Goal: Task Accomplishment & Management: Complete application form

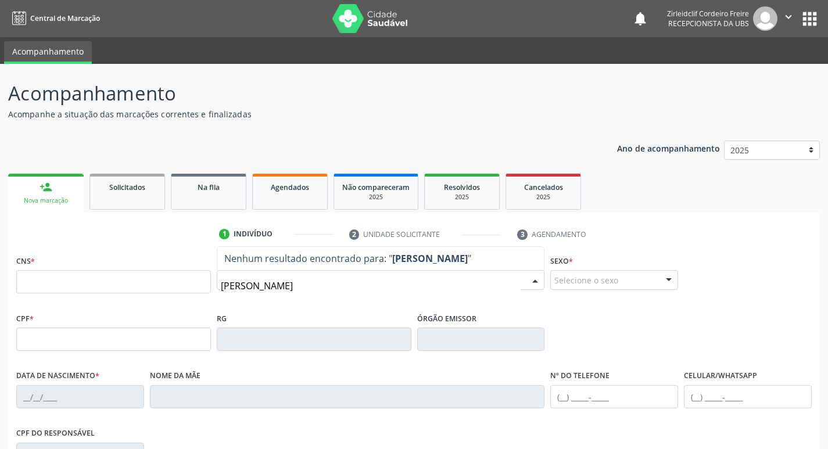
type input "irenilda pereira da silva"
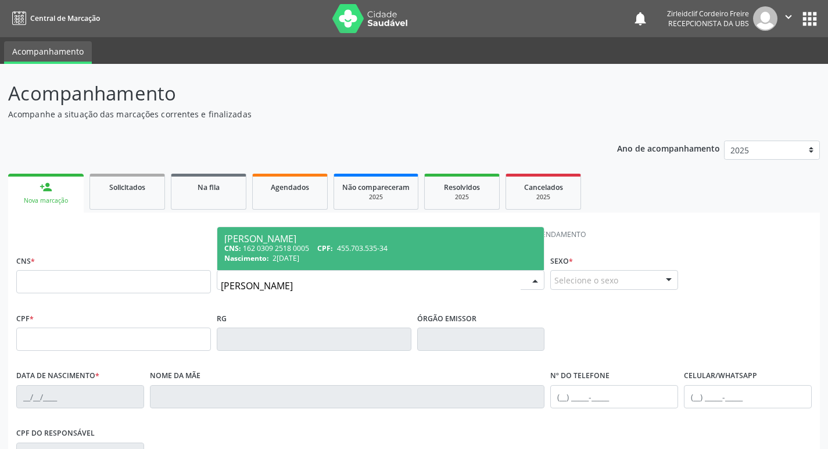
click at [407, 246] on div "CNS: 162 0309 2518 0005 CPF: 455.703.535-34" at bounding box center [380, 248] width 313 height 10
type input "162 0309 2518 0005"
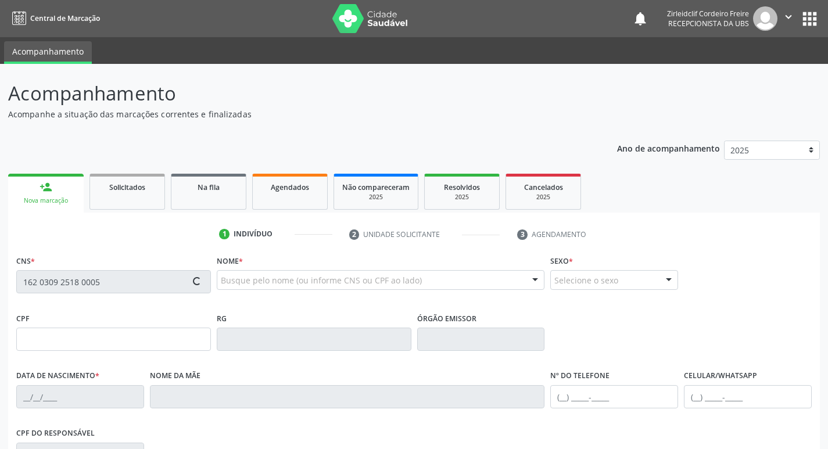
type input "455.703.535-34"
type input "2[DATE]"
type input "[DEMOGRAPHIC_DATA] [PERSON_NAME]"
type input "[PHONE_NUMBER]"
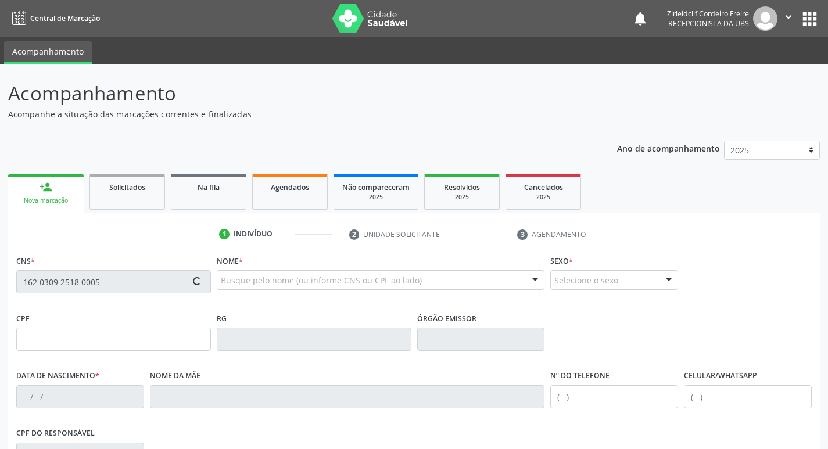
type input "145"
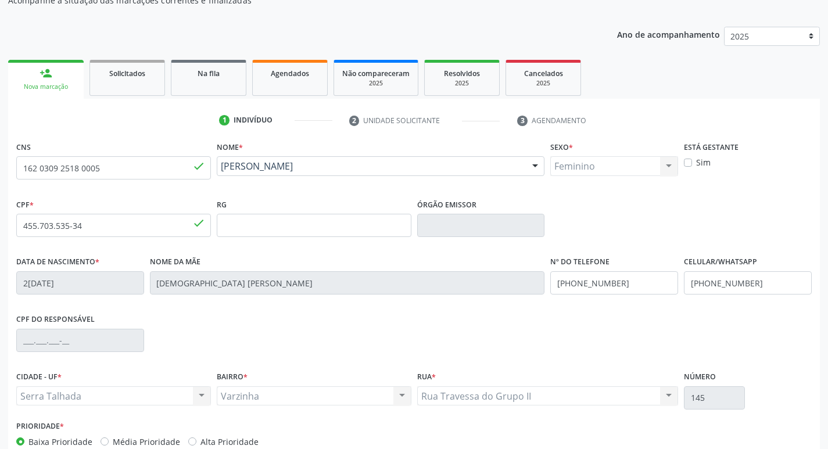
scroll to position [181, 0]
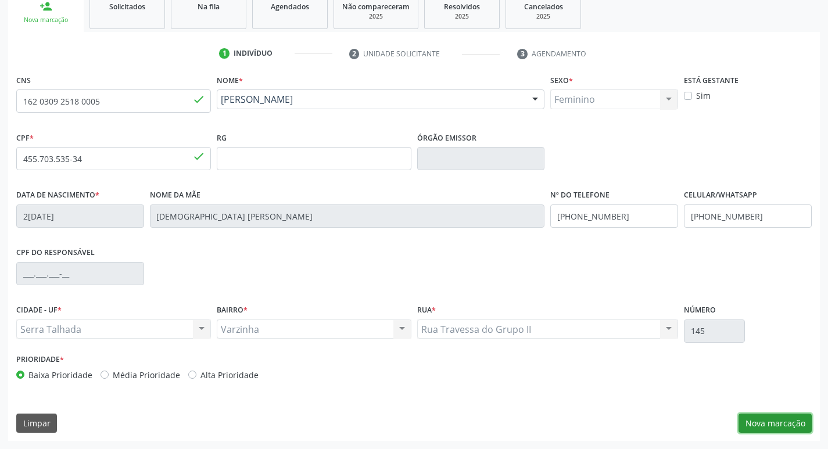
click at [772, 425] on button "Nova marcação" at bounding box center [774, 423] width 73 height 20
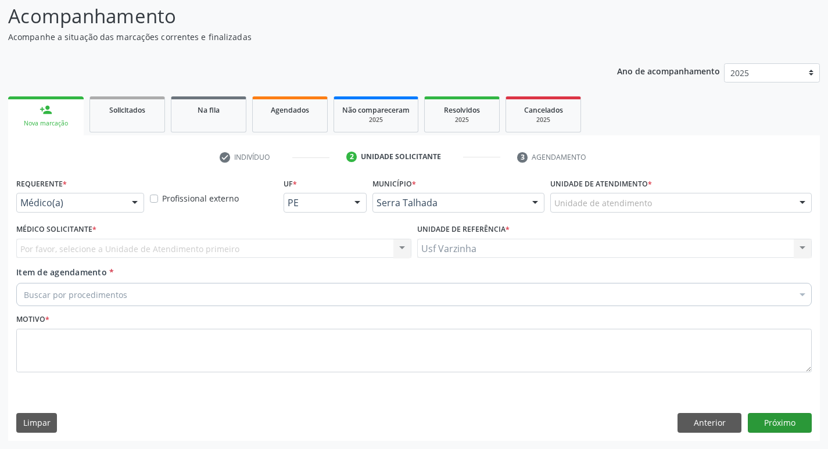
scroll to position [77, 0]
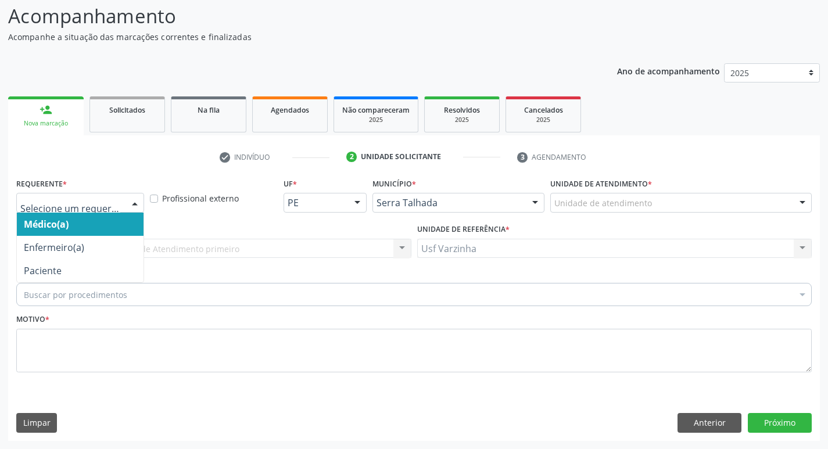
click at [137, 203] on div at bounding box center [134, 203] width 17 height 20
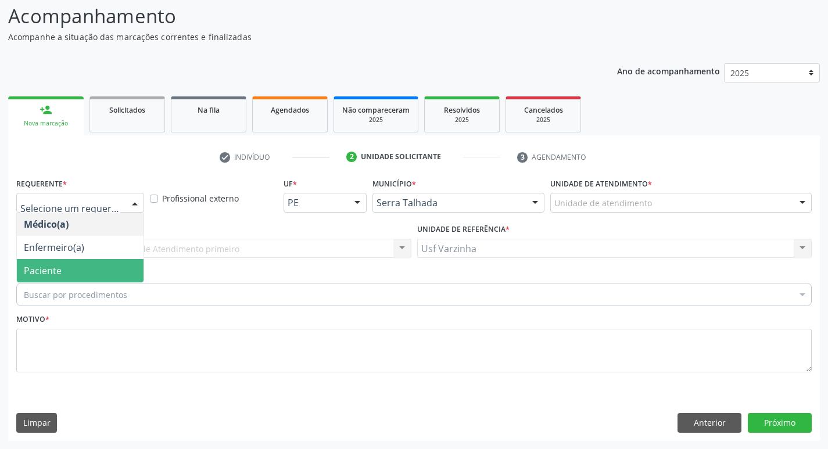
click at [73, 269] on span "Paciente" at bounding box center [80, 270] width 127 height 23
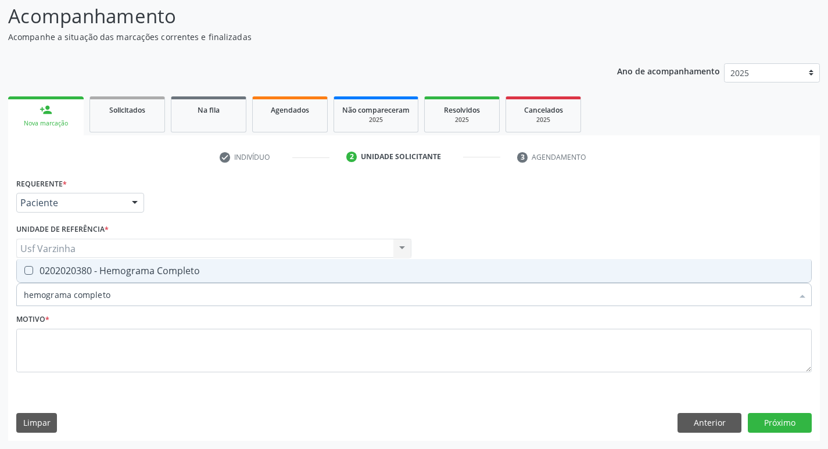
type input "hemograma completo"
click at [44, 272] on div "0202020380 - Hemograma Completo" at bounding box center [414, 270] width 780 height 9
checkbox Completo "true"
click at [137, 296] on input "hemograma completo" at bounding box center [408, 294] width 768 height 23
type input "hemog"
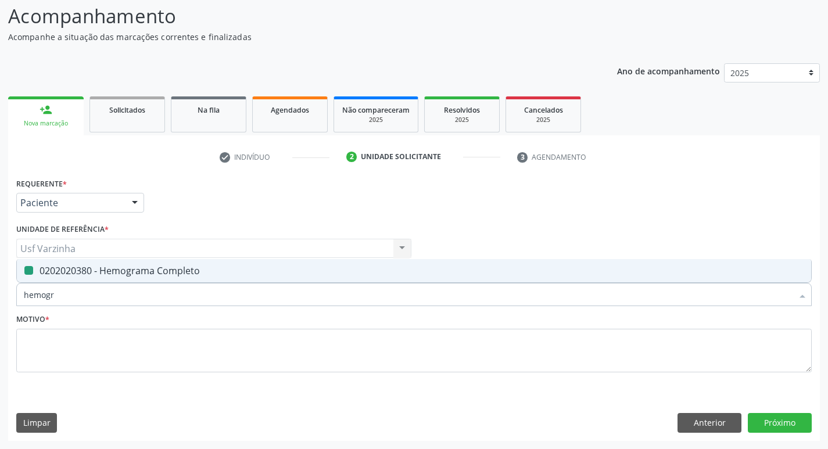
checkbox Completo "false"
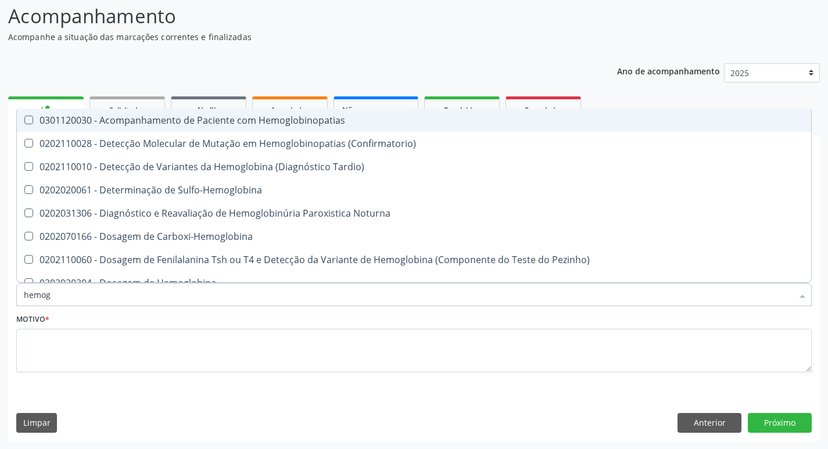
type input "hemo"
checkbox Completo "false"
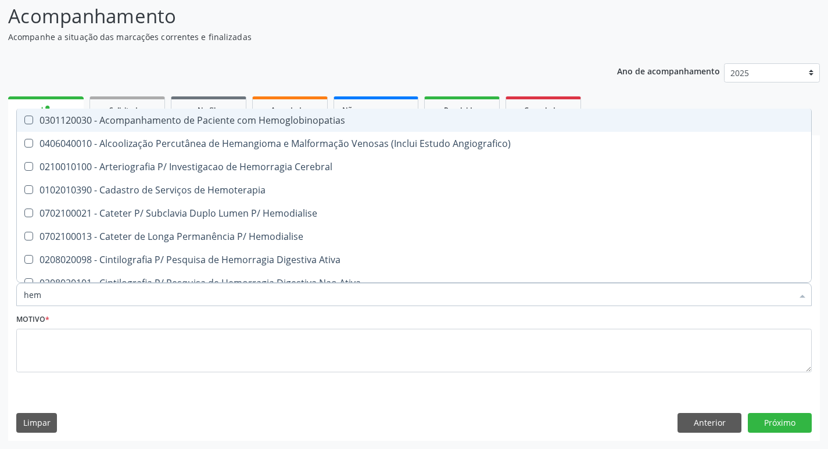
type input "he"
checkbox Completo "false"
checkbox Orgaos "true"
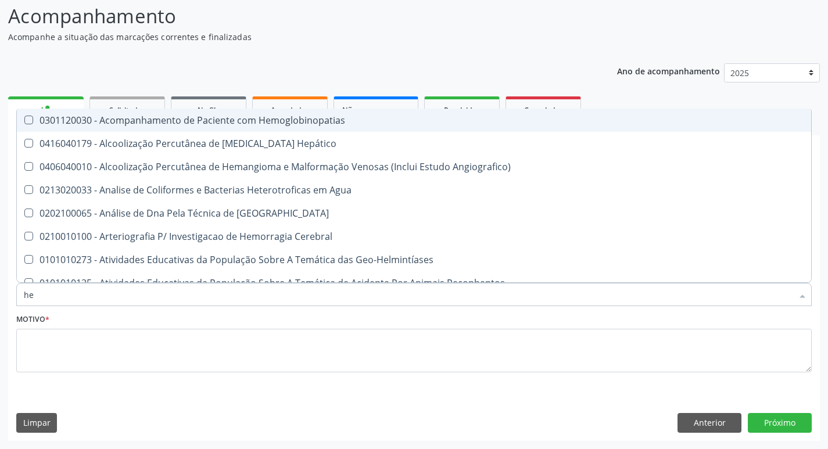
type input "h"
checkbox Completo "false"
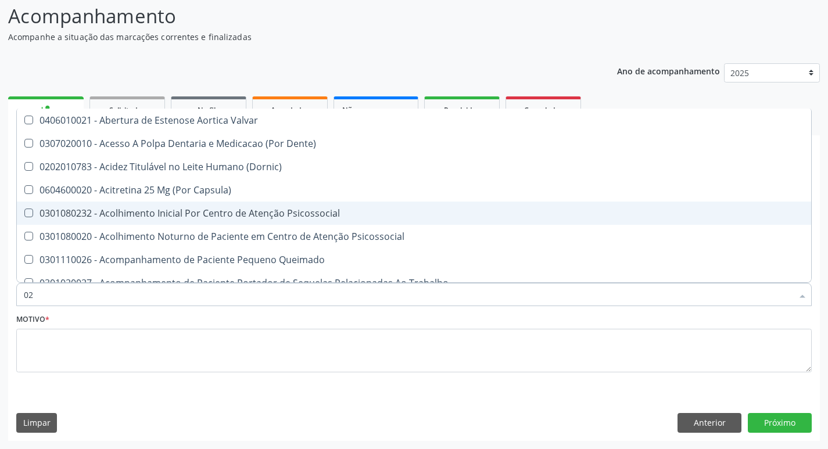
type input "020"
checkbox \(T3\) "true"
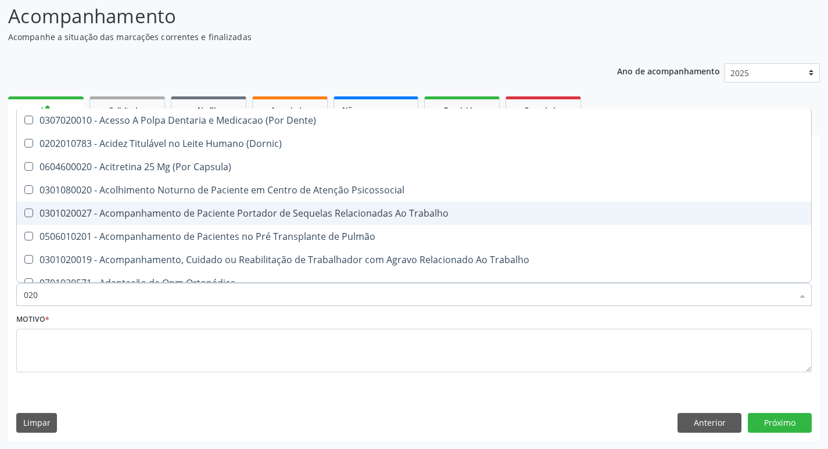
type input "0202"
checkbox Biologica "true"
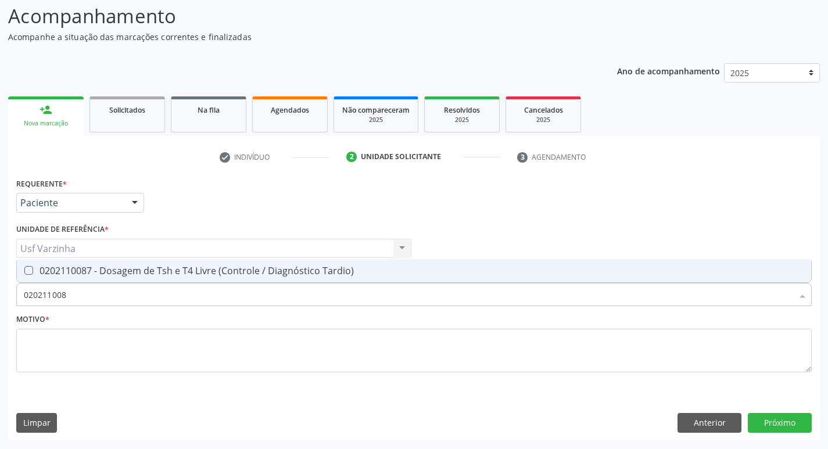
type input "0202110087"
click at [29, 270] on Tardio\) at bounding box center [28, 270] width 9 height 9
click at [24, 270] on Tardio\) "checkbox" at bounding box center [21, 271] width 8 height 8
checkbox Tardio\) "true"
click at [83, 298] on input "0202110087" at bounding box center [408, 294] width 768 height 23
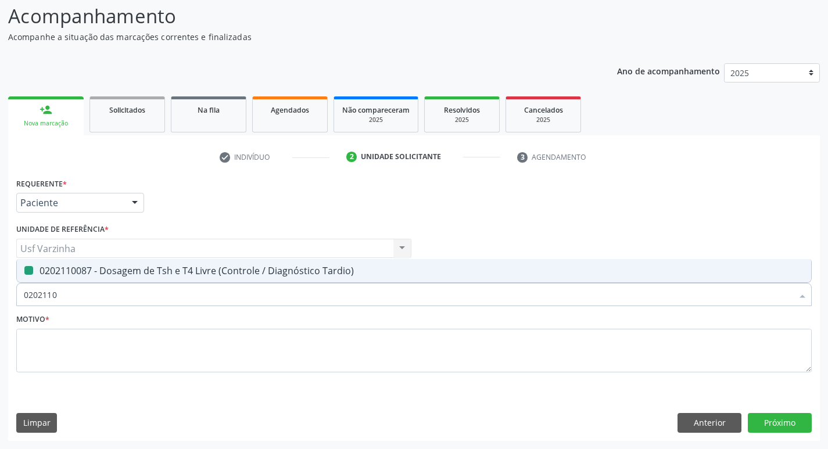
type input "020211"
checkbox Tardio\) "false"
type input "0"
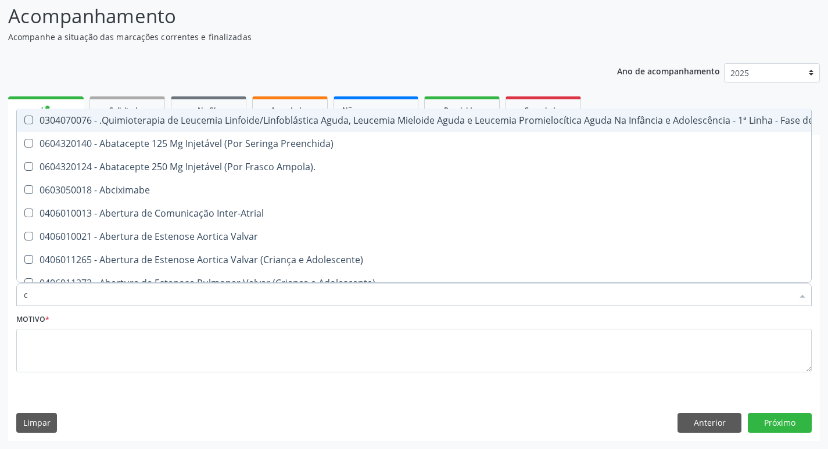
type input "co"
checkbox Comprimido\) "true"
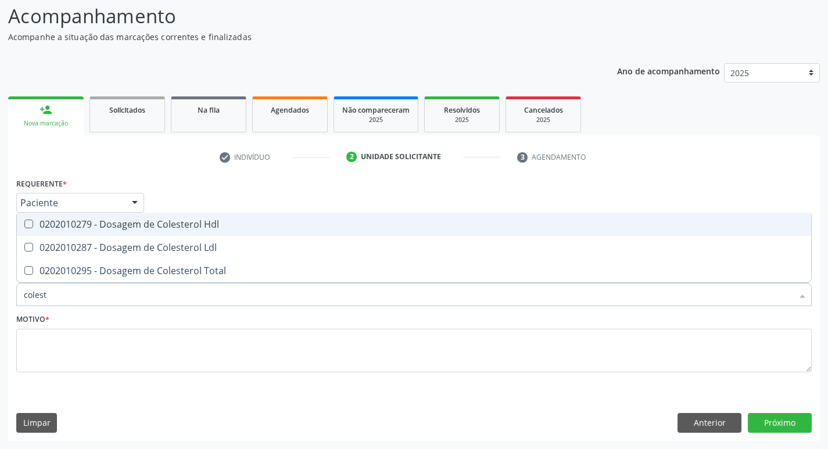
type input "coleste"
click at [117, 222] on div "0202010279 - Dosagem de Colesterol Hdl" at bounding box center [414, 224] width 780 height 9
checkbox Hdl "true"
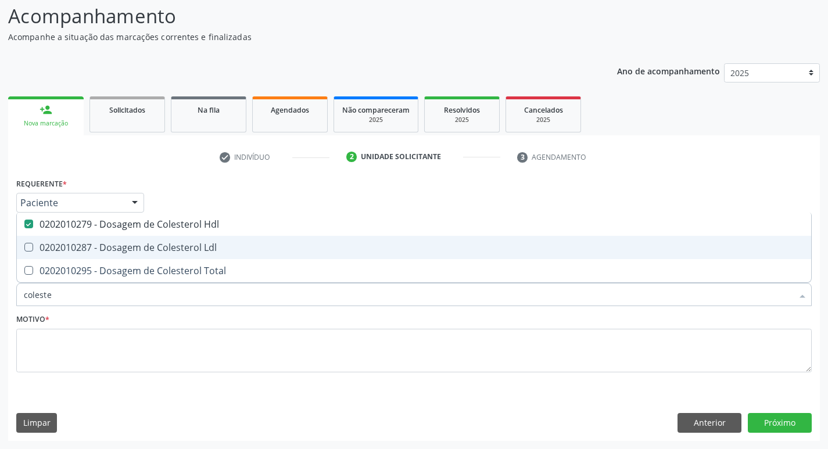
drag, startPoint x: 106, startPoint y: 244, endPoint x: 100, endPoint y: 254, distance: 12.0
click at [105, 245] on div "0202010287 - Dosagem de Colesterol Ldl" at bounding box center [414, 247] width 780 height 9
checkbox Ldl "true"
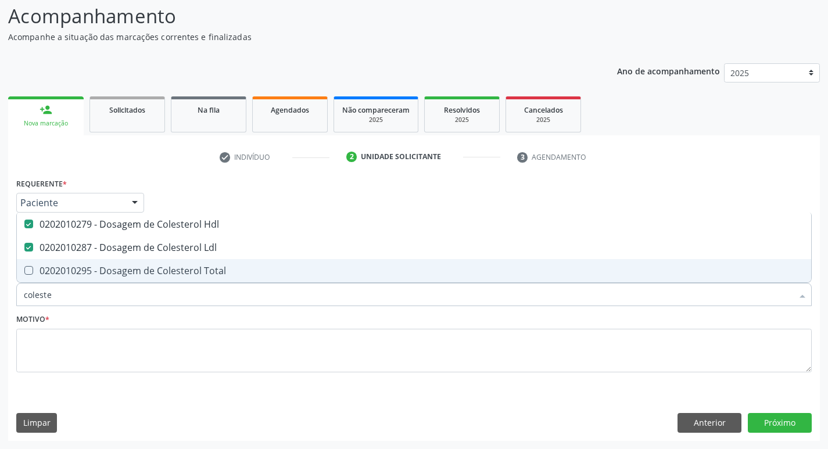
click at [86, 270] on div "0202010295 - Dosagem de Colesterol Total" at bounding box center [414, 270] width 780 height 9
checkbox Total "true"
click at [56, 295] on input "coleste" at bounding box center [408, 294] width 768 height 23
type input "c"
checkbox Hdl "false"
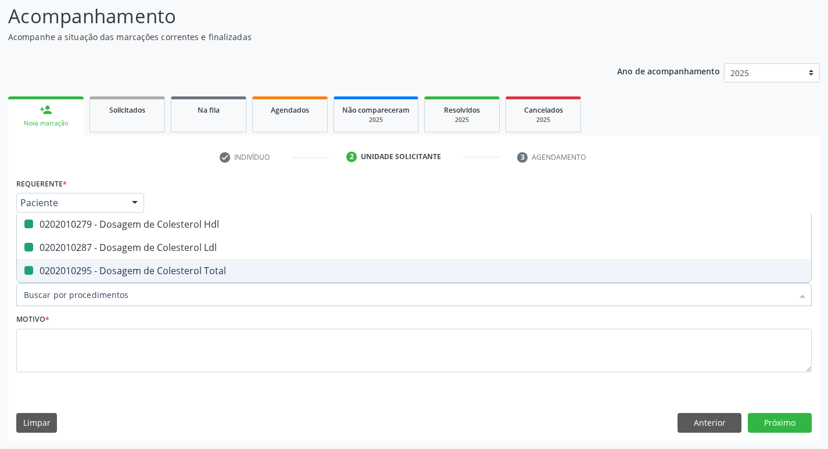
checkbox Ldl "false"
checkbox Total "false"
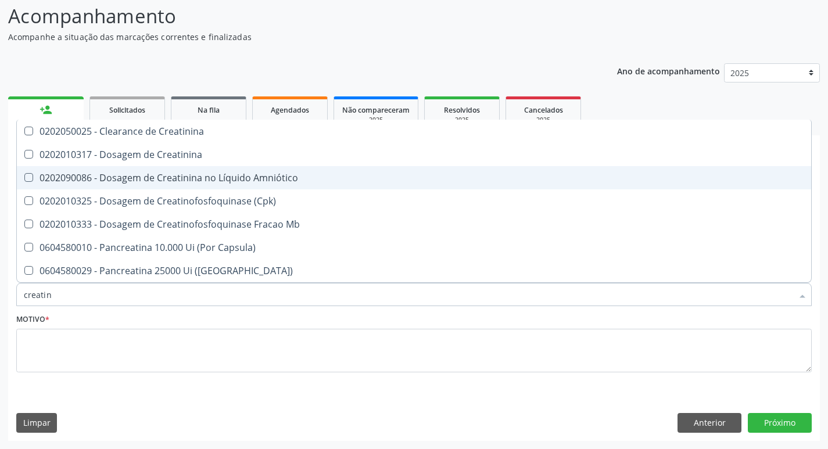
type input "creatini"
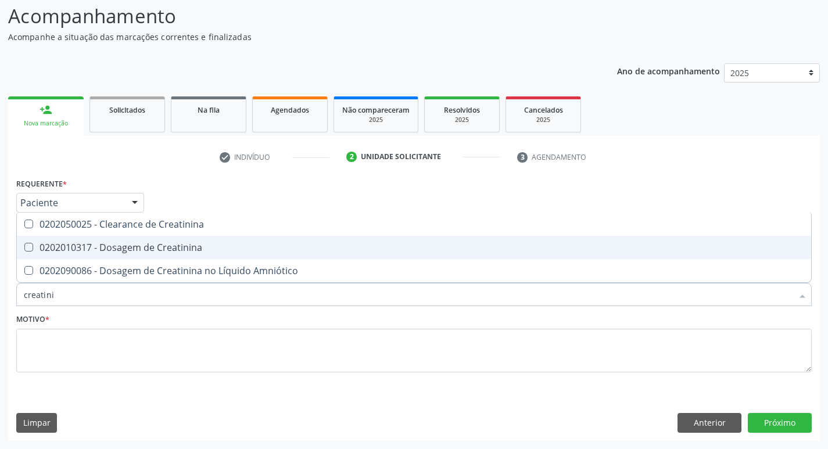
click at [71, 240] on span "0202010317 - Dosagem de Creatinina" at bounding box center [414, 247] width 794 height 23
checkbox Creatinina "true"
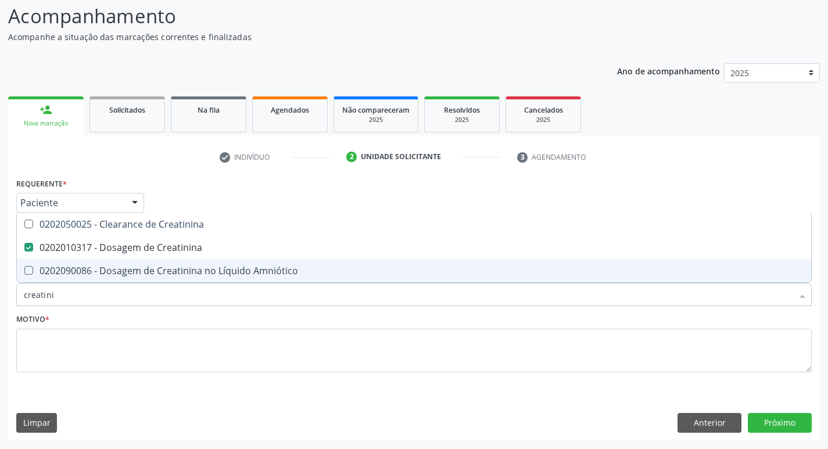
click at [56, 299] on input "creatini" at bounding box center [408, 294] width 768 height 23
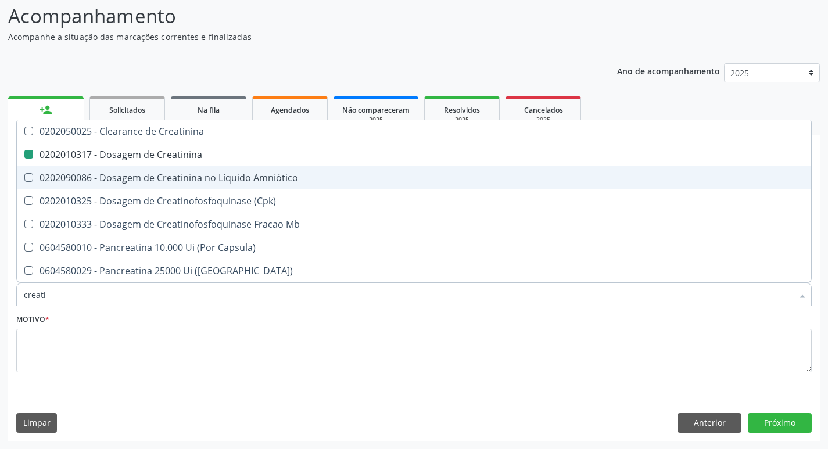
type input "creat"
checkbox Creatinina "false"
checkbox \(Cpk\) "true"
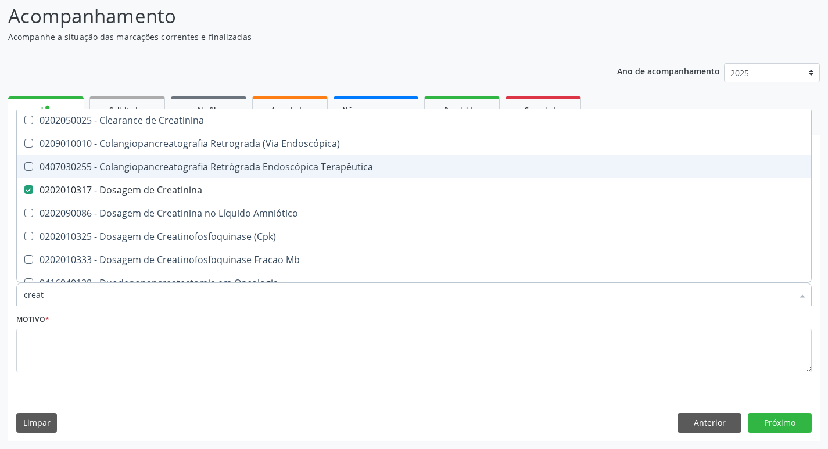
type input "crea"
checkbox Creatinina "false"
checkbox Mb "true"
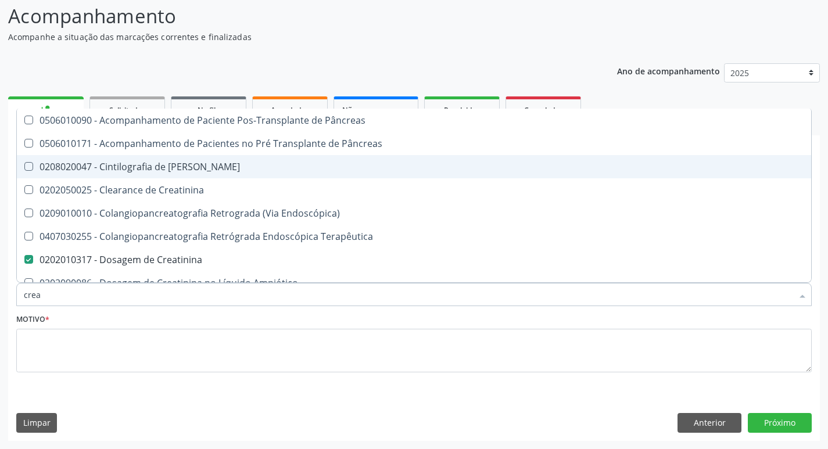
type input "cre"
checkbox Creatinina "false"
checkbox Oncologia "true"
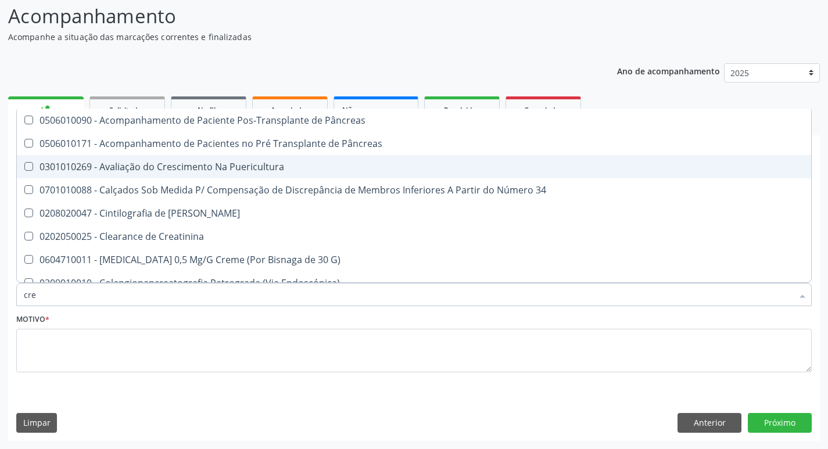
type input "cr"
checkbox Creatinina "false"
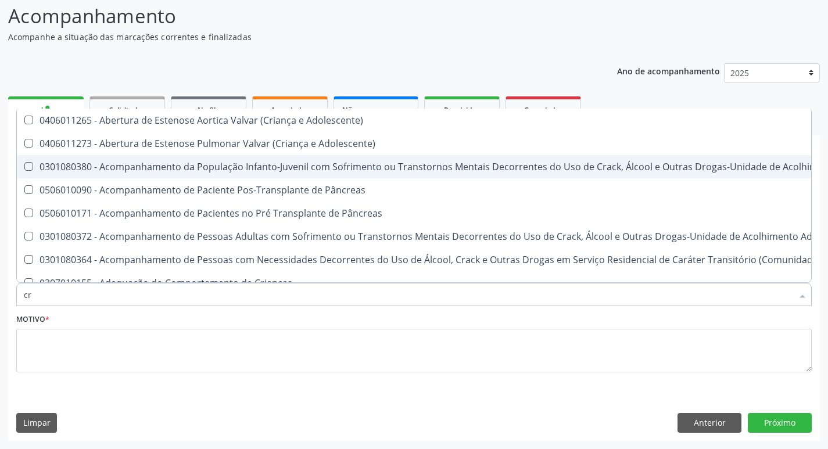
type input "c"
checkbox Creatinina "false"
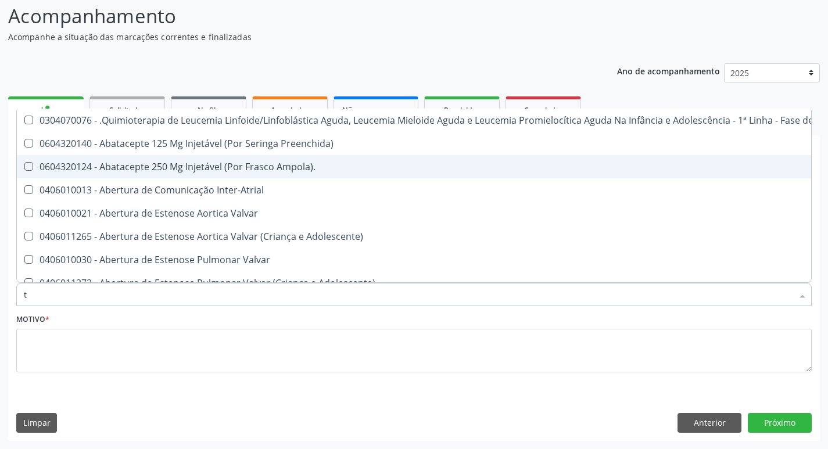
type input "tr"
checkbox Ayurveda "true"
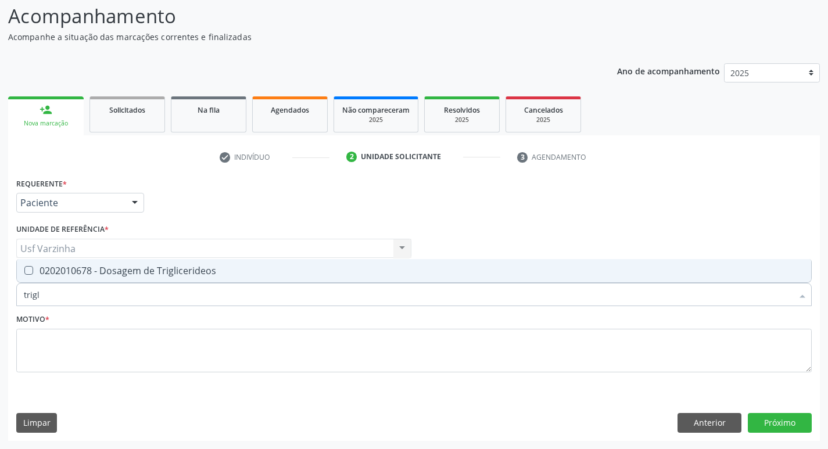
type input "trigli"
click at [31, 269] on Triglicerideos at bounding box center [28, 270] width 9 height 9
click at [24, 269] on Triglicerideos "checkbox" at bounding box center [21, 271] width 8 height 8
checkbox Triglicerideos "true"
click at [52, 298] on input "trigli" at bounding box center [408, 294] width 768 height 23
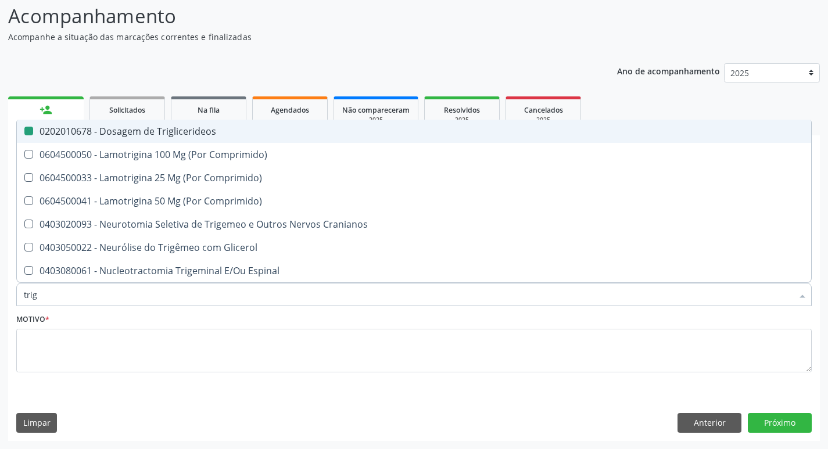
type input "tri"
checkbox Triglicerideos "false"
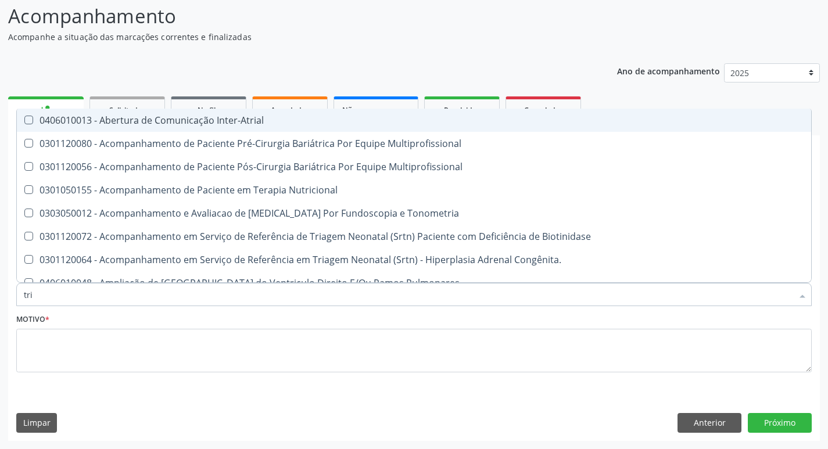
type input "tr"
checkbox Triglicerideos "false"
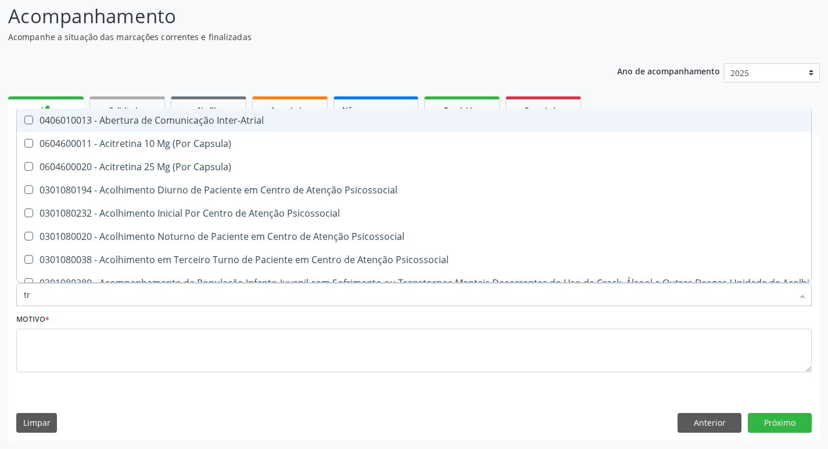
type input "t"
checkbox Triglicerideos "false"
checkbox Tardio\) "false"
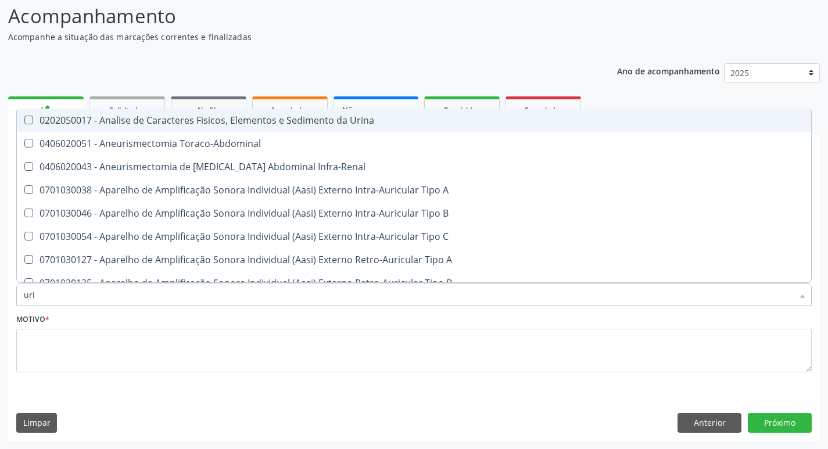
type input "urin"
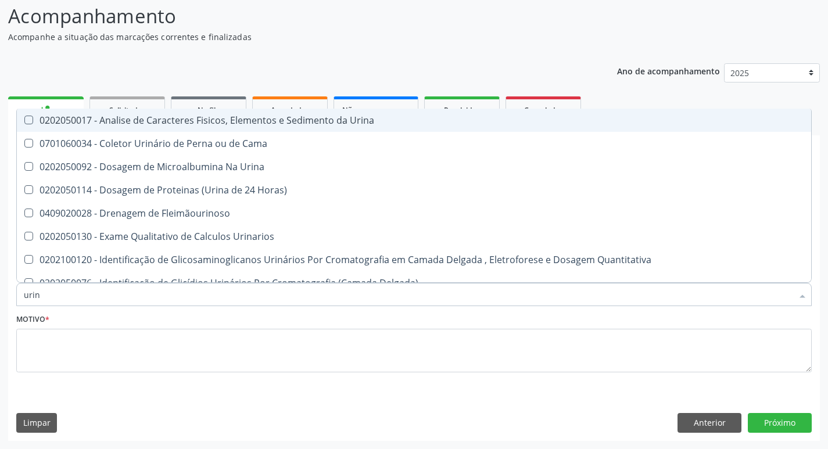
click at [105, 125] on div "0202050017 - Analise de Caracteres Fisicos, Elementos e Sedimento da Urina" at bounding box center [414, 120] width 780 height 9
checkbox Urina "true"
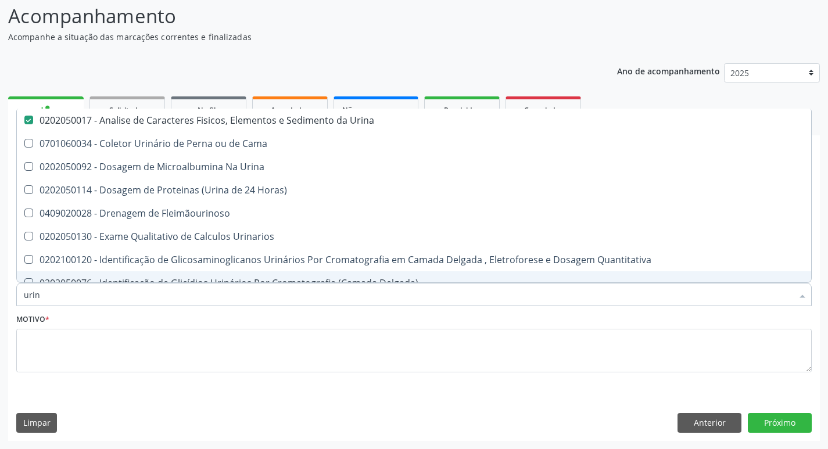
click at [47, 298] on input "urin" at bounding box center [408, 294] width 768 height 23
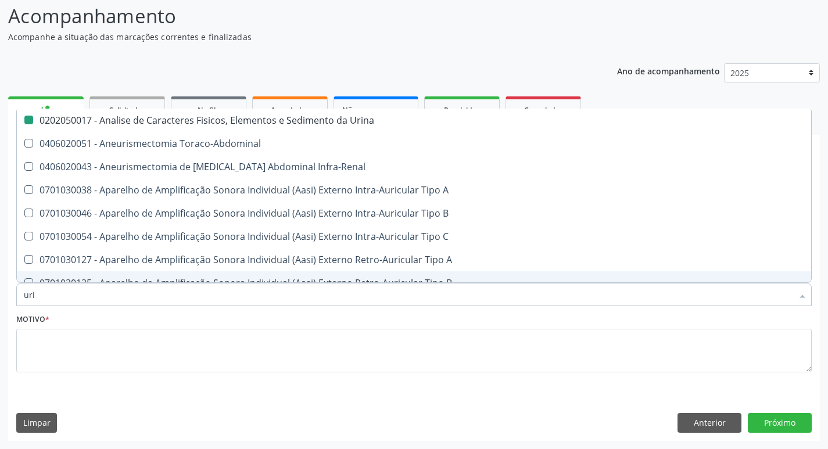
type input "ur"
checkbox Urina "false"
checkbox Cônica "true"
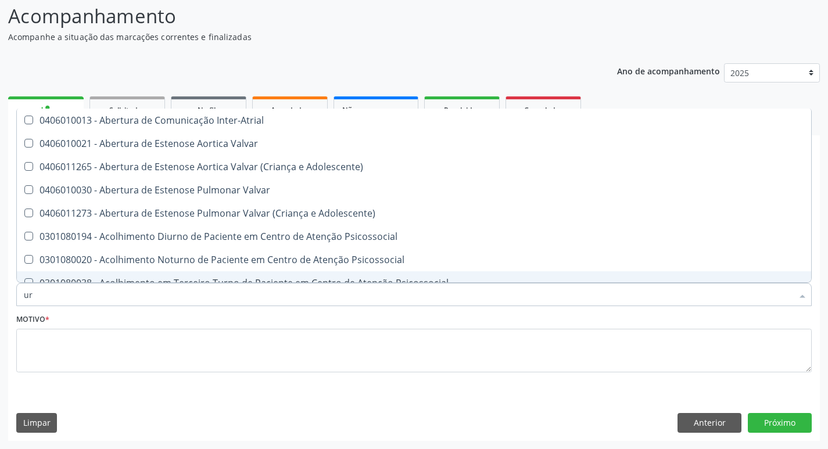
type input "u"
checkbox Urina "false"
checkbox Alimentos "true"
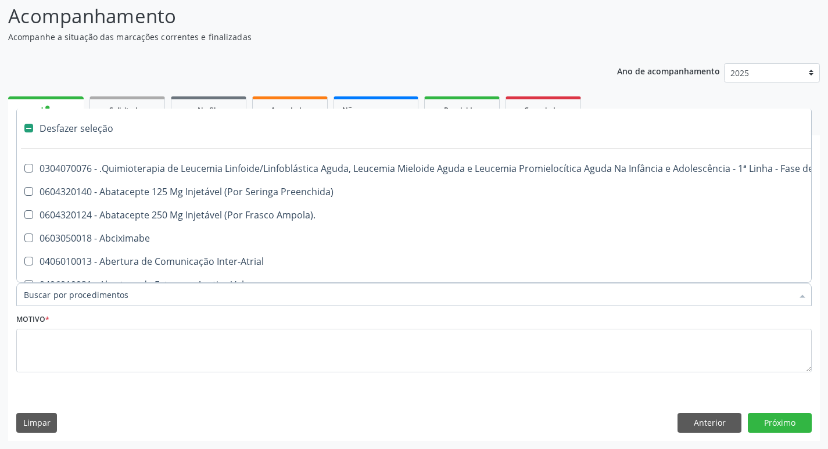
checkbox Ml\) "false"
checkbox Urina "true"
type input "g"
checkbox Urina "false"
checkbox Linha "true"
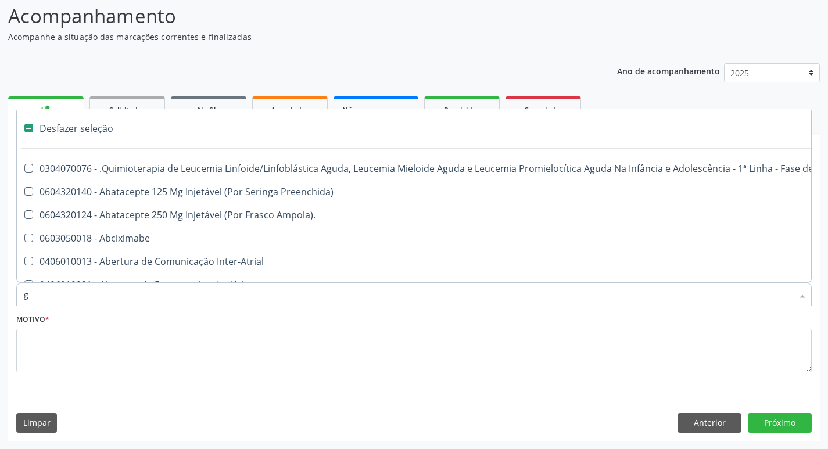
checkbox Infusão "true"
checkbox Urostomizados "true"
checkbox Revestido\) "true"
checkbox Capsula\) "true"
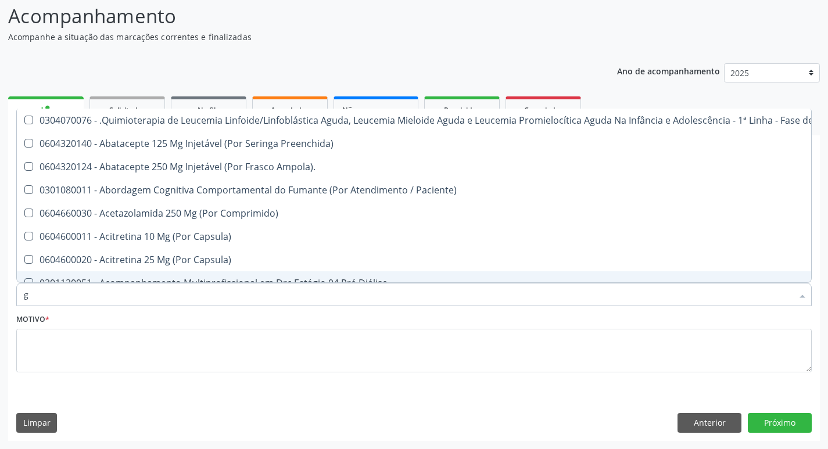
type input "gl"
checkbox Pé "true"
type input "gli"
checkbox Multiprofissional "true"
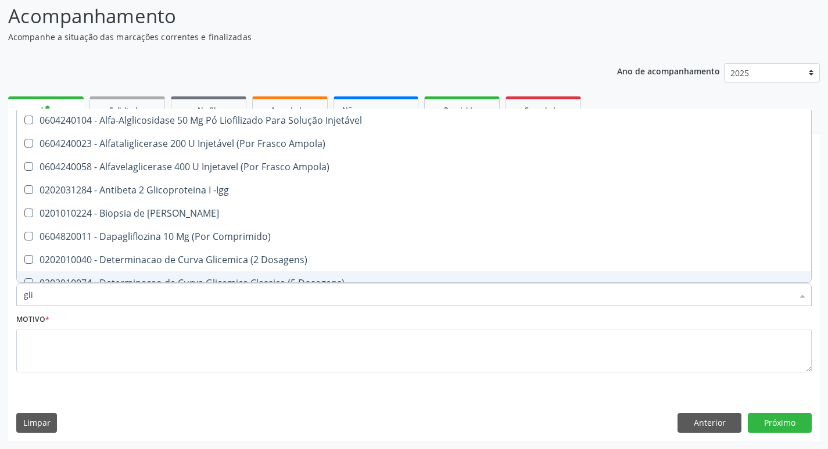
type input "glic"
checkbox Derrames "true"
checkbox Triglicerideos "false"
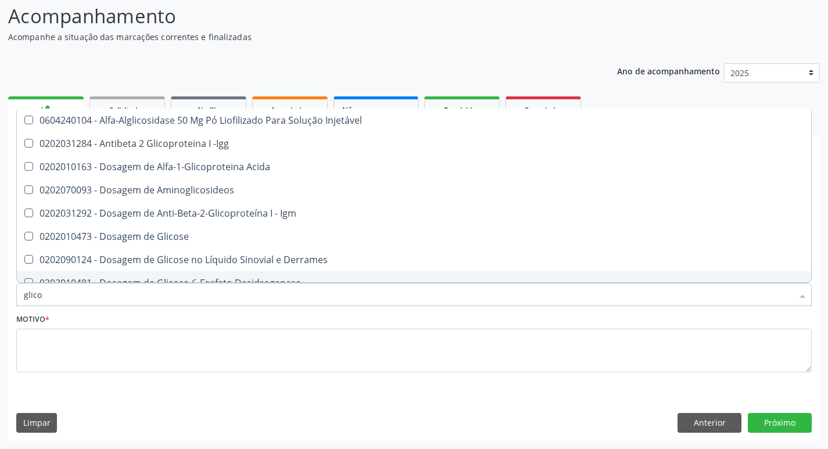
type input "glicos"
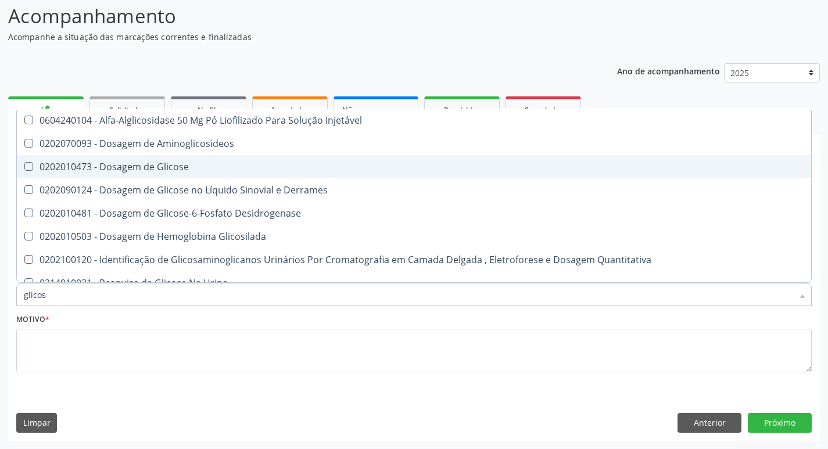
click at [64, 167] on div "0202010473 - Dosagem de Glicose" at bounding box center [414, 166] width 780 height 9
checkbox Glicose "true"
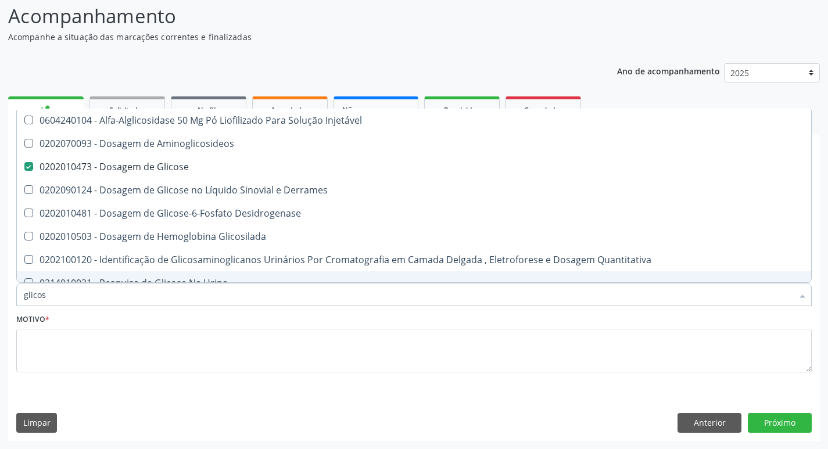
click at [51, 298] on input "glicos" at bounding box center [408, 294] width 768 height 23
type input "glico"
checkbox Glicose "false"
checkbox Glicosilada "true"
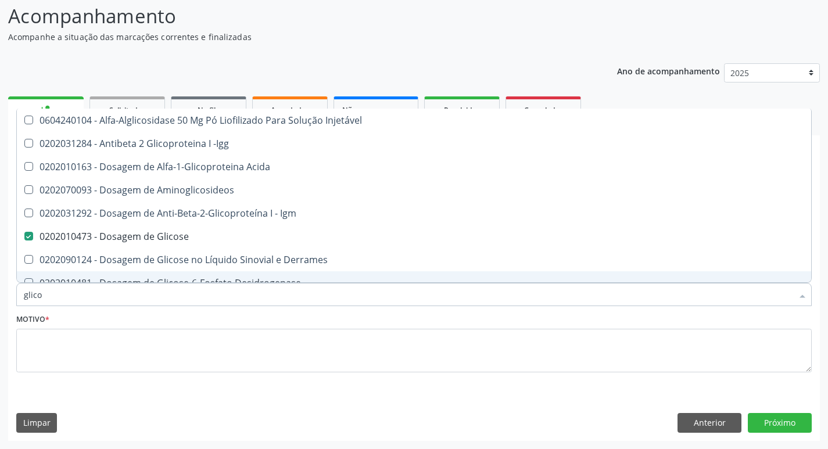
type input "glic"
checkbox Glicose "false"
checkbox Glicose "true"
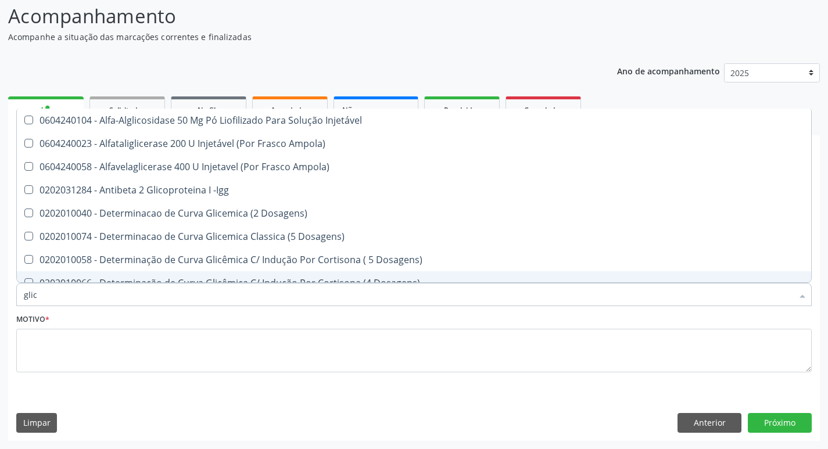
type input "gli"
checkbox Glicose "false"
checkbox Glicosilada "true"
checkbox Triglicerideos "false"
checkbox Delgada\) "true"
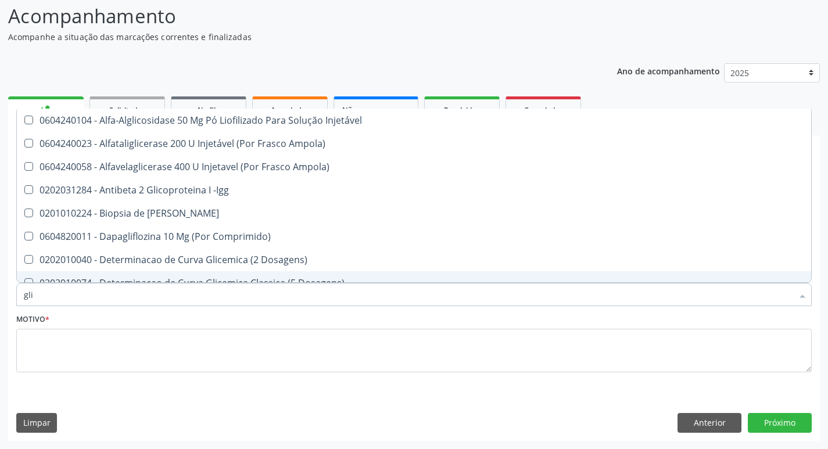
type input "gl"
checkbox Glicose "false"
checkbox Triglicerideos "false"
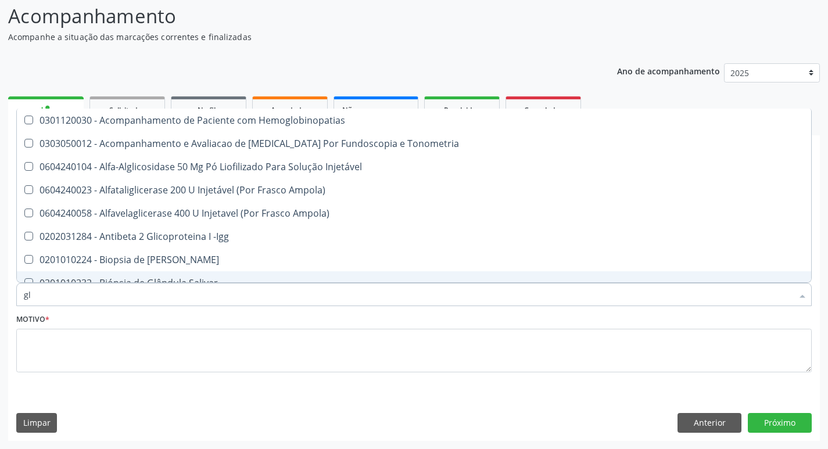
type input "g"
checkbox Glicose "false"
checkbox Triglicerideos "false"
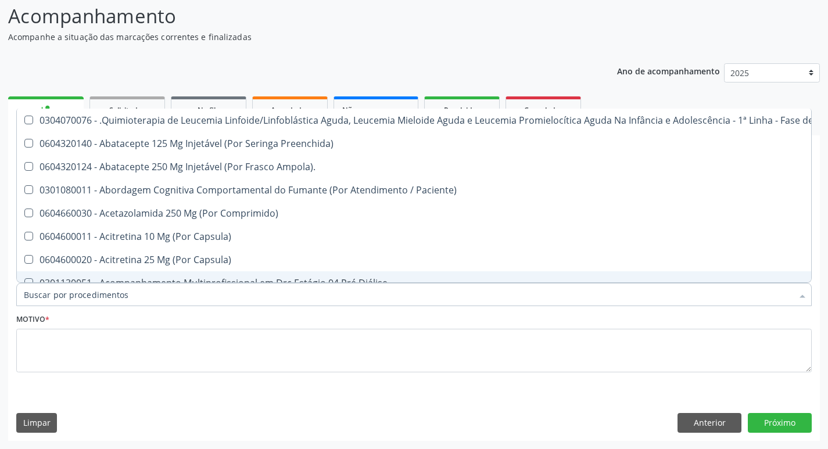
checkbox Geo-Helmintíases "true"
checkbox Hdl "false"
checkbox Ldl "false"
checkbox Total "false"
checkbox Creatinina "false"
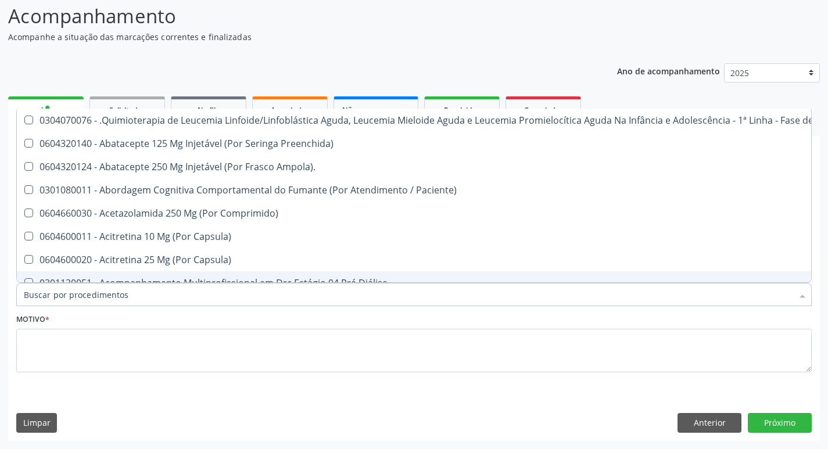
checkbox Glicose "false"
checkbox Triglicerideos "false"
checkbox Tardio\) "false"
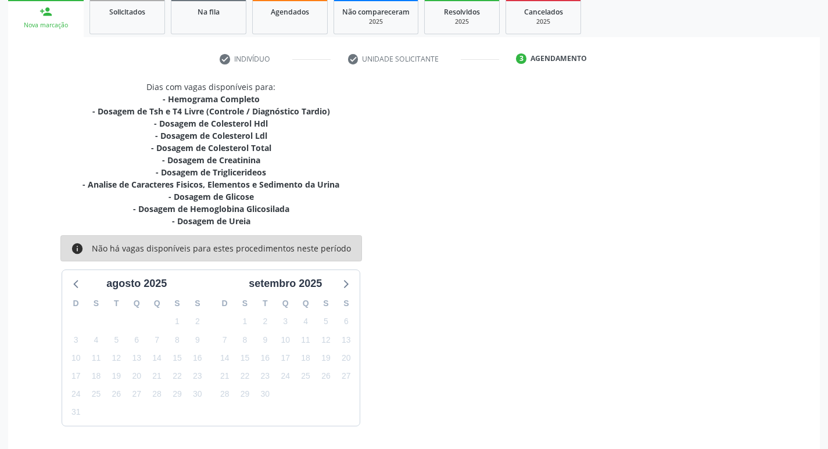
scroll to position [213, 0]
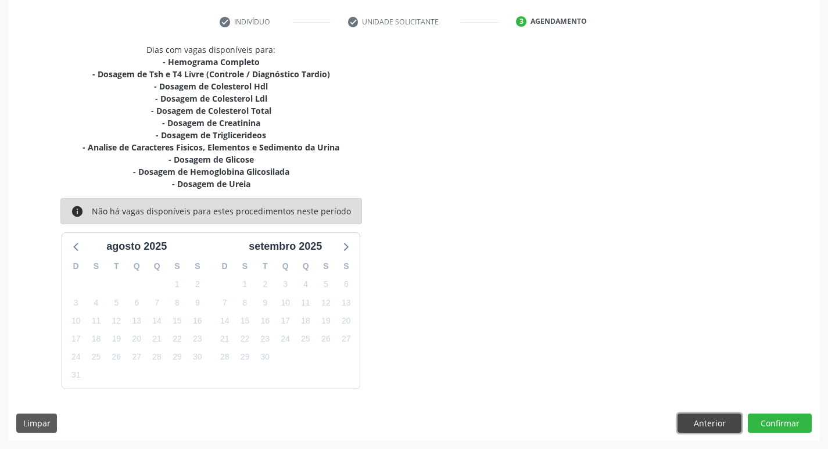
click at [715, 425] on button "Anterior" at bounding box center [709, 423] width 64 height 20
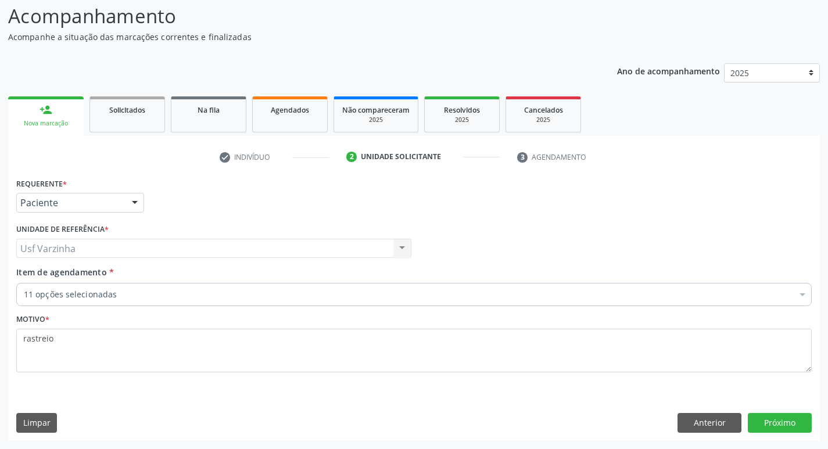
scroll to position [77, 0]
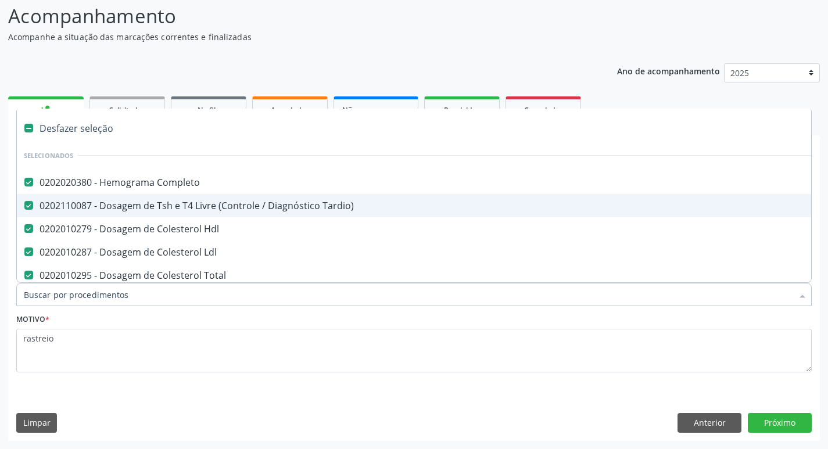
click at [35, 205] on div "0202110087 - Dosagem de Tsh e T4 Livre (Controle / Diagnóstico Tardio)" at bounding box center [476, 205] width 904 height 9
checkbox Tardio\) "false"
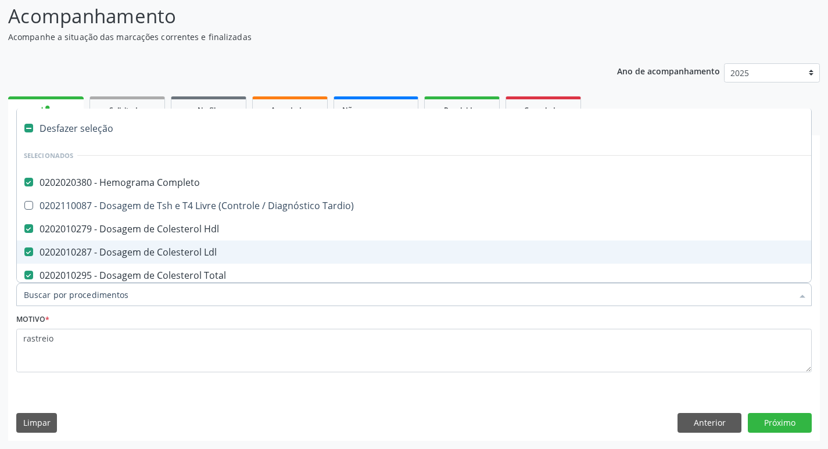
click at [53, 299] on input "Item de agendamento *" at bounding box center [408, 294] width 768 height 23
type input "t"
checkbox Glicosilada "false"
checkbox Ureia "false"
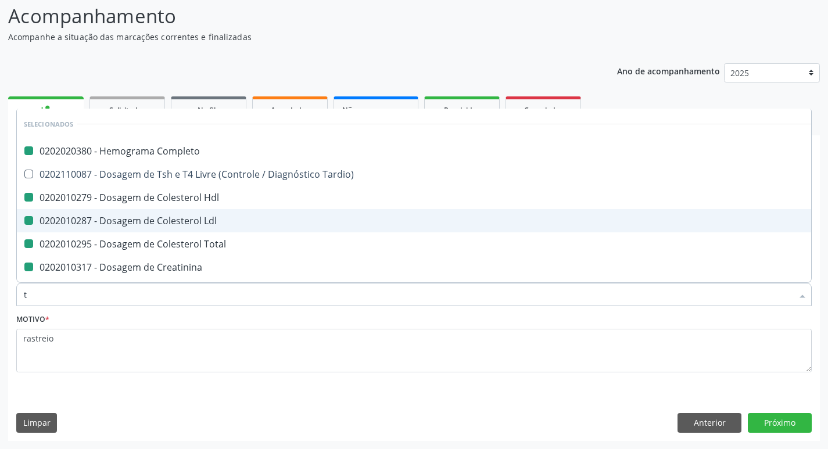
type input "ts"
checkbox Completo "false"
checkbox Hdl "false"
checkbox Ldl "false"
checkbox Total "false"
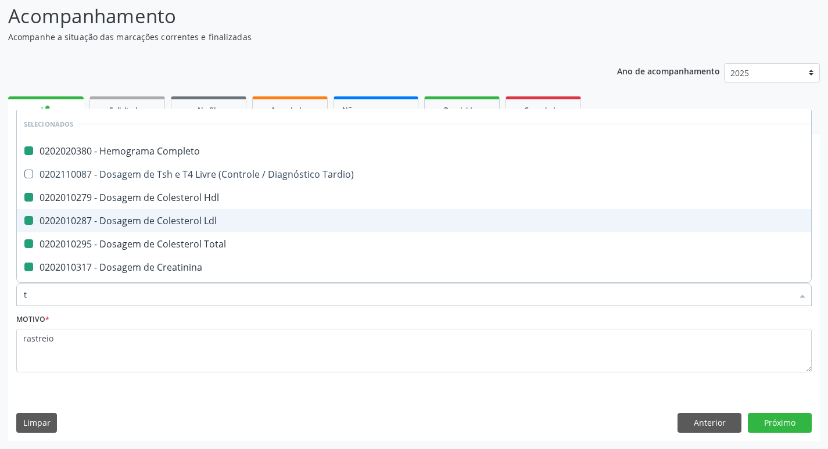
checkbox Creatinina "false"
checkbox Triglicerideos "false"
checkbox Urina "false"
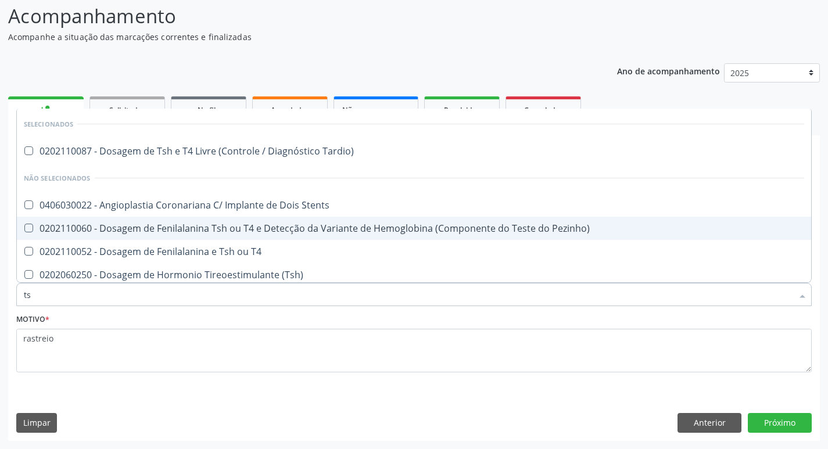
type input "tsh"
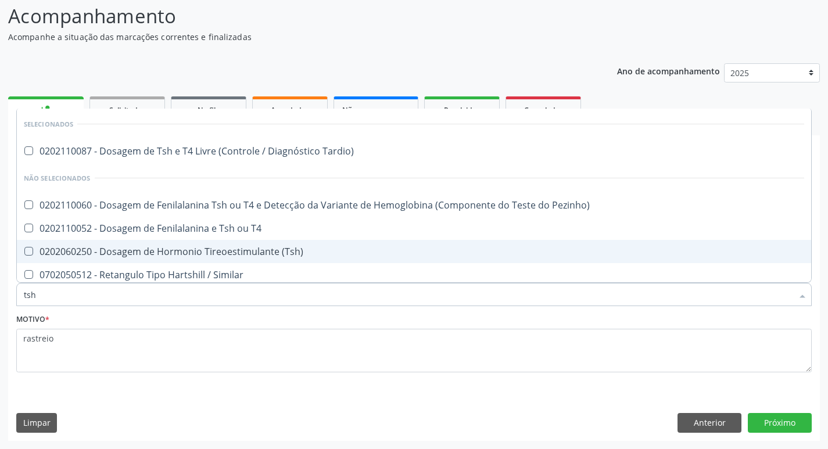
click at [134, 250] on div "0202060250 - Dosagem de Hormonio Tireoestimulante (Tsh)" at bounding box center [414, 251] width 780 height 9
checkbox \(Tsh\) "true"
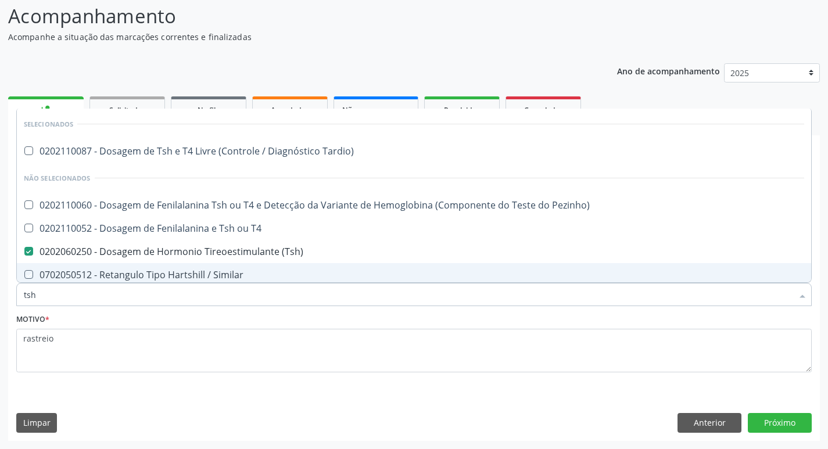
type input "ts"
checkbox \(Tsh\) "false"
checkbox Similar "true"
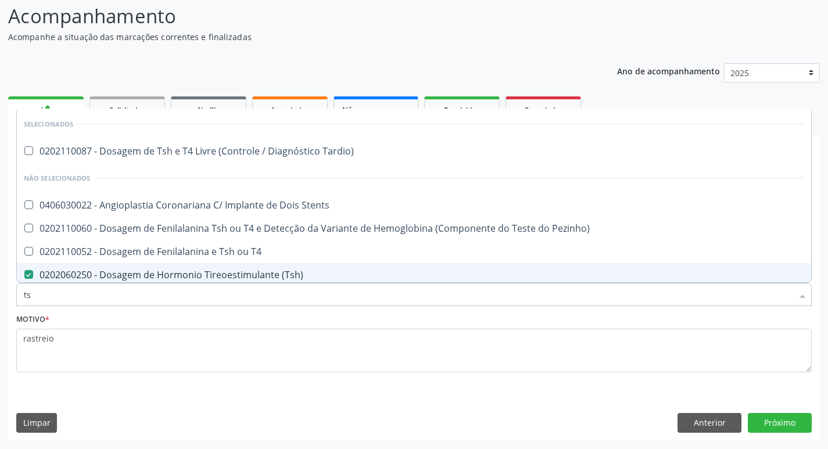
type input "t"
checkbox Tardio\) "true"
checkbox Stents "true"
checkbox Pezinho\) "true"
checkbox T4 "true"
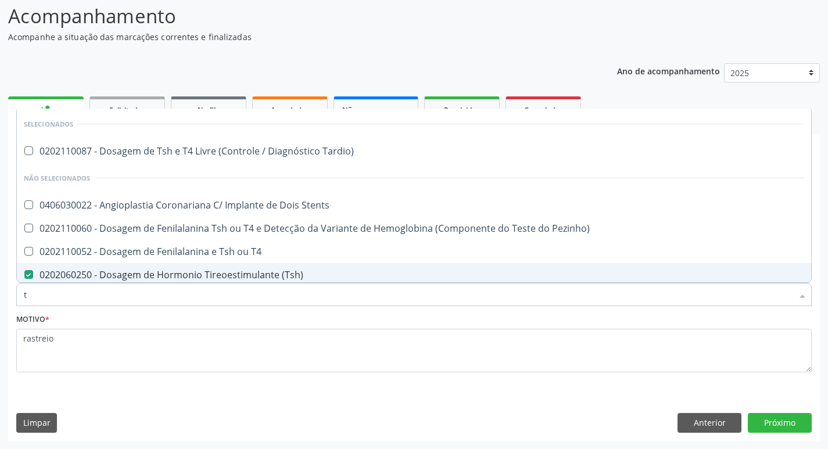
checkbox Maculosa\) "true"
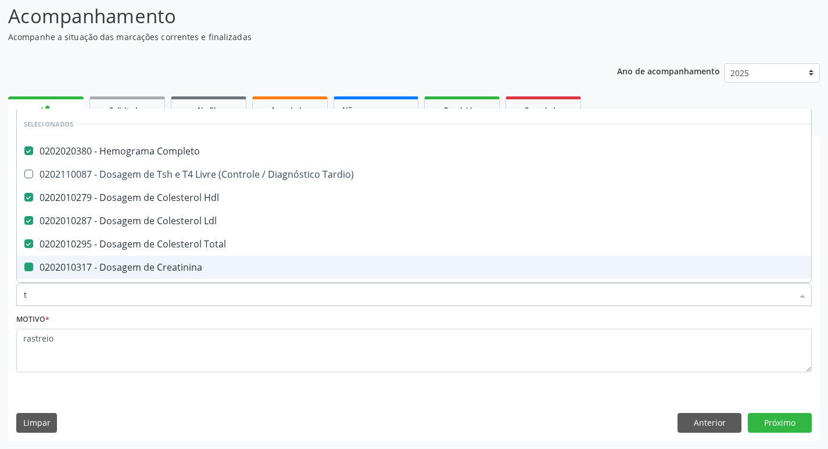
type input "t4"
checkbox Completo "false"
checkbox Hdl "false"
checkbox Ldl "false"
checkbox Total "false"
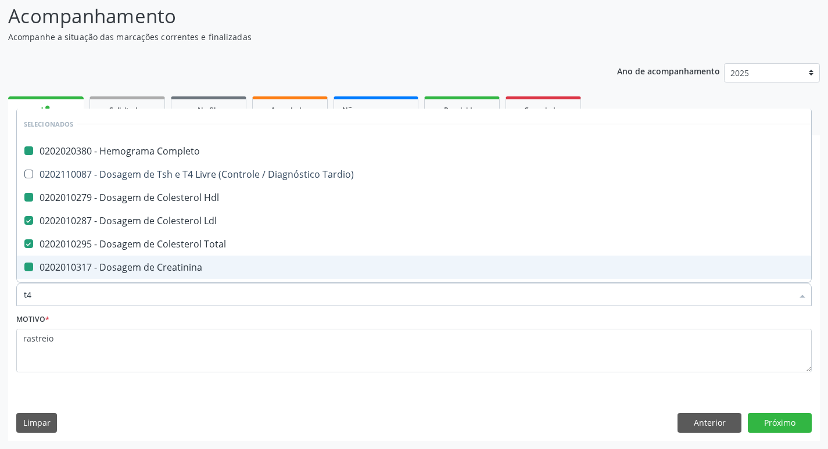
checkbox Creatinina "false"
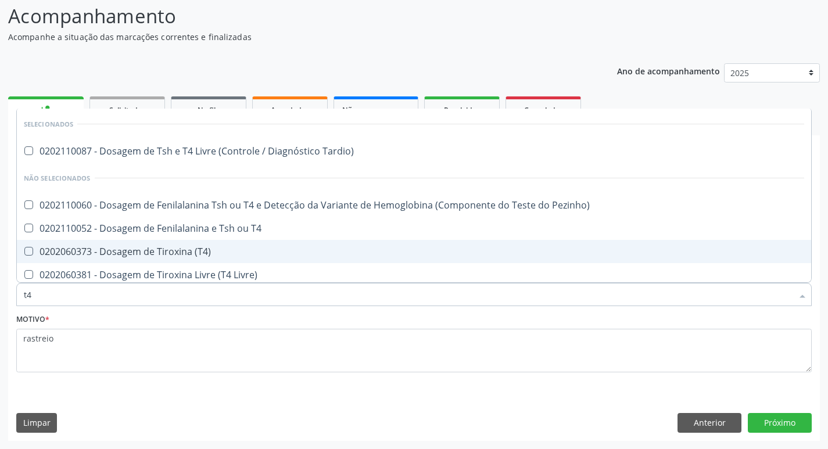
click at [55, 255] on div "0202060373 - Dosagem de Tiroxina (T4)" at bounding box center [414, 251] width 780 height 9
checkbox \(T4\) "false"
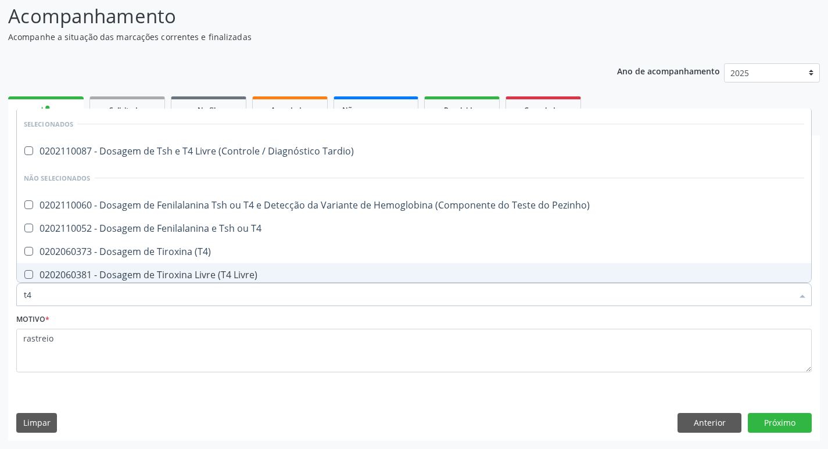
click at [65, 271] on div "0202060381 - Dosagem de Tiroxina Livre (T4 Livre)" at bounding box center [414, 274] width 780 height 9
checkbox Livre\) "true"
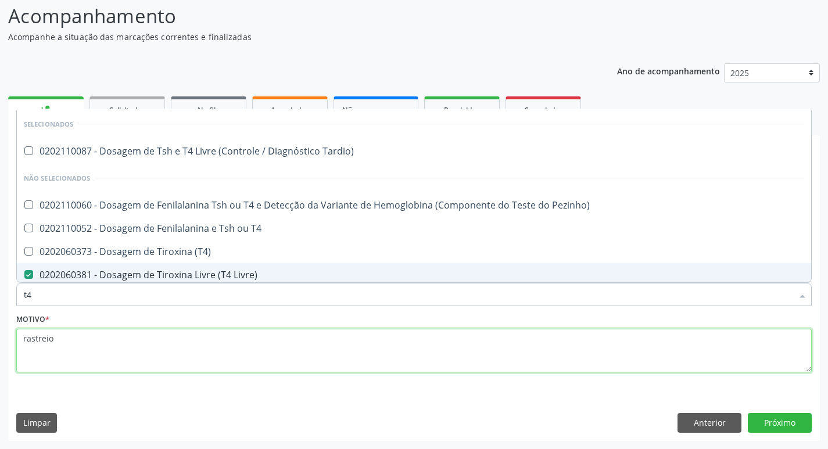
click at [75, 345] on textarea "rastreio" at bounding box center [413, 351] width 795 height 44
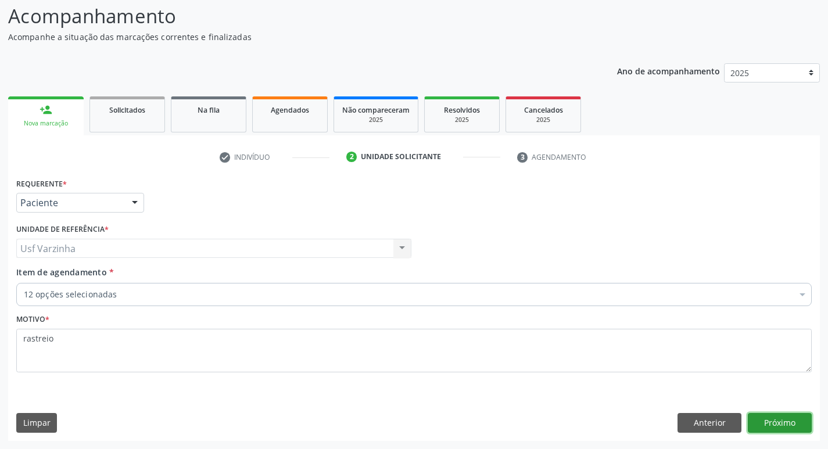
click at [756, 424] on button "Próximo" at bounding box center [779, 423] width 64 height 20
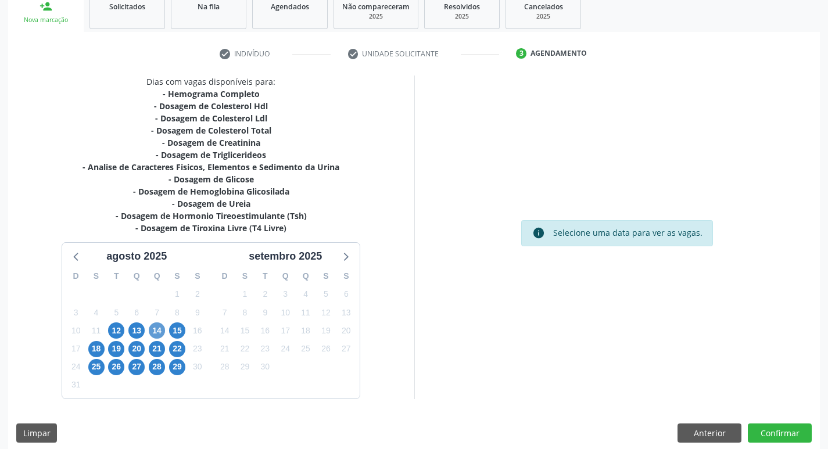
scroll to position [190, 0]
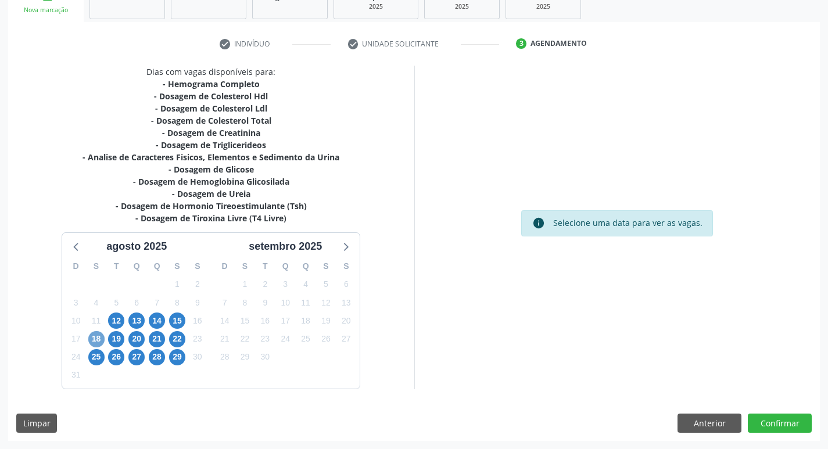
click at [96, 340] on span "18" at bounding box center [96, 339] width 16 height 16
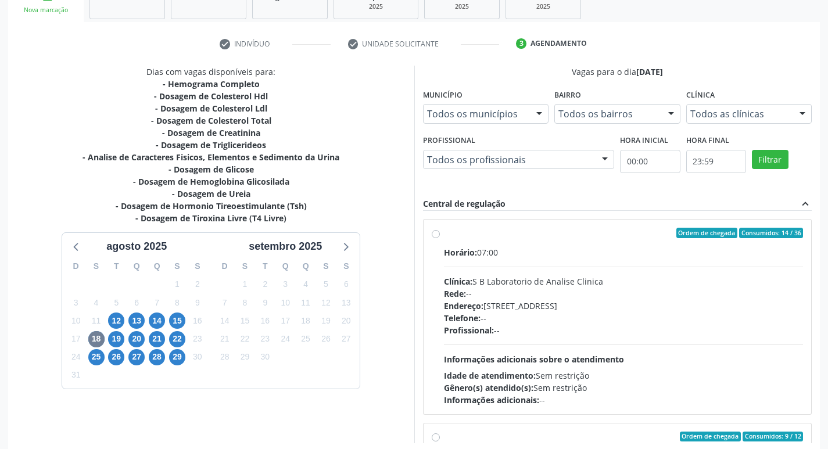
click at [444, 235] on label "Ordem de chegada Consumidos: 14 / 36 Horário: 07:00 Clínica: S B Laboratorio de…" at bounding box center [623, 317] width 359 height 178
click at [434, 235] on input "Ordem de chegada Consumidos: 14 / 36 Horário: 07:00 Clínica: S B Laboratorio de…" at bounding box center [435, 233] width 8 height 10
radio input "true"
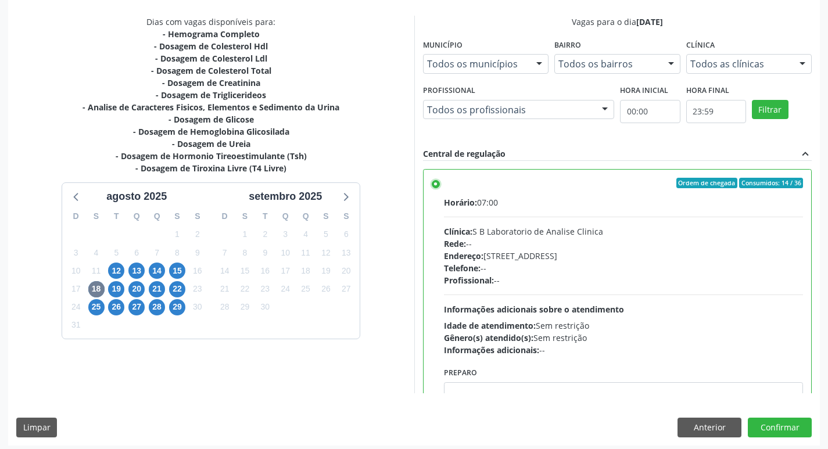
scroll to position [245, 0]
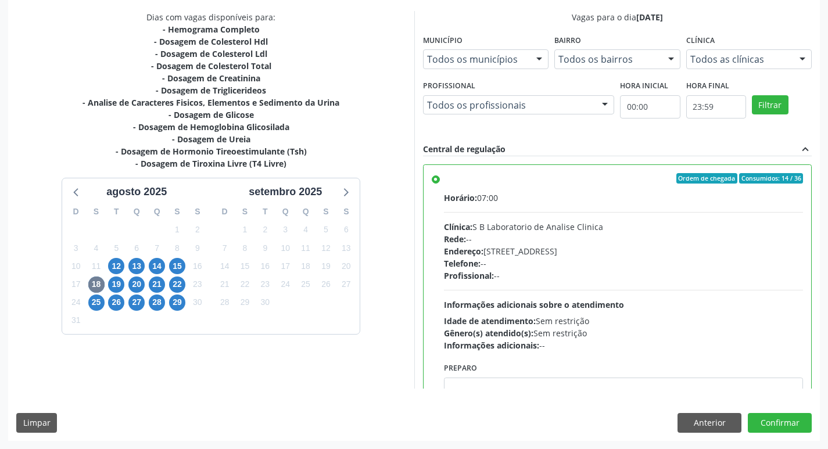
click at [537, 296] on div "Horário: 07:00 Clínica: S B Laboratorio de Analise Clinica Rede: -- Endereço: C…" at bounding box center [623, 272] width 359 height 160
click at [440, 184] on input "Ordem de chegada Consumidos: 14 / 36 Horário: 07:00 Clínica: S B Laboratorio de…" at bounding box center [435, 178] width 8 height 10
click at [779, 424] on button "Confirmar" at bounding box center [779, 423] width 64 height 20
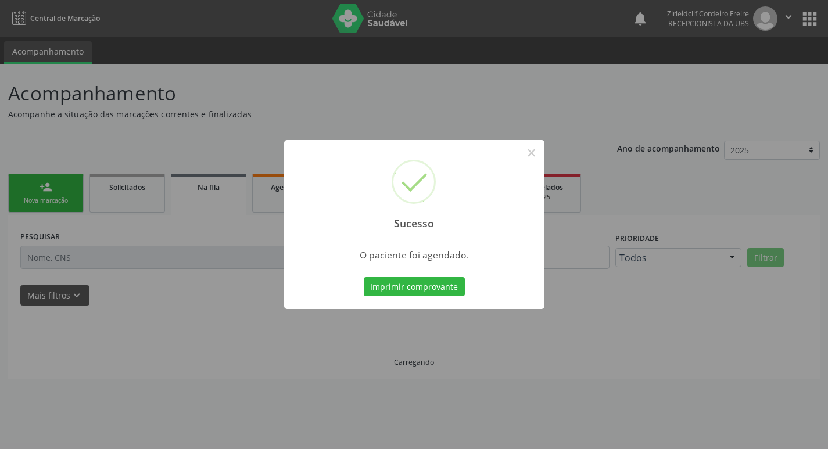
scroll to position [0, 0]
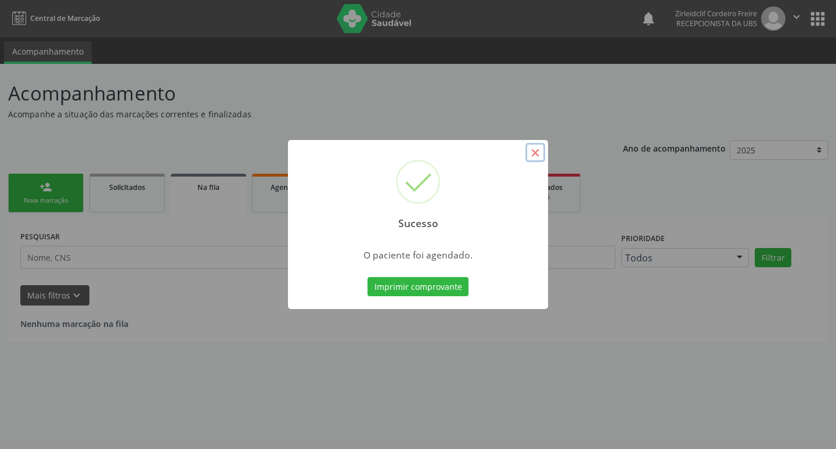
click at [536, 155] on button "×" at bounding box center [536, 153] width 20 height 20
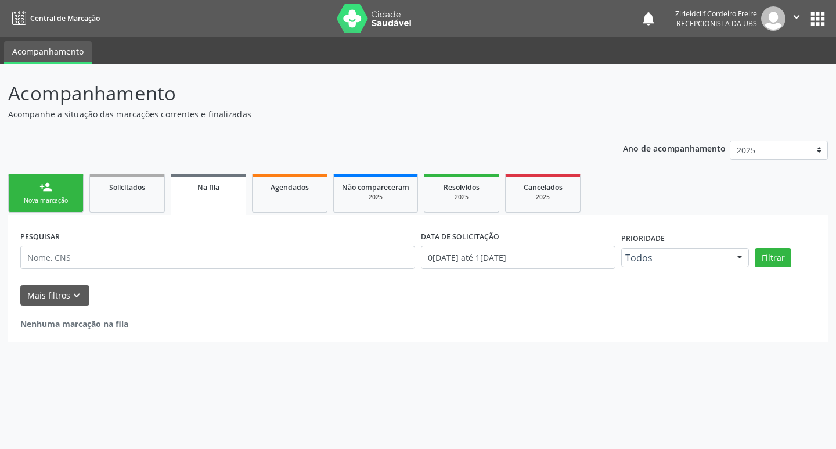
click at [33, 204] on div "Nova marcação" at bounding box center [46, 200] width 58 height 9
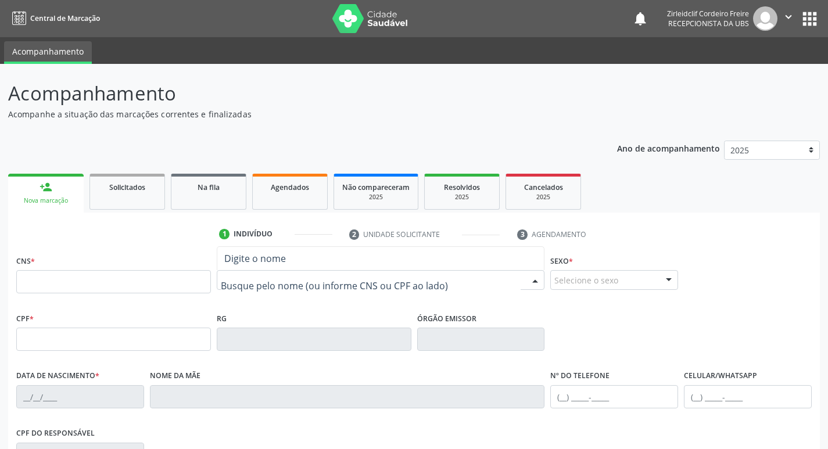
click at [232, 290] on input "text" at bounding box center [371, 285] width 300 height 23
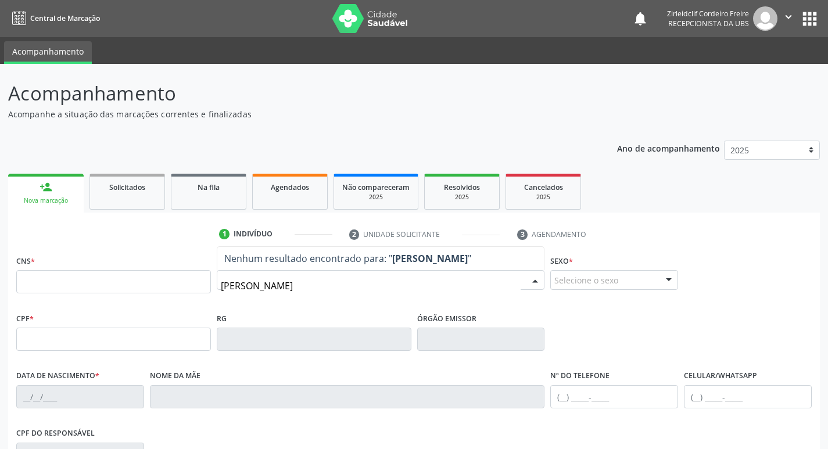
type input "maria rakelly da silva santos"
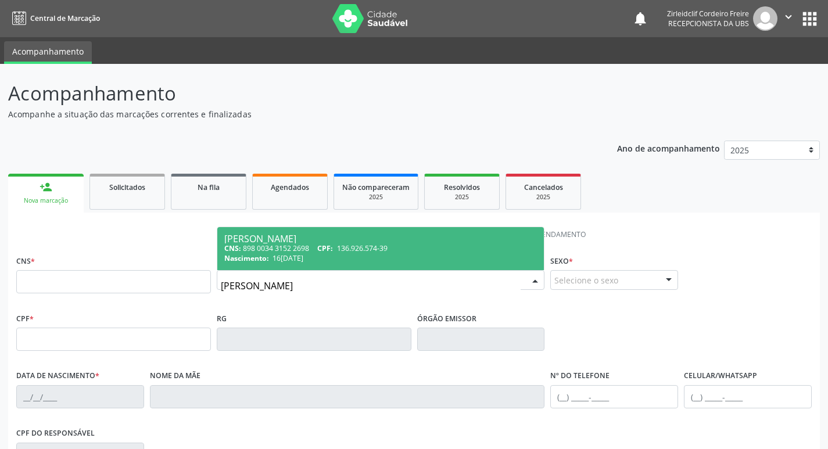
click at [388, 257] on div "Nascimento: 16/05/2005" at bounding box center [380, 258] width 313 height 10
type input "898 0034 3152 2698"
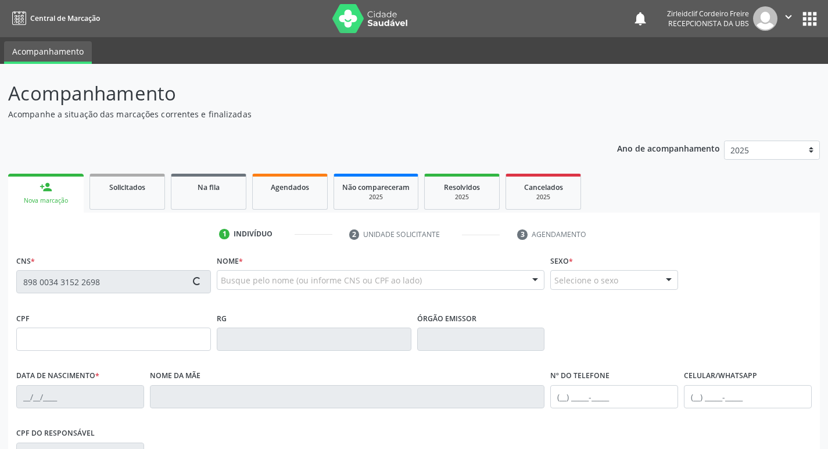
type input "136.926.574-39"
type input "16/05/2005"
type input "Alice Maria da Silva"
type input "(87) 98106-1852"
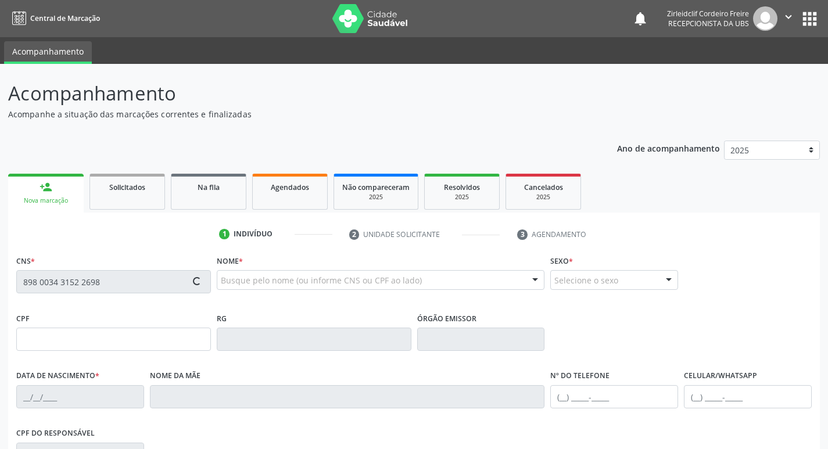
type input "025.983.114-00"
type input "150"
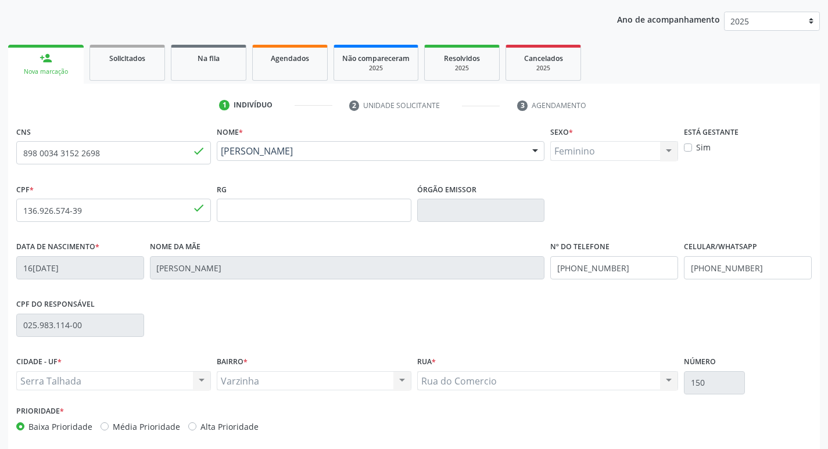
scroll to position [181, 0]
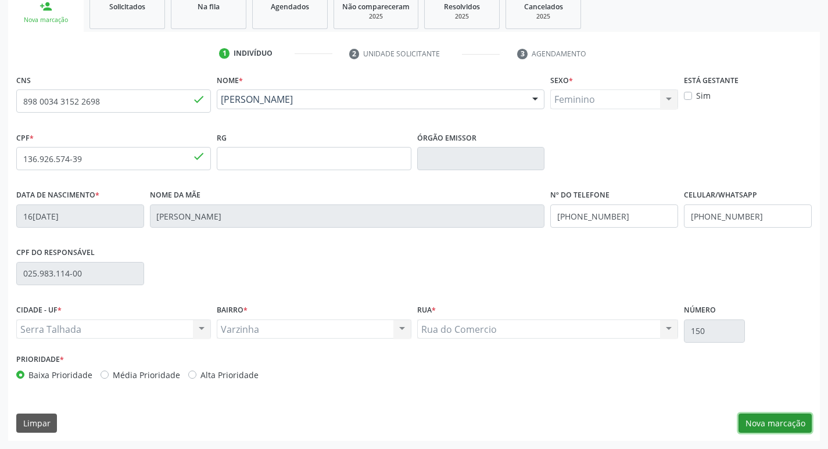
click at [758, 425] on button "Nova marcação" at bounding box center [774, 423] width 73 height 20
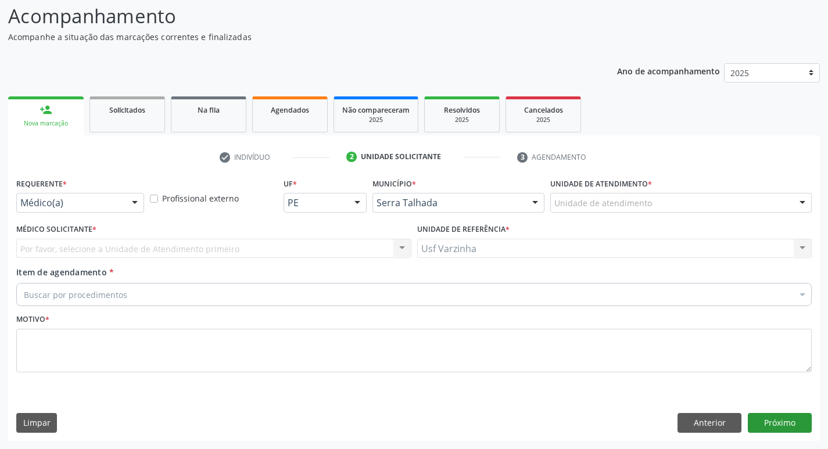
scroll to position [77, 0]
click at [135, 202] on div at bounding box center [134, 203] width 17 height 20
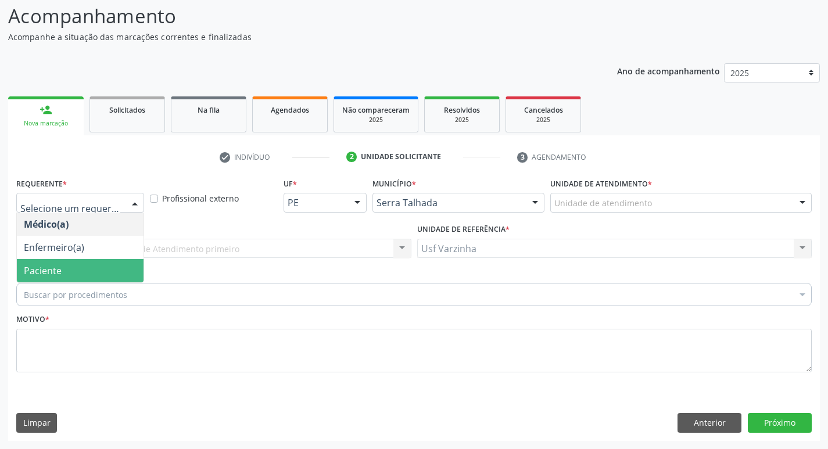
drag, startPoint x: 74, startPoint y: 269, endPoint x: 67, endPoint y: 268, distance: 7.1
click at [74, 269] on span "Paciente" at bounding box center [80, 270] width 127 height 23
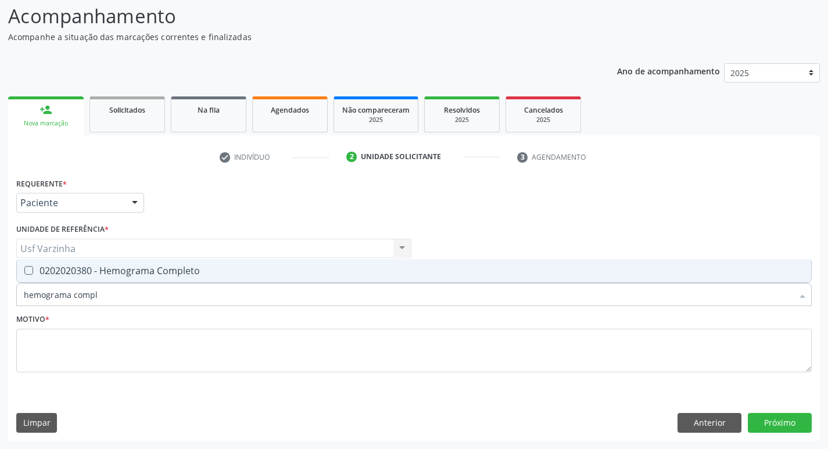
type input "hemograma comple"
click at [50, 272] on div "0202020380 - Hemograma Completo" at bounding box center [414, 270] width 780 height 9
checkbox Completo "true"
click at [127, 301] on input "hemograma comple" at bounding box center [408, 294] width 768 height 23
type input "h"
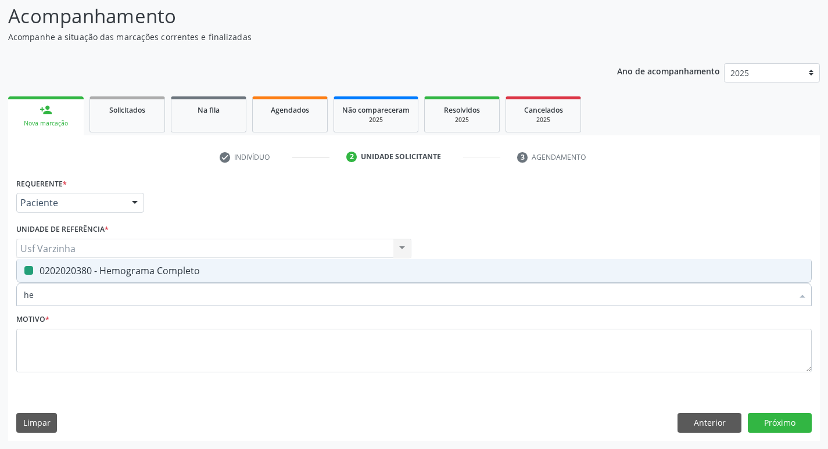
checkbox Completo "false"
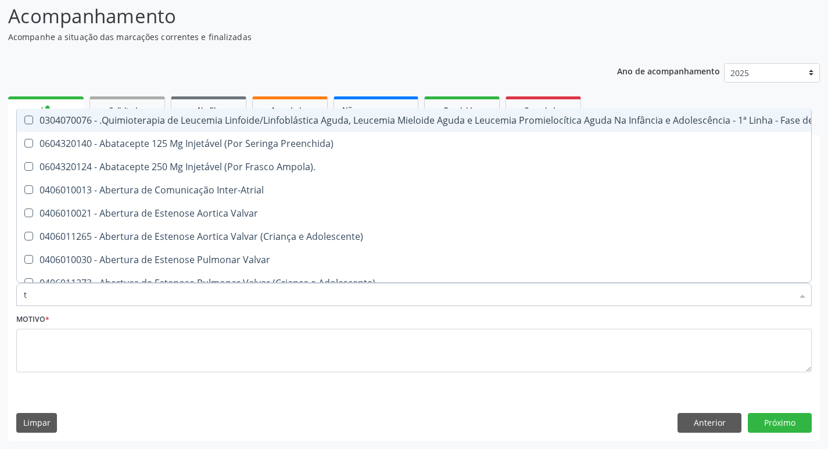
type input "t4"
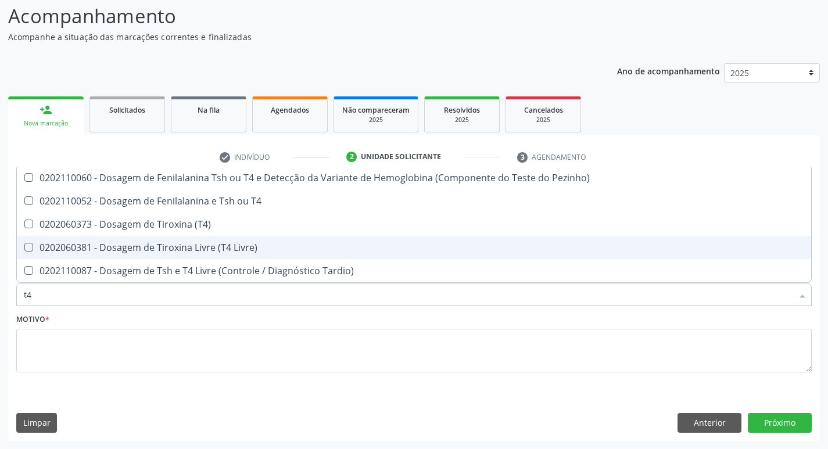
click at [172, 246] on div "0202060381 - Dosagem de Tiroxina Livre (T4 Livre)" at bounding box center [414, 247] width 780 height 9
checkbox Livre\) "true"
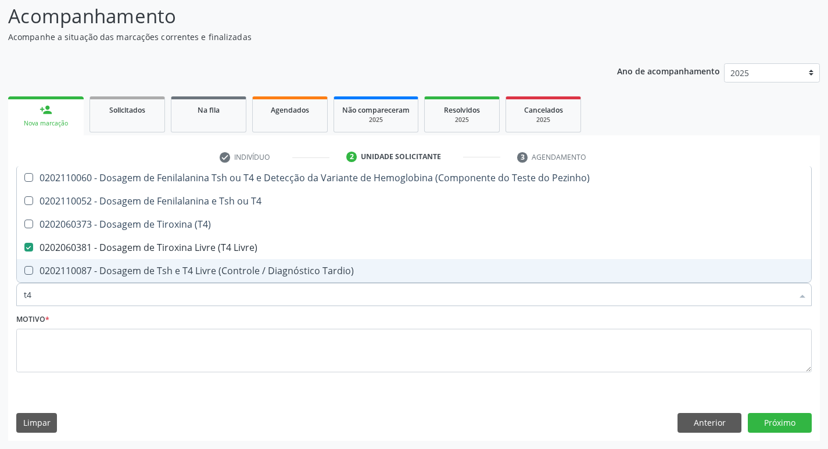
click at [37, 296] on input "t4" at bounding box center [408, 294] width 768 height 23
type input "t"
checkbox Livre\) "false"
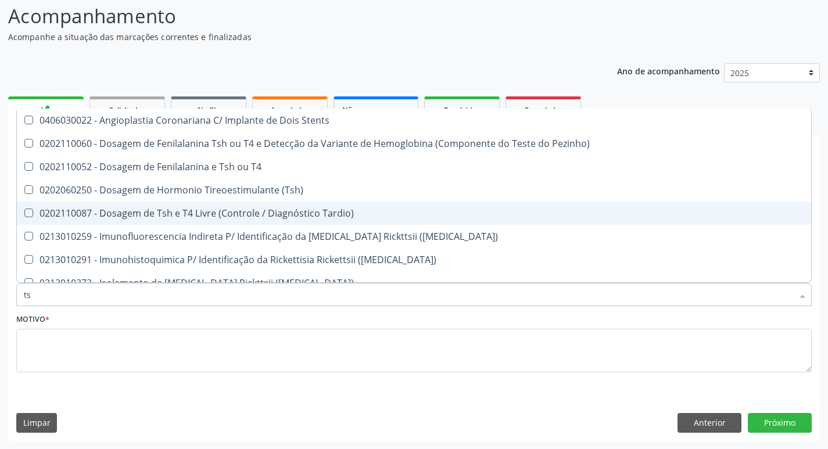
type input "tsh"
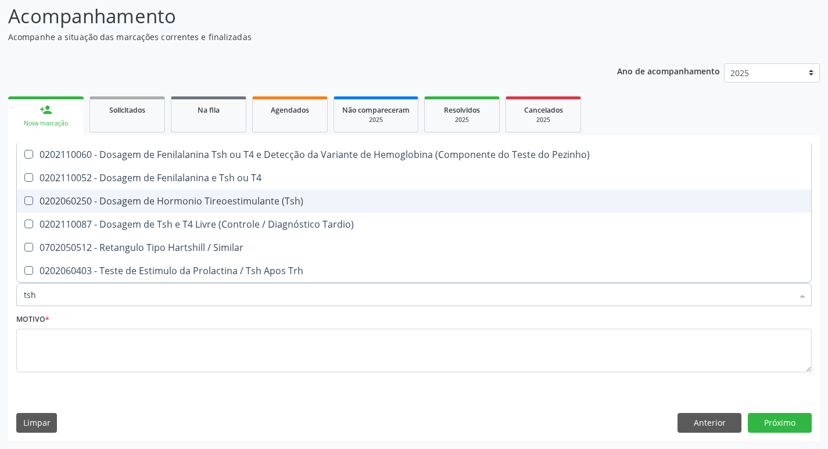
click at [211, 204] on div "0202060250 - Dosagem de Hormonio Tireoestimulante (Tsh)" at bounding box center [414, 200] width 780 height 9
checkbox \(Tsh\) "true"
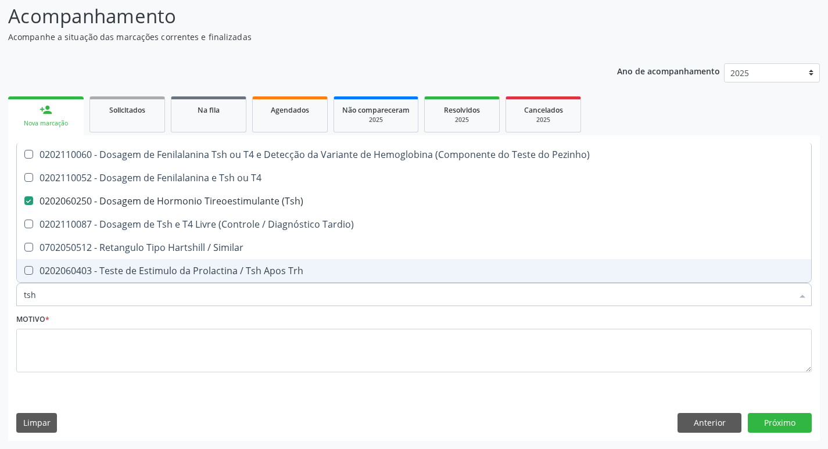
drag, startPoint x: 51, startPoint y: 297, endPoint x: 45, endPoint y: 294, distance: 6.8
click at [50, 297] on input "tsh" at bounding box center [408, 294] width 768 height 23
type input "ts"
checkbox \(Tsh\) "false"
checkbox Tardio\) "true"
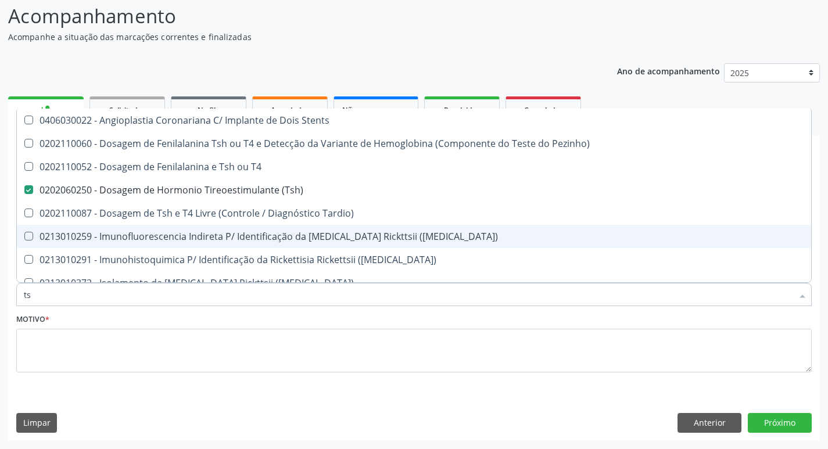
type input "t"
checkbox \(Tsh\) "false"
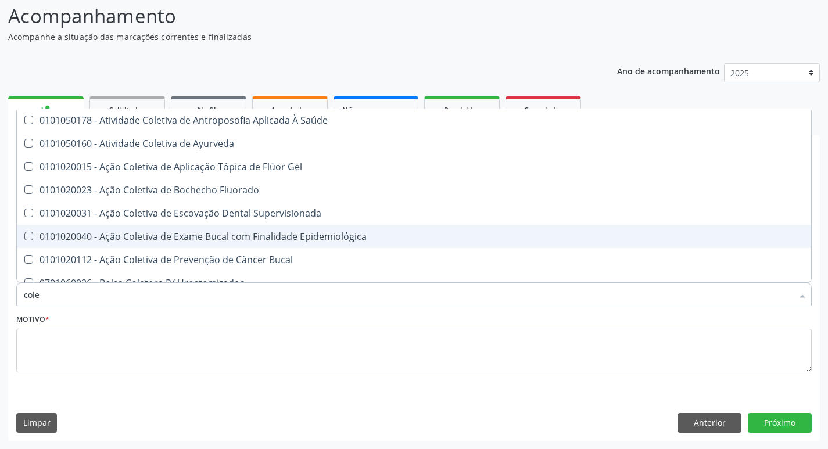
type input "coles"
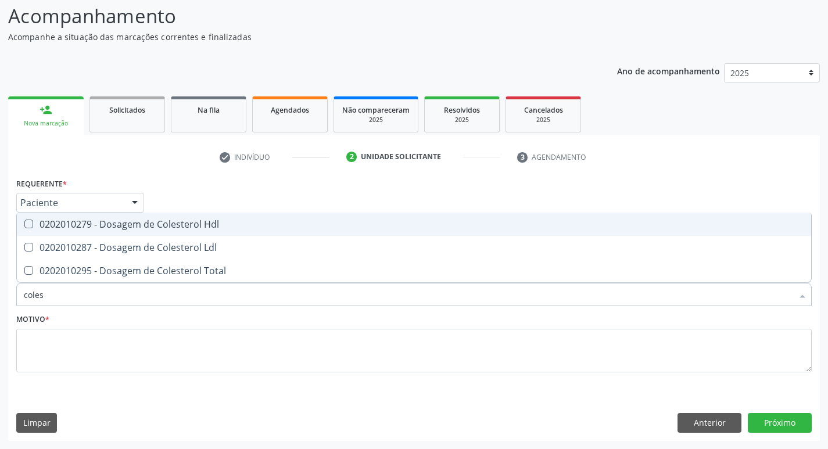
drag, startPoint x: 96, startPoint y: 222, endPoint x: 96, endPoint y: 244, distance: 22.1
click at [96, 222] on div "0202010279 - Dosagem de Colesterol Hdl" at bounding box center [414, 224] width 780 height 9
checkbox Hdl "true"
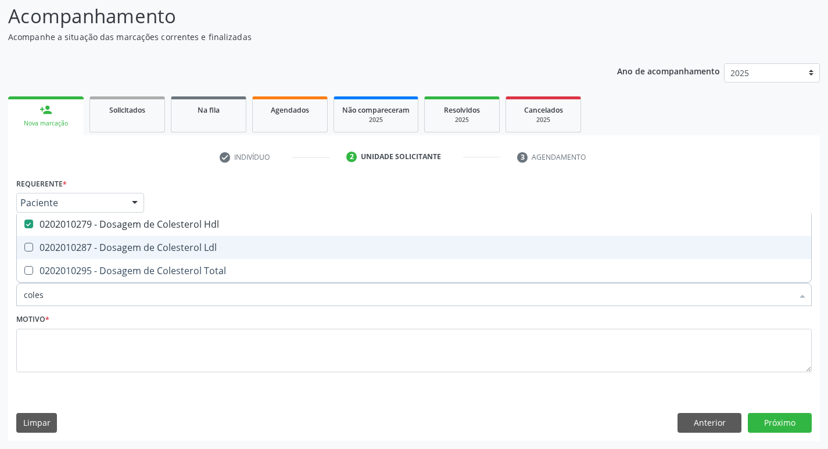
drag, startPoint x: 96, startPoint y: 249, endPoint x: 91, endPoint y: 276, distance: 27.1
click at [95, 252] on div "0202010287 - Dosagem de Colesterol Ldl" at bounding box center [414, 247] width 780 height 9
checkbox Ldl "true"
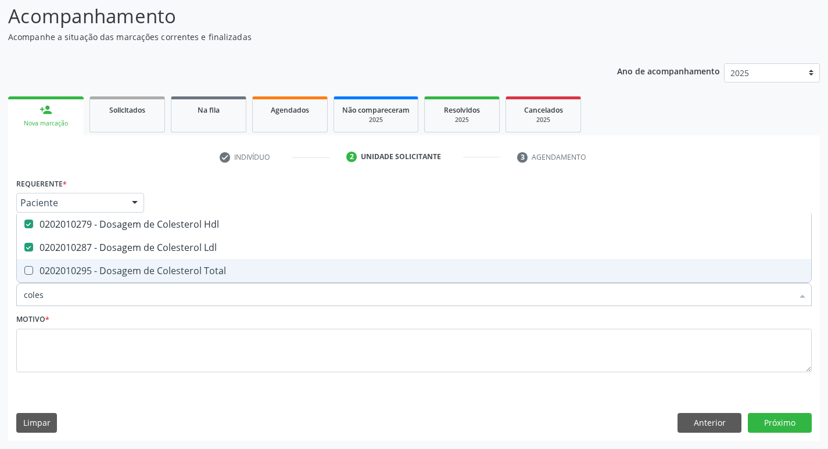
drag, startPoint x: 91, startPoint y: 276, endPoint x: 55, endPoint y: 280, distance: 36.8
click at [89, 277] on span "0202010295 - Dosagem de Colesterol Total" at bounding box center [414, 270] width 794 height 23
checkbox Total "true"
click at [53, 300] on input "coles" at bounding box center [408, 294] width 768 height 23
type input "cole"
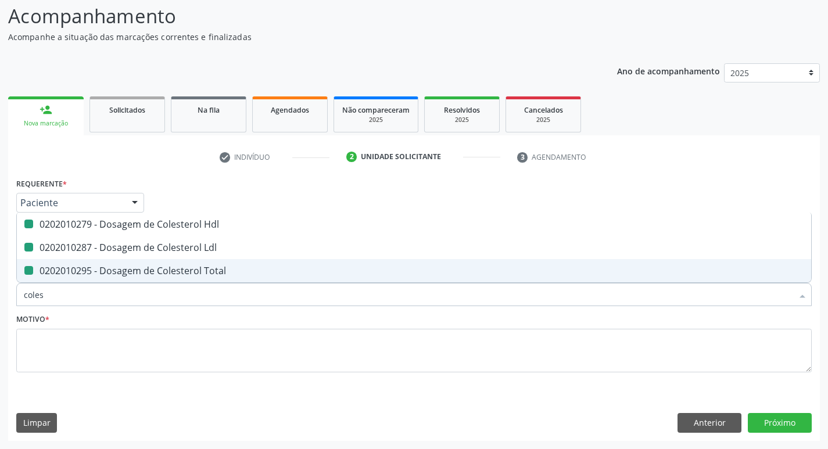
checkbox Hdl "false"
checkbox Ldl "false"
checkbox Total "false"
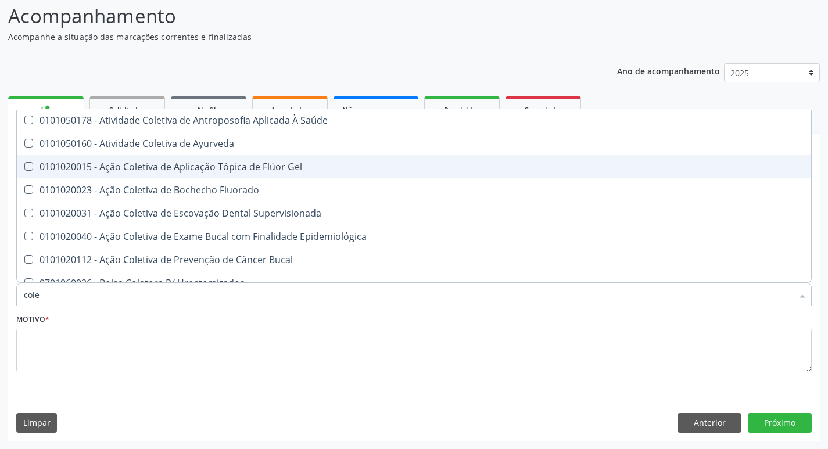
type input "col"
checkbox Hdl "false"
checkbox Ldl "false"
checkbox Total "false"
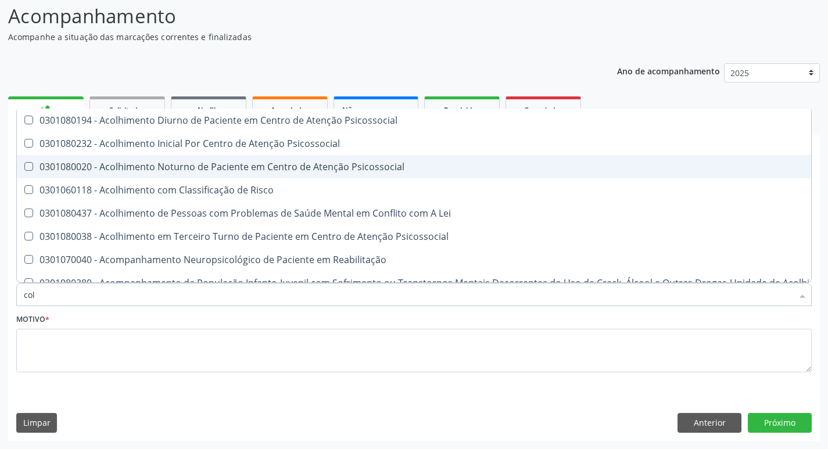
type input "co"
checkbox Hdl "false"
checkbox Ldl "false"
checkbox Total "false"
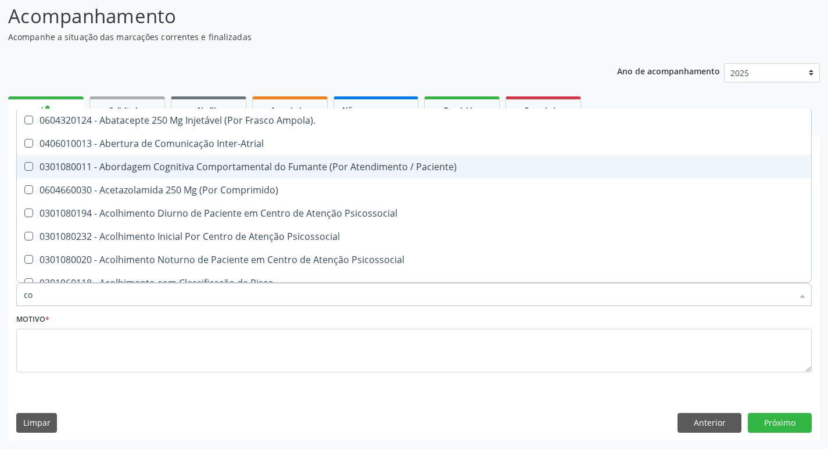
type input "c"
checkbox Hdl "false"
checkbox Ldl "false"
checkbox Total "false"
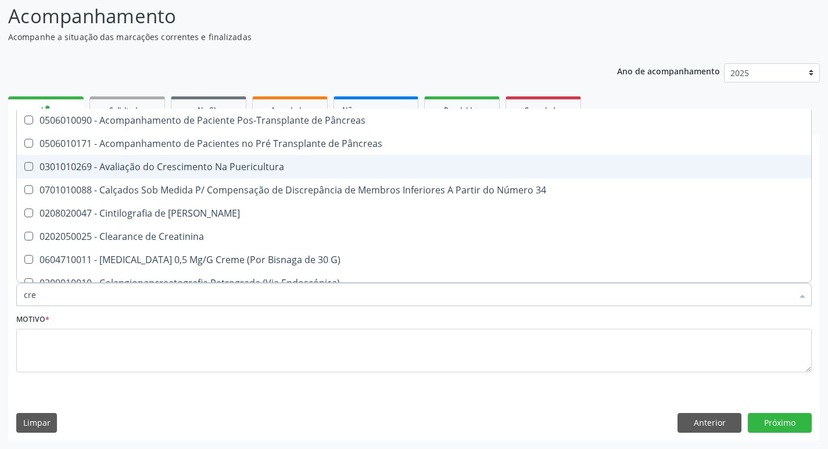
type input "crea"
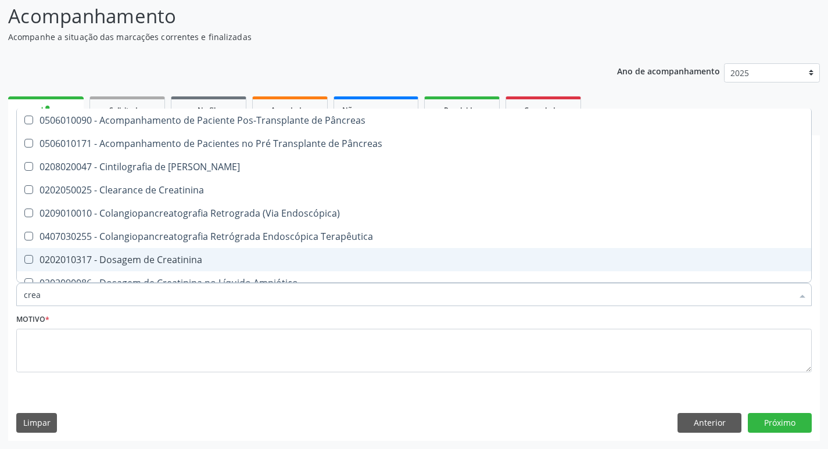
click at [154, 259] on div "0202010317 - Dosagem de Creatinina" at bounding box center [414, 259] width 780 height 9
checkbox Creatinina "true"
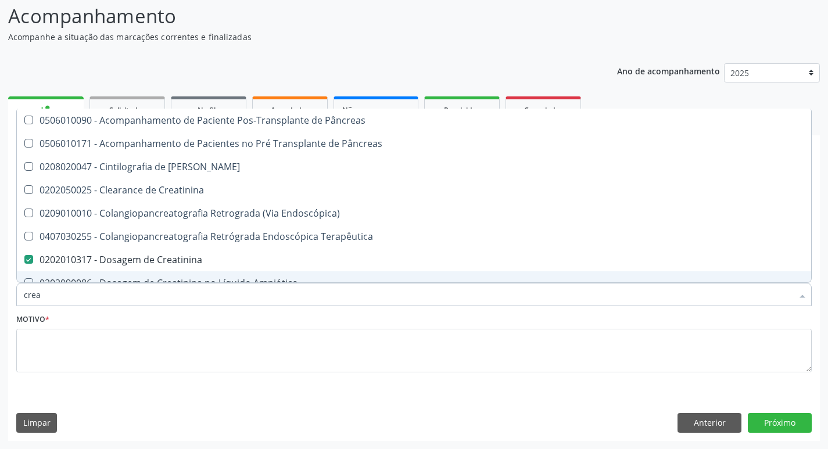
click at [53, 297] on input "crea" at bounding box center [408, 294] width 768 height 23
type input "cre"
checkbox Creatinina "false"
checkbox Oncologia "true"
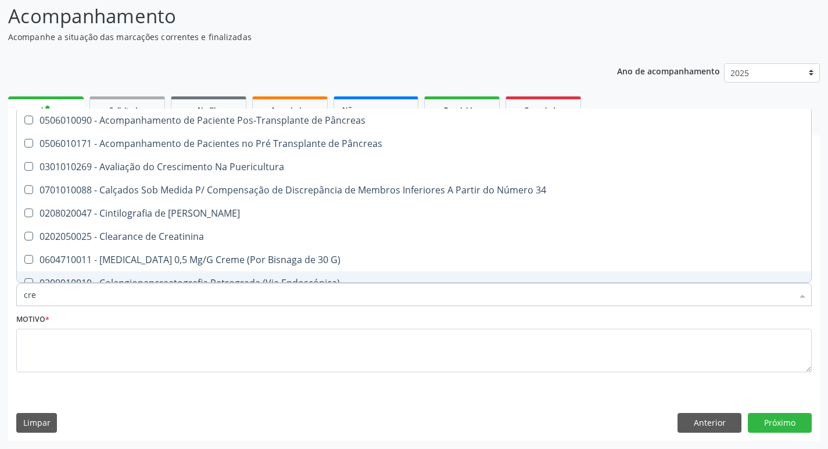
type input "cr"
checkbox Creatinina "false"
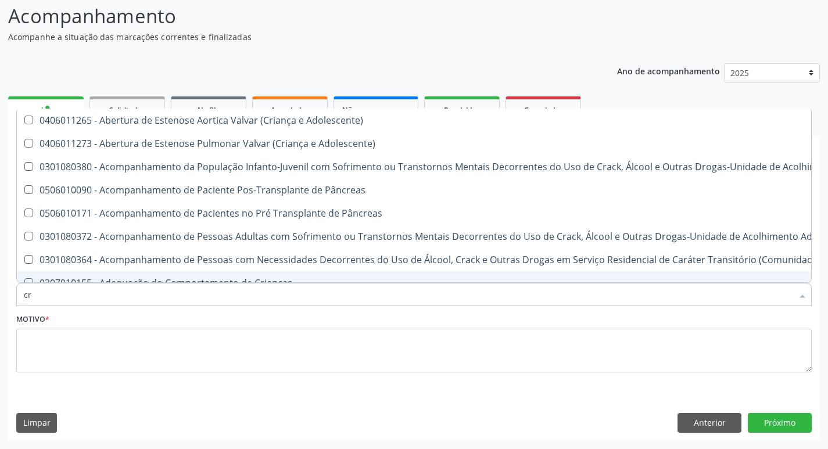
type input "c"
checkbox Creatinina "false"
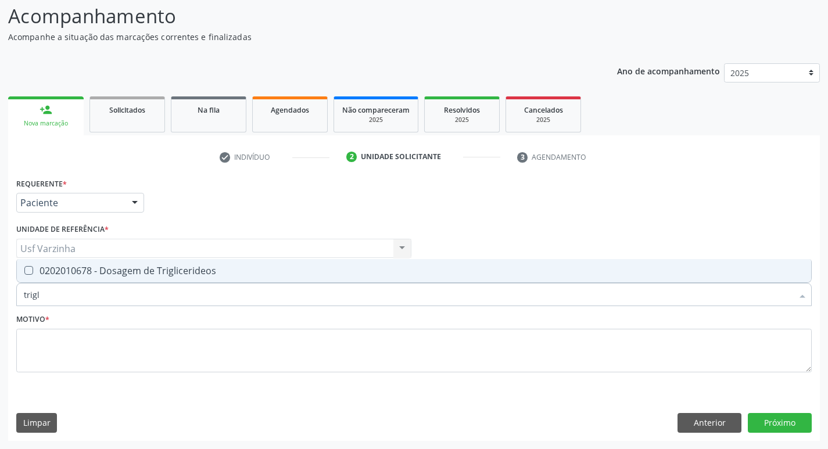
type input "trigli"
click at [51, 269] on div "0202010678 - Dosagem de Triglicerideos" at bounding box center [414, 270] width 780 height 9
checkbox Triglicerideos "true"
click at [55, 297] on input "trigli" at bounding box center [408, 294] width 768 height 23
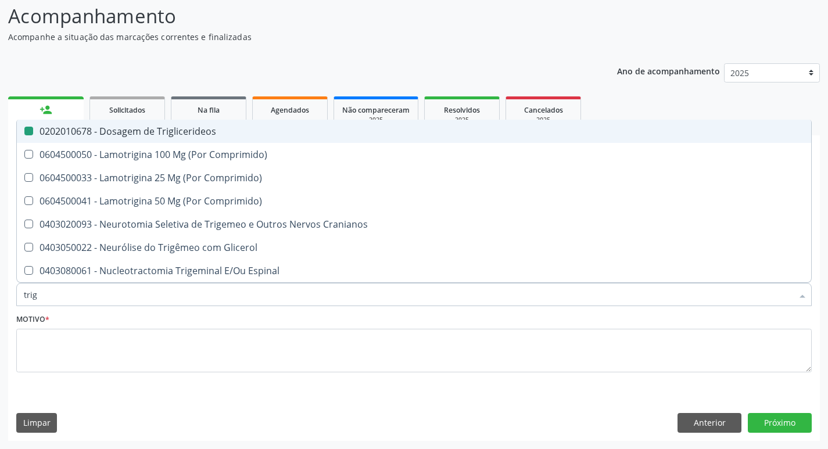
type input "tri"
checkbox Triglicerideos "false"
type input "t"
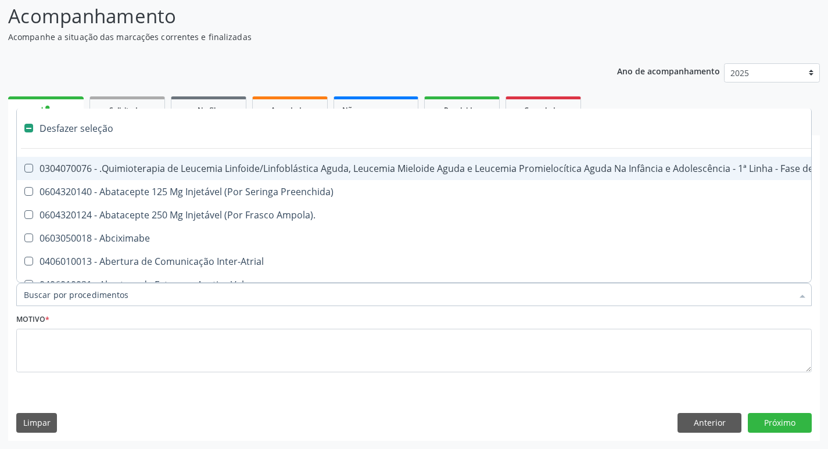
type input "g"
checkbox Linha "true"
checkbox Infusão "true"
checkbox Urostomizados "true"
checkbox Revestido\) "true"
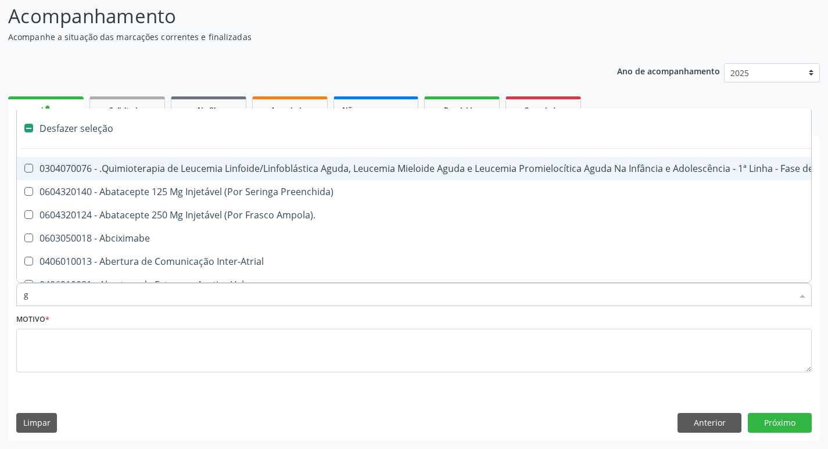
checkbox Transplantado "true"
checkbox Capsula\) "true"
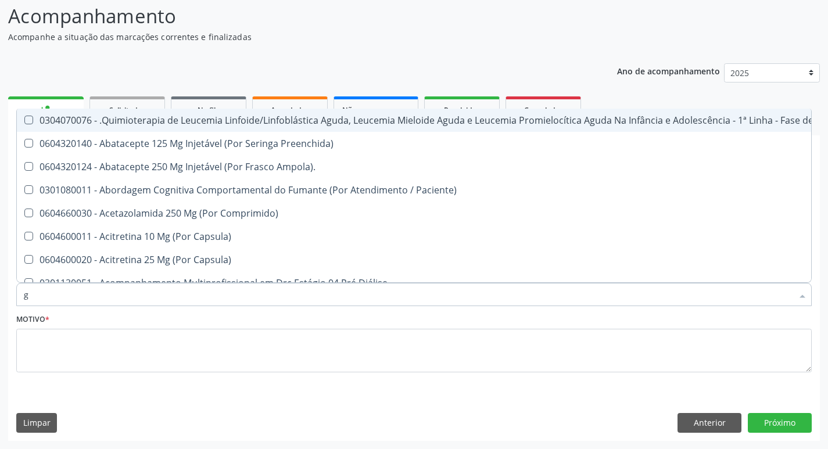
type input "gl"
checkbox Pé "true"
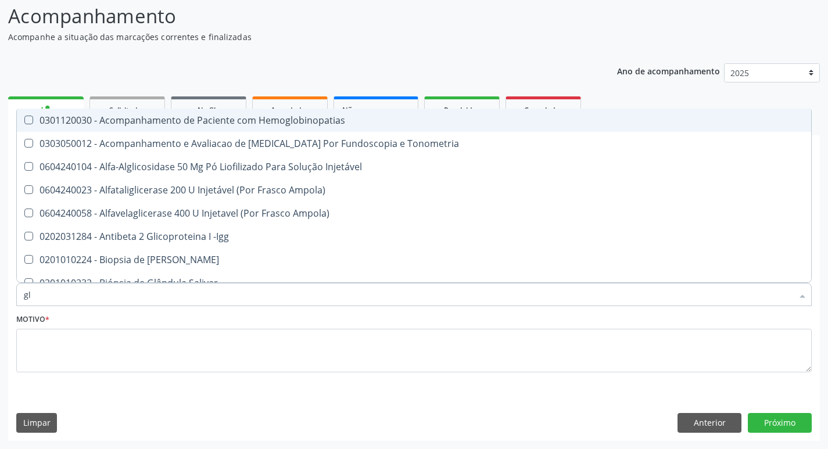
type input "gli"
checkbox Glomerular "true"
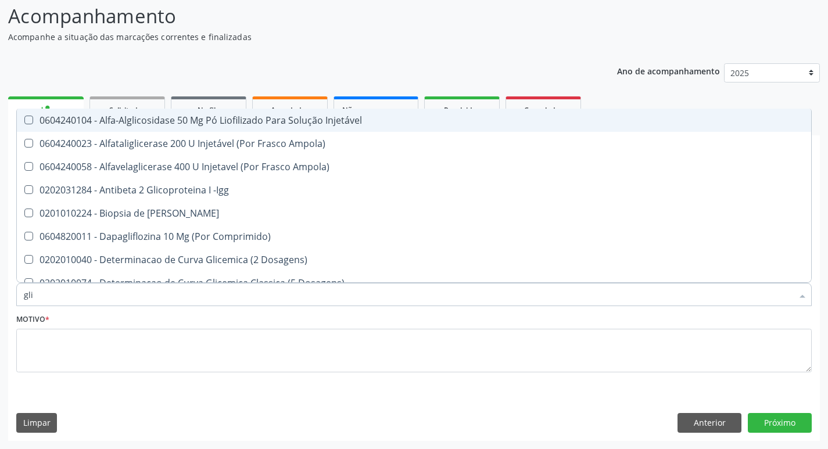
type input "glic"
checkbox Derrames "true"
checkbox Triglicerideos "false"
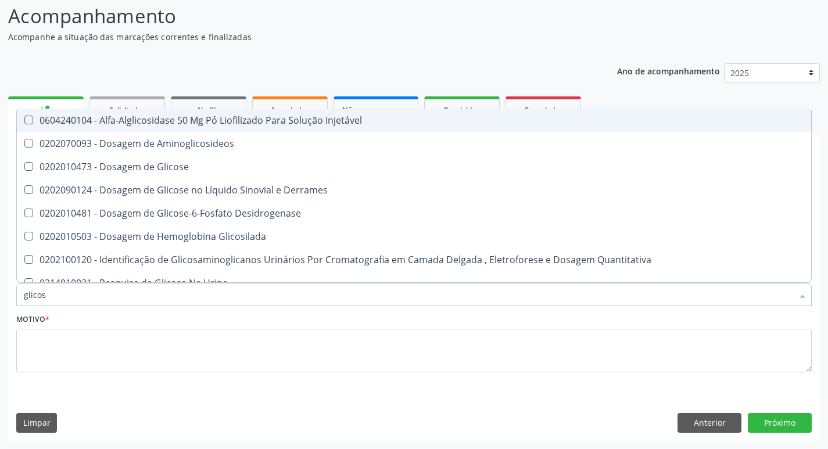
type input "glicose"
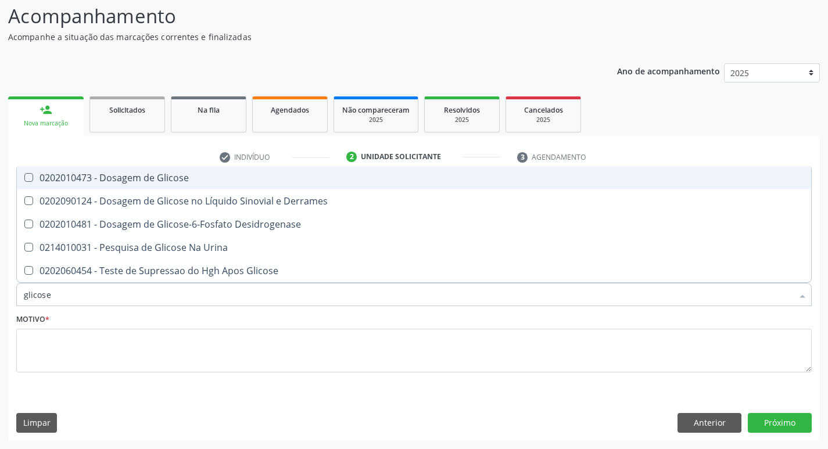
click at [126, 186] on span "0202010473 - Dosagem de Glicose" at bounding box center [414, 177] width 794 height 23
checkbox Glicose "true"
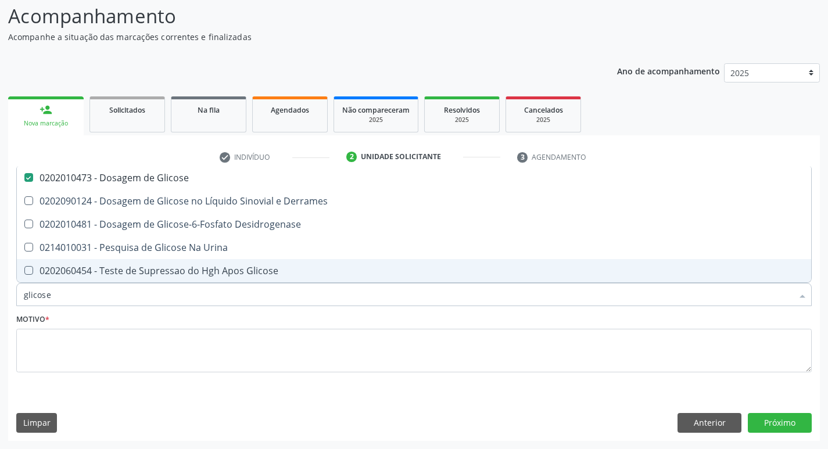
click at [56, 298] on input "glicose" at bounding box center [408, 294] width 768 height 23
type input "glicos"
checkbox Glicose "false"
checkbox Desidrogenase "true"
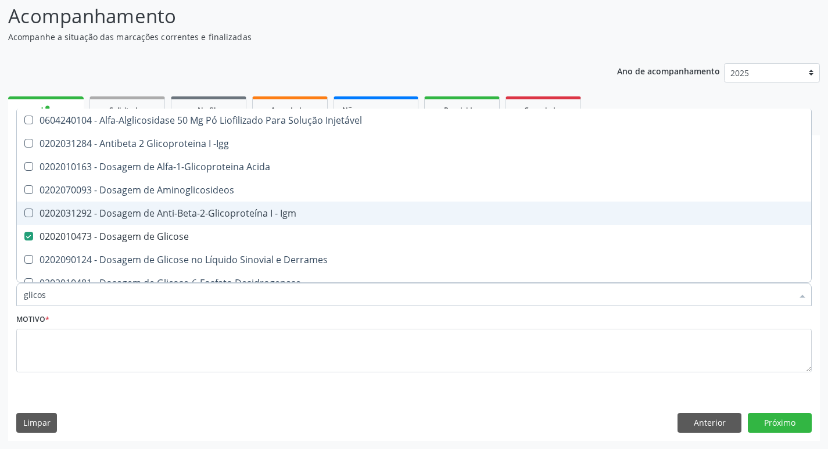
type input "glico"
checkbox Acida "false"
type input "glic"
checkbox Glicose "false"
checkbox Glicose "true"
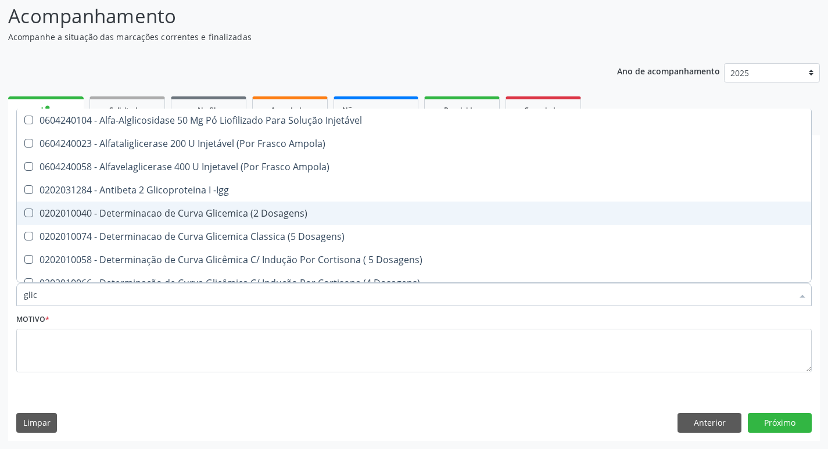
type input "gli"
checkbox Glicose "false"
checkbox Glicosilada "true"
checkbox Triglicerideos "false"
checkbox Delgada\) "true"
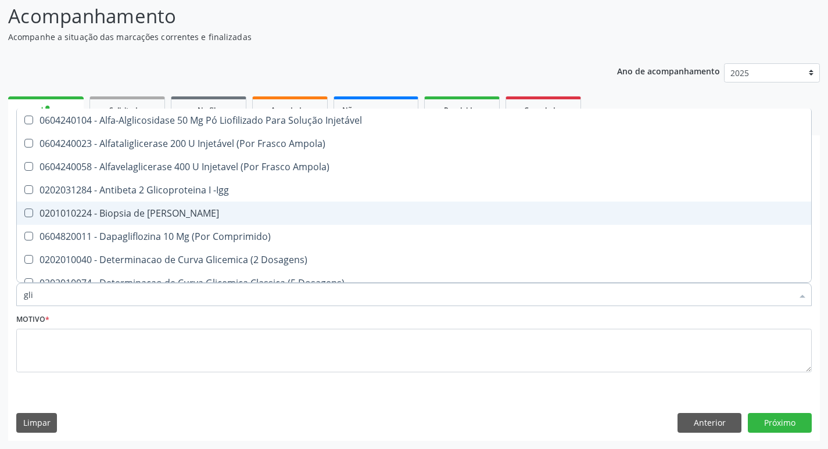
type input "gl"
checkbox Glicose "false"
checkbox Triglicerideos "false"
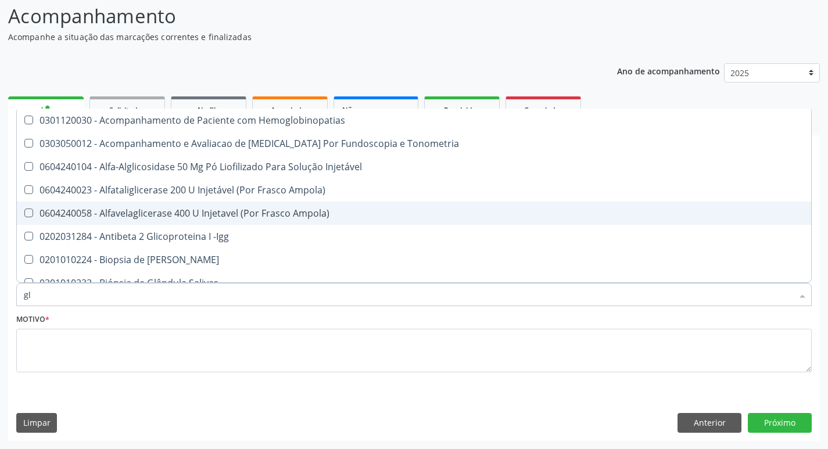
type input "g"
checkbox Glicose "false"
checkbox Triglicerideos "false"
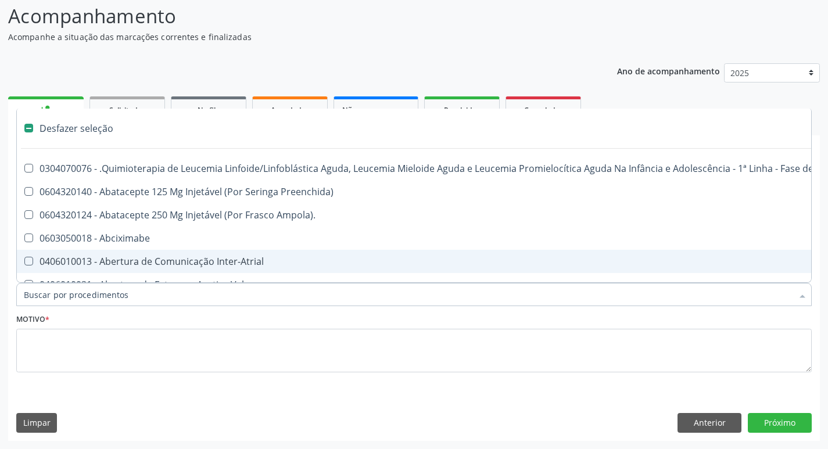
checkbox Linha "false"
checkbox Infusão "false"
checkbox Urostomizados "false"
checkbox Revestido\) "false"
checkbox Capsula\) "false"
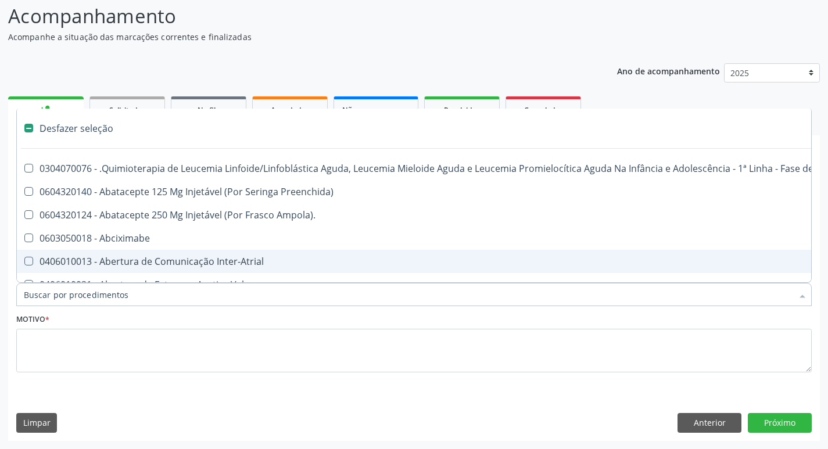
checkbox Transplantado "false"
checkbox Capsula\) "false"
type input "h"
checkbox B "true"
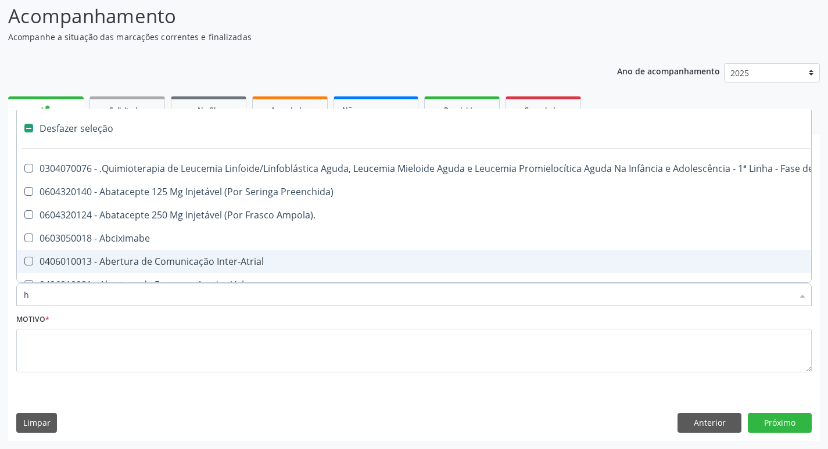
checkbox Episcleral "true"
checkbox Queimado "true"
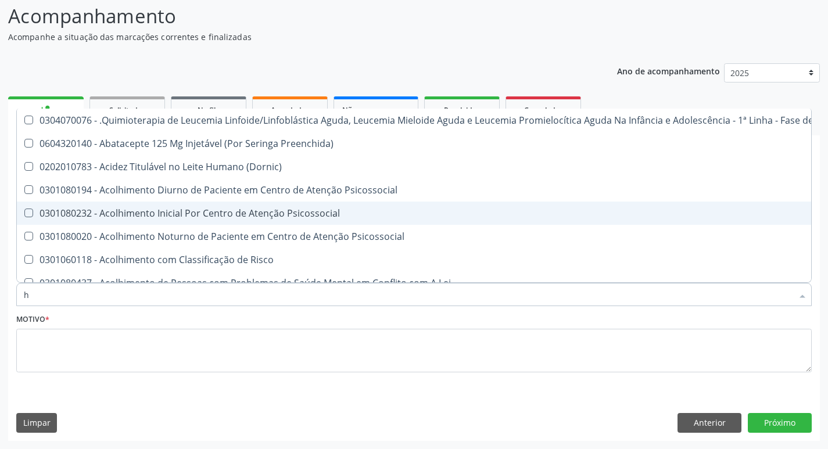
type input "he"
checkbox Removível "true"
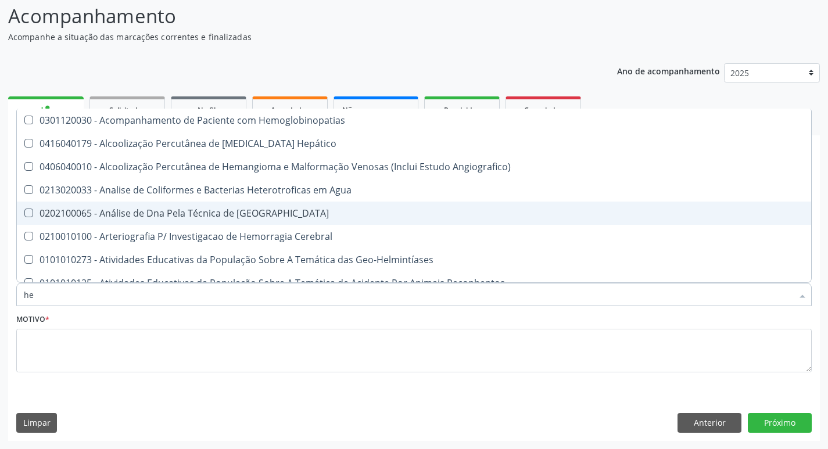
type input "hem"
checkbox II "true"
checkbox Completo "false"
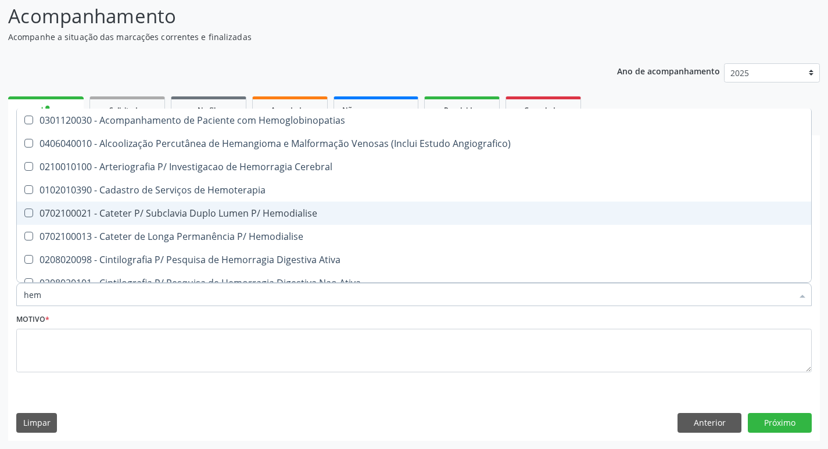
type input "hemo"
checkbox Retro-Retal "true"
checkbox Completo "false"
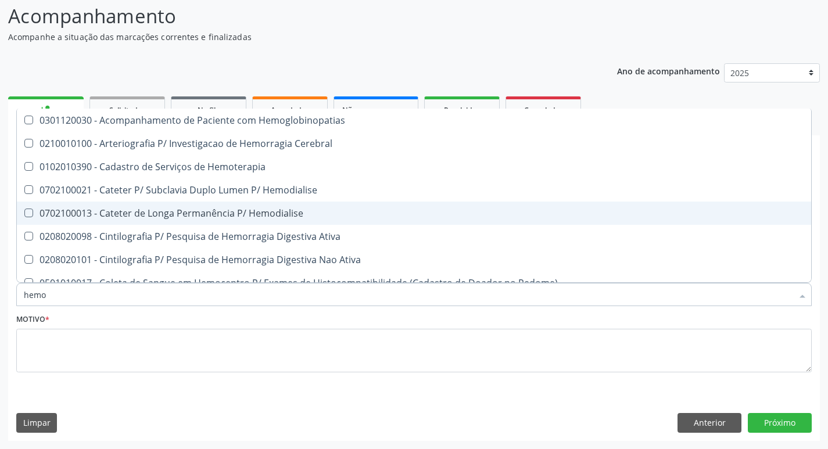
type input "hemog"
checkbox Carboxi-Hemoglobina "true"
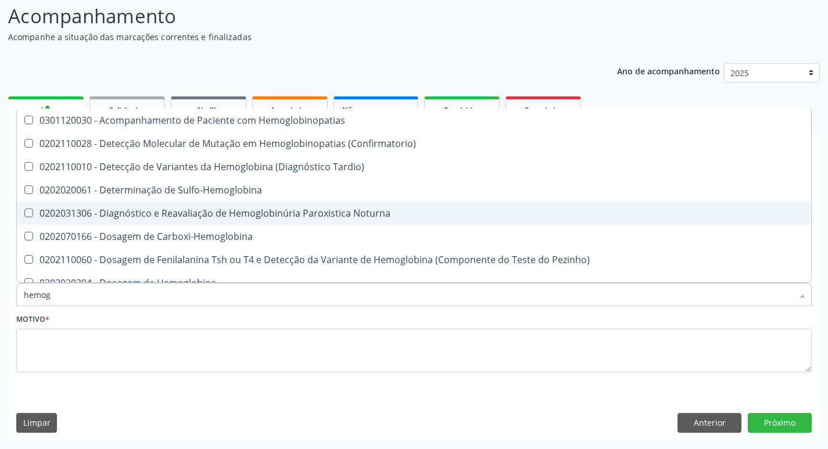
type input "hemogl"
checkbox Completo "false"
type input "hemoglobina"
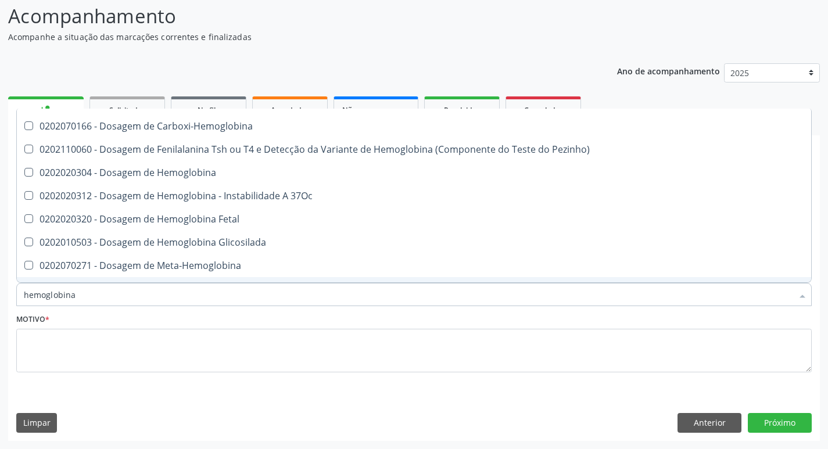
scroll to position [58, 0]
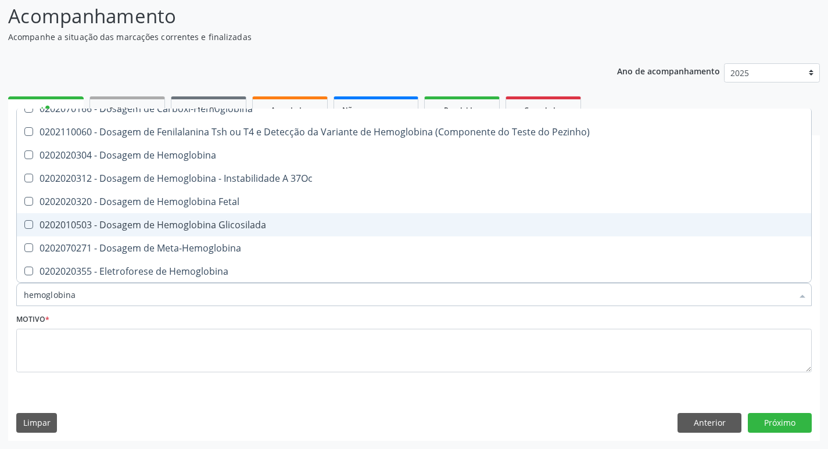
click at [57, 220] on div "0202010503 - Dosagem de Hemoglobina Glicosilada" at bounding box center [414, 224] width 780 height 9
checkbox Glicosilada "true"
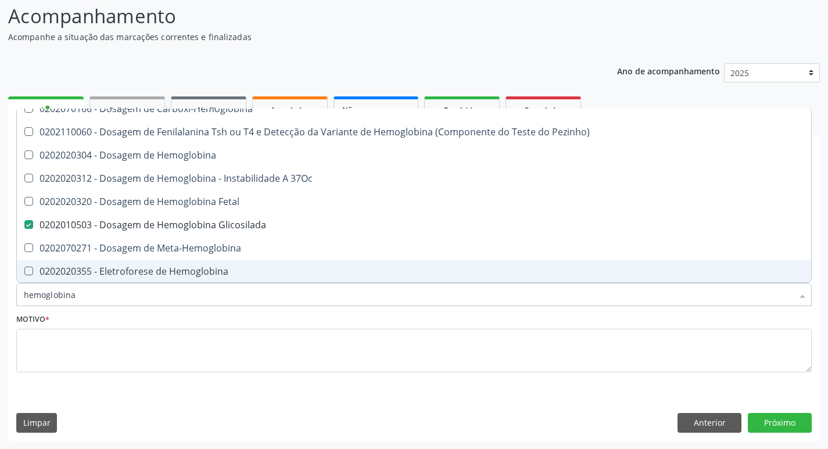
click at [80, 295] on input "hemoglobina" at bounding box center [408, 294] width 768 height 23
type input "hemoglobin"
checkbox Glicosilada "false"
checkbox Hematocrito\) "true"
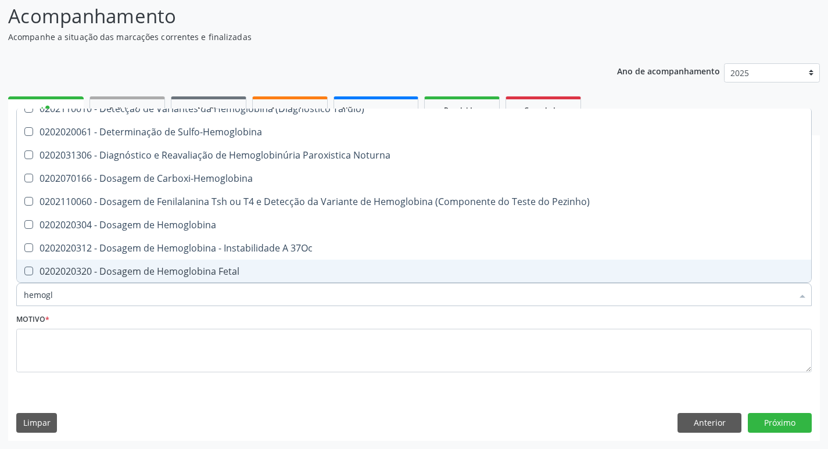
type input "hemog"
checkbox S "true"
type input "h"
checkbox Glicosilada "false"
checkbox Completo "false"
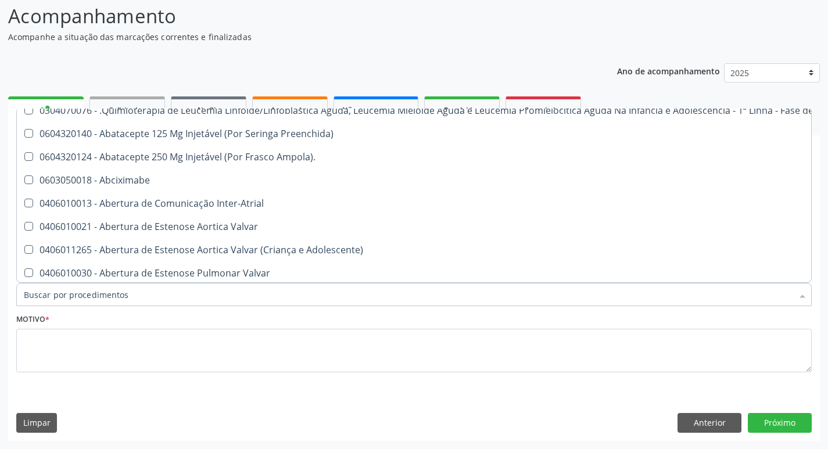
scroll to position [106, 0]
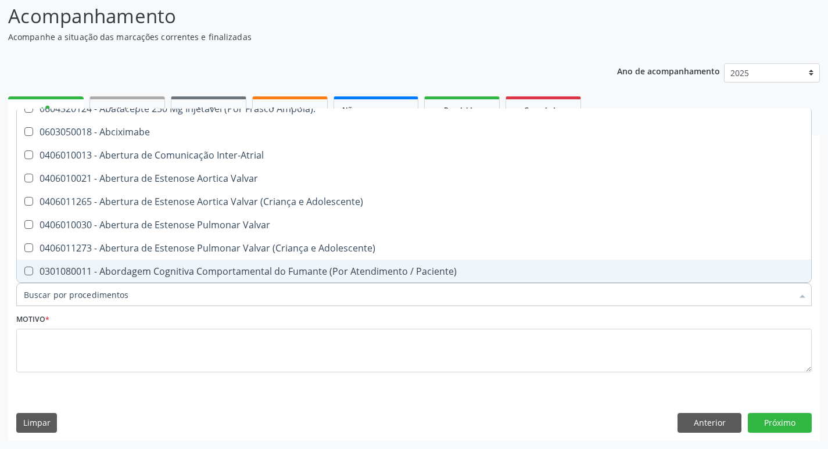
type input "u"
checkbox Per-Operatoria "true"
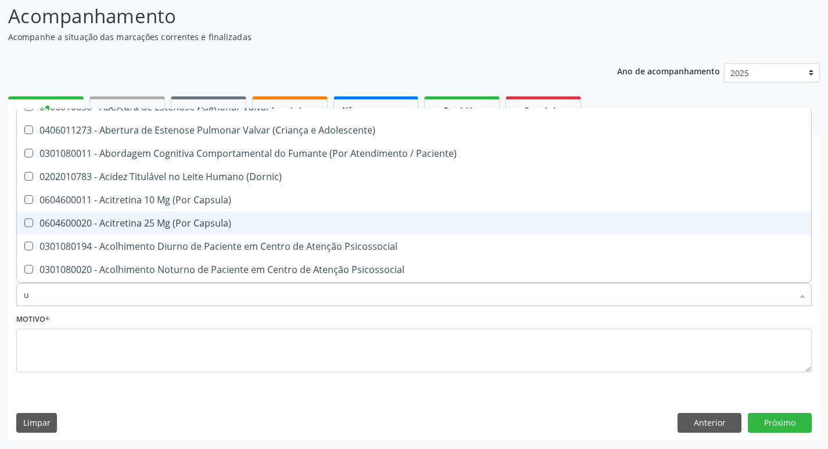
scroll to position [58, 0]
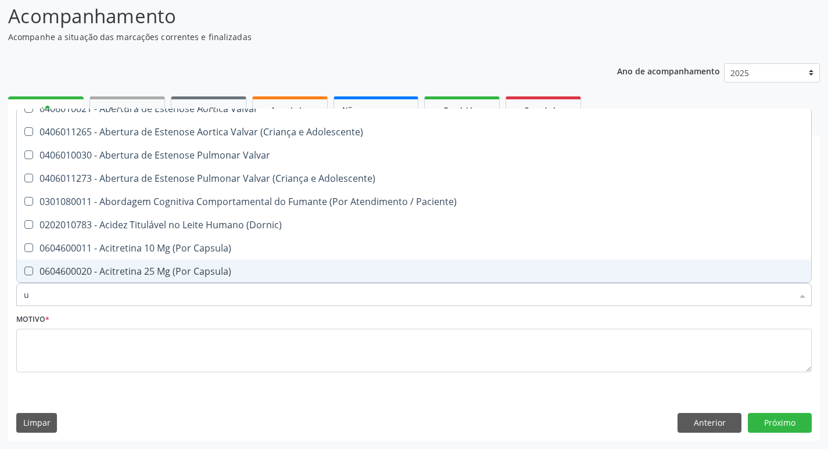
type input "ur"
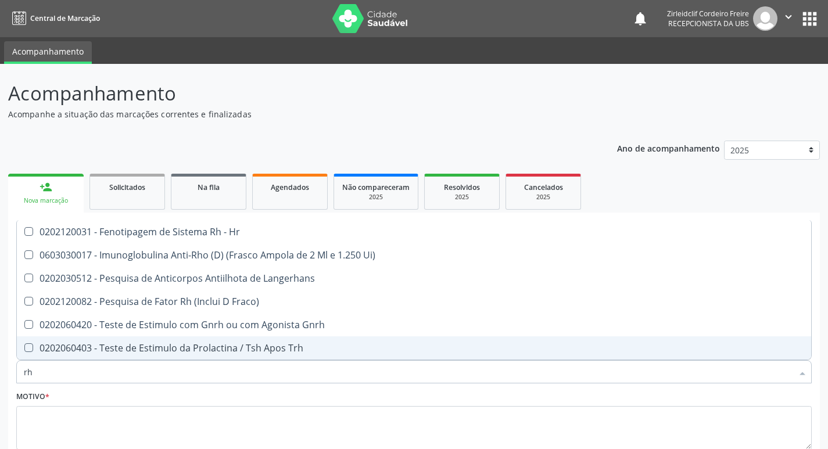
scroll to position [77, 0]
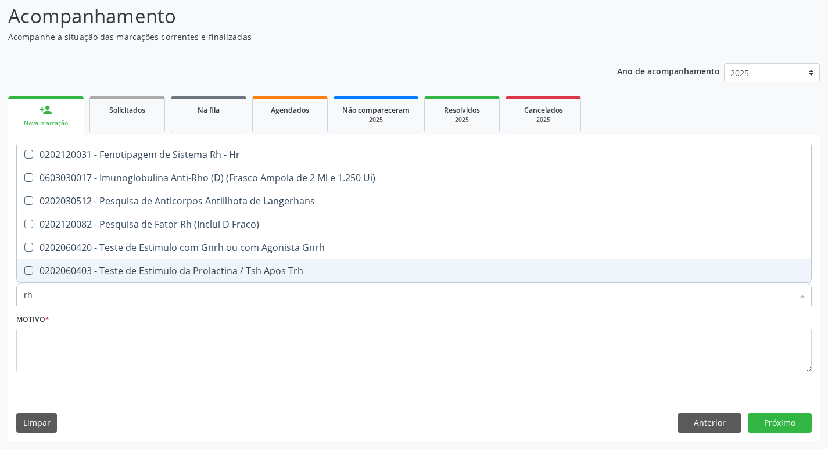
type input "r"
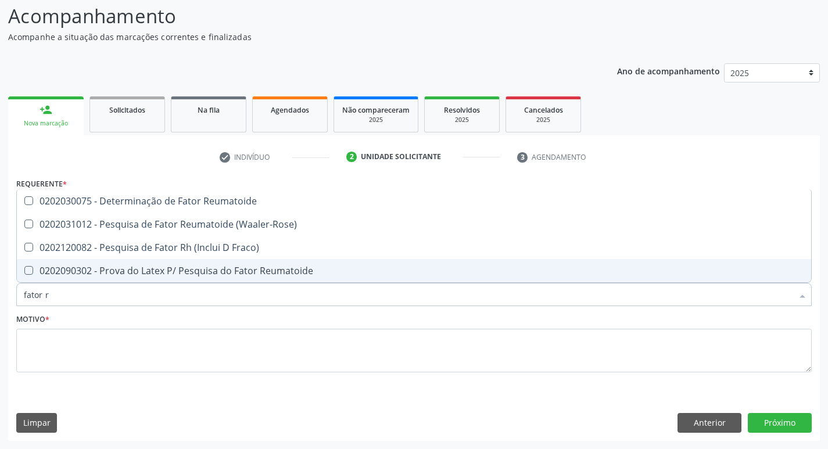
type input "fator rh"
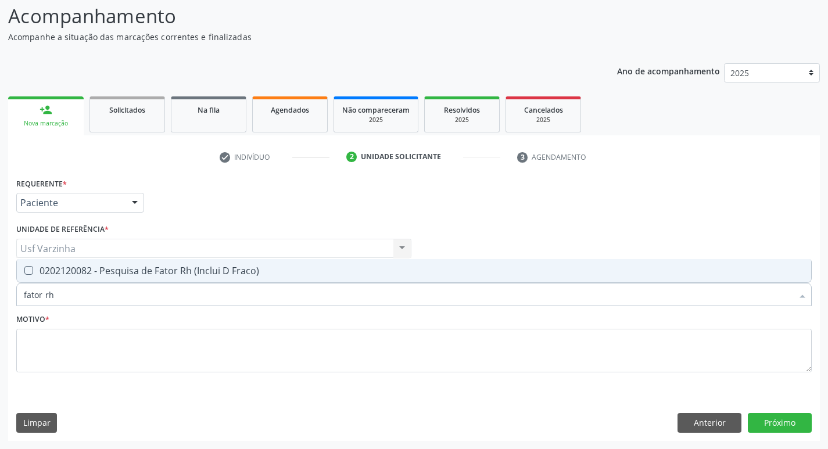
click at [130, 279] on span "0202120082 - Pesquisa de Fator Rh (Inclui D Fraco)" at bounding box center [414, 270] width 794 height 23
checkbox Fraco\) "true"
click at [59, 290] on input "fator rh" at bounding box center [408, 294] width 768 height 23
type input "fator r"
checkbox Fraco\) "false"
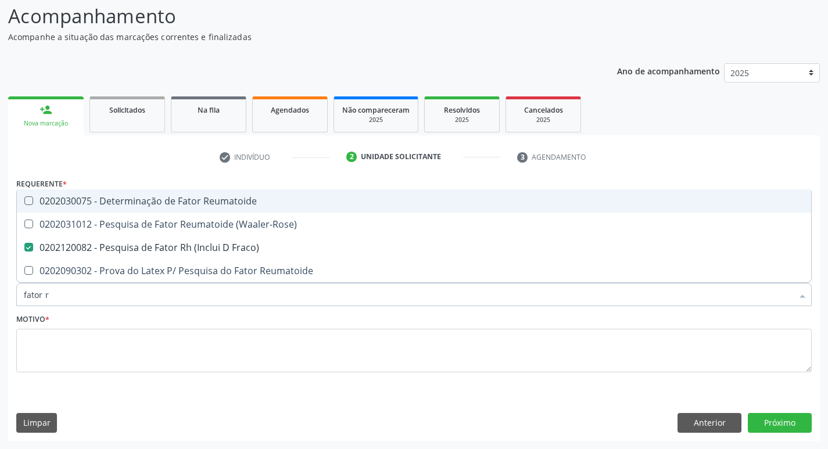
type input "fator"
checkbox Fraco\) "false"
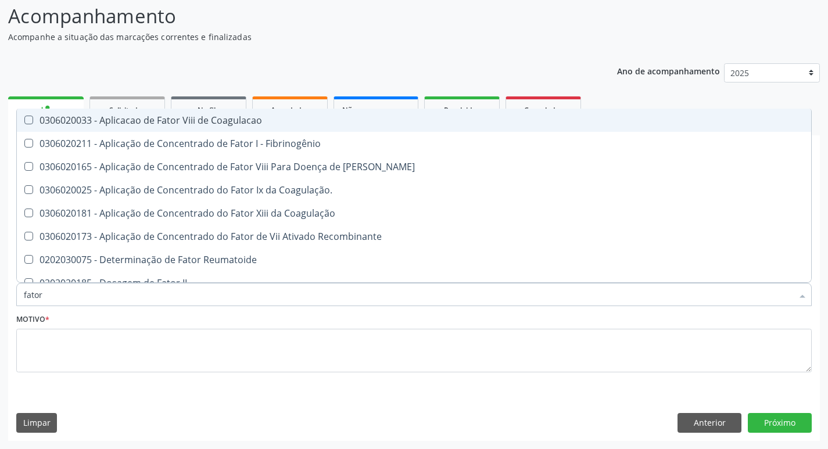
type input "fato"
checkbox Fraco\) "false"
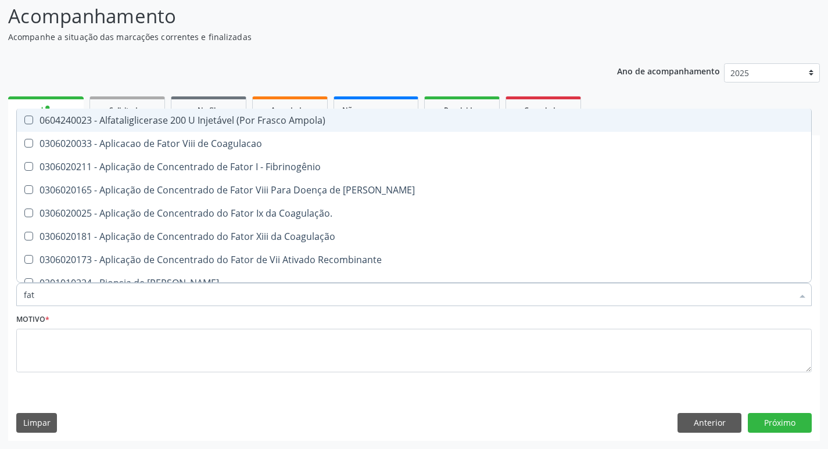
type input "fa"
checkbox Fraco\) "false"
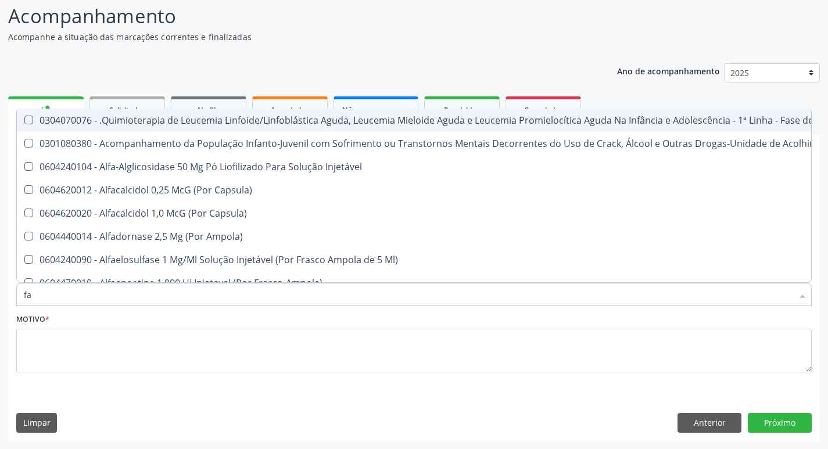
type input "f"
checkbox Fraco\) "false"
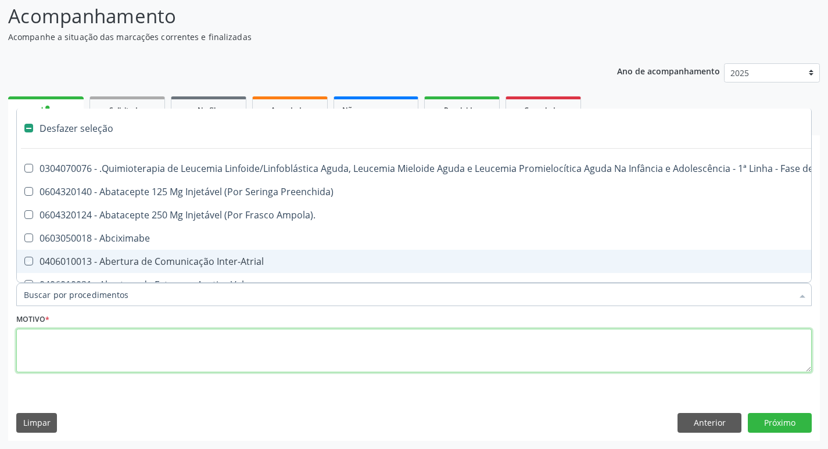
drag, startPoint x: 83, startPoint y: 343, endPoint x: 71, endPoint y: 356, distance: 17.7
click at [81, 344] on textarea at bounding box center [413, 351] width 795 height 44
checkbox Preenchida\) "true"
checkbox Ampola\)\ "true"
checkbox Abciximabe "true"
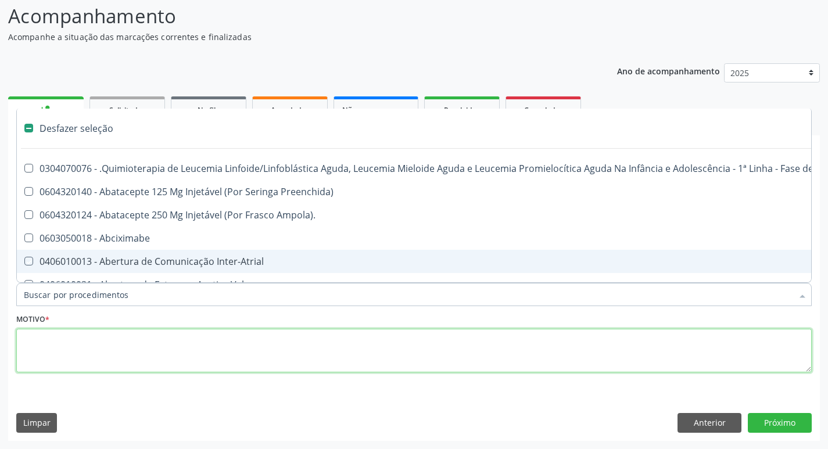
checkbox Inter-Atrial "true"
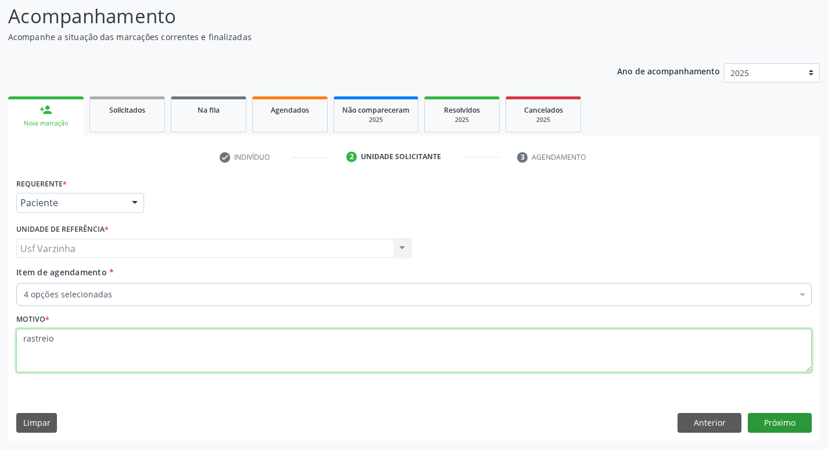
type textarea "rastreio"
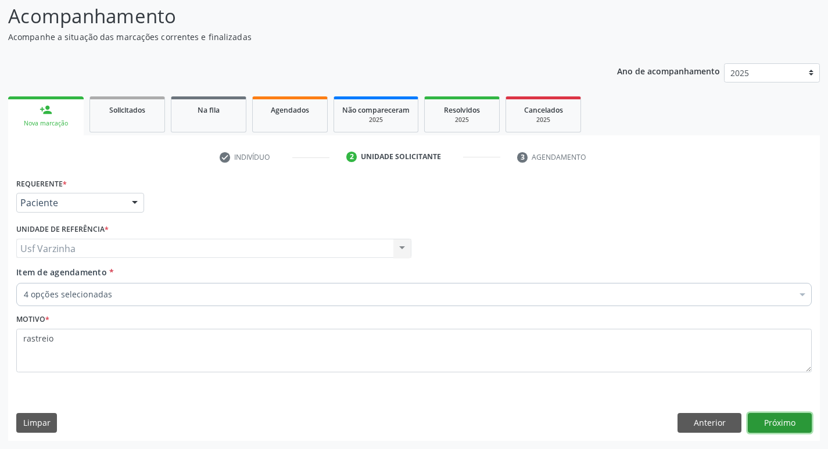
click at [778, 421] on button "Próximo" at bounding box center [779, 423] width 64 height 20
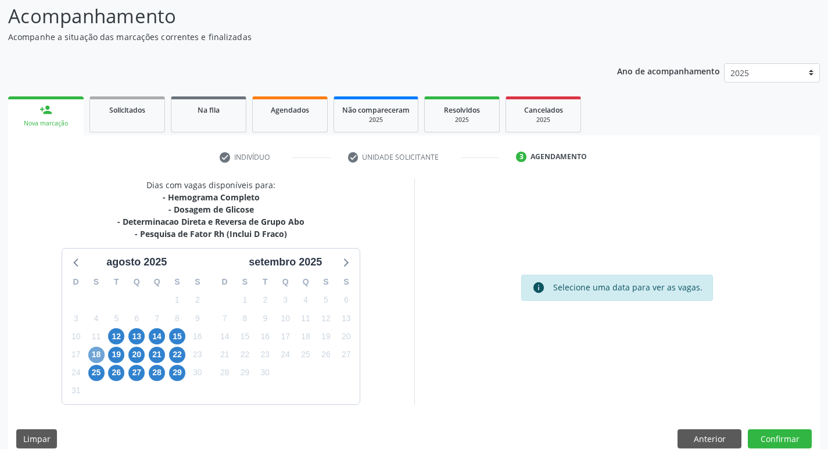
click at [95, 351] on span "18" at bounding box center [96, 355] width 16 height 16
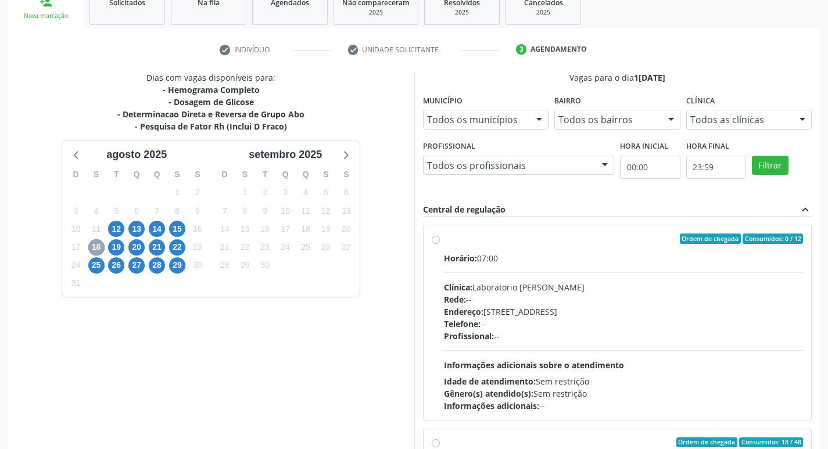
scroll to position [193, 0]
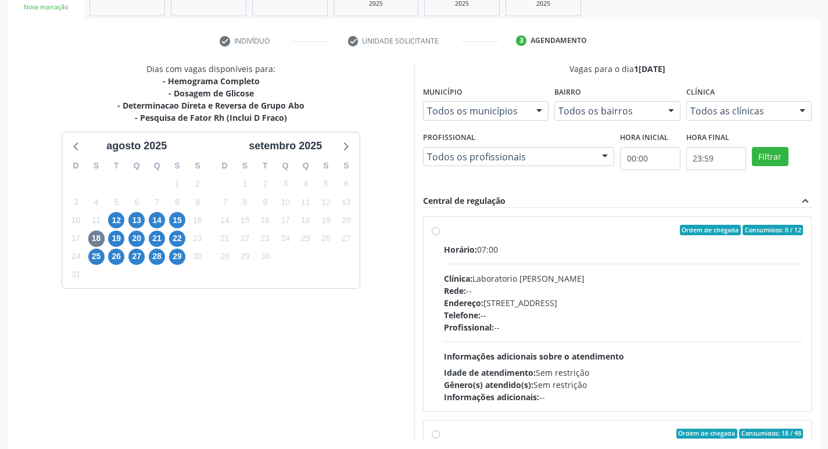
click at [444, 233] on label "Ordem de chegada Consumidos: 0 / 12 Horário: 07:00 Clínica: Laboratorio Jose Pa…" at bounding box center [623, 314] width 359 height 178
click at [436, 233] on input "Ordem de chegada Consumidos: 0 / 12 Horário: 07:00 Clínica: Laboratorio Jose Pa…" at bounding box center [435, 230] width 8 height 10
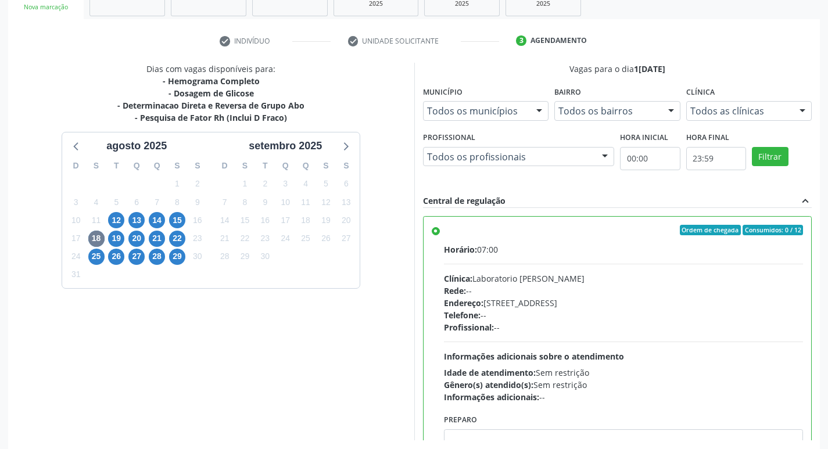
click at [444, 231] on label "Ordem de chegada Consumidos: 0 / 12 Horário: 07:00 Clínica: Laboratorio Jose Pa…" at bounding box center [623, 314] width 359 height 178
click at [433, 231] on input "Ordem de chegada Consumidos: 0 / 12 Horário: 07:00 Clínica: Laboratorio Jose Pa…" at bounding box center [435, 230] width 8 height 10
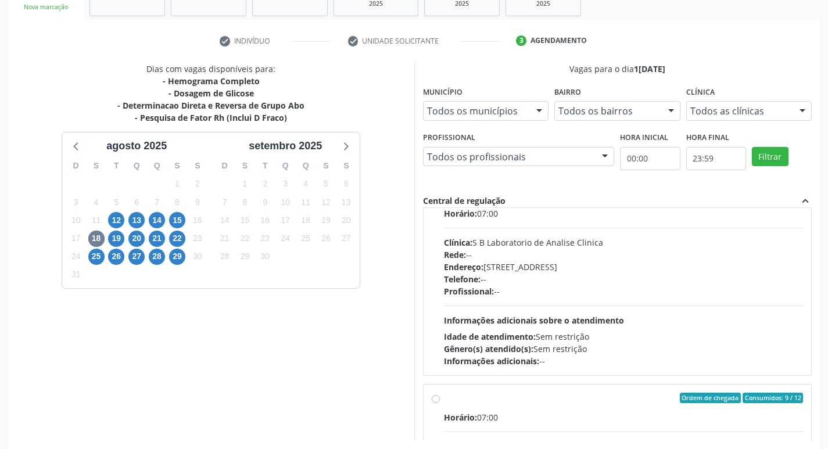
scroll to position [290, 0]
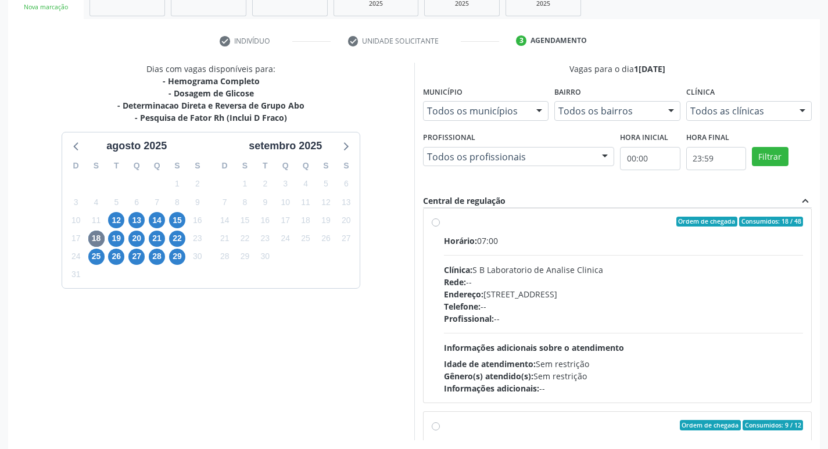
click at [444, 222] on label "Ordem de chegada Consumidos: 18 / 48 Horário: 07:00 Clínica: S B Laboratorio de…" at bounding box center [623, 306] width 359 height 178
click at [433, 222] on input "Ordem de chegada Consumidos: 18 / 48 Horário: 07:00 Clínica: S B Laboratorio de…" at bounding box center [435, 222] width 8 height 10
radio input "false"
radio input "true"
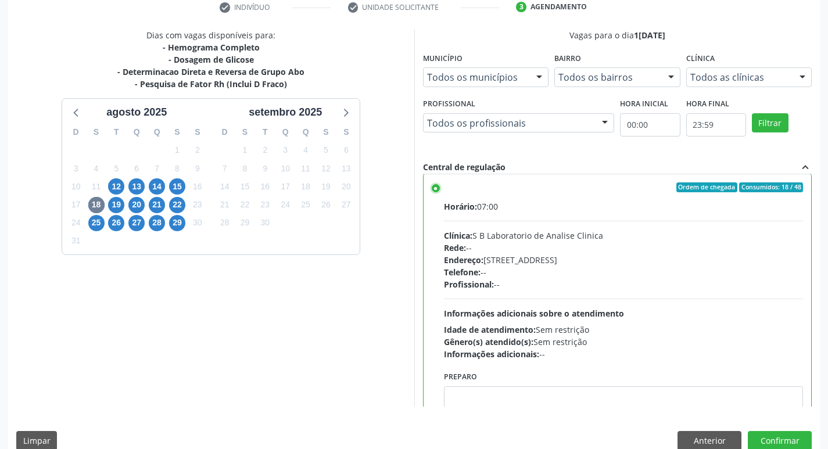
scroll to position [245, 0]
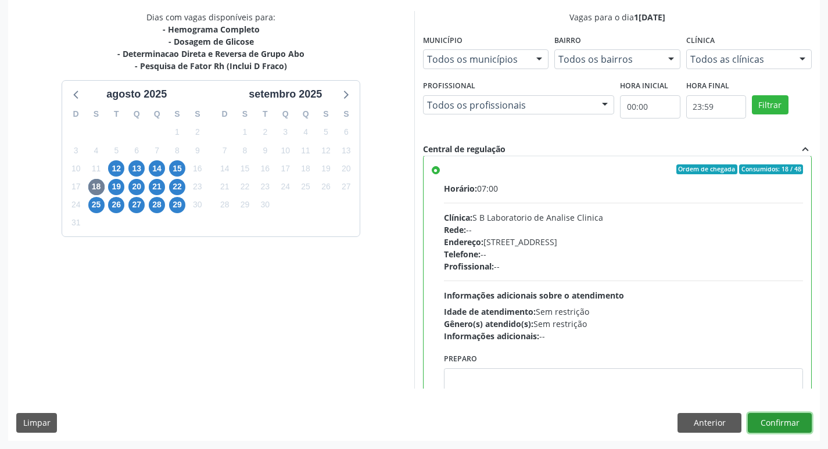
click at [772, 426] on button "Confirmar" at bounding box center [779, 423] width 64 height 20
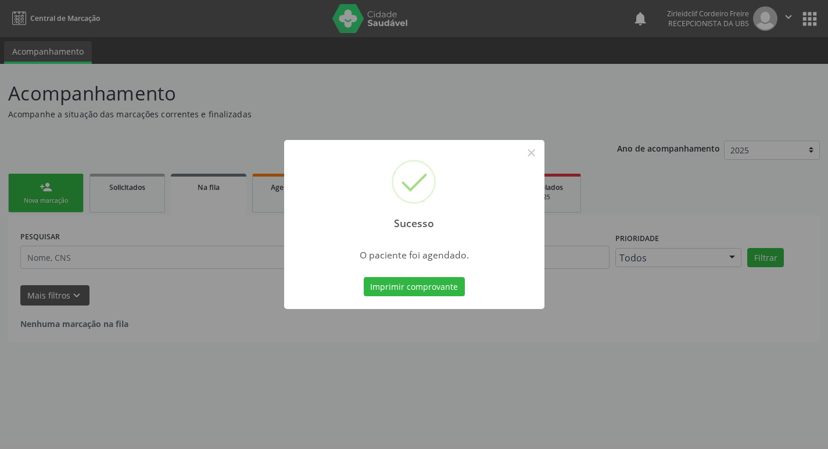
scroll to position [0, 0]
drag, startPoint x: 542, startPoint y: 148, endPoint x: 540, endPoint y: 154, distance: 6.3
click at [542, 150] on button "×" at bounding box center [536, 153] width 20 height 20
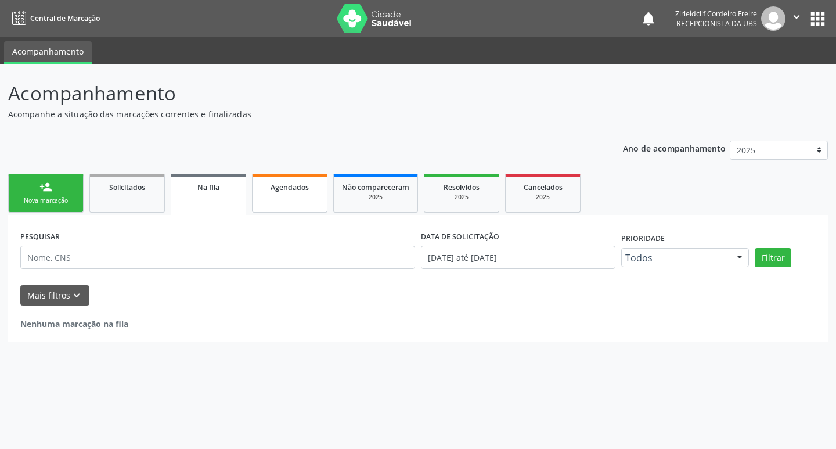
click at [292, 200] on link "Agendados" at bounding box center [289, 193] width 75 height 39
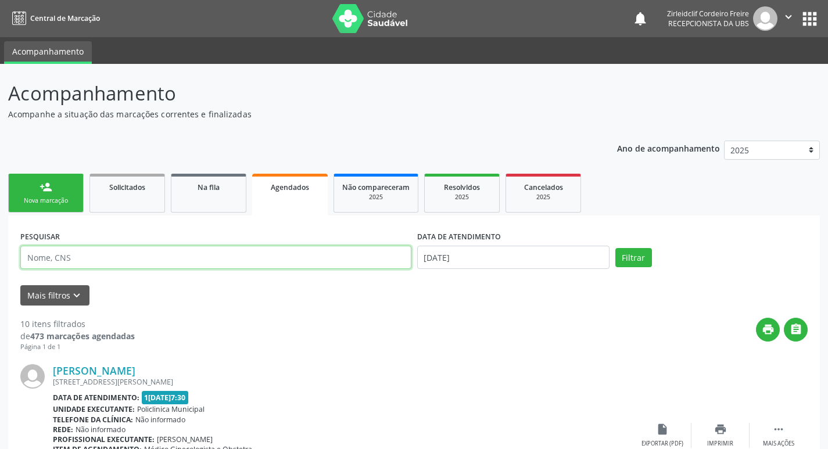
click at [146, 261] on input "text" at bounding box center [215, 257] width 391 height 23
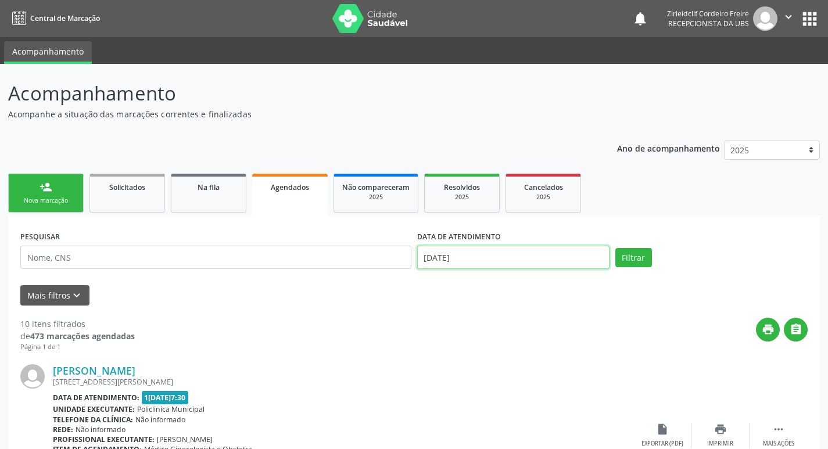
click at [503, 254] on input "12/08/2025" at bounding box center [513, 257] width 192 height 23
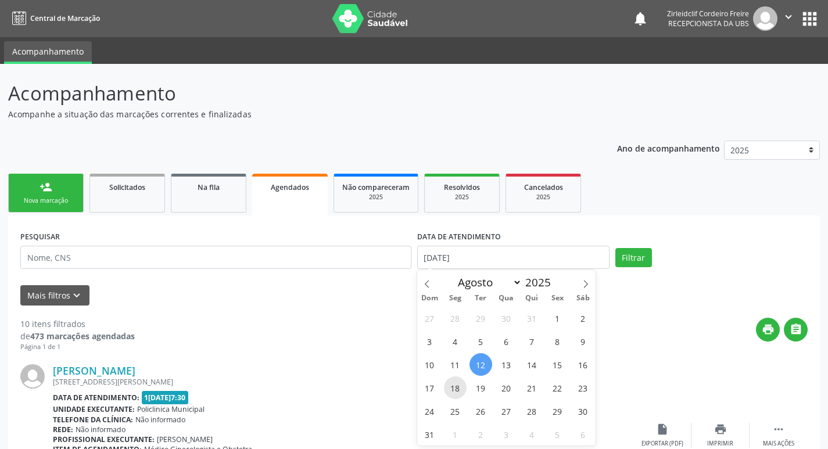
click at [455, 390] on span "18" at bounding box center [455, 387] width 23 height 23
type input "18/08/2025"
click at [458, 392] on span "18" at bounding box center [455, 387] width 23 height 23
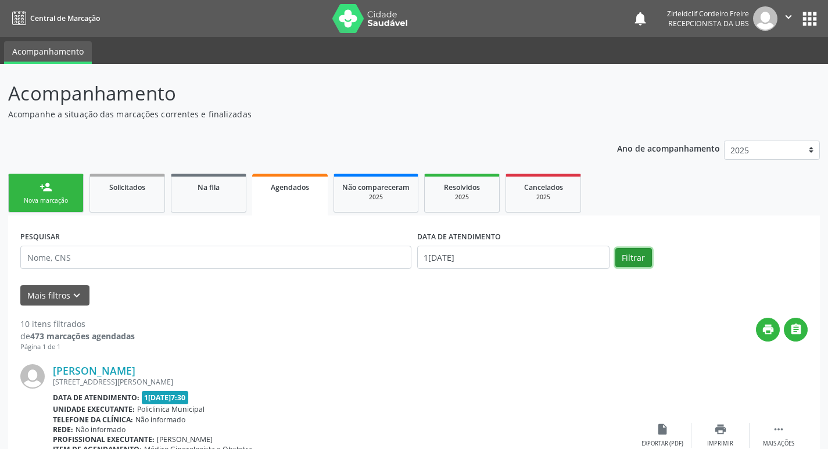
click at [627, 260] on button "Filtrar" at bounding box center [633, 258] width 37 height 20
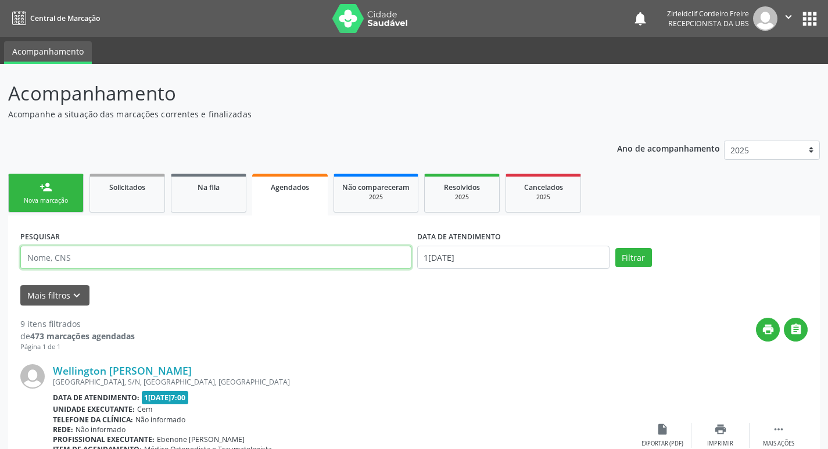
click at [81, 262] on input "text" at bounding box center [215, 257] width 391 height 23
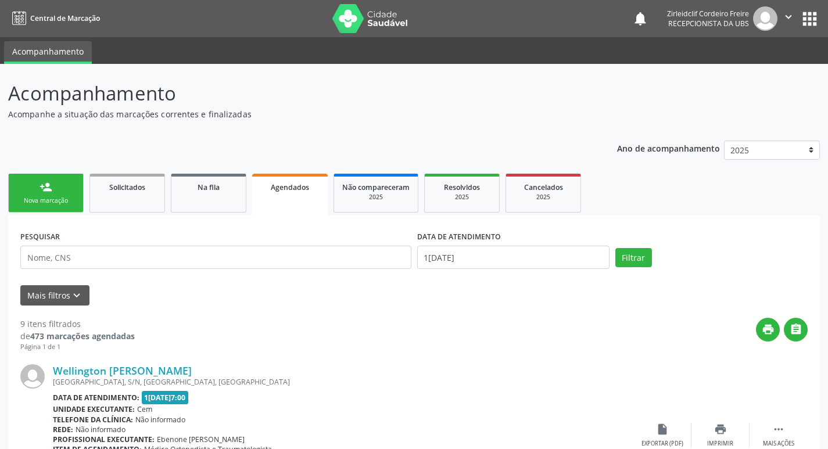
click at [55, 203] on div "Nova marcação" at bounding box center [46, 200] width 58 height 9
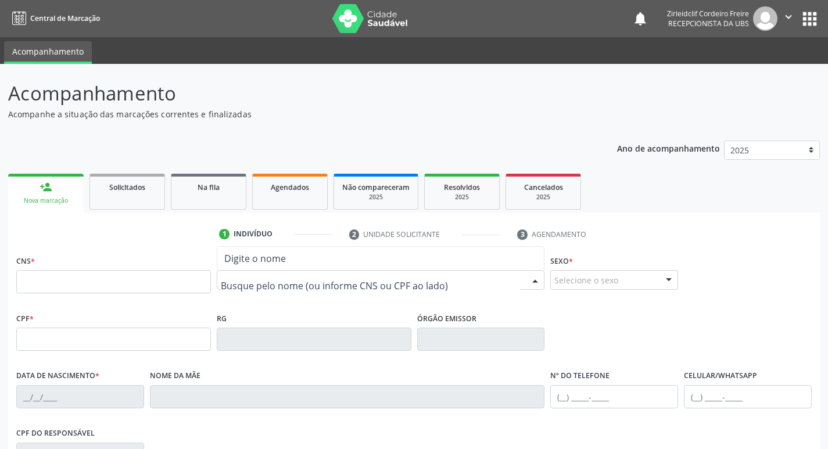
drag, startPoint x: 242, startPoint y: 271, endPoint x: 243, endPoint y: 279, distance: 7.6
click at [243, 274] on div at bounding box center [381, 280] width 328 height 20
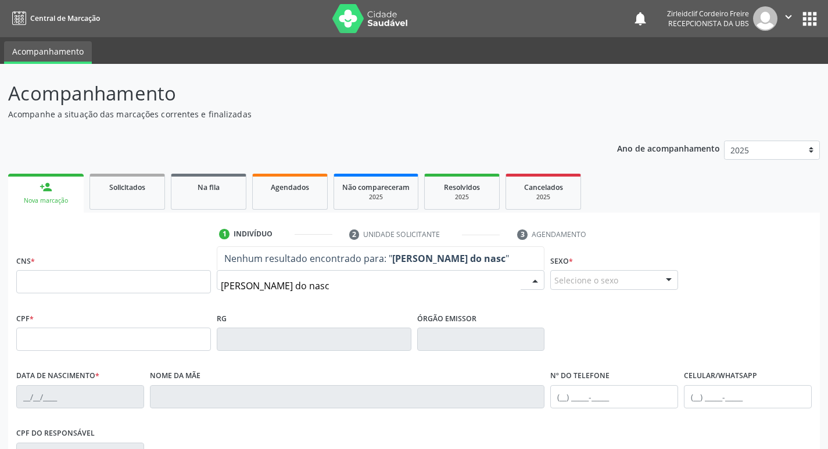
type input "rosenir lopes do nasci"
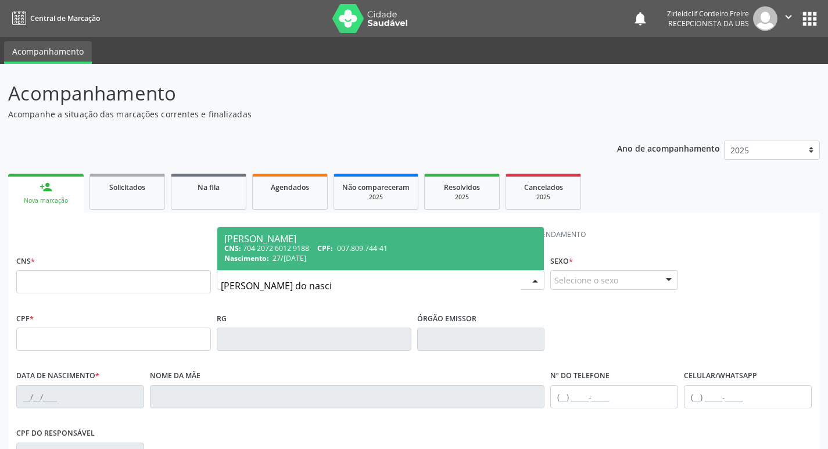
click at [382, 248] on span "007.809.744-41" at bounding box center [362, 248] width 51 height 10
type input "704 2072 6012 9188"
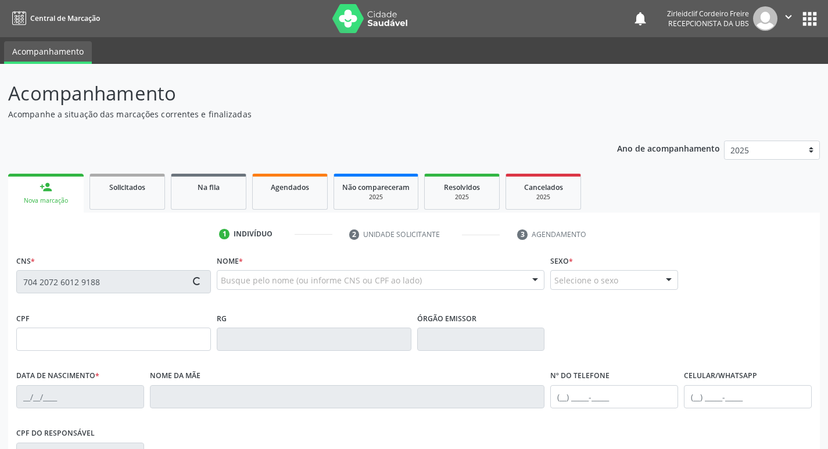
type input "007.809.744-41"
type input "27/04/1973"
type input "Espedita Maria do Nascimento"
type input "(87) 98868-3558"
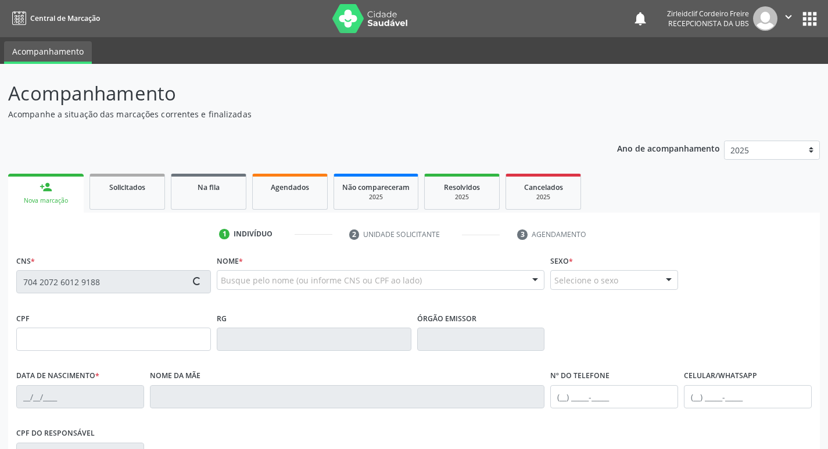
type input "S/N"
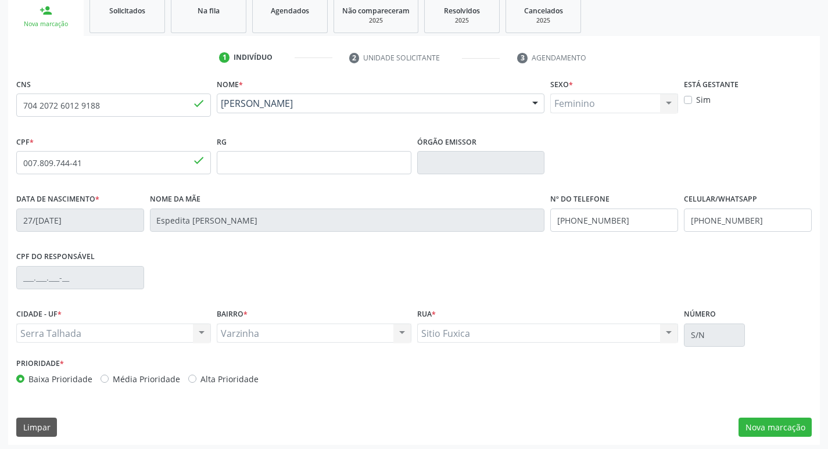
scroll to position [181, 0]
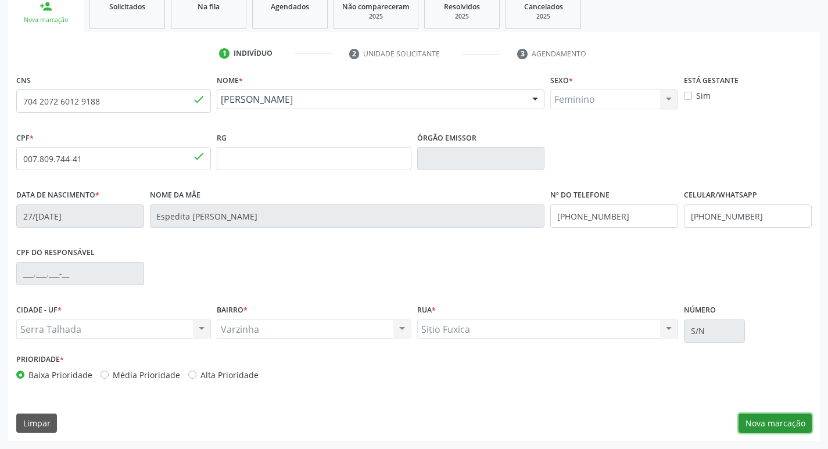
click at [743, 424] on button "Nova marcação" at bounding box center [774, 423] width 73 height 20
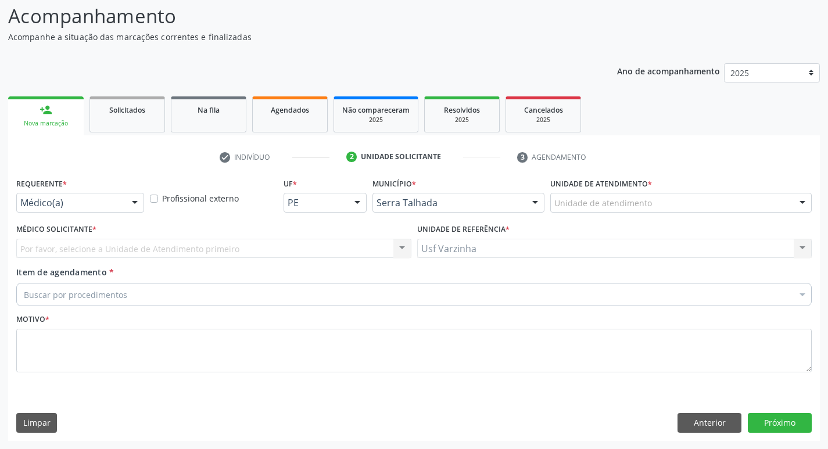
scroll to position [77, 0]
click at [139, 201] on div at bounding box center [134, 203] width 17 height 20
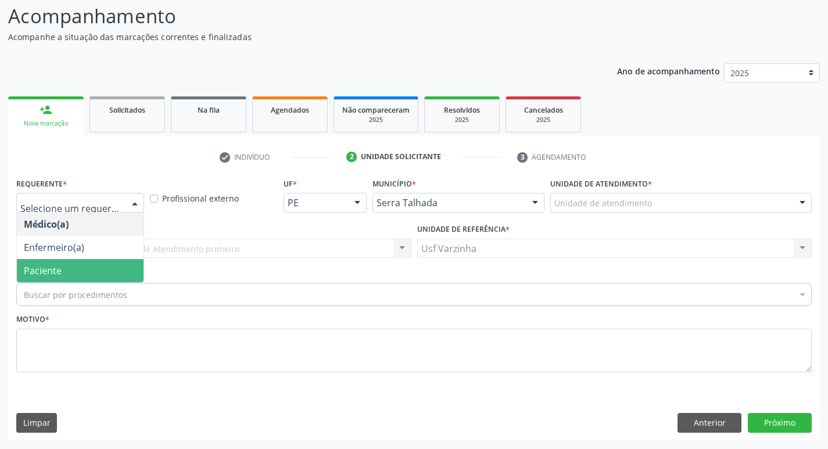
click at [89, 275] on span "Paciente" at bounding box center [80, 270] width 127 height 23
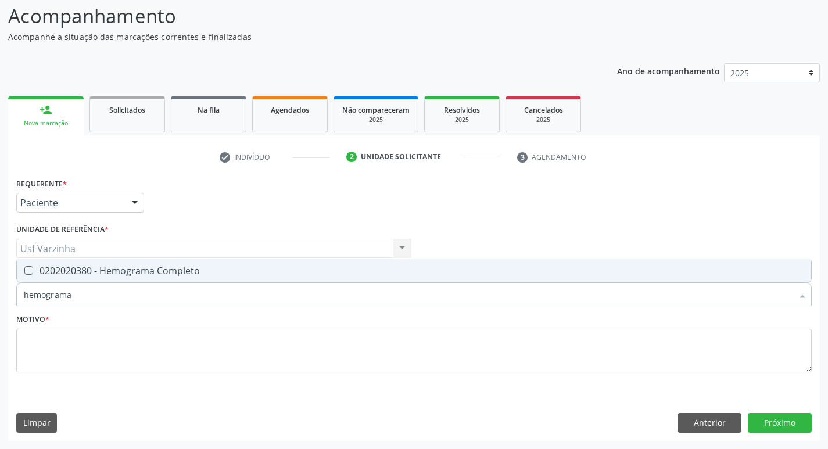
type input "hemograma"
click at [144, 272] on div "0202020380 - Hemograma Completo" at bounding box center [414, 270] width 780 height 9
checkbox Completo "true"
click at [95, 290] on input "hemograma" at bounding box center [408, 294] width 768 height 23
type input "hemog"
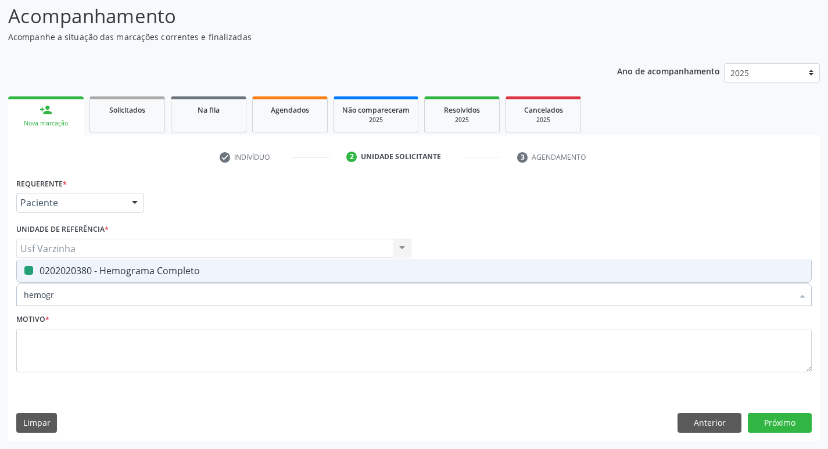
checkbox Completo "false"
type input "h"
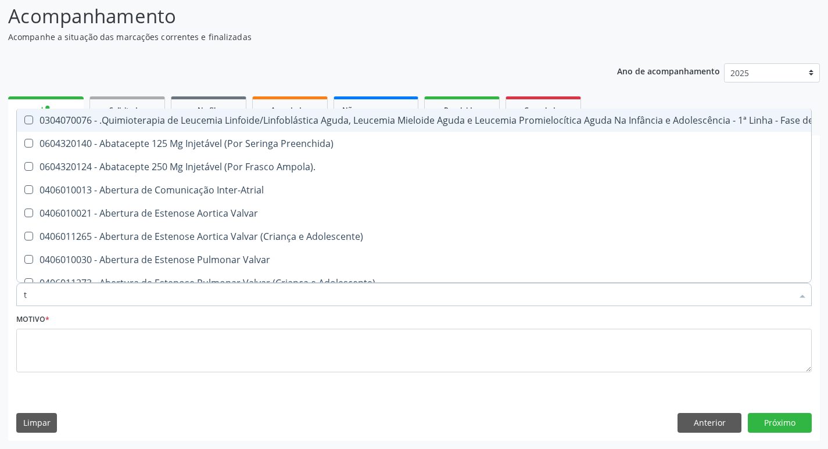
type input "t4"
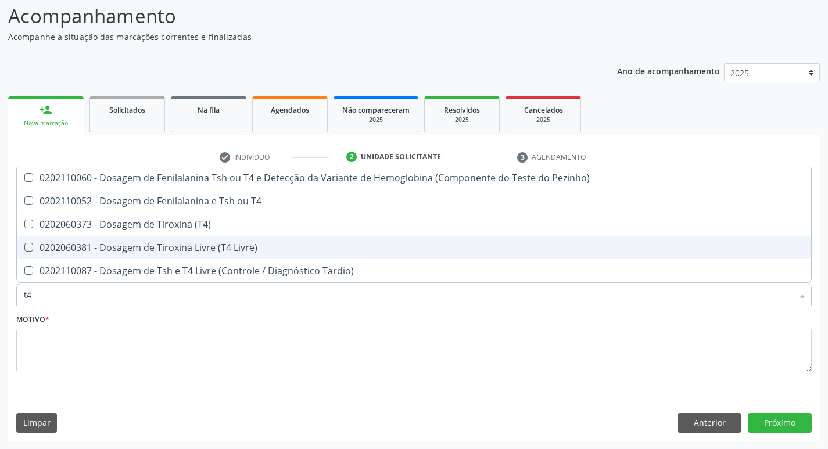
click at [141, 250] on div "0202060381 - Dosagem de Tiroxina Livre (T4 Livre)" at bounding box center [414, 247] width 780 height 9
checkbox Livre\) "true"
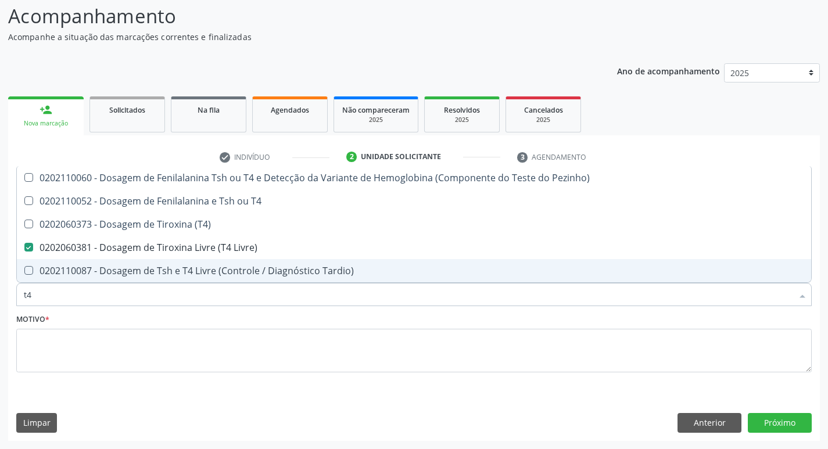
click at [55, 294] on input "t4" at bounding box center [408, 294] width 768 height 23
type input "t"
checkbox Livre\) "false"
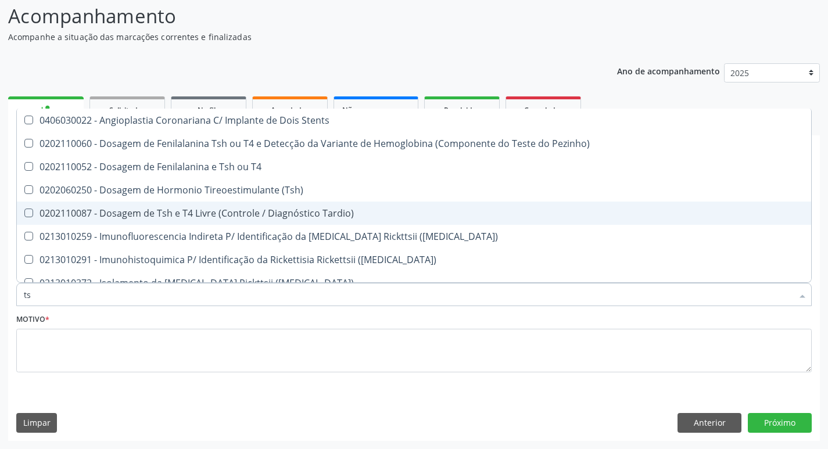
type input "tsh"
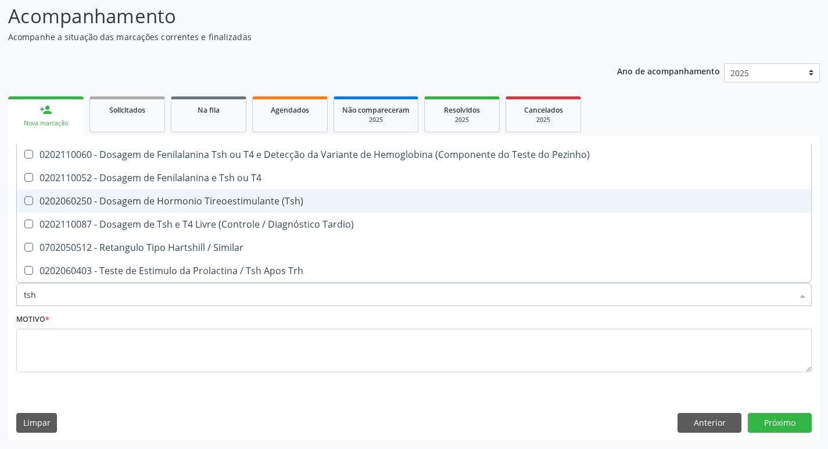
click at [222, 203] on div "0202060250 - Dosagem de Hormonio Tireoestimulante (Tsh)" at bounding box center [414, 200] width 780 height 9
checkbox \(Tsh\) "true"
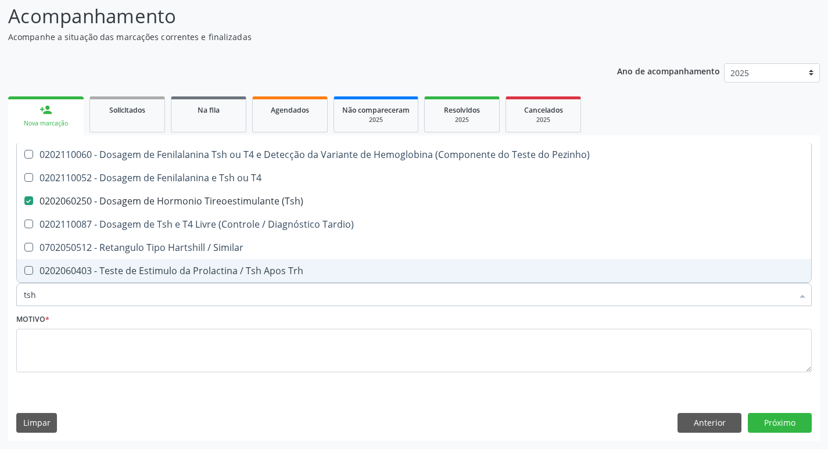
click at [38, 295] on input "tsh" at bounding box center [408, 294] width 768 height 23
type input "ts"
checkbox \(Tsh\) "false"
checkbox Tardio\) "true"
type input "t"
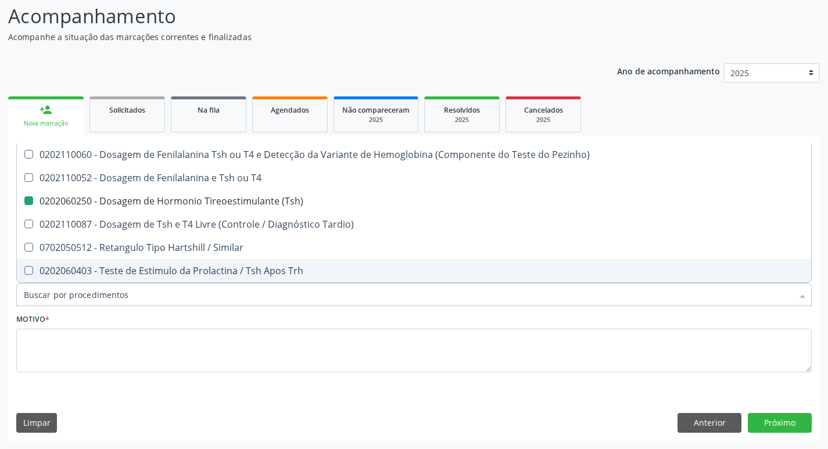
checkbox Tardio\) "false"
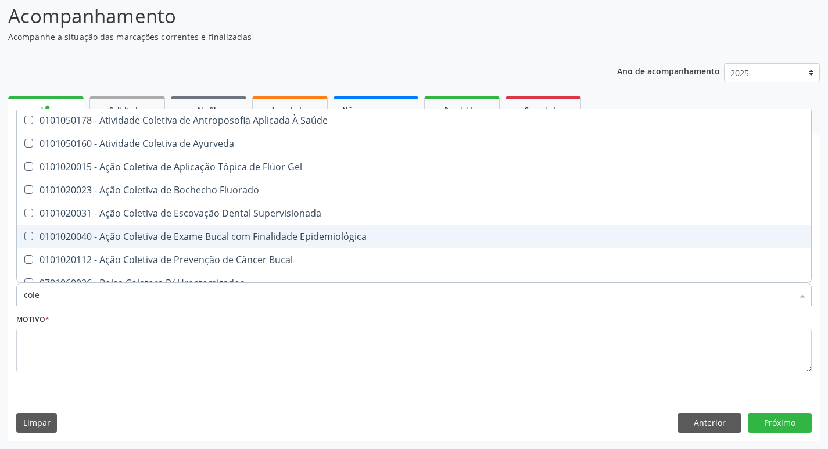
type input "coles"
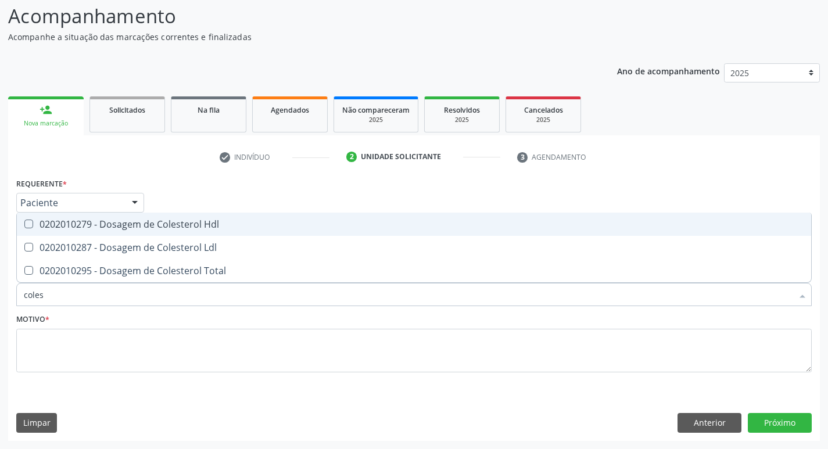
drag, startPoint x: 145, startPoint y: 221, endPoint x: 127, endPoint y: 256, distance: 39.2
click at [142, 226] on div "0202010279 - Dosagem de Colesterol Hdl" at bounding box center [414, 224] width 780 height 9
checkbox Hdl "true"
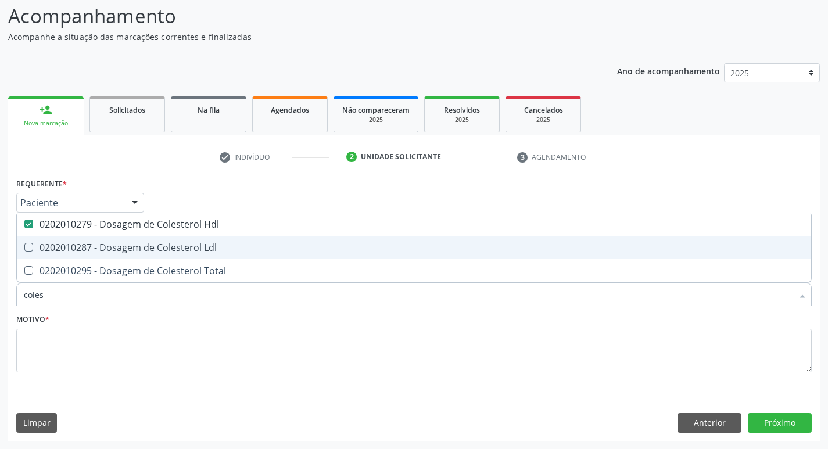
click at [129, 254] on span "0202010287 - Dosagem de Colesterol Ldl" at bounding box center [414, 247] width 794 height 23
checkbox Ldl "true"
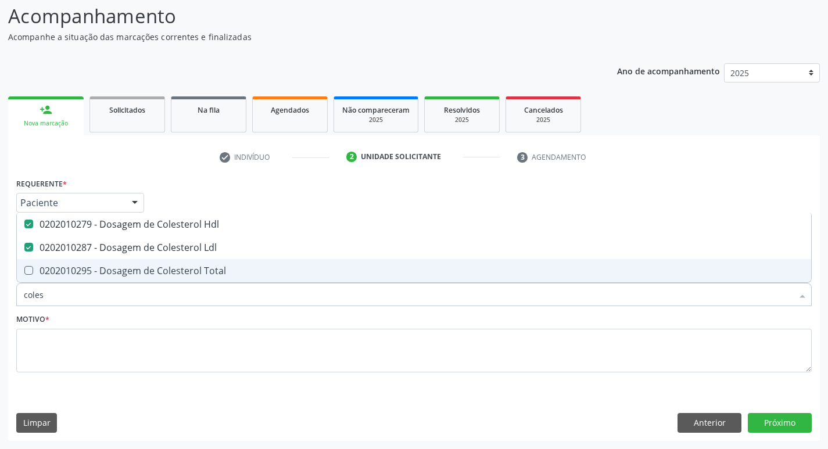
drag, startPoint x: 131, startPoint y: 268, endPoint x: 96, endPoint y: 278, distance: 36.2
click at [131, 269] on div "0202010295 - Dosagem de Colesterol Total" at bounding box center [414, 270] width 780 height 9
checkbox Total "true"
click at [60, 297] on input "coles" at bounding box center [408, 294] width 768 height 23
type input "cole"
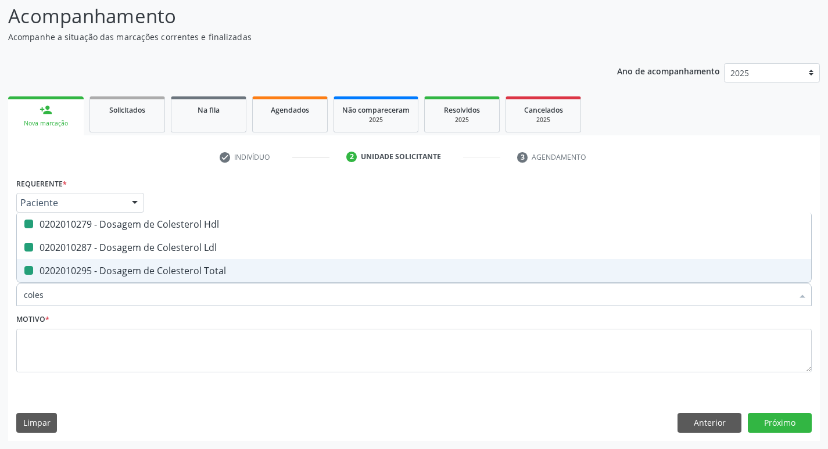
checkbox Hdl "false"
checkbox Ldl "false"
checkbox Total "false"
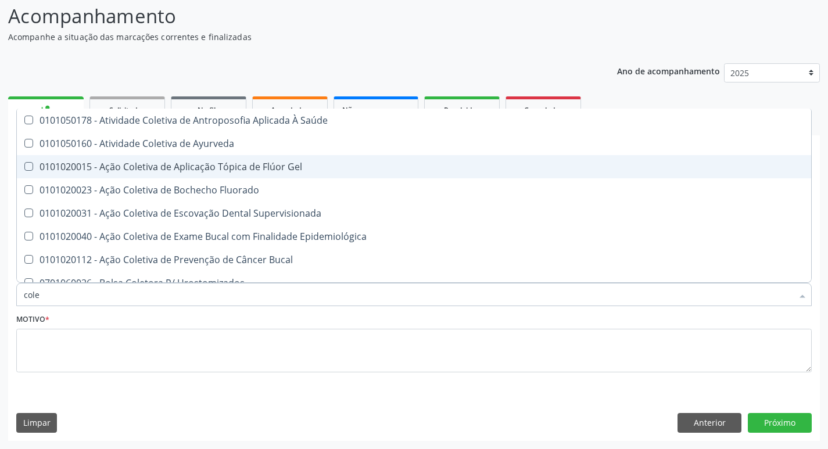
type input "col"
checkbox Hdl "false"
checkbox Ldl "false"
checkbox Total "false"
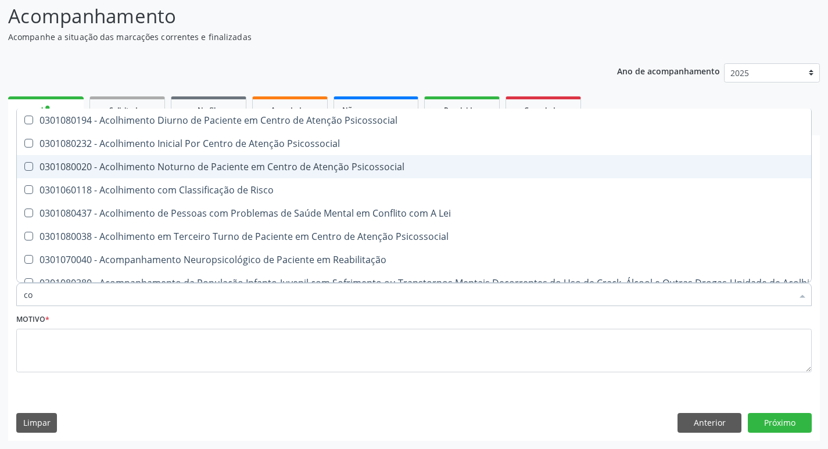
type input "c"
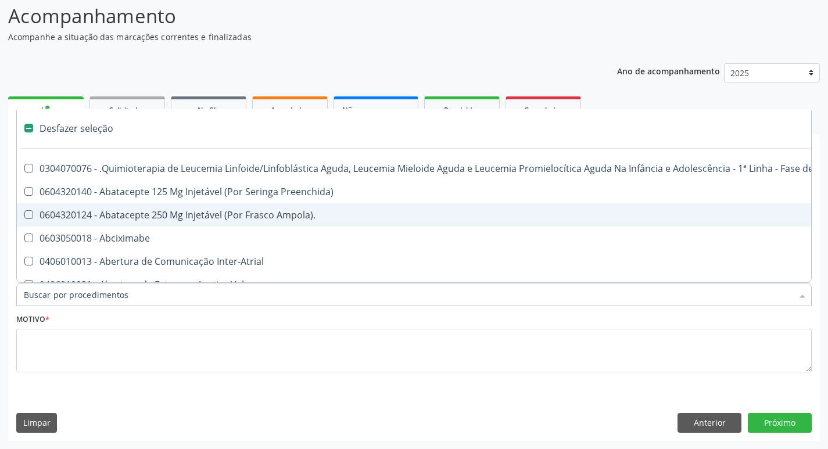
checkbox Paciente "false"
checkbox Cnrac\) "false"
checkbox S\/Pernoite "false"
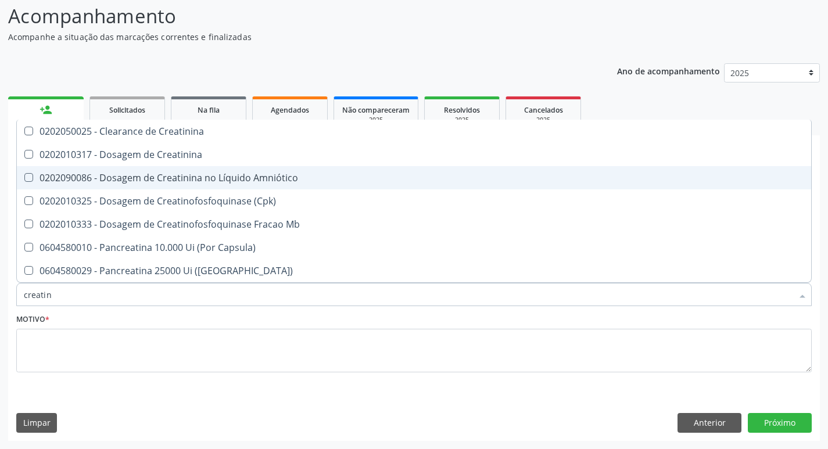
type input "creatini"
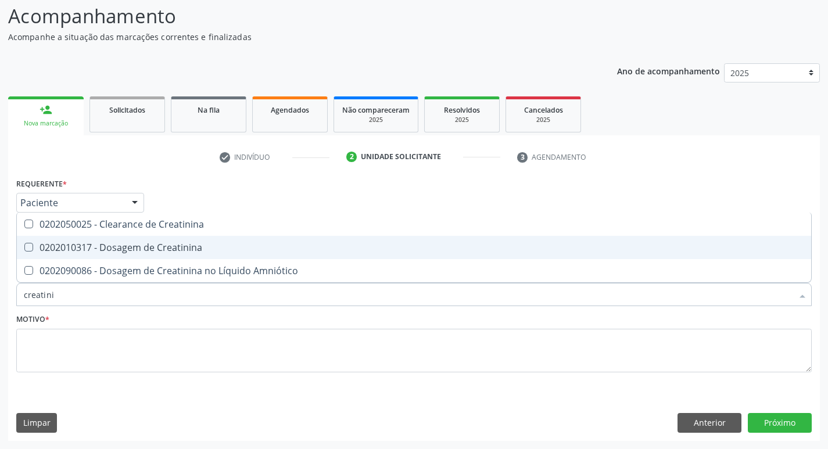
drag, startPoint x: 111, startPoint y: 250, endPoint x: 106, endPoint y: 257, distance: 9.2
click at [111, 250] on div "0202010317 - Dosagem de Creatinina" at bounding box center [414, 247] width 780 height 9
checkbox Creatinina "true"
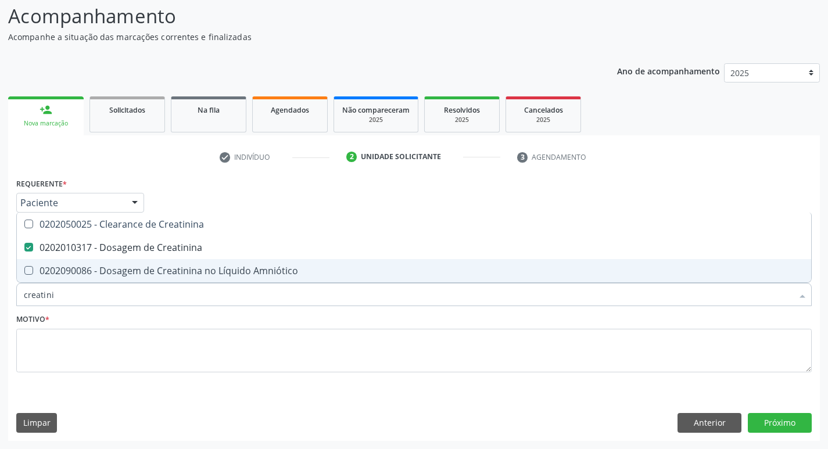
click at [67, 301] on input "creatini" at bounding box center [408, 294] width 768 height 23
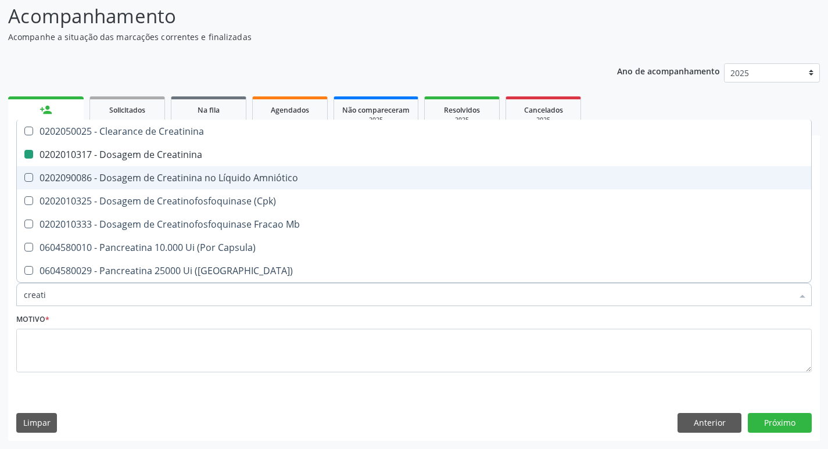
type input "creat"
checkbox Creatinina "false"
checkbox \(Cpk\) "true"
type input "crea"
checkbox \(Cpk\) "false"
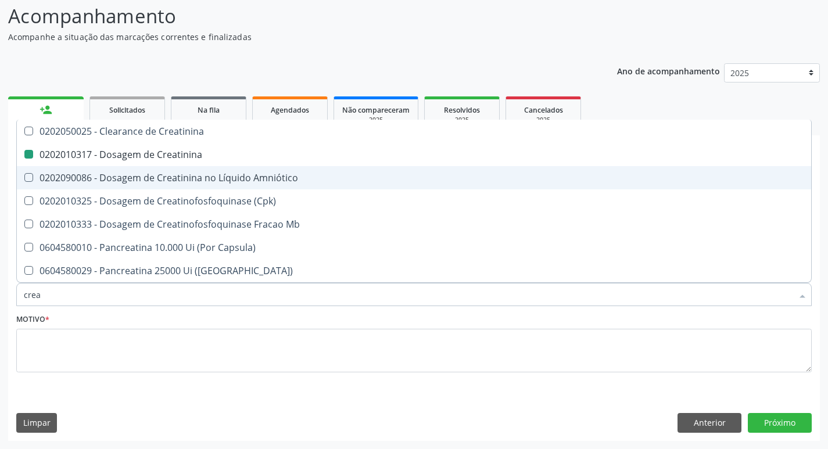
checkbox Capsula\) "true"
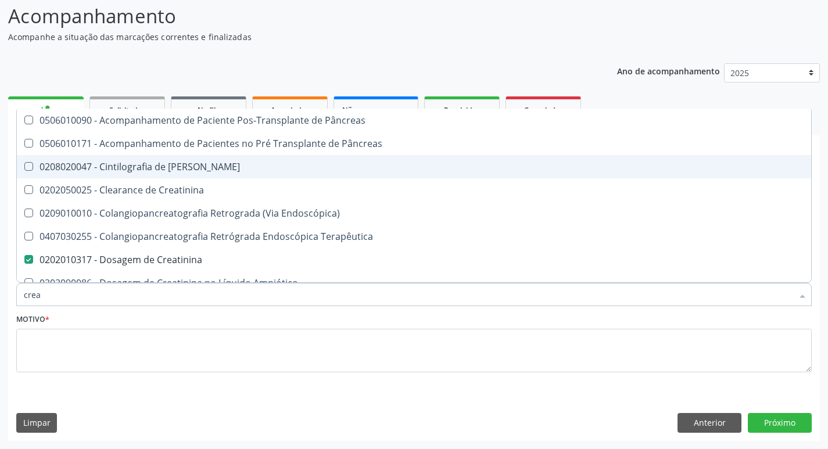
type input "cre"
checkbox Creatinina "false"
checkbox Oncologia "true"
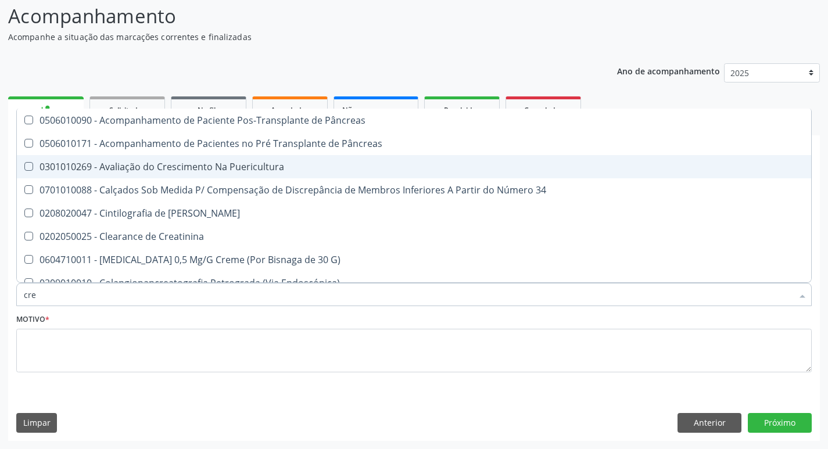
type input "cr"
checkbox Creatinina "false"
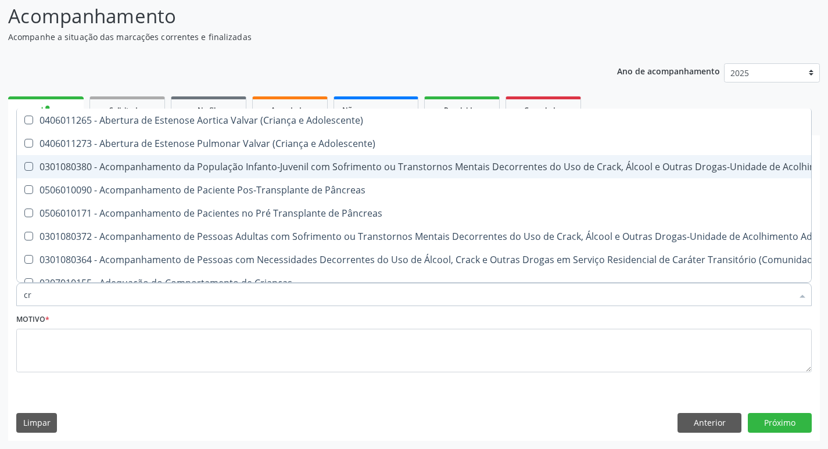
type input "c"
checkbox Creatinina "false"
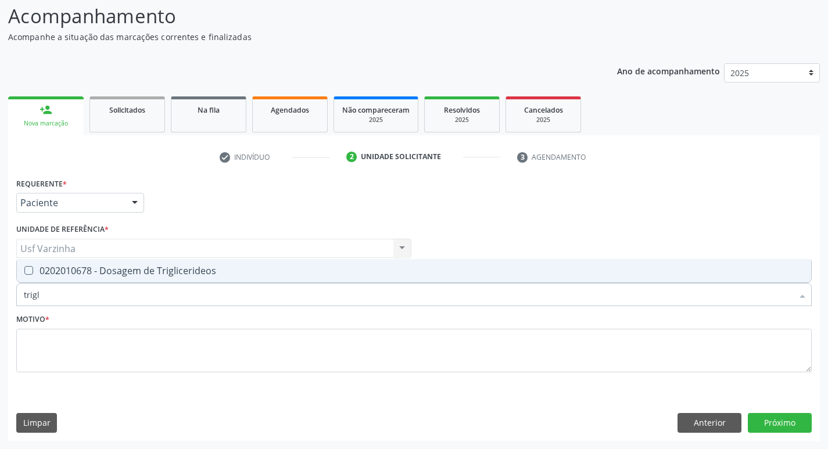
type input "trigli"
click at [87, 270] on div "0202010678 - Dosagem de Triglicerideos" at bounding box center [414, 270] width 780 height 9
checkbox Triglicerideos "true"
click at [70, 297] on input "trigli" at bounding box center [408, 294] width 768 height 23
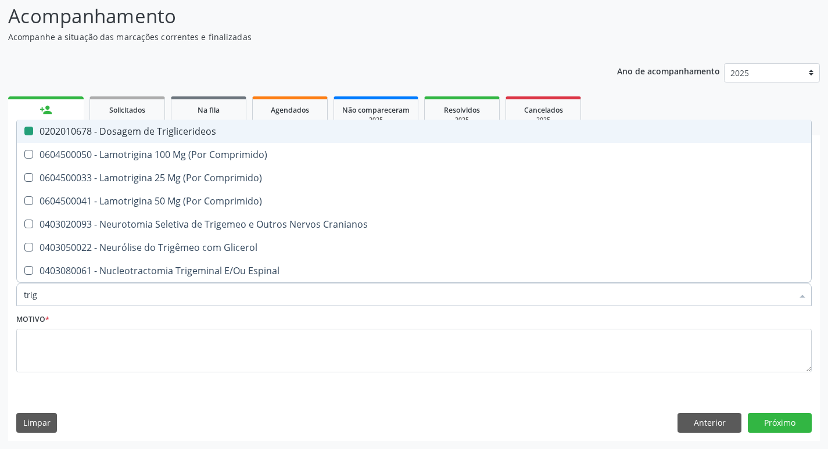
type input "tri"
checkbox Triglicerideos "false"
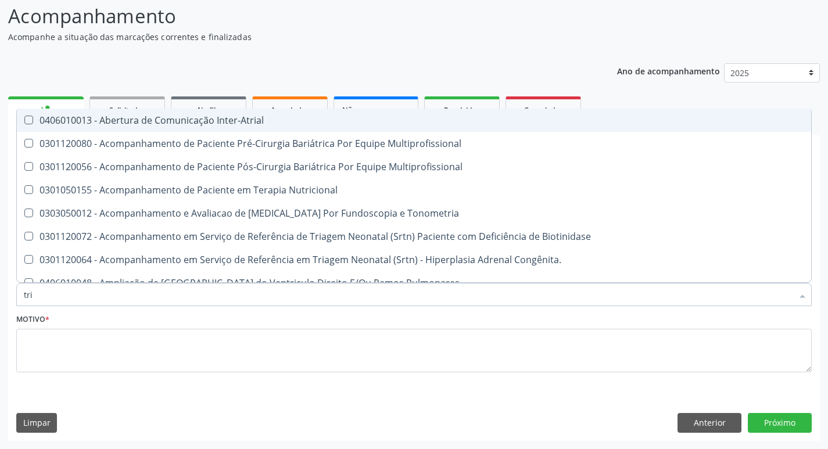
type input "tr"
checkbox Triglicerideos "false"
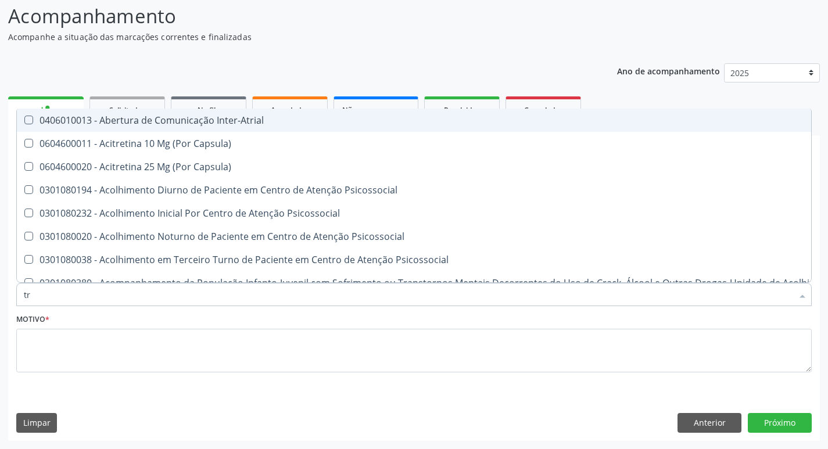
type input "tri"
checkbox C "true"
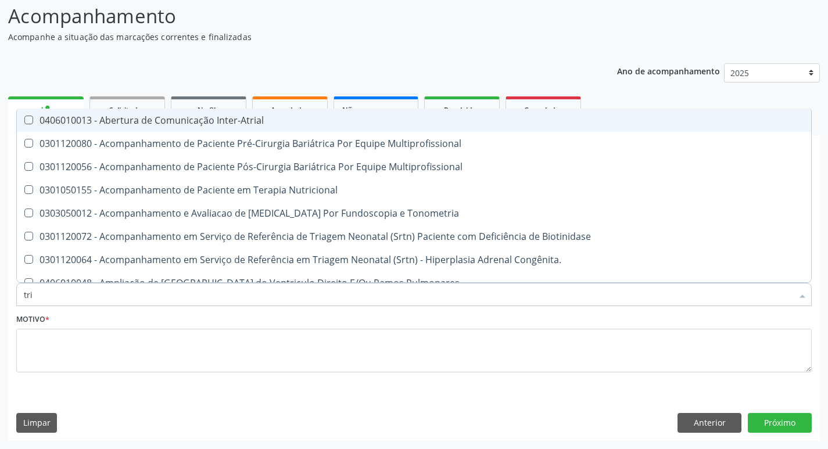
type input "trig"
checkbox Inter-Atrial "true"
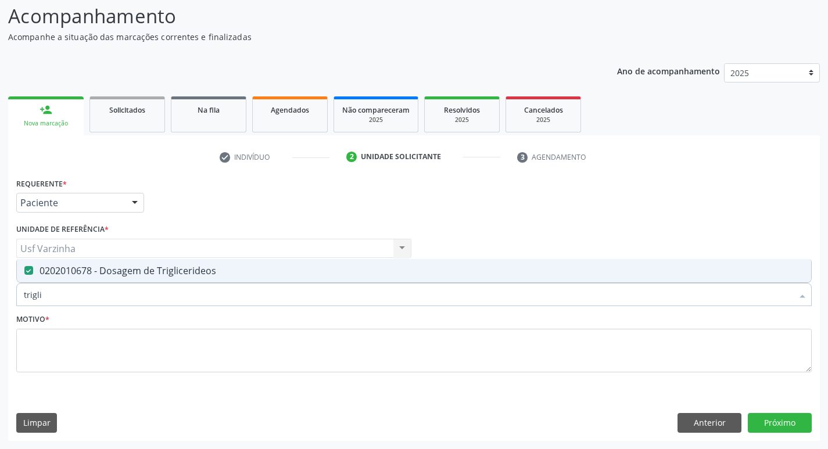
click at [52, 295] on input "trigli" at bounding box center [408, 294] width 768 height 23
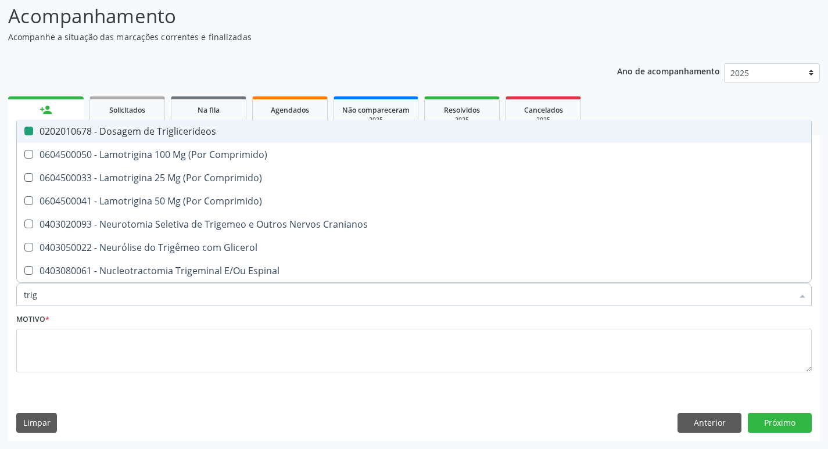
type input "tri"
checkbox Triglicerideos "false"
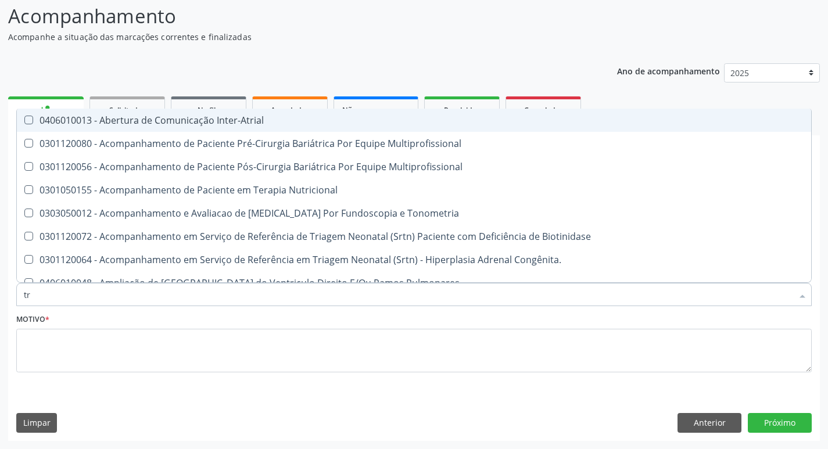
type input "t"
checkbox Triglicerideos "false"
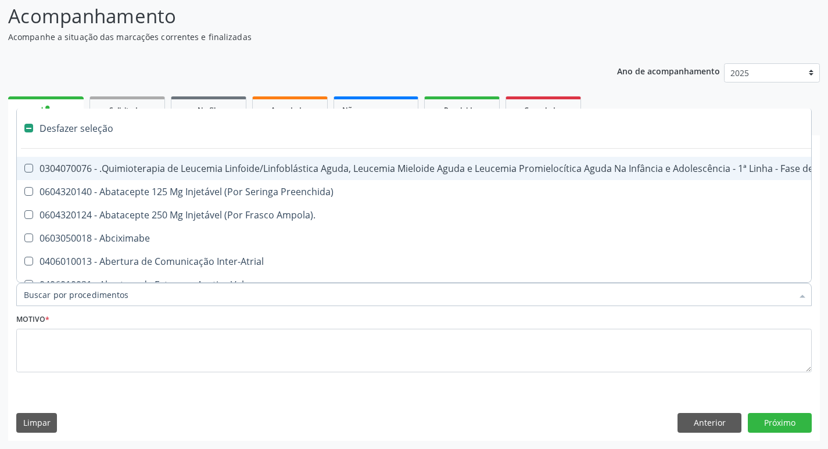
type input "u"
checkbox Per-Operatoria "true"
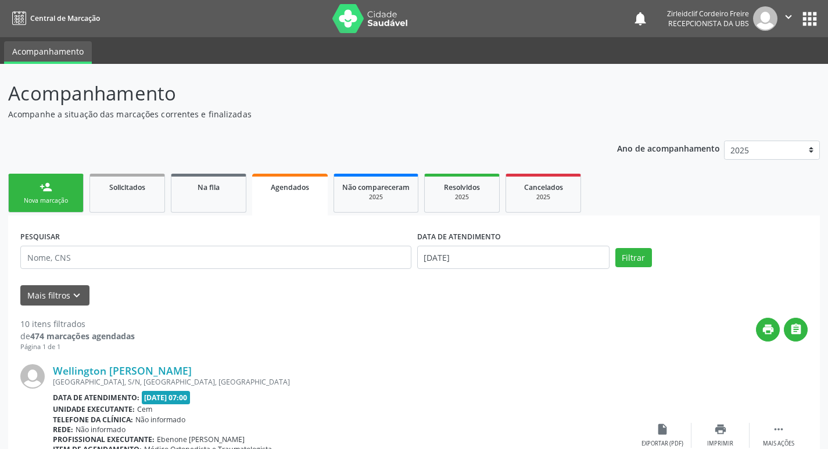
click at [62, 192] on link "person_add Nova marcação" at bounding box center [45, 193] width 75 height 39
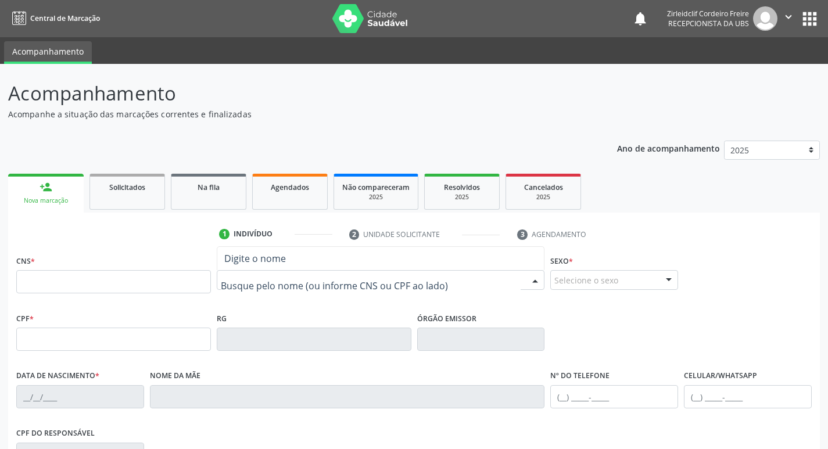
click at [274, 273] on div at bounding box center [381, 280] width 328 height 20
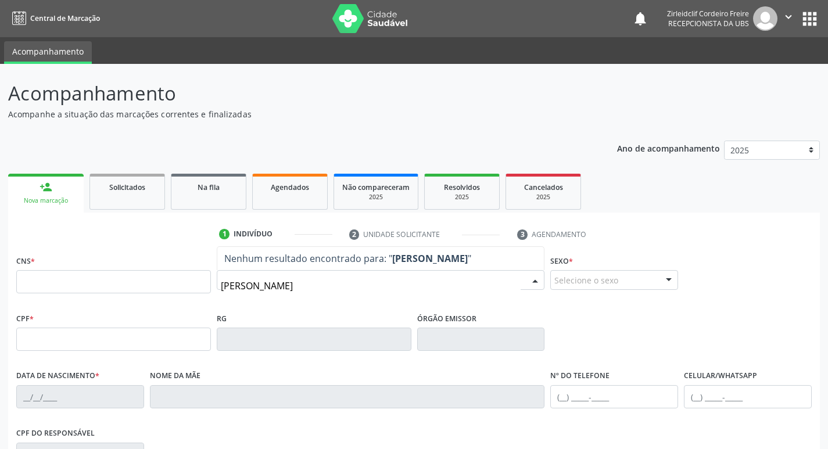
click at [270, 285] on input "gabriel luid da costa" at bounding box center [371, 285] width 300 height 23
click at [311, 286] on input "gabriel luidi da costa" at bounding box center [371, 285] width 300 height 23
click at [318, 288] on input "gabriel luidi da costa" at bounding box center [371, 285] width 300 height 23
type input "g"
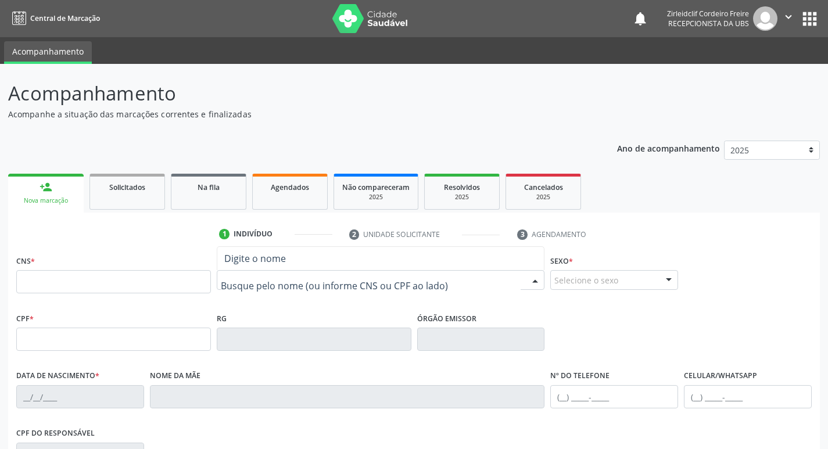
type input "a"
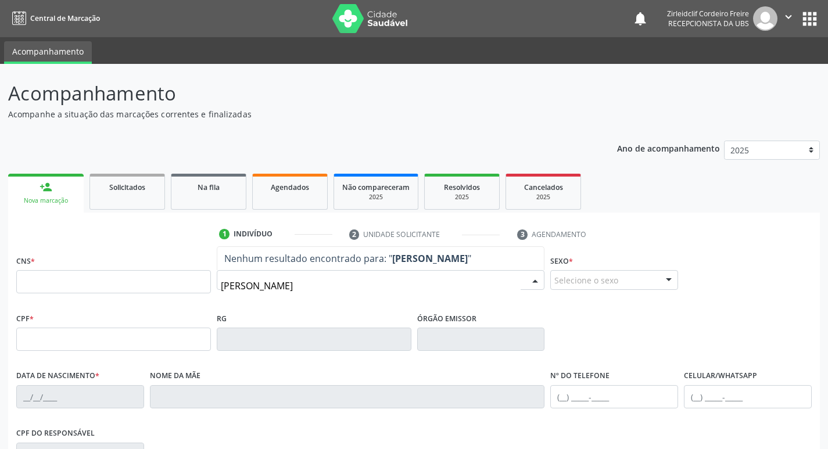
type input "gabriel luidi"
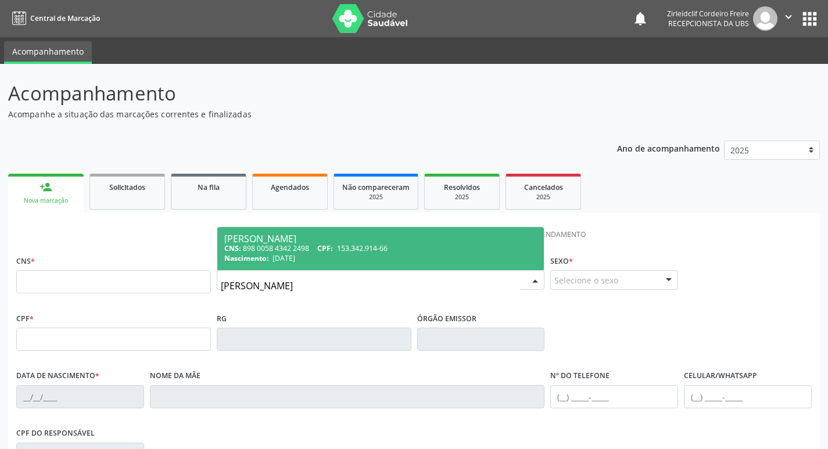
click at [426, 247] on div "CNS: 898 0058 4342 2498 CPF: 153.342.914-66" at bounding box center [380, 248] width 313 height 10
type input "898 0058 4342 2498"
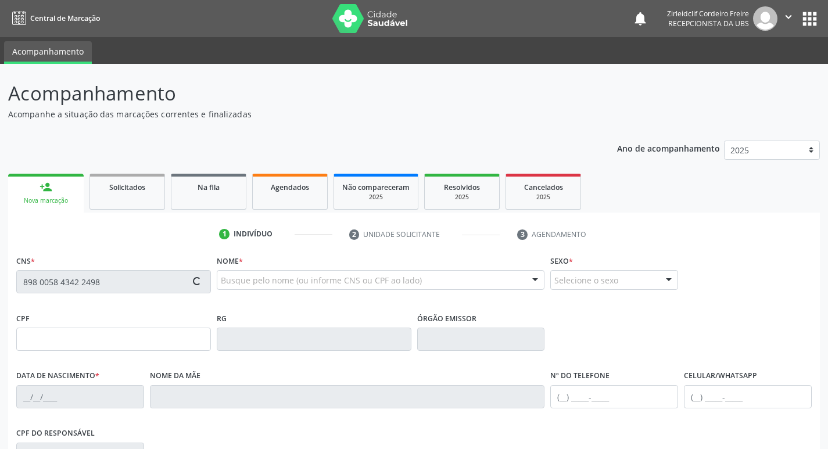
type input "153.342.914-66"
type input "11/12/2010"
type input "Joelma de Lima Santos"
type input "(87) 98106-4964"
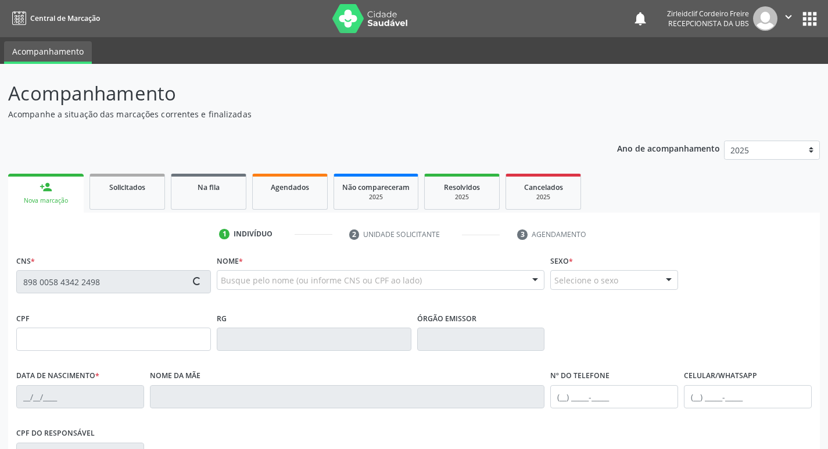
type input "099.766.734-69"
type input "2215"
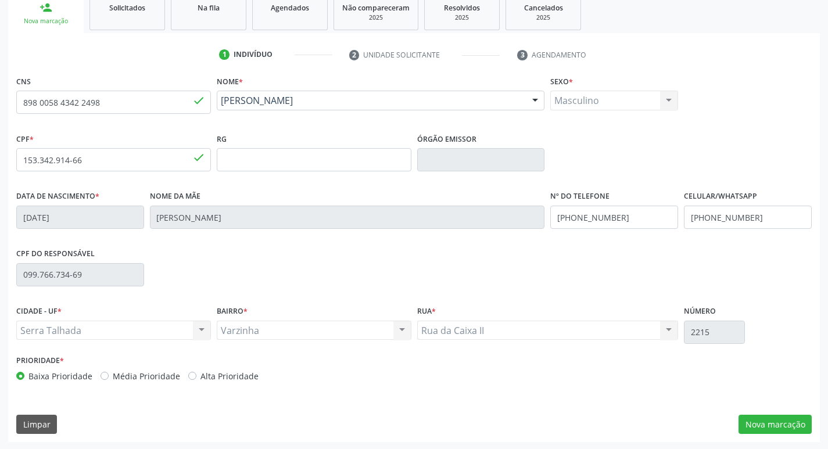
scroll to position [181, 0]
click at [782, 425] on button "Nova marcação" at bounding box center [774, 423] width 73 height 20
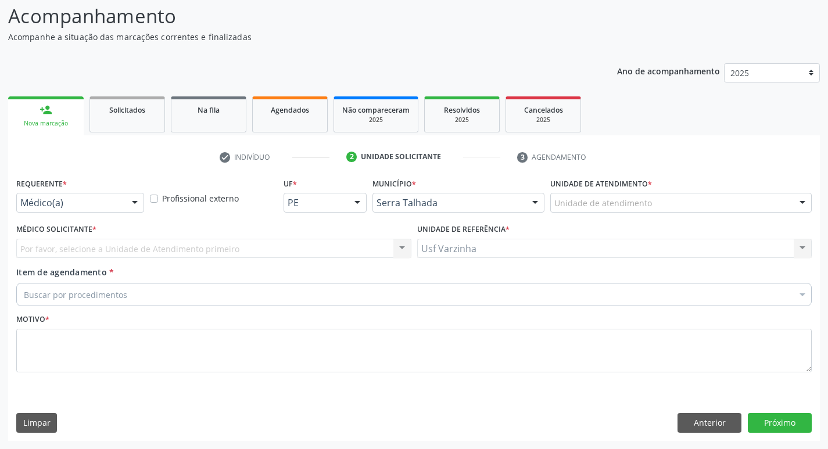
scroll to position [77, 0]
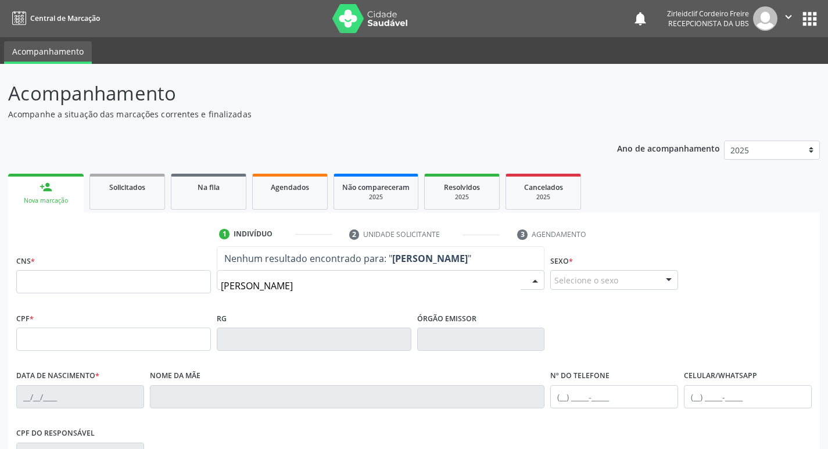
type input "[PERSON_NAME]"
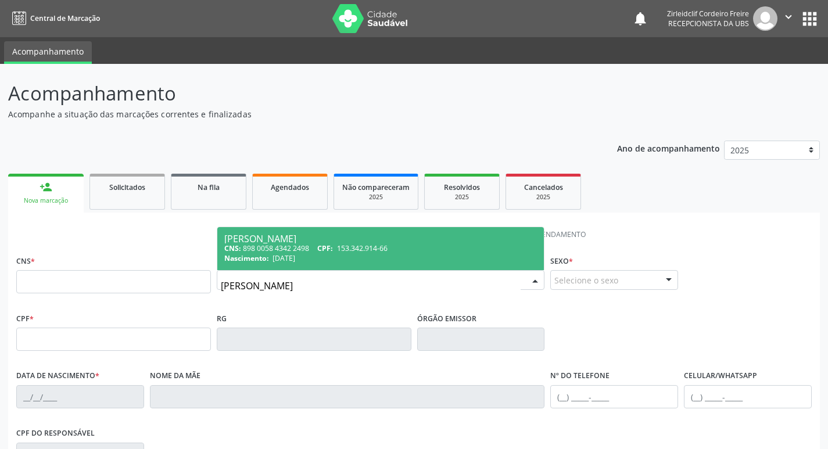
click at [389, 240] on div "[PERSON_NAME]" at bounding box center [380, 238] width 313 height 9
type input "898 0058 4342 2498"
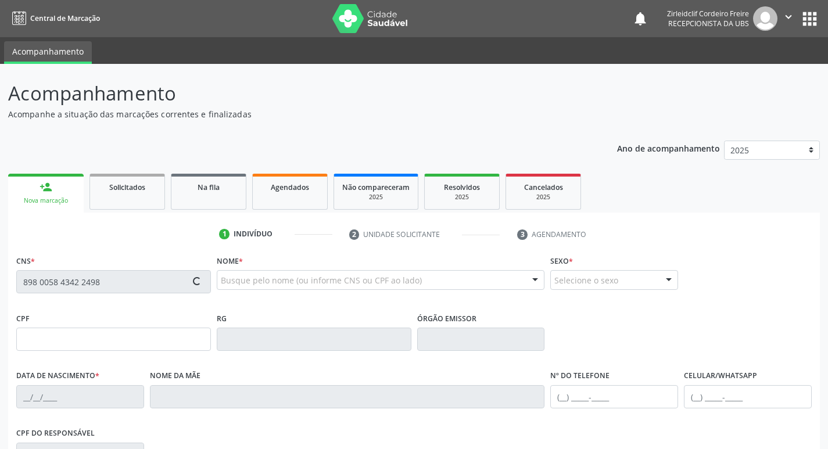
type input "153.342.914-66"
type input "[DATE]"
type input "[PERSON_NAME]"
type input "[PHONE_NUMBER]"
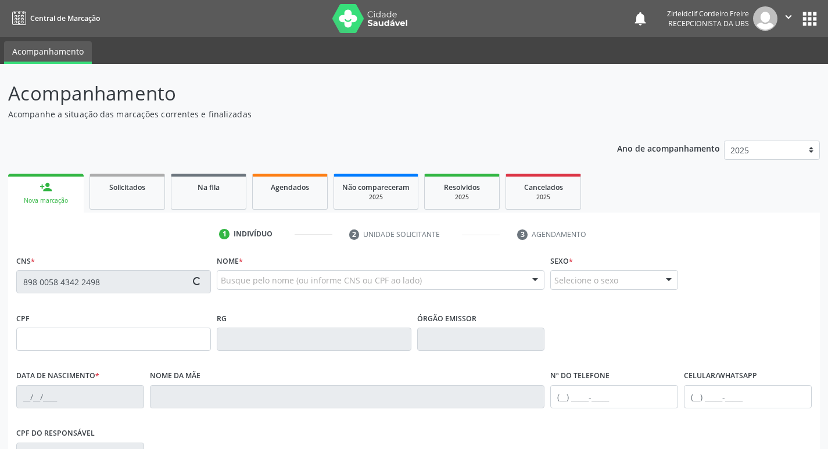
type input "099.766.734-69"
type input "2215"
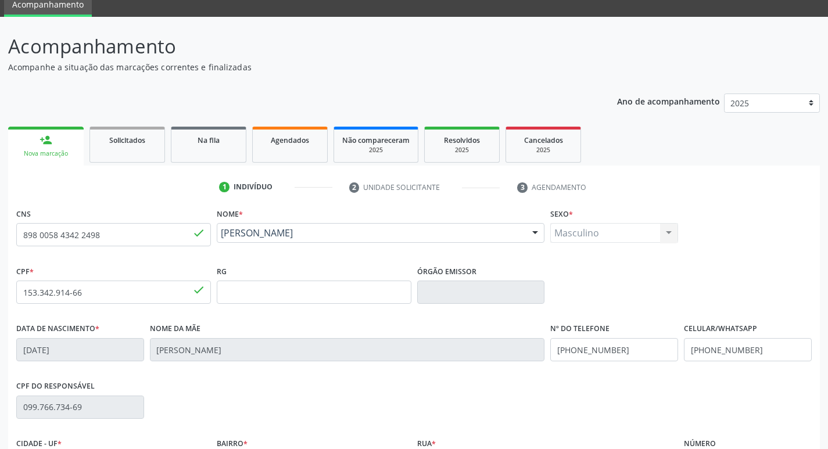
scroll to position [174, 0]
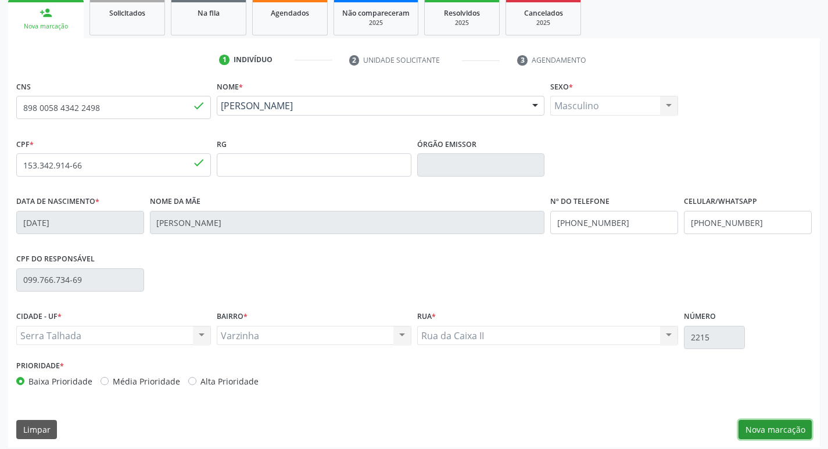
click at [774, 433] on button "Nova marcação" at bounding box center [774, 430] width 73 height 20
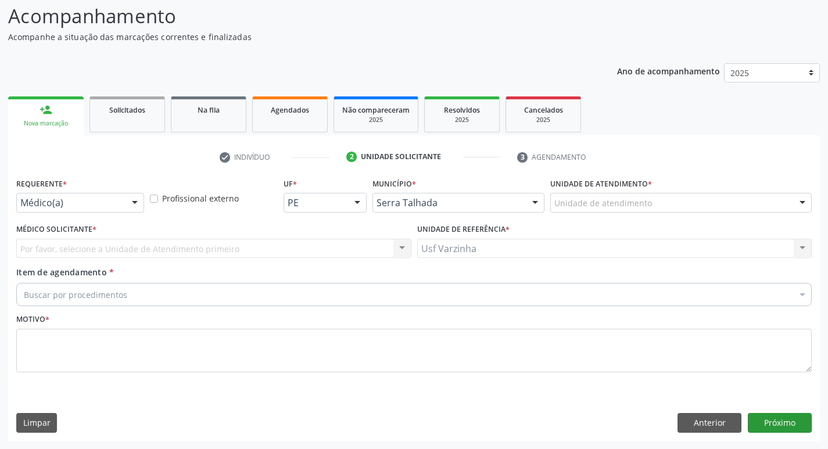
scroll to position [77, 0]
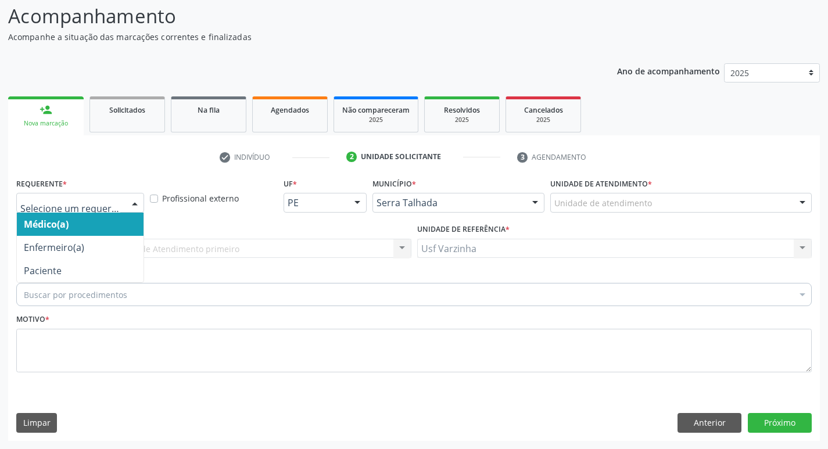
drag, startPoint x: 136, startPoint y: 203, endPoint x: 128, endPoint y: 209, distance: 10.0
click at [135, 203] on div at bounding box center [134, 203] width 17 height 20
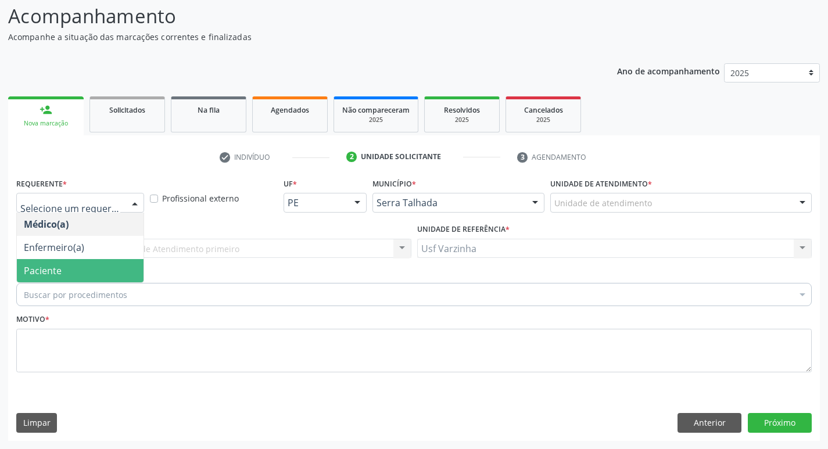
click at [107, 267] on span "Paciente" at bounding box center [80, 270] width 127 height 23
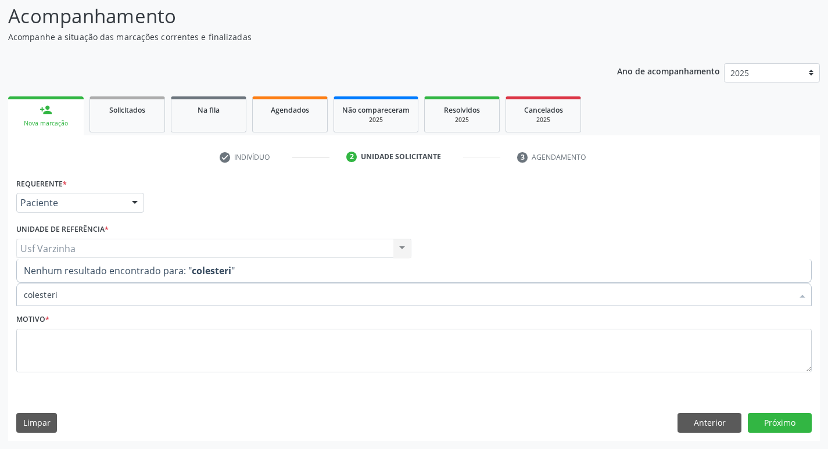
type input "colester"
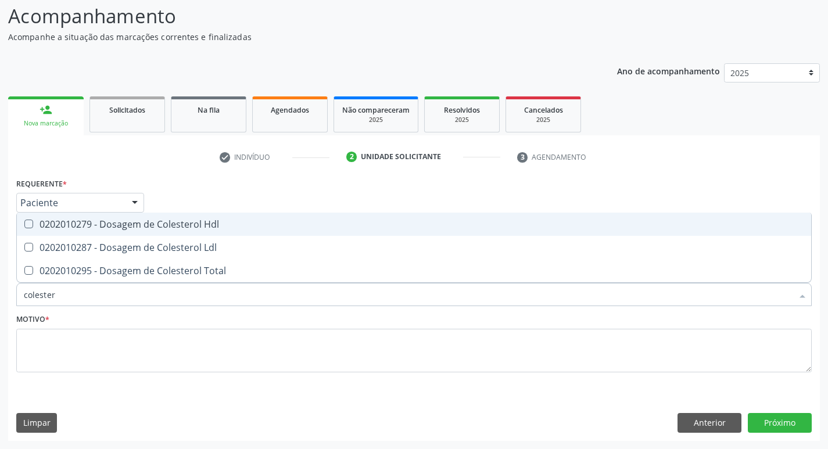
click at [168, 225] on div "0202010279 - Dosagem de Colesterol Hdl" at bounding box center [414, 224] width 780 height 9
checkbox Hdl "true"
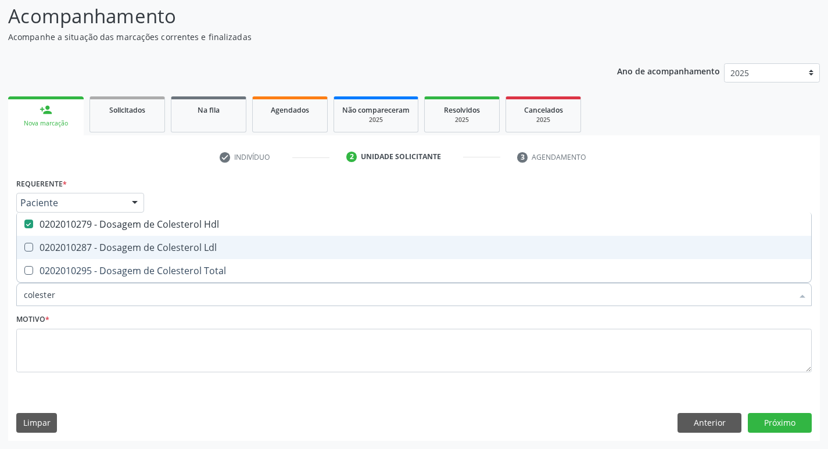
drag, startPoint x: 164, startPoint y: 239, endPoint x: 165, endPoint y: 262, distance: 23.2
click at [164, 242] on span "0202010287 - Dosagem de Colesterol Ldl" at bounding box center [414, 247] width 794 height 23
checkbox Ldl "true"
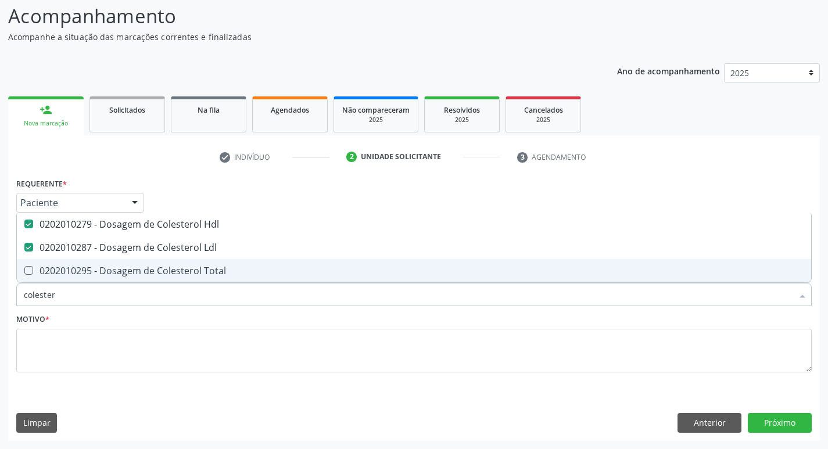
click at [165, 263] on span "0202010295 - Dosagem de Colesterol Total" at bounding box center [414, 270] width 794 height 23
checkbox Total "true"
click at [107, 292] on input "colester" at bounding box center [408, 294] width 768 height 23
type input "cole"
checkbox Hdl "false"
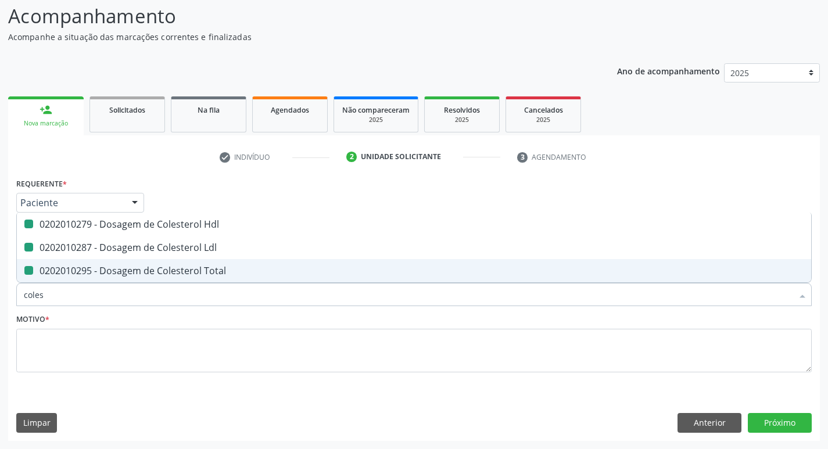
checkbox Ldl "false"
checkbox Total "false"
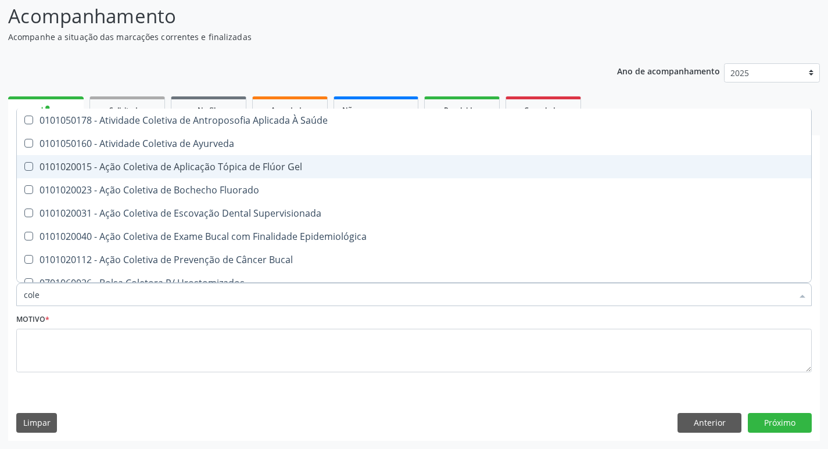
type input "col"
checkbox Hdl "false"
checkbox Ldl "false"
checkbox Total "false"
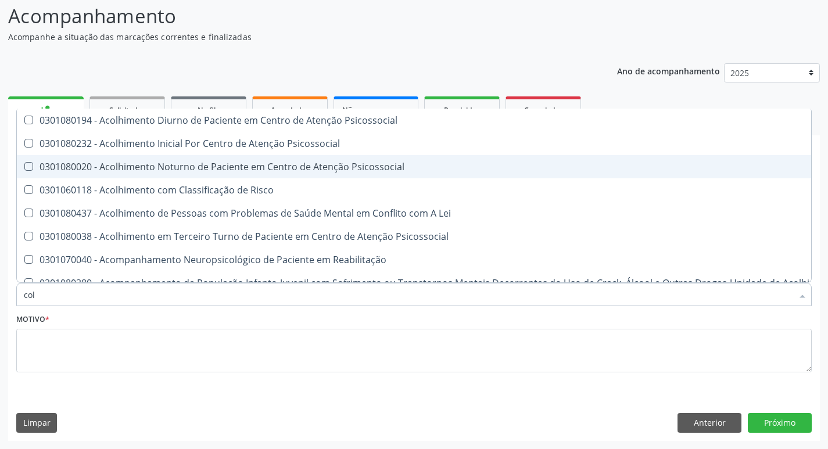
type input "co"
checkbox Hdl "false"
checkbox Ldl "false"
checkbox Total "false"
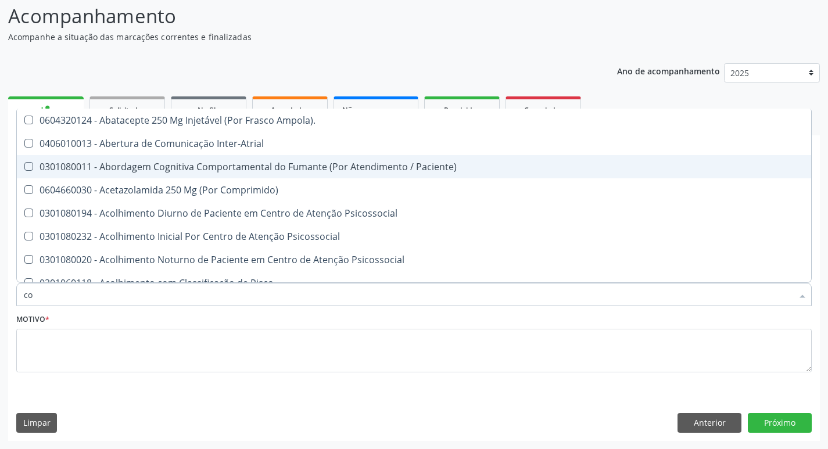
type input "c"
checkbox Hdl "false"
checkbox Ldl "false"
checkbox Total "false"
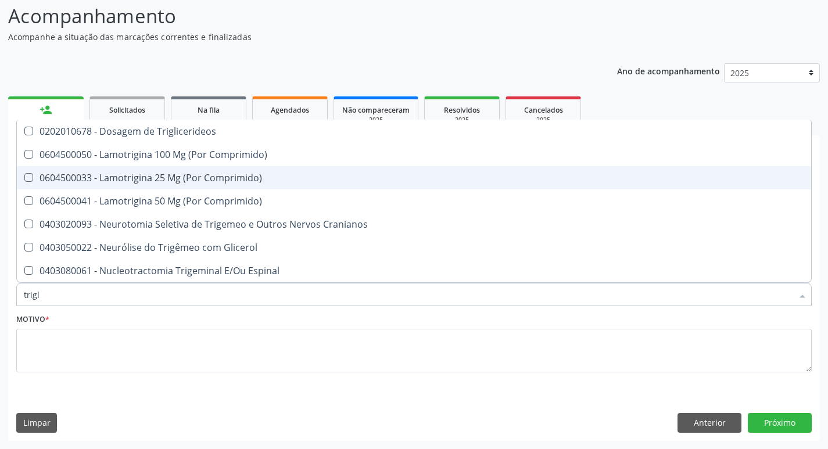
type input "trigli"
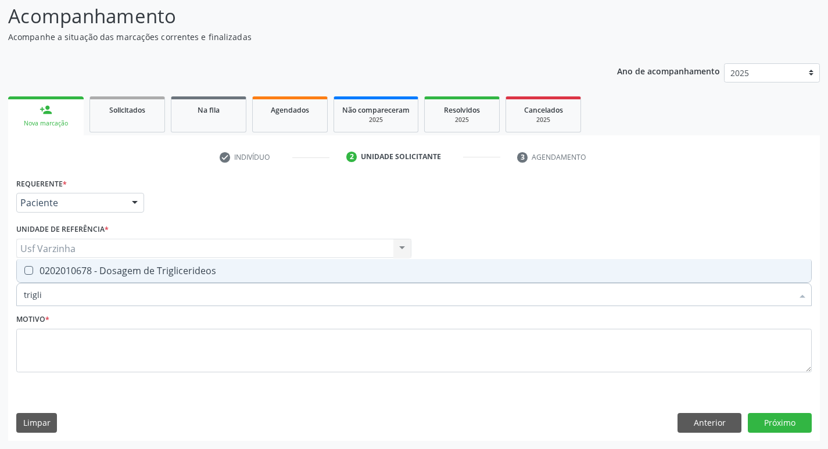
drag, startPoint x: 121, startPoint y: 266, endPoint x: 89, endPoint y: 284, distance: 36.2
click at [120, 267] on div "0202010678 - Dosagem de Triglicerideos" at bounding box center [414, 270] width 780 height 9
checkbox Triglicerideos "true"
click at [60, 297] on input "trigli" at bounding box center [408, 294] width 768 height 23
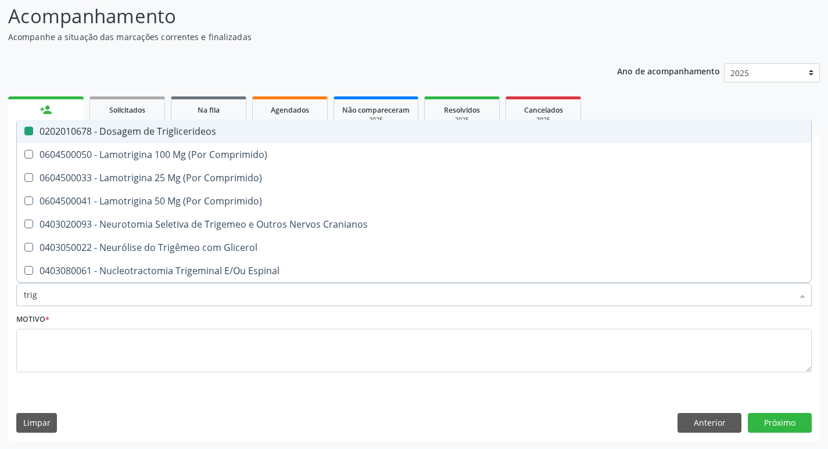
type input "tri"
checkbox Triglicerideos "false"
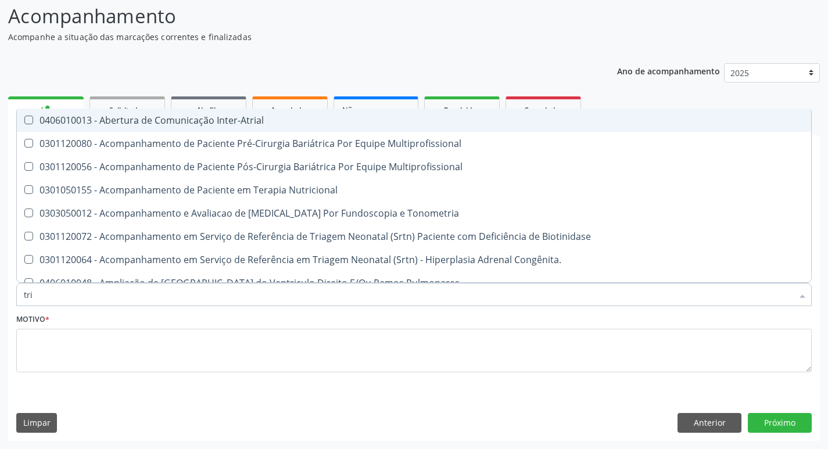
type input "tr"
checkbox Triglicerideos "false"
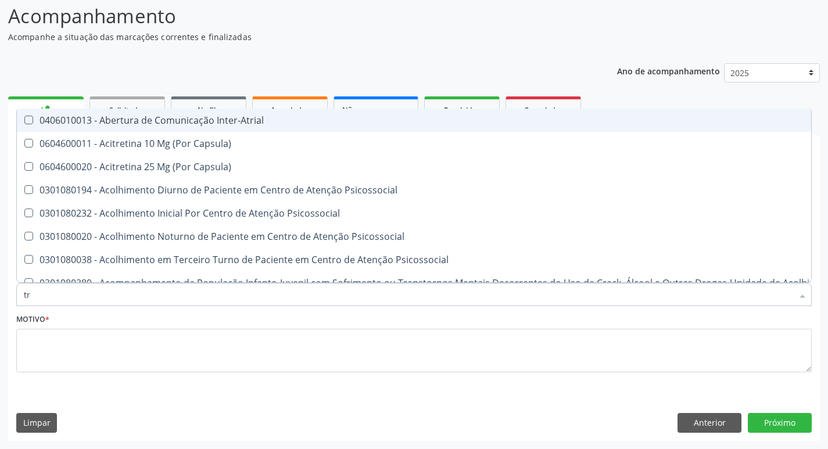
type input "t"
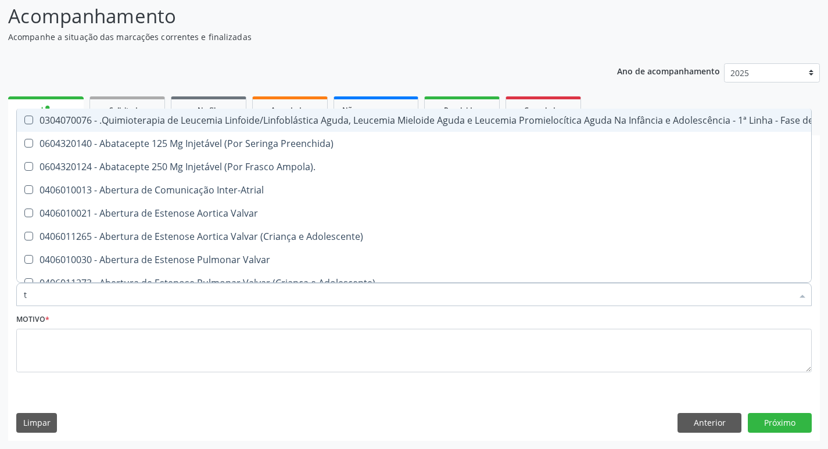
checkbox Atendimentos-Mês\) "false"
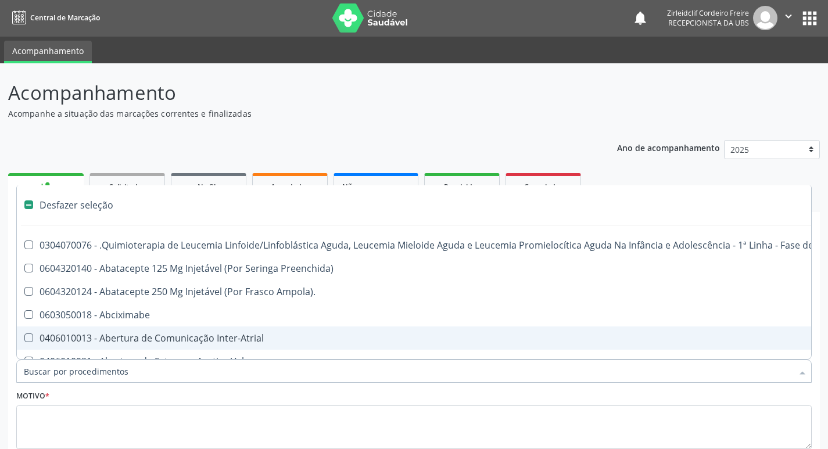
scroll to position [0, 0]
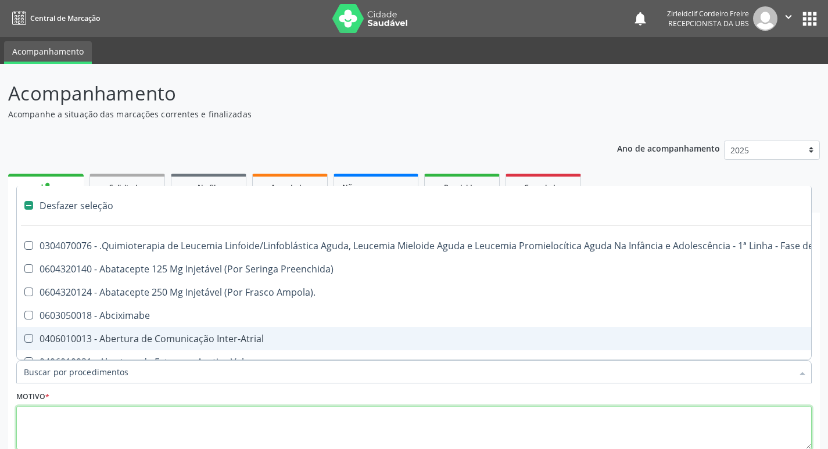
click at [50, 423] on textarea at bounding box center [413, 428] width 795 height 44
checkbox Preenchida\) "true"
checkbox Ampola\)\ "true"
checkbox Abciximabe "true"
checkbox Inter-Atrial "true"
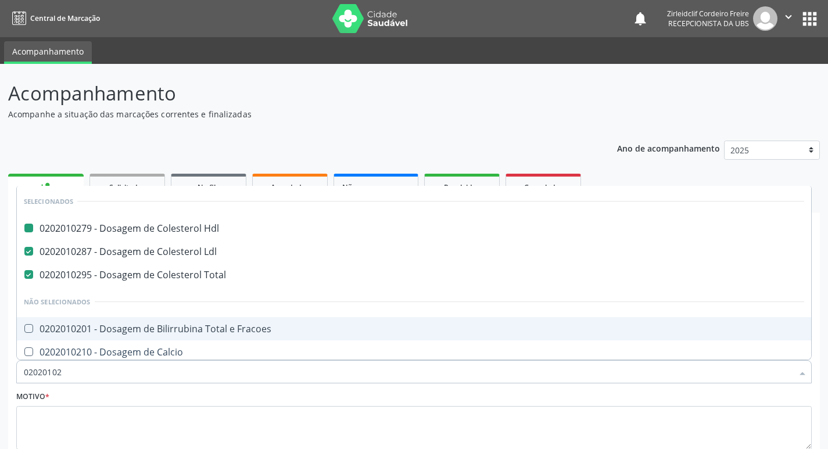
type input "020201021"
checkbox Hdl "false"
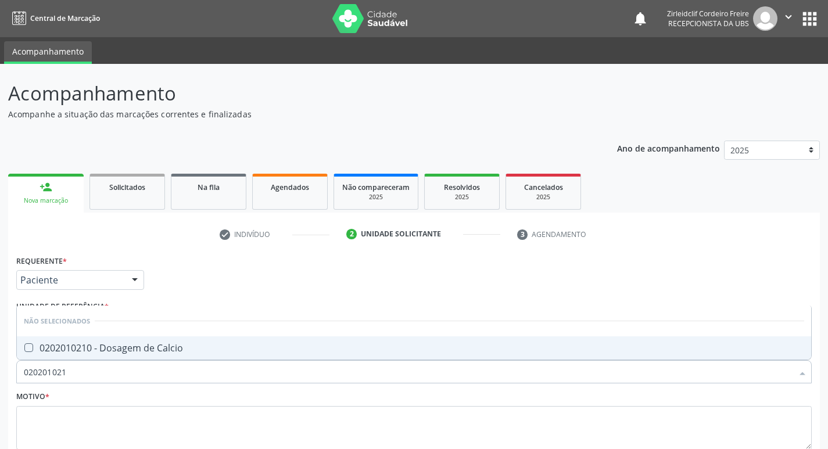
type input "0202010210"
drag, startPoint x: 84, startPoint y: 346, endPoint x: 88, endPoint y: 356, distance: 11.2
click at [84, 346] on div "0202010210 - Dosagem de Calcio" at bounding box center [414, 347] width 780 height 9
checkbox Calcio "true"
click at [91, 373] on input "0202010210" at bounding box center [408, 371] width 768 height 23
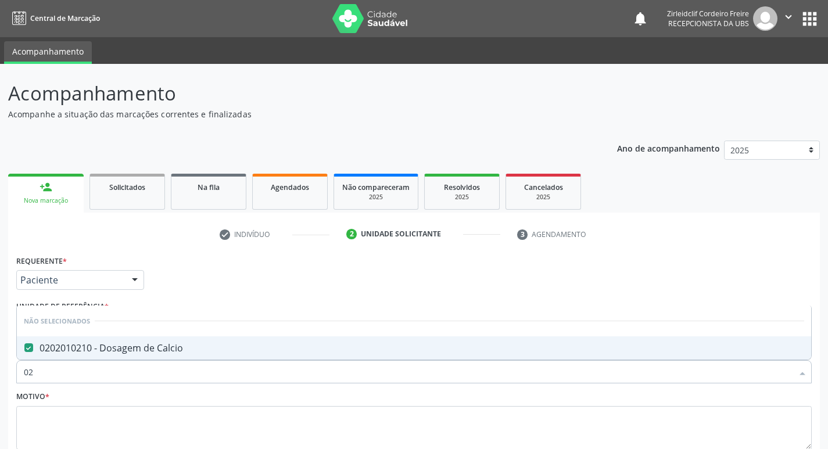
type input "0"
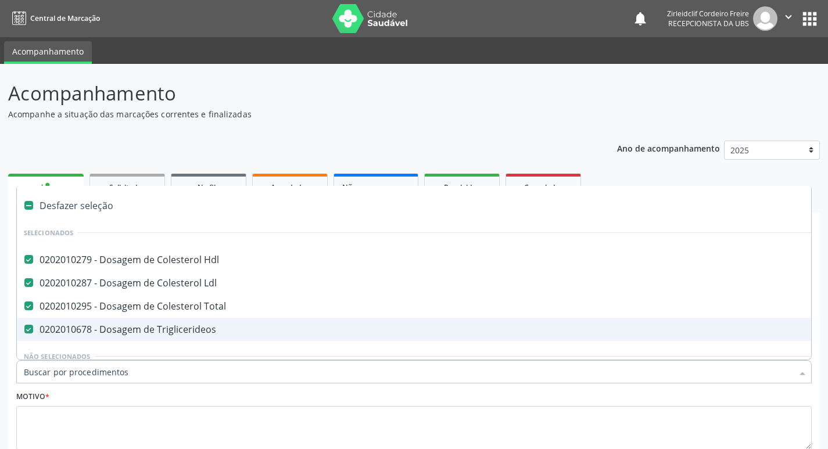
click at [0, 236] on div "Acompanhamento Acompanhe a situação das marcações correntes e finalizadas Relat…" at bounding box center [414, 295] width 828 height 462
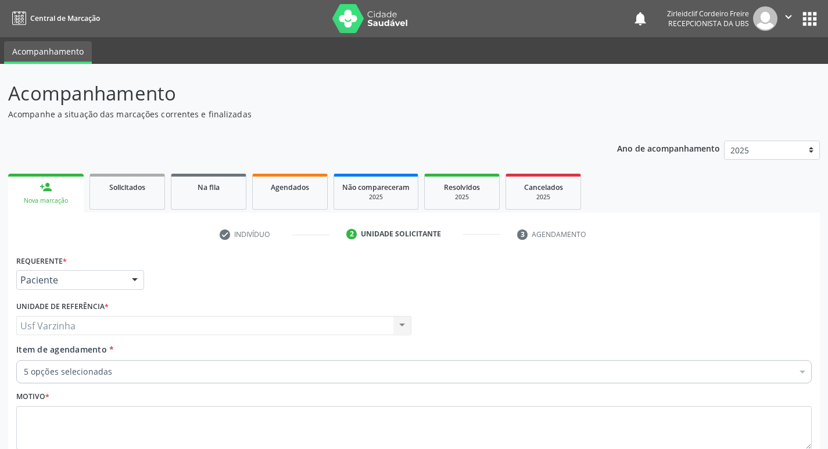
drag, startPoint x: 0, startPoint y: 251, endPoint x: 115, endPoint y: 369, distance: 165.1
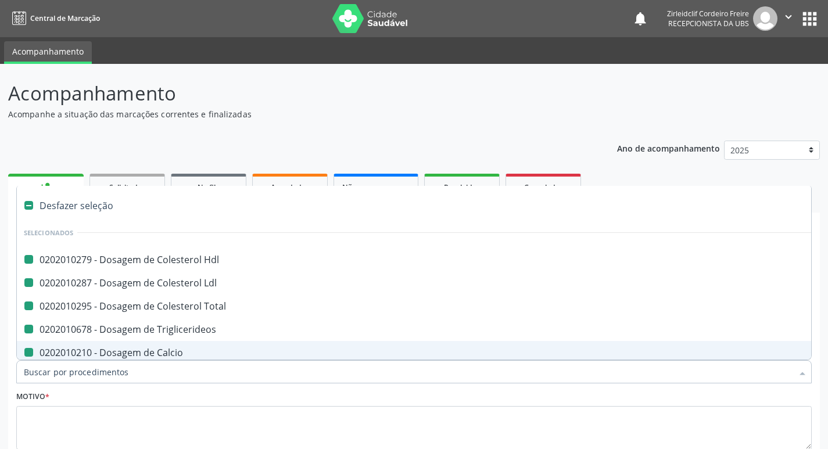
type input "f"
checkbox Hdl "false"
checkbox Ldl "false"
checkbox Total "false"
checkbox Triglicerideos "false"
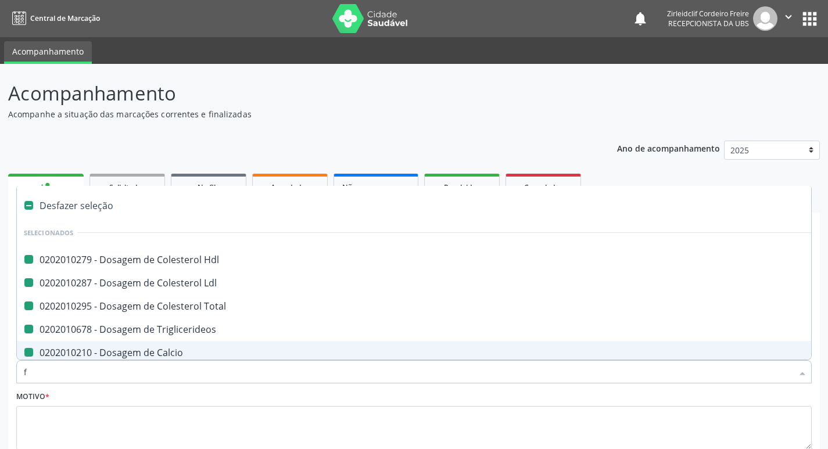
checkbox Calcio "false"
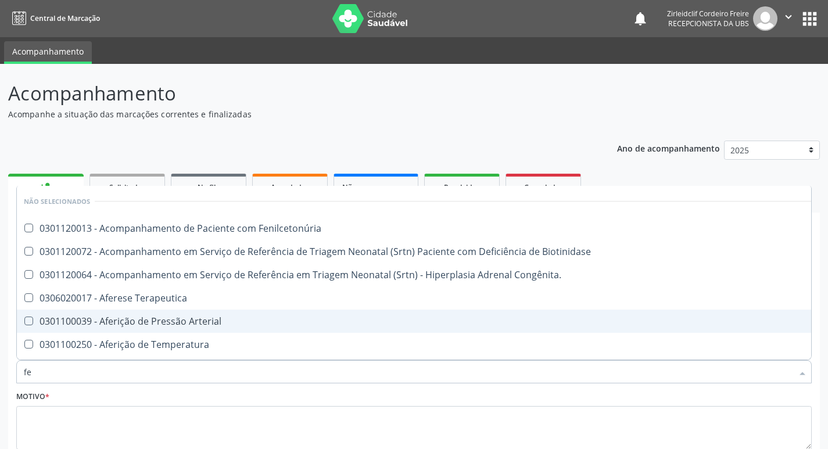
type input "f"
checkbox Fenilcetonúria "true"
checkbox Biotinidase "true"
checkbox Congênita\ "true"
checkbox Terapeutica "true"
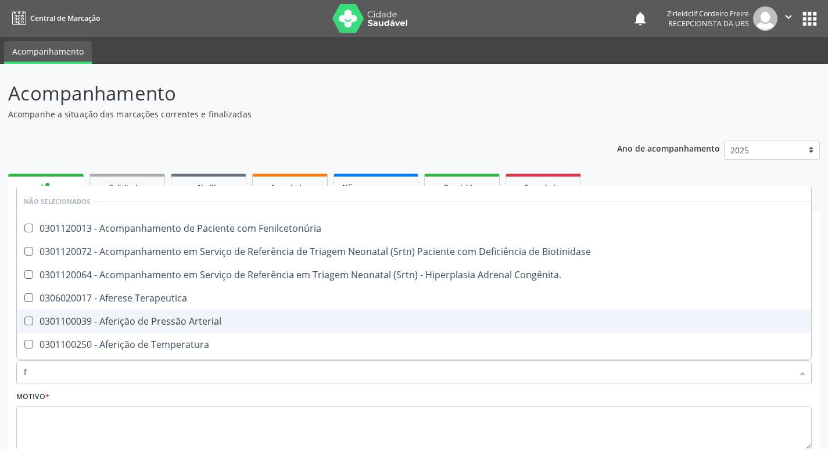
checkbox Arterial "true"
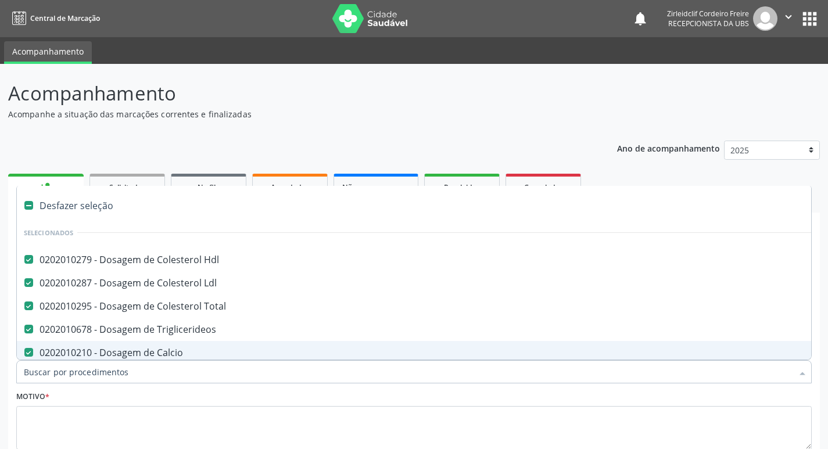
type input "p"
checkbox Hdl "false"
checkbox Ldl "false"
checkbox Total "false"
checkbox Triglicerideos "false"
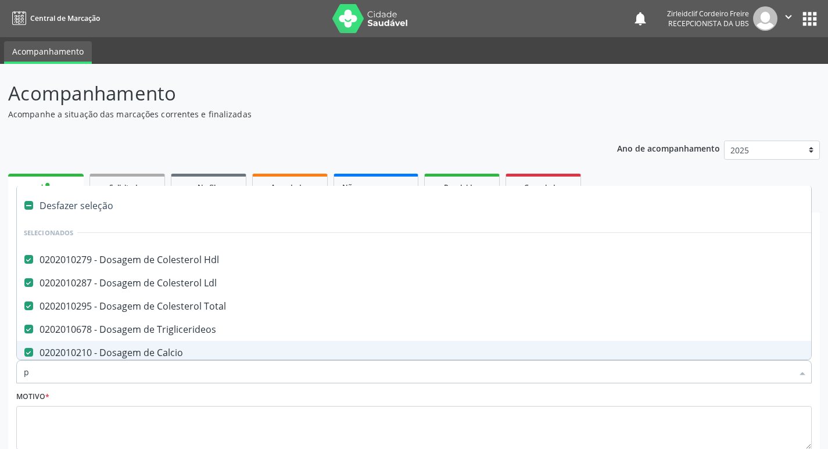
checkbox Calcio "false"
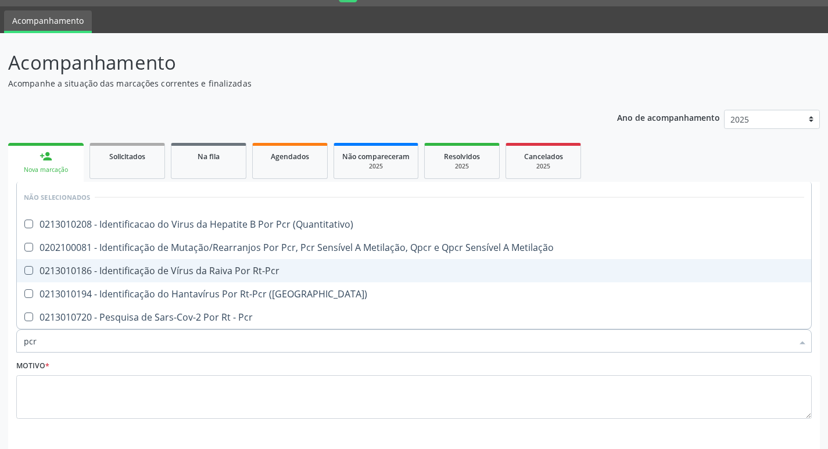
scroll to position [58, 0]
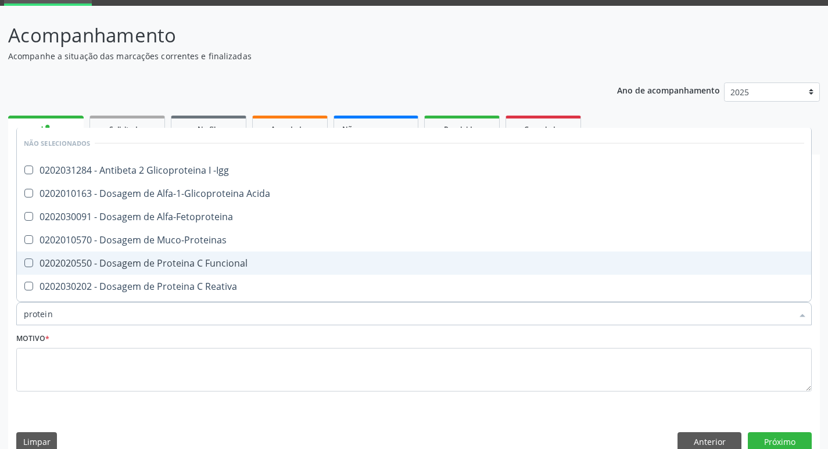
type input "proteina"
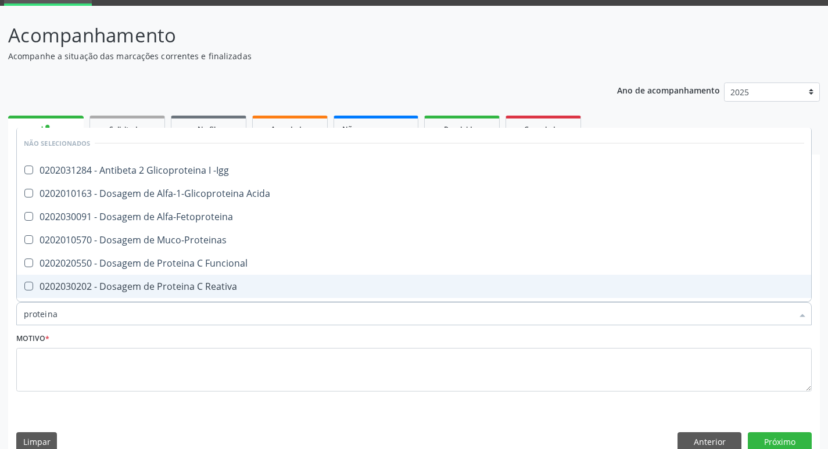
click at [113, 288] on div "0202030202 - Dosagem de Proteina C Reativa" at bounding box center [414, 286] width 780 height 9
checkbox Reativa "true"
type input "prote"
checkbox Reativa "false"
checkbox Fracoes "true"
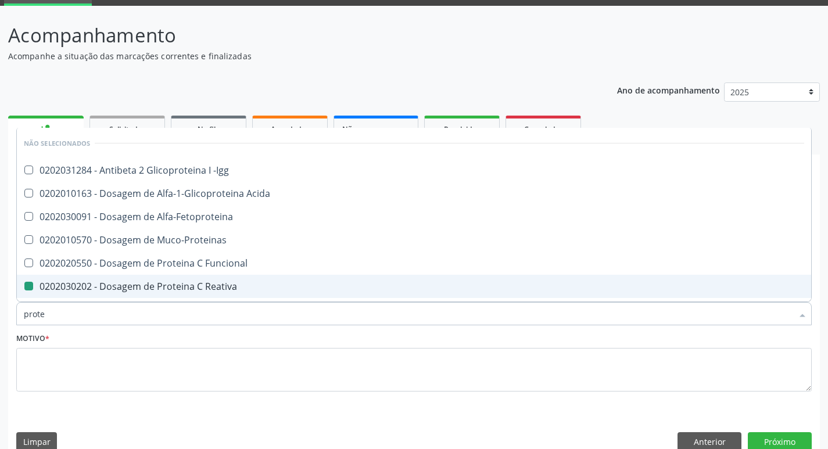
type input "prot"
checkbox Fracoes "false"
checkbox Liquor "true"
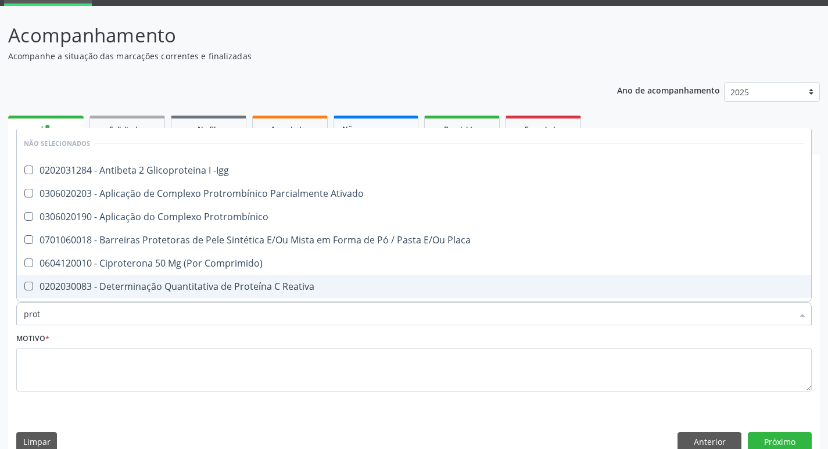
type input "pro"
checkbox Reativa "false"
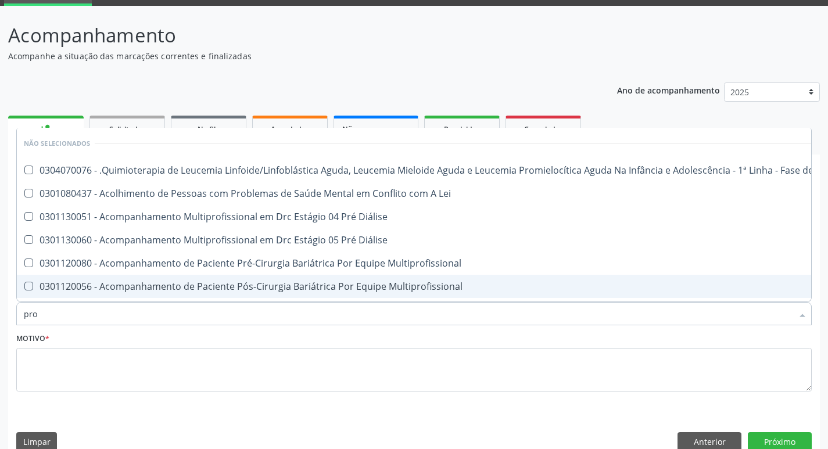
type input "pr"
checkbox Reativa "false"
checkbox C\) "true"
type input "p"
checkbox C\) "false"
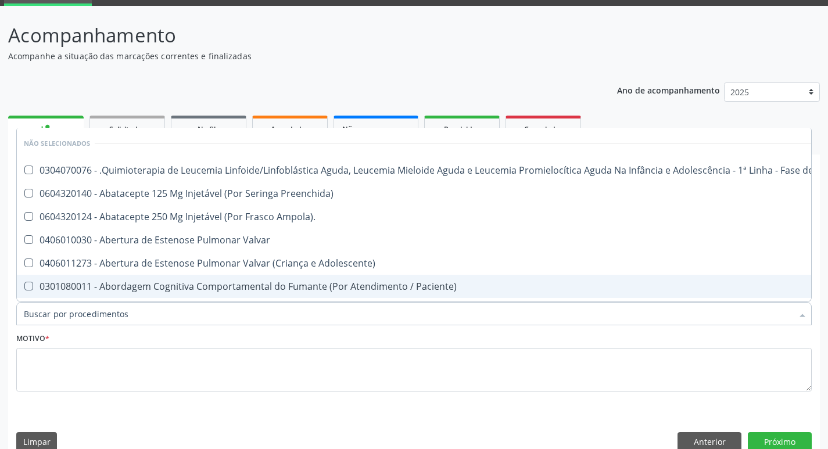
checkbox Manutenção "true"
checkbox Preenchida\) "true"
checkbox Ampola\)\ "true"
checkbox Valvar "true"
checkbox Adolescente\) "true"
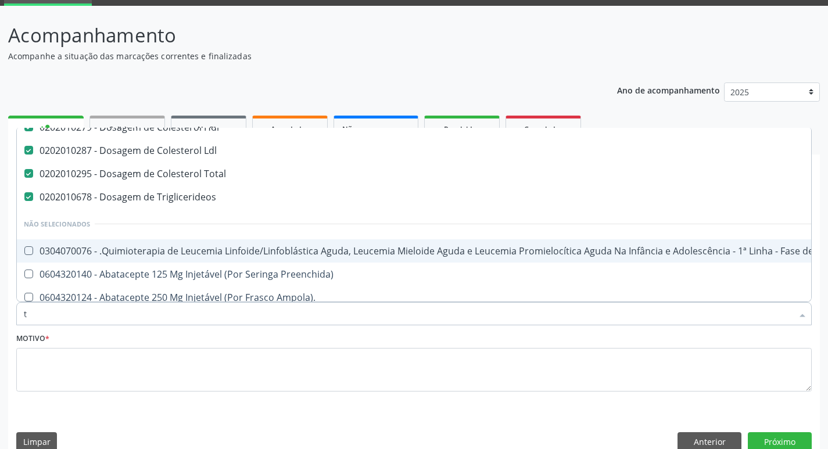
scroll to position [12, 0]
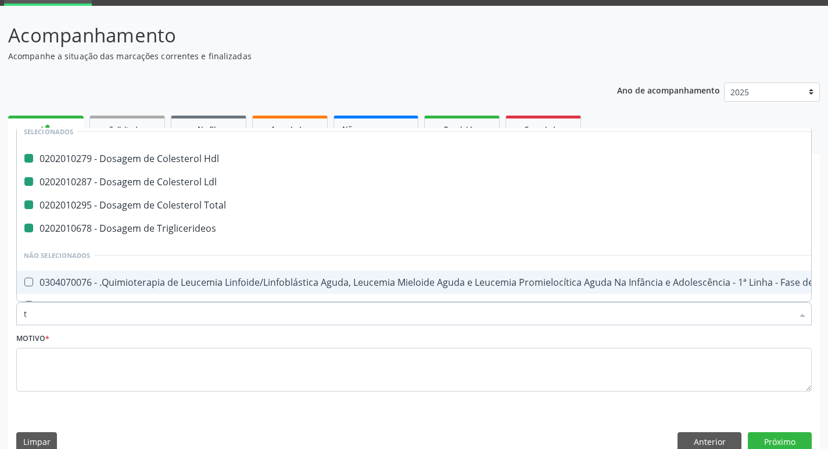
type input "ts"
checkbox Hdl "false"
checkbox Ldl "false"
checkbox Total "false"
checkbox Triglicerideos "false"
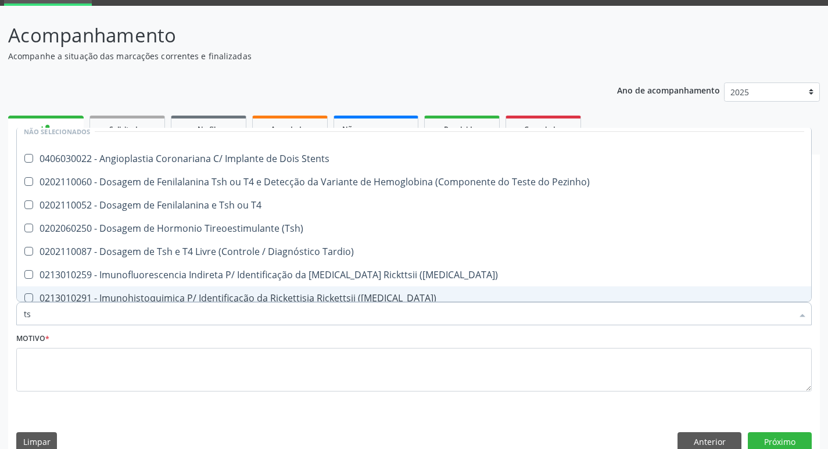
type input "tsh"
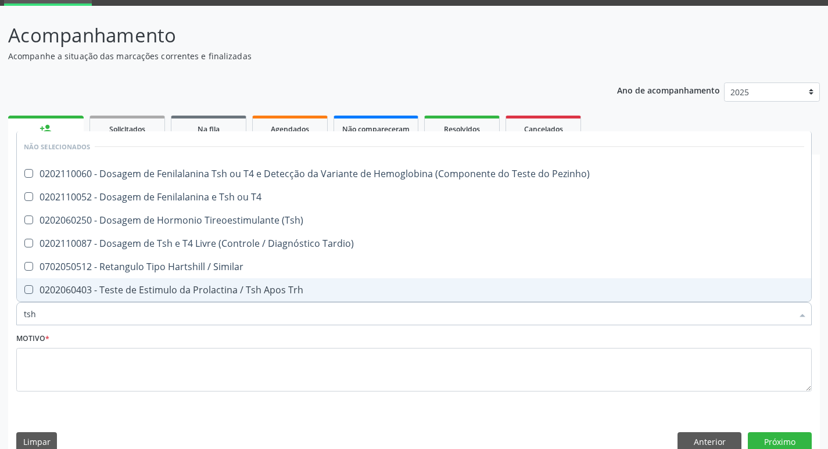
scroll to position [0, 0]
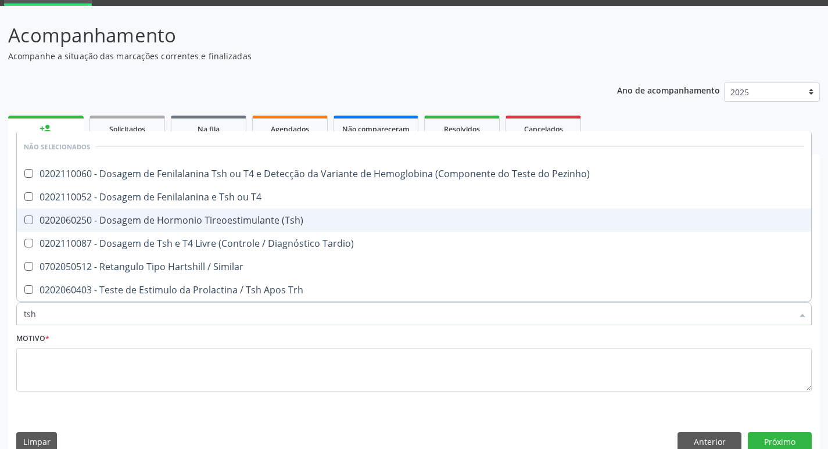
click at [197, 223] on div "0202060250 - Dosagem de Hormonio Tireoestimulante (Tsh)" at bounding box center [414, 219] width 780 height 9
checkbox \(Tsh\) "true"
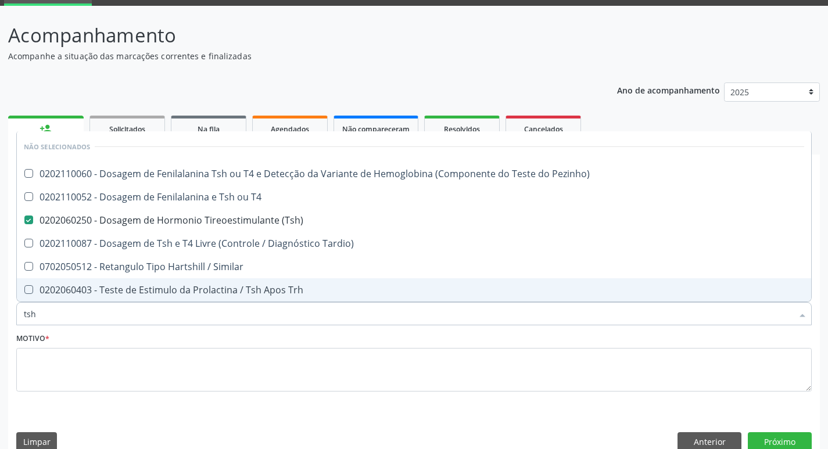
click at [46, 313] on input "tsh" at bounding box center [408, 313] width 768 height 23
type input "ts"
checkbox \(Tsh\) "false"
checkbox Tardio\) "true"
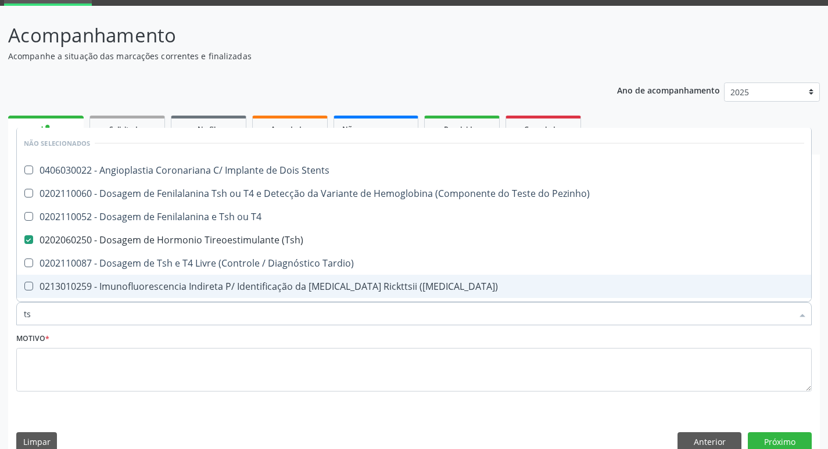
type input "t"
checkbox Stents "true"
checkbox Pezinho\) "true"
checkbox T4 "true"
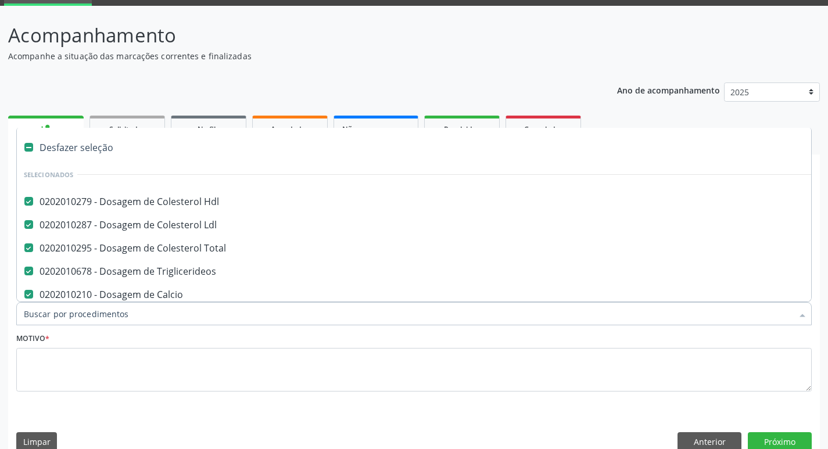
scroll to position [43, 0]
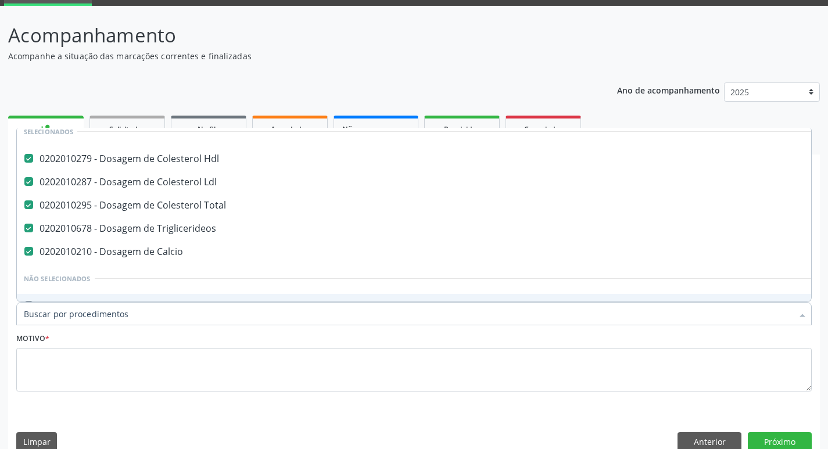
type input "g"
checkbox Urina "false"
checkbox Microporoso "true"
checkbox Cirurgica "true"
checkbox \(Picc\) "true"
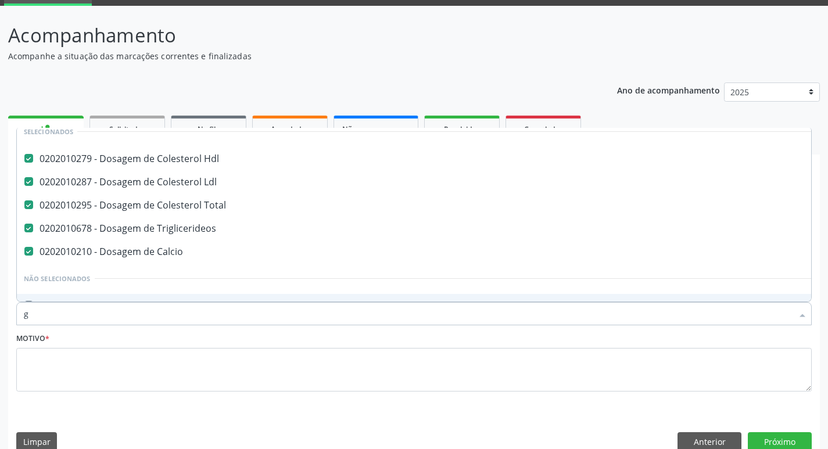
checkbox Dragea\) "true"
checkbox Capsula\) "true"
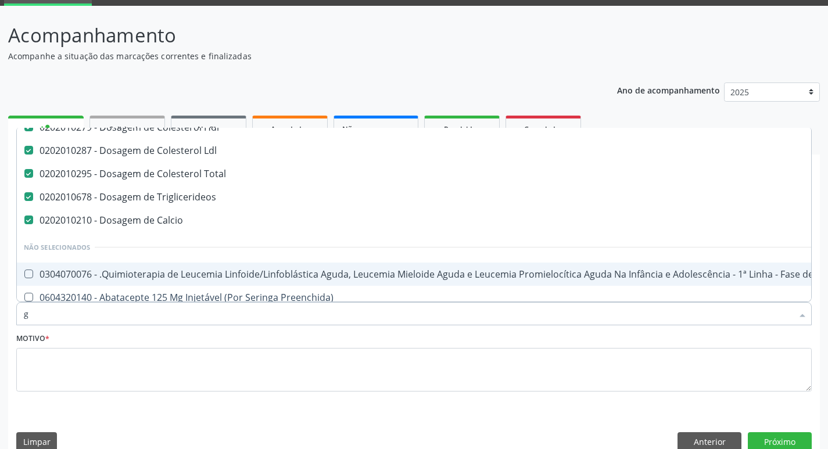
scroll to position [12, 0]
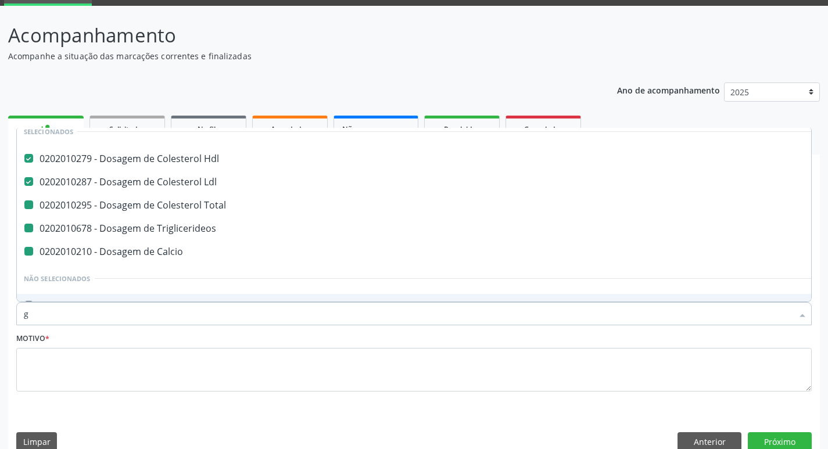
type input "gl"
checkbox Total "false"
checkbox Triglicerideos "false"
checkbox Calcio "false"
checkbox Ml\) "true"
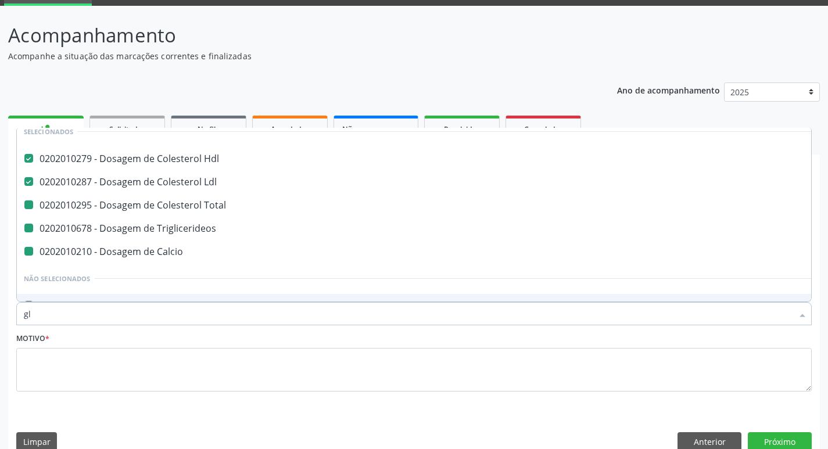
checkbox Ml\) "true"
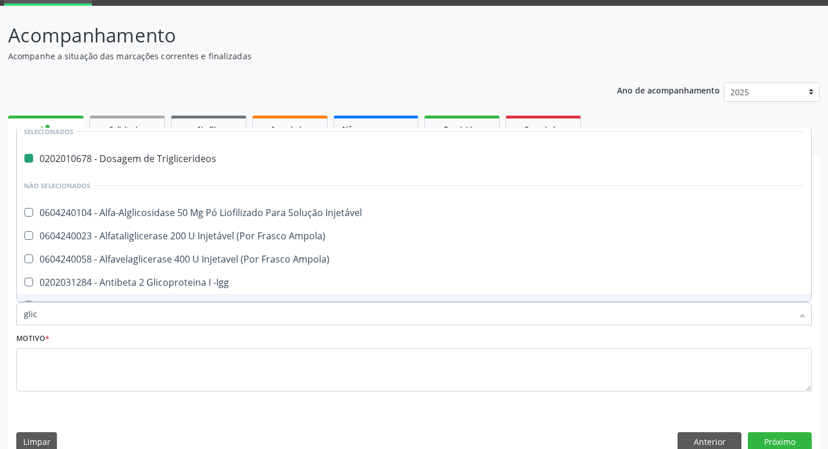
type input "glico"
checkbox Triglicerideos "false"
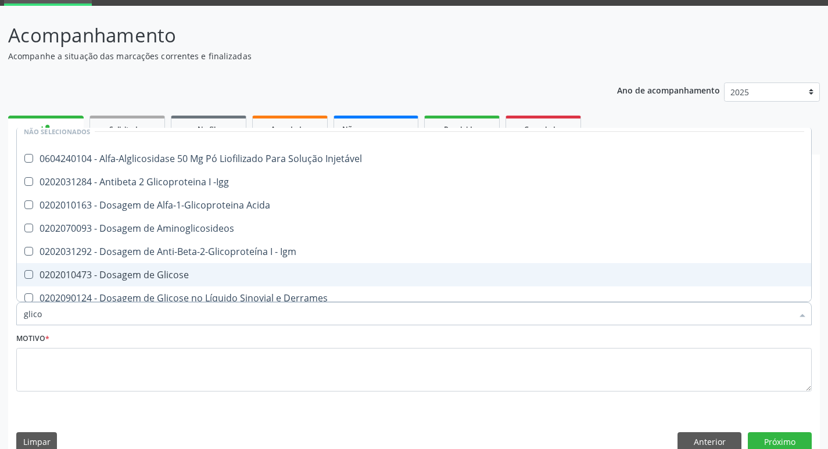
click at [148, 279] on div "0202010473 - Dosagem de Glicose" at bounding box center [414, 274] width 780 height 9
checkbox Glicose "true"
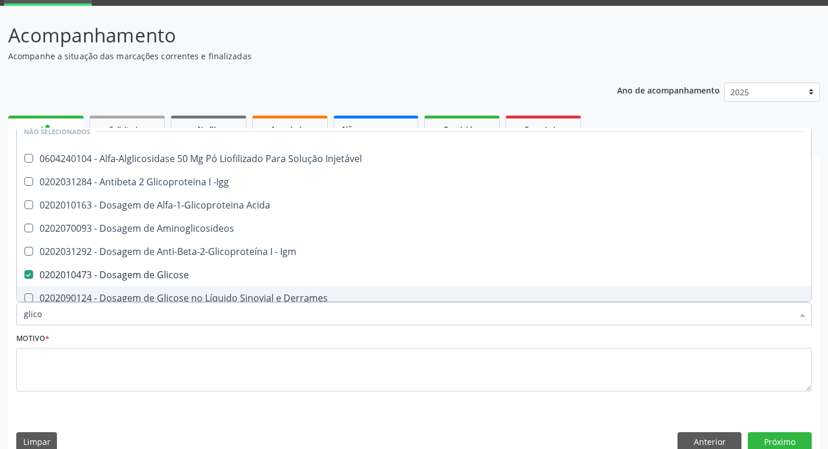
click at [52, 321] on input "glico" at bounding box center [408, 313] width 768 height 23
type input "glic"
checkbox Injetável "true"
checkbox Glicose "false"
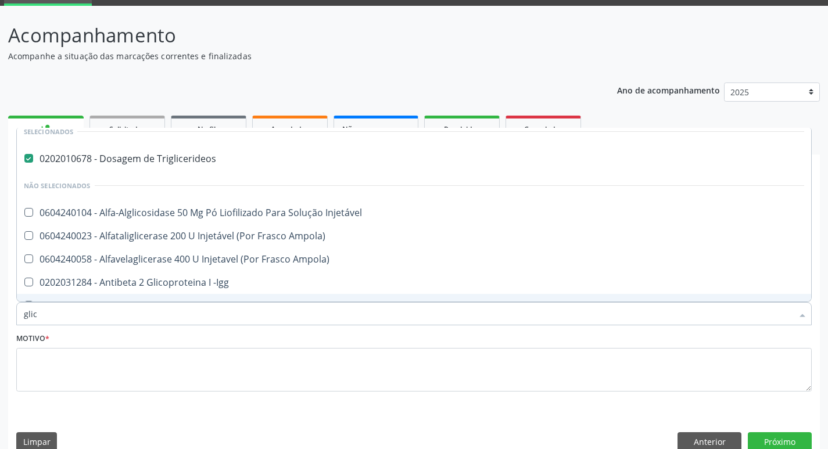
type input "gli"
checkbox Glicose "false"
checkbox Glicosilada "true"
type input "gl"
checkbox Glicose "false"
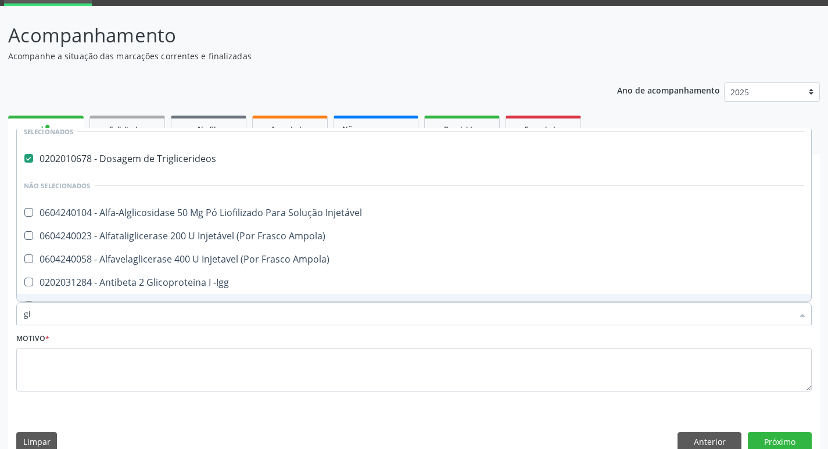
type input "g"
checkbox Injetável "true"
checkbox Ampola\) "true"
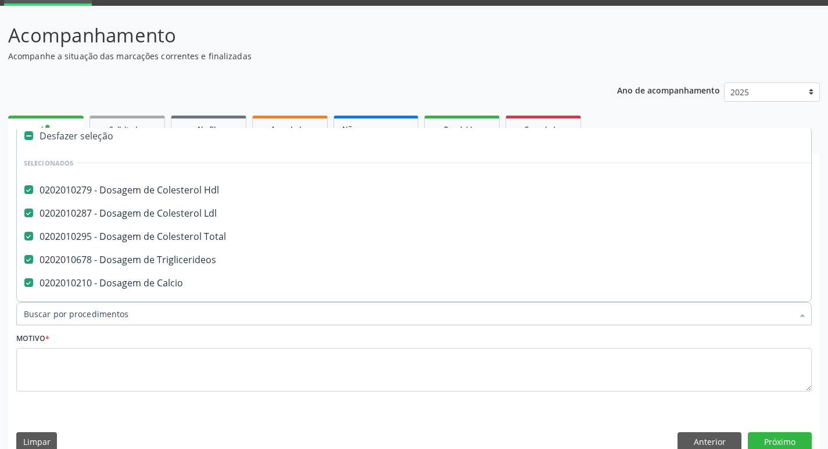
scroll to position [43, 0]
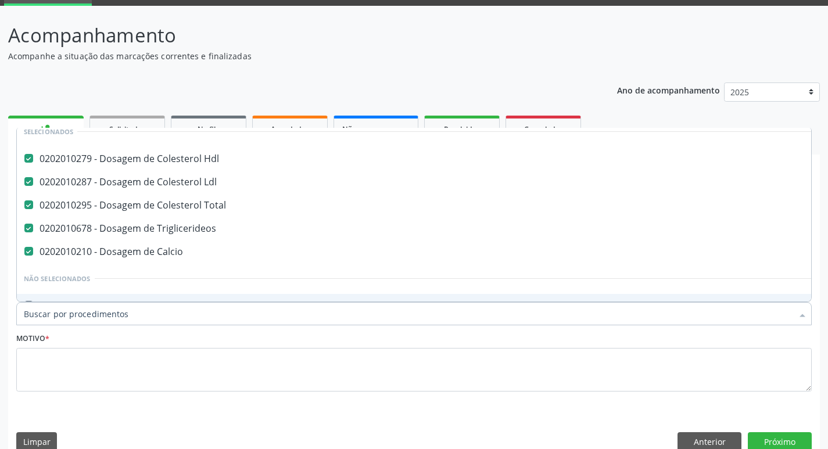
type input "c"
checkbox Punho "true"
checkbox Urina "false"
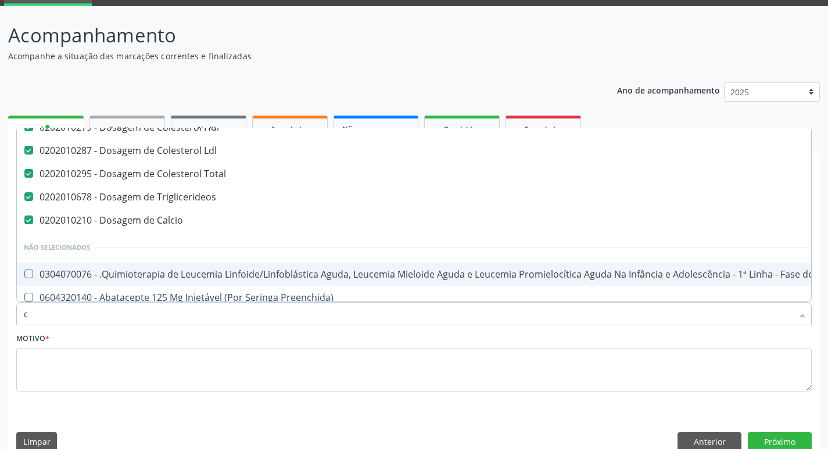
scroll to position [12, 0]
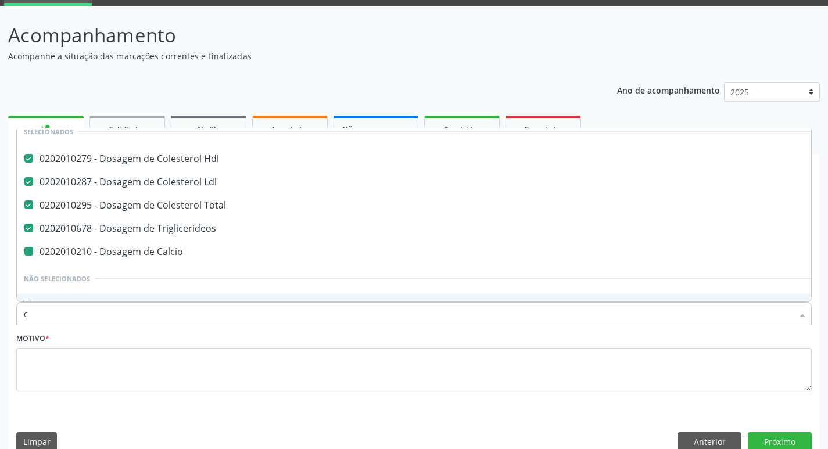
type input "co"
checkbox Calcio "false"
checkbox Craniano "true"
checkbox Urina "false"
checkbox Clamidia "true"
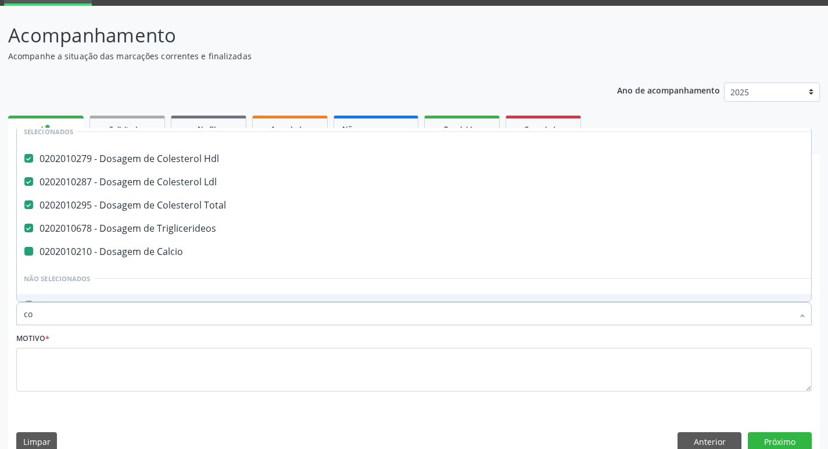
checkbox Contraste "true"
checkbox Comprimido\) "true"
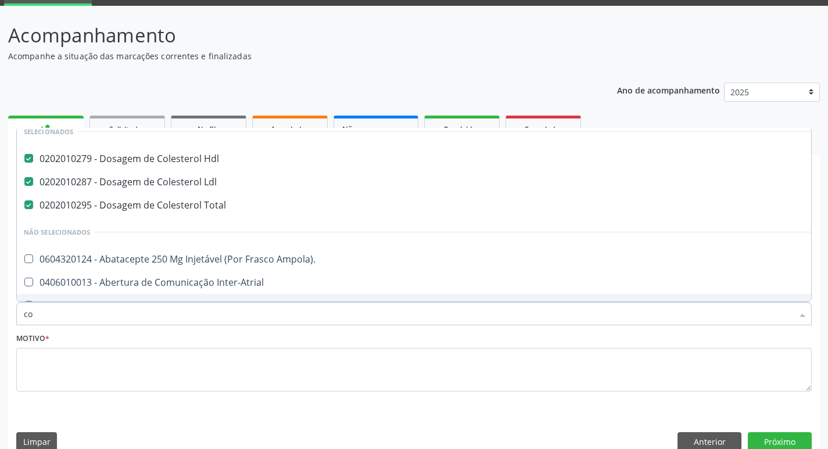
type input "col"
checkbox Urina "false"
type input "co"
checkbox Oncologia "true"
type input "c"
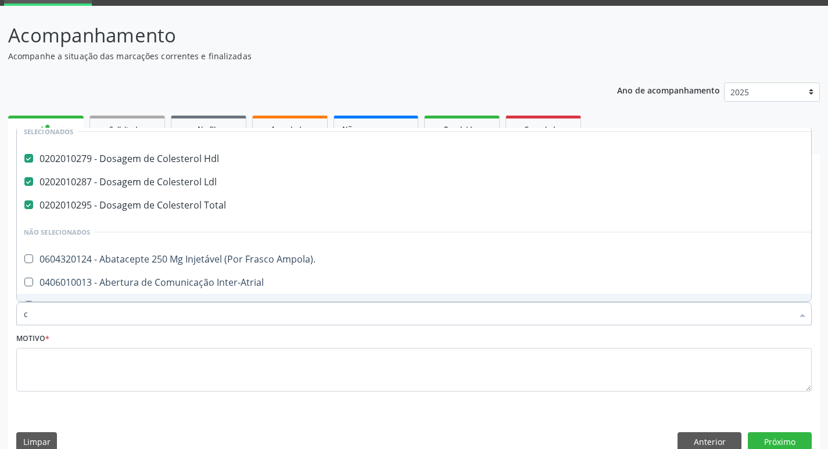
checkbox Ampola\)\ "true"
checkbox Urina "false"
checkbox Articulacoes "true"
checkbox Glicose "false"
checkbox \(Tgo\) "false"
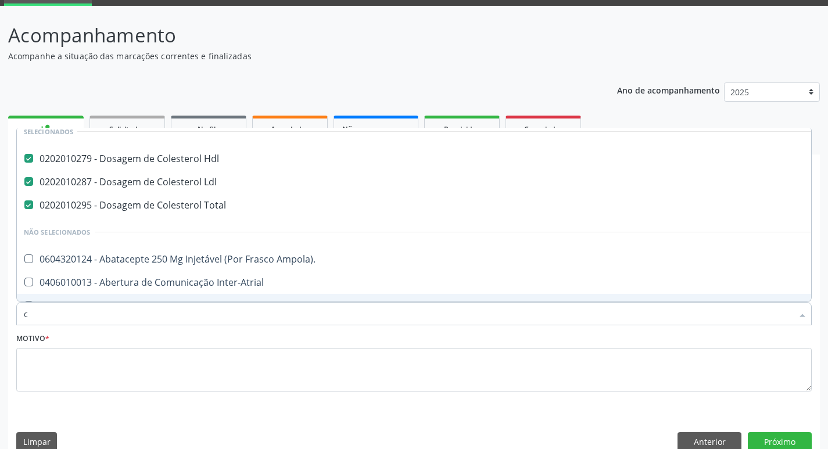
checkbox \(Tgp\) "false"
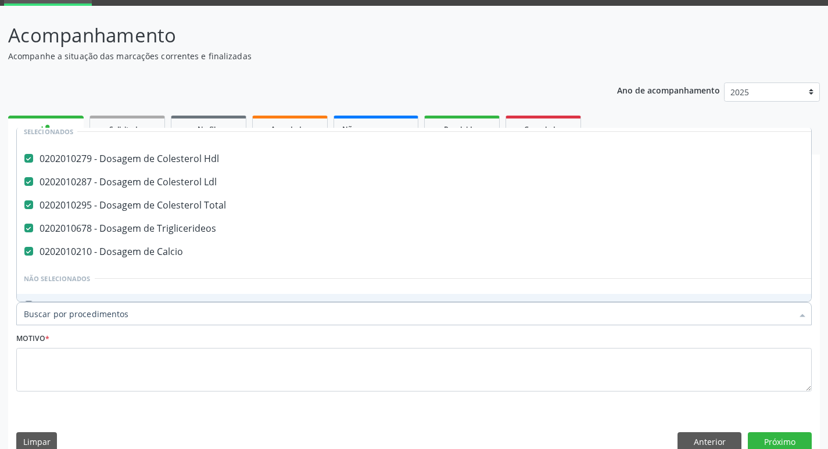
checkbox Urina "false"
checkbox Adolescente\) "true"
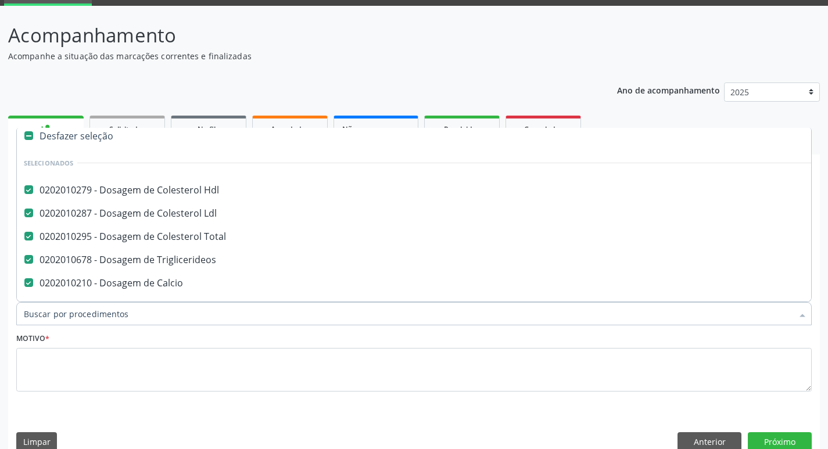
scroll to position [43, 0]
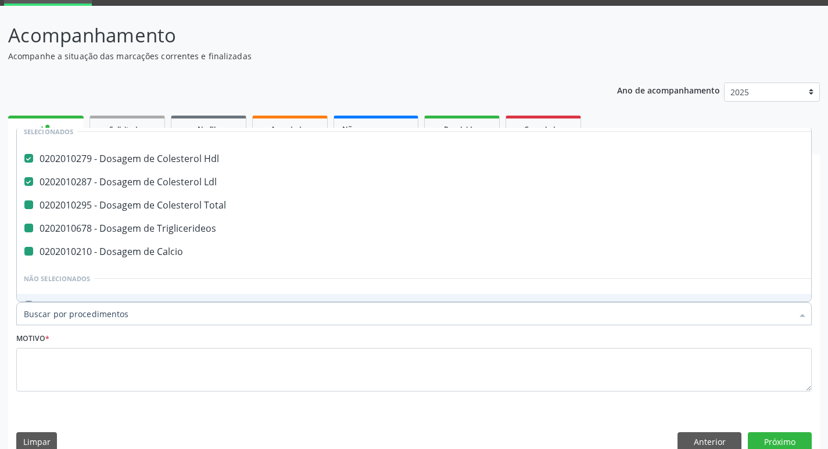
type input "h"
checkbox Total "false"
checkbox Calcio "false"
checkbox Urina "false"
checkbox Fibrinogênio "true"
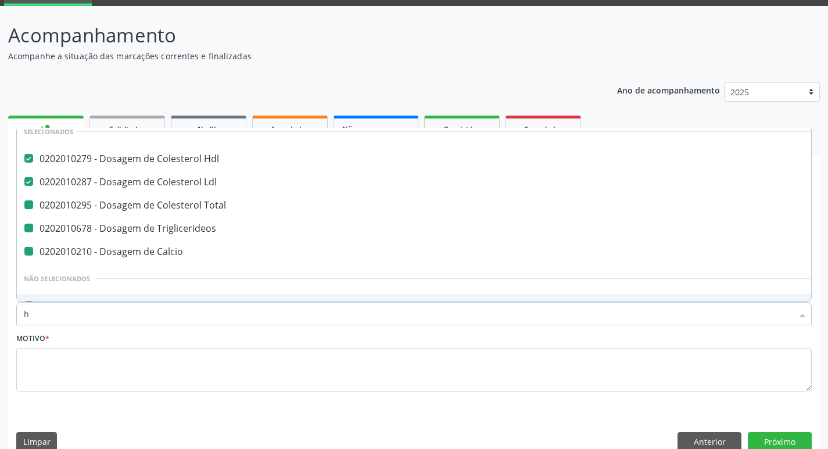
checkbox Triglicerideos "false"
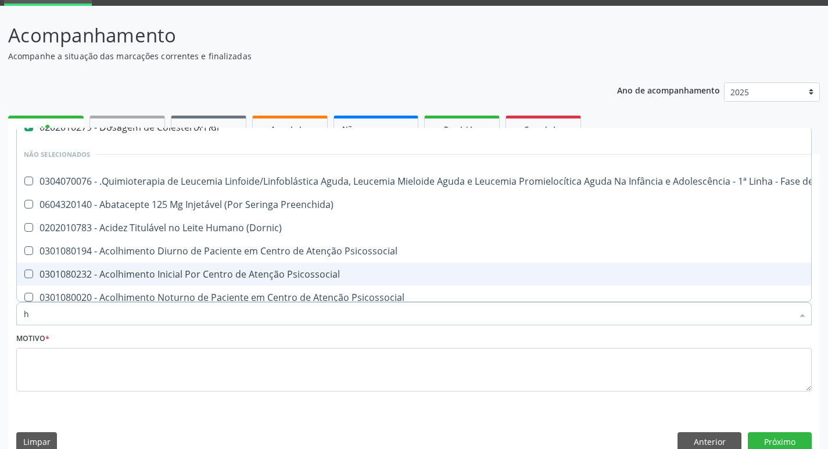
scroll to position [12, 0]
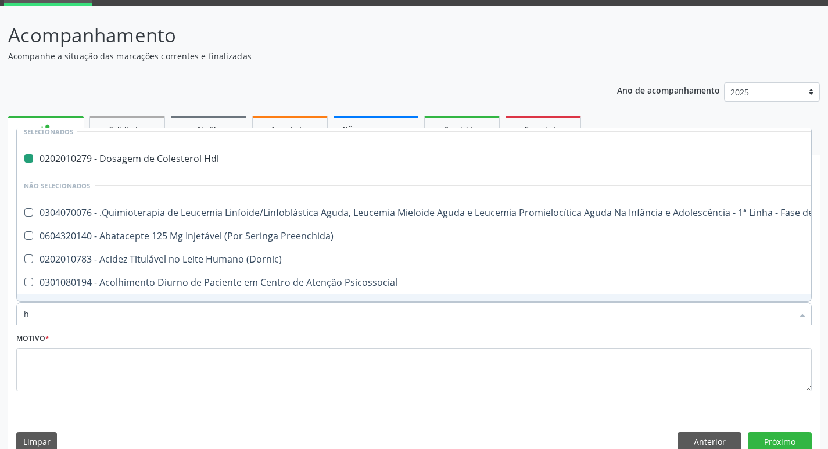
type input "he"
checkbox Hdl "false"
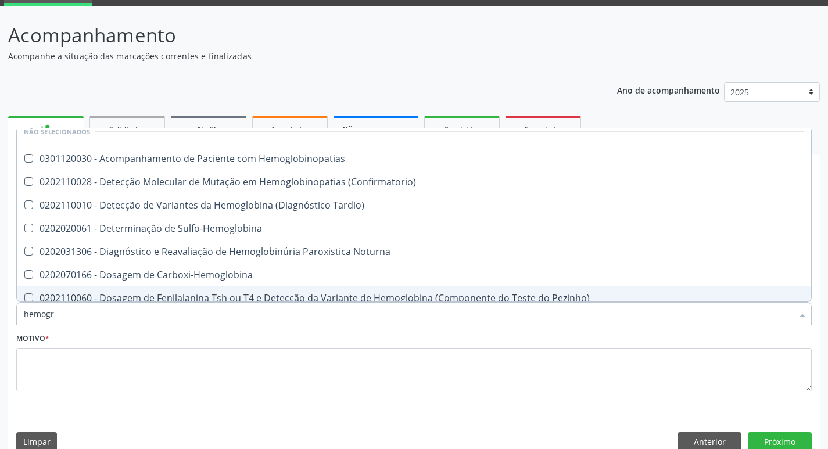
scroll to position [0, 0]
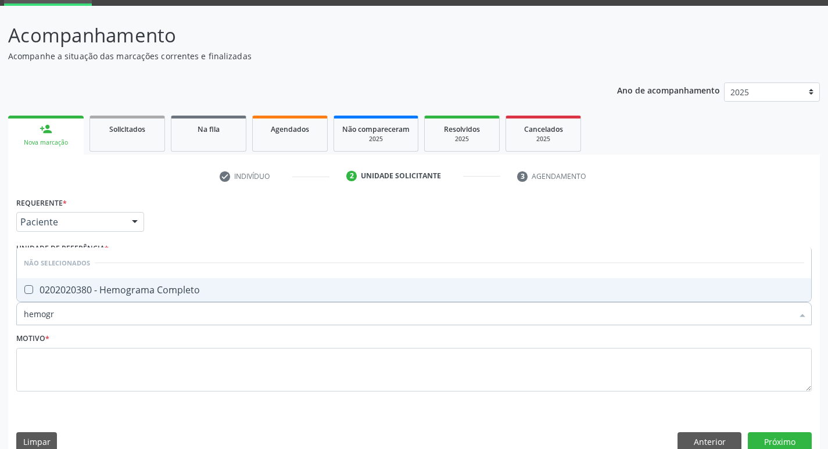
type input "hemogra"
drag, startPoint x: 84, startPoint y: 282, endPoint x: 93, endPoint y: 304, distance: 23.9
click at [84, 284] on span "0202020380 - Hemograma Completo" at bounding box center [414, 289] width 794 height 23
checkbox Completo "true"
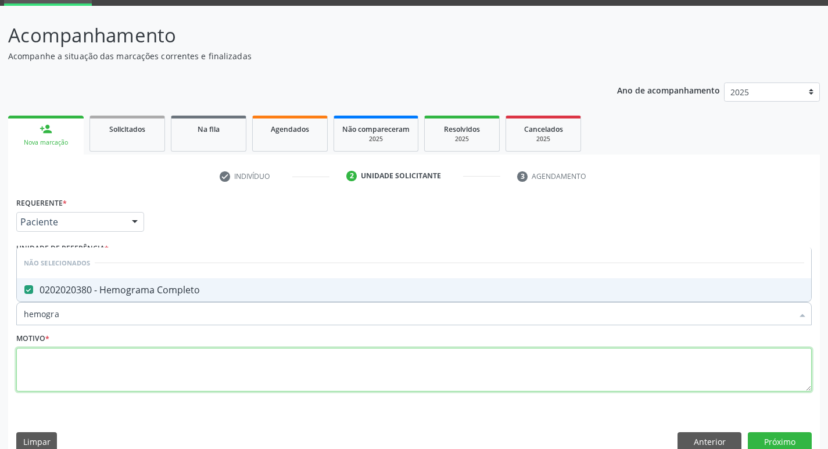
click at [54, 362] on textarea at bounding box center [413, 370] width 795 height 44
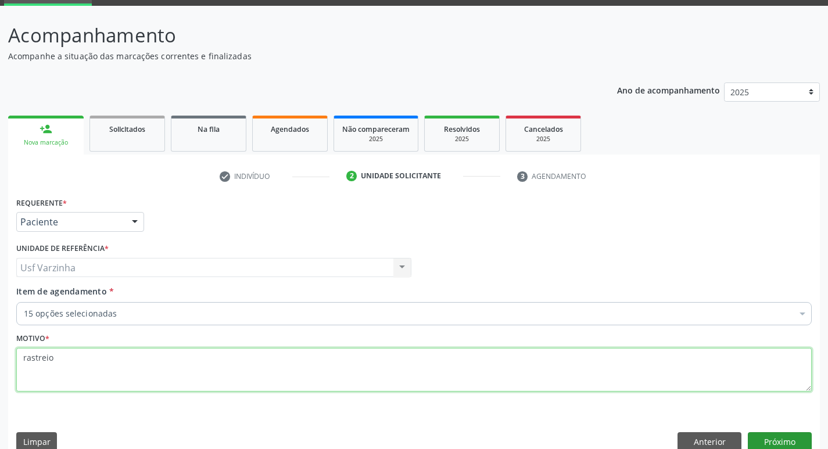
type textarea "rastreio"
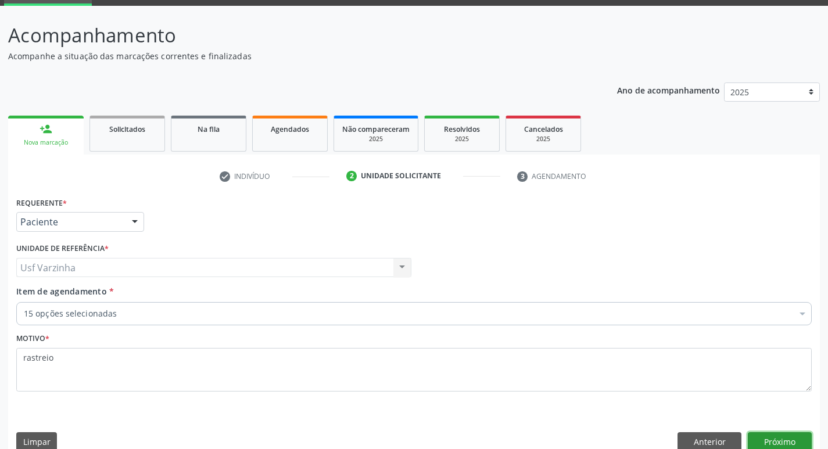
click at [775, 437] on button "Próximo" at bounding box center [779, 442] width 64 height 20
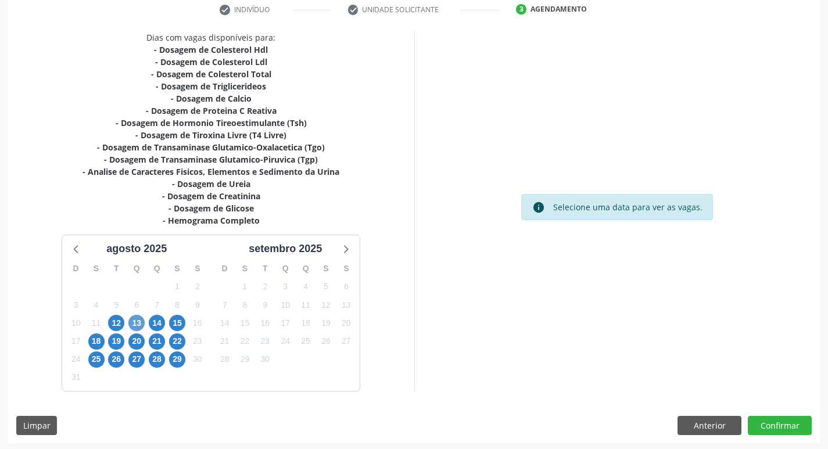
scroll to position [227, 0]
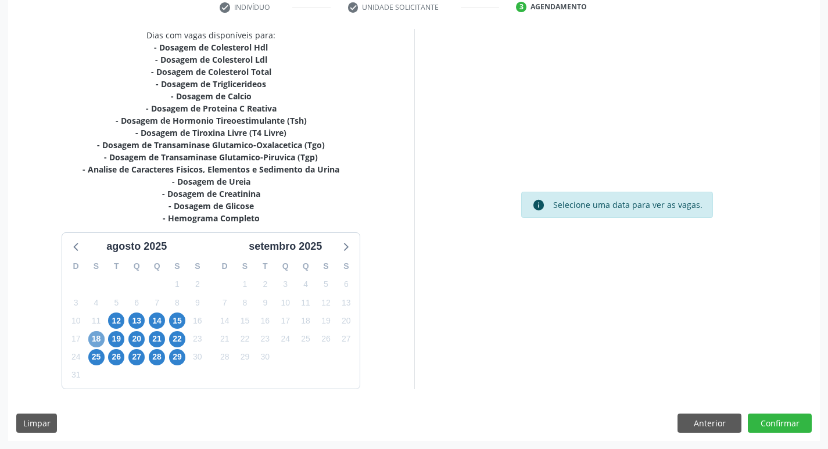
click at [94, 341] on span "18" at bounding box center [96, 339] width 16 height 16
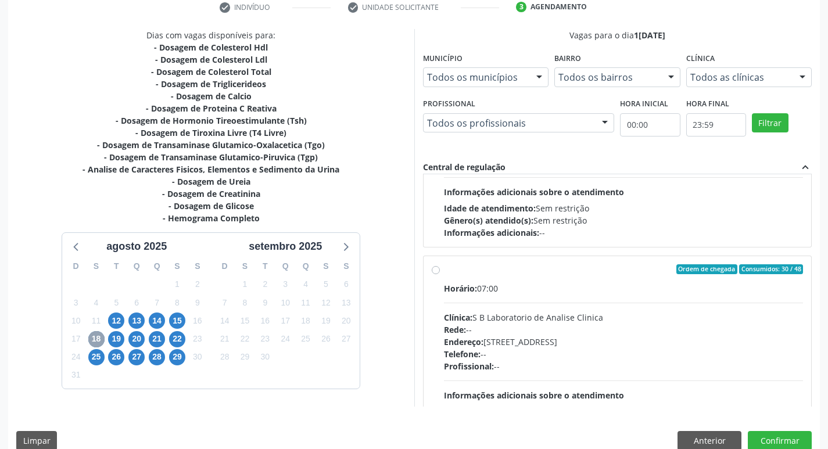
scroll to position [581, 0]
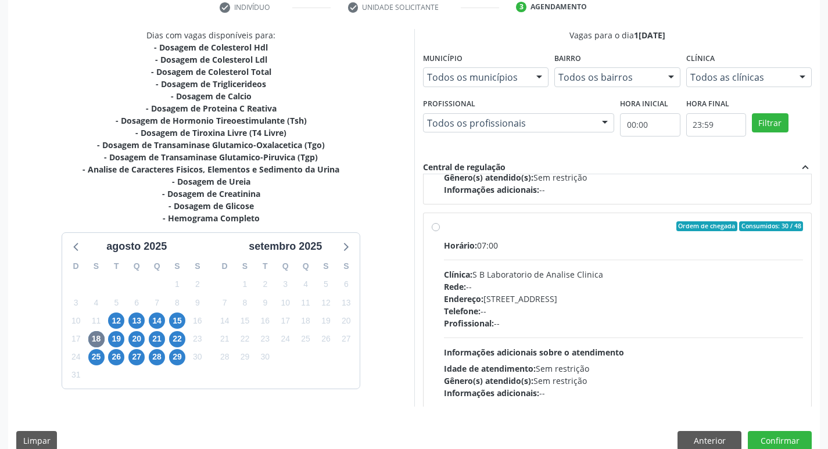
drag, startPoint x: 436, startPoint y: 226, endPoint x: 471, endPoint y: 214, distance: 36.9
click at [444, 226] on label "Ordem de chegada Consumidos: 30 / 48 Horário: 07:00 Clínica: S B Laboratorio de…" at bounding box center [623, 310] width 359 height 178
click at [438, 226] on input "Ordem de chegada Consumidos: 30 / 48 Horário: 07:00 Clínica: S B Laboratorio de…" at bounding box center [435, 226] width 8 height 10
radio input "true"
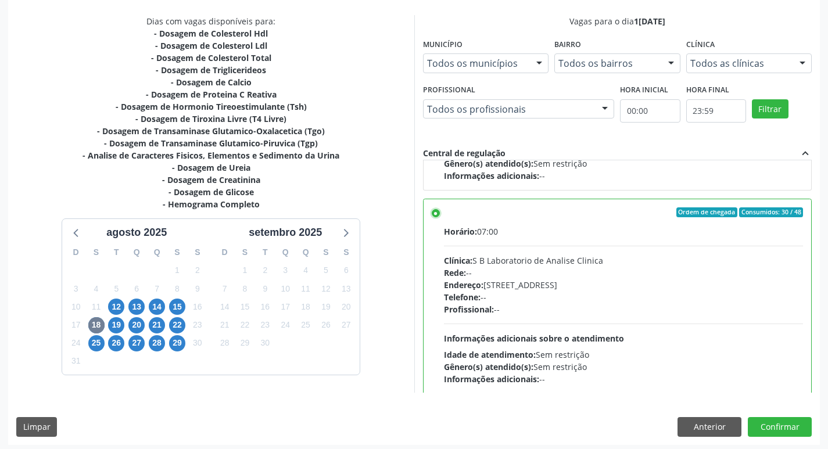
scroll to position [245, 0]
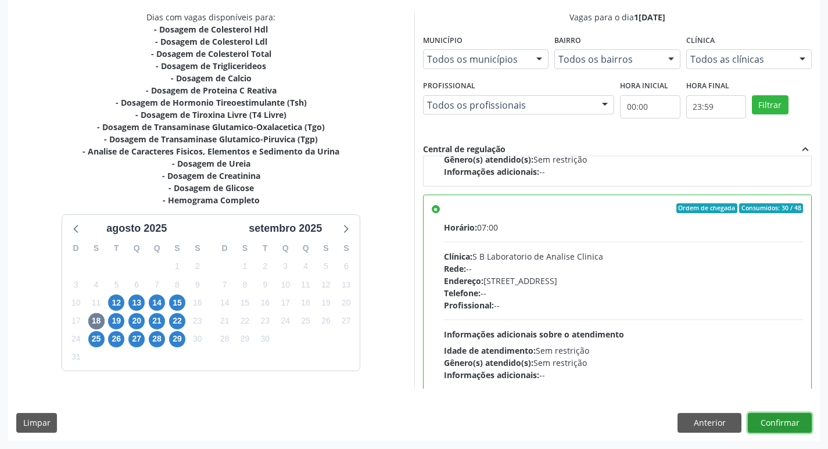
click at [786, 427] on button "Confirmar" at bounding box center [779, 423] width 64 height 20
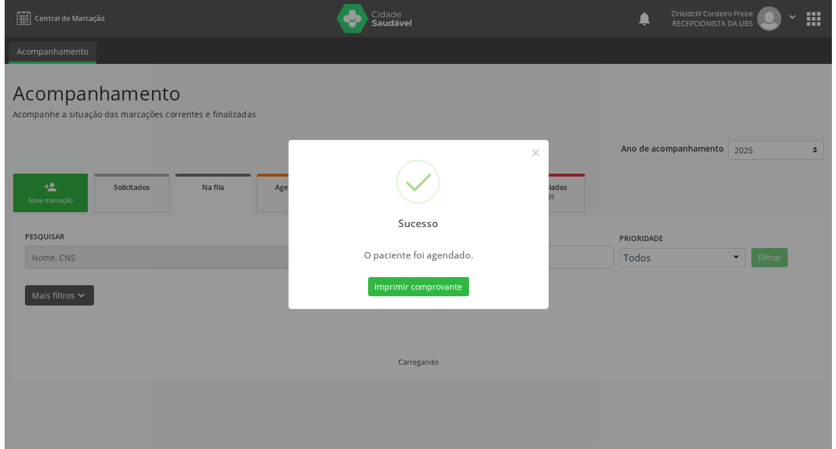
scroll to position [0, 0]
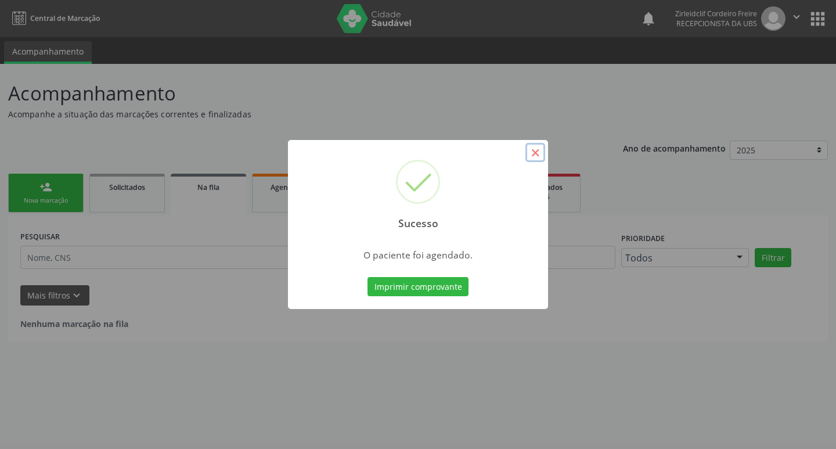
click at [538, 151] on button "×" at bounding box center [536, 153] width 20 height 20
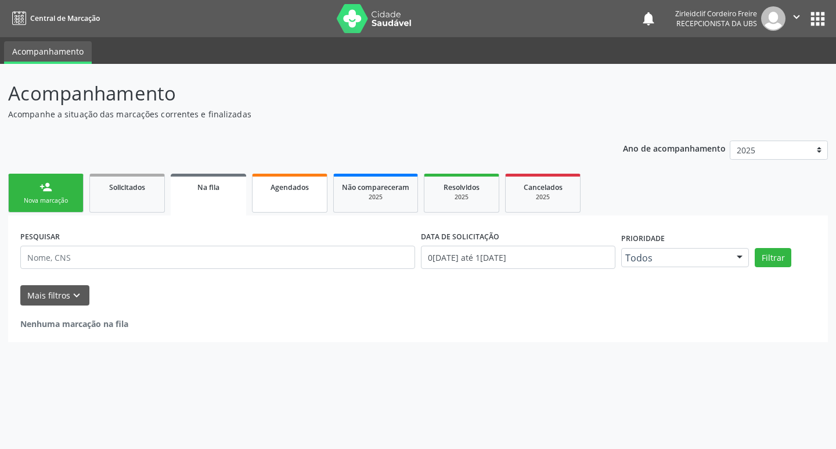
click at [307, 204] on link "Agendados" at bounding box center [289, 193] width 75 height 39
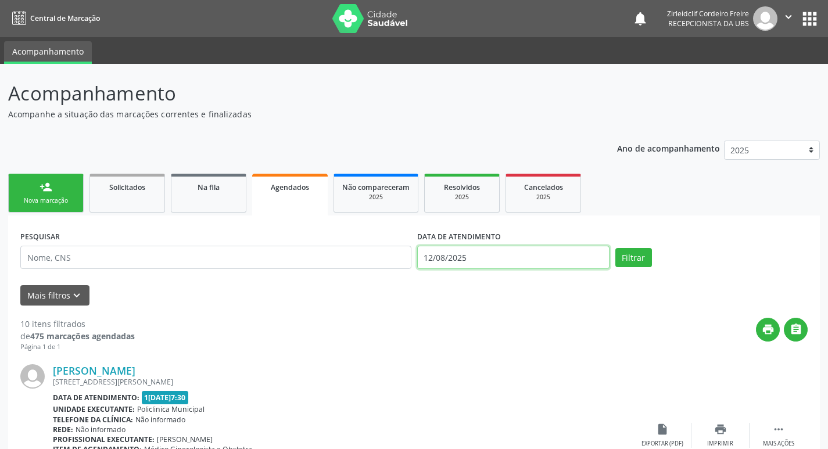
click at [466, 261] on input "12/08/2025" at bounding box center [513, 257] width 192 height 23
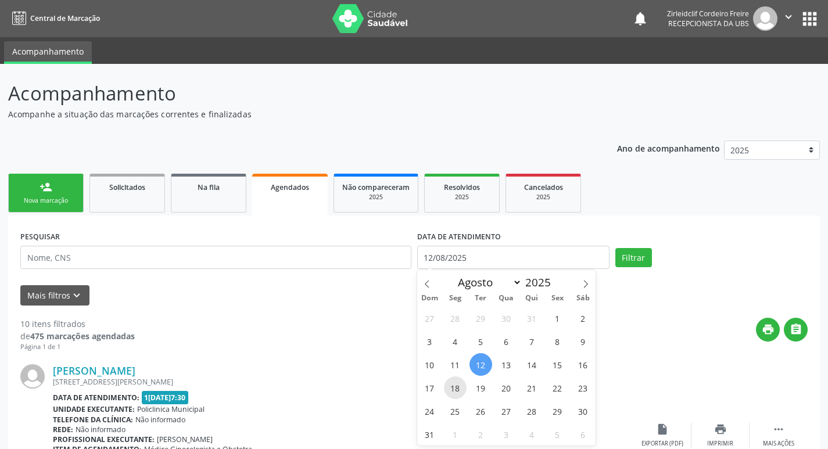
click at [450, 389] on span "18" at bounding box center [455, 387] width 23 height 23
type input "18/08/2025"
click at [450, 388] on span "18" at bounding box center [455, 387] width 23 height 23
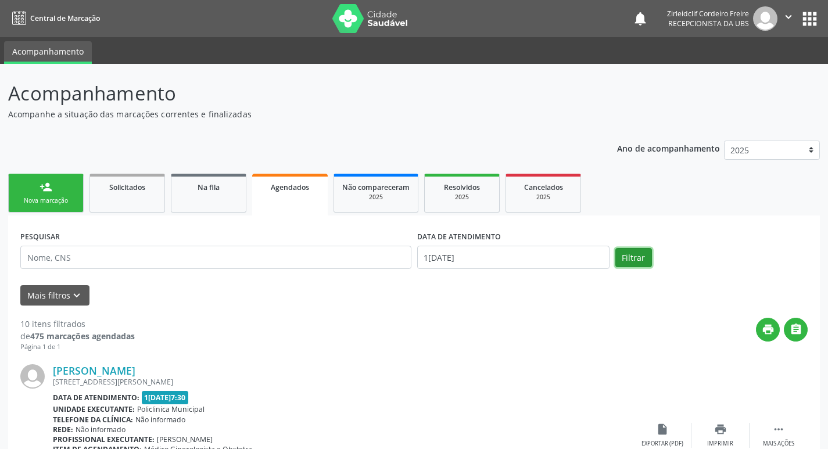
drag, startPoint x: 631, startPoint y: 254, endPoint x: 625, endPoint y: 251, distance: 6.3
click at [625, 252] on button "Filtrar" at bounding box center [633, 258] width 37 height 20
click at [643, 256] on button "Filtrar" at bounding box center [633, 258] width 37 height 20
click at [60, 194] on link "person_add Nova marcação" at bounding box center [45, 193] width 75 height 39
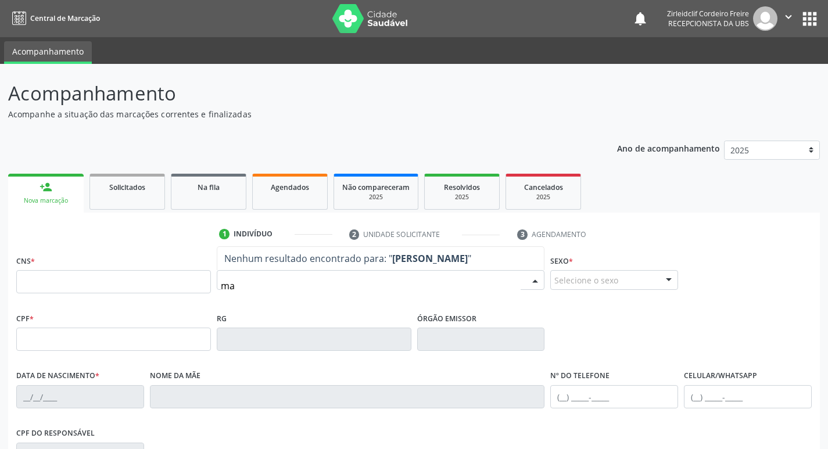
type input "m"
type input "antonio bezerra de lima"
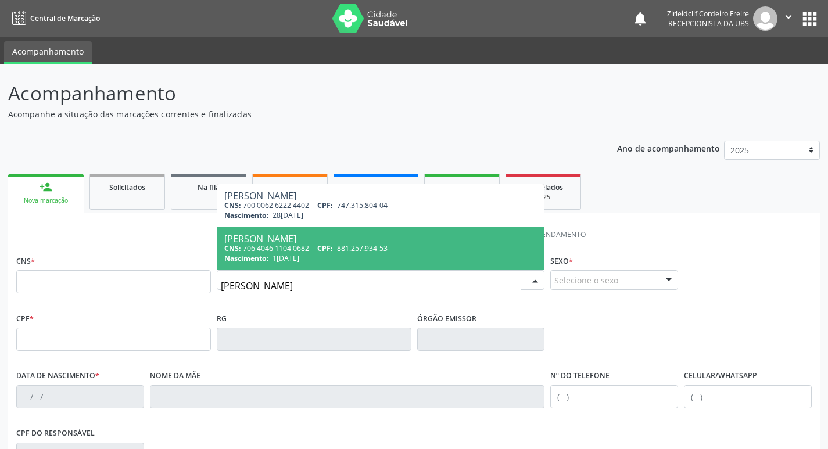
click at [372, 251] on span "881.257.934-53" at bounding box center [362, 248] width 51 height 10
type input "706 4046 1104 0682"
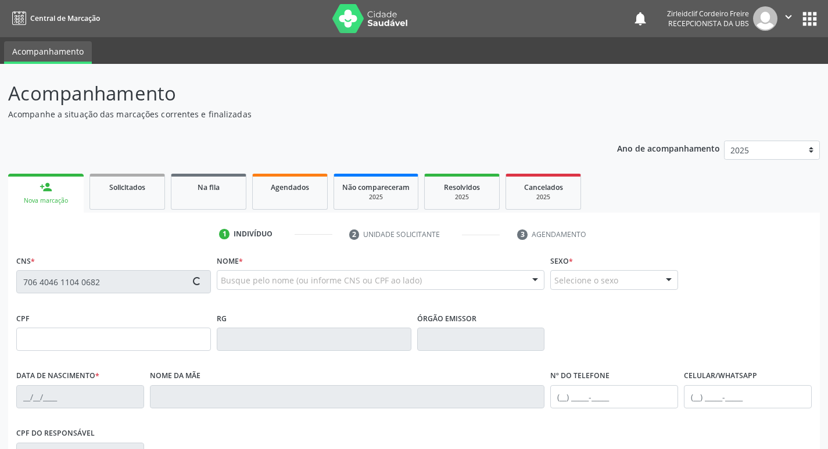
type input "881.257.934-53"
type input "13/08/1973"
type input "Maria Bezerra de Lima"
type input "(87) 98165-7119"
type input "96"
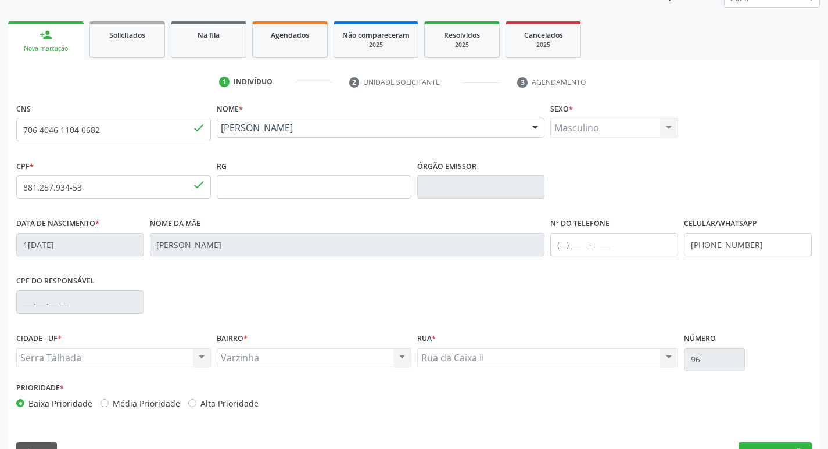
scroll to position [181, 0]
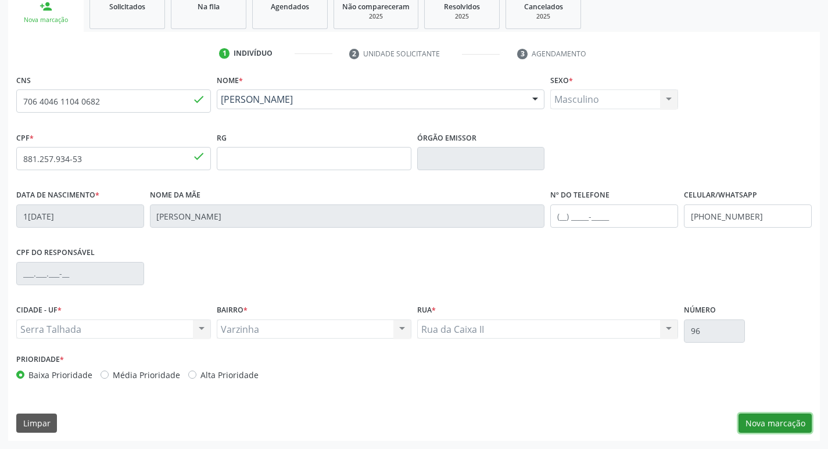
click at [800, 422] on button "Nova marcação" at bounding box center [774, 423] width 73 height 20
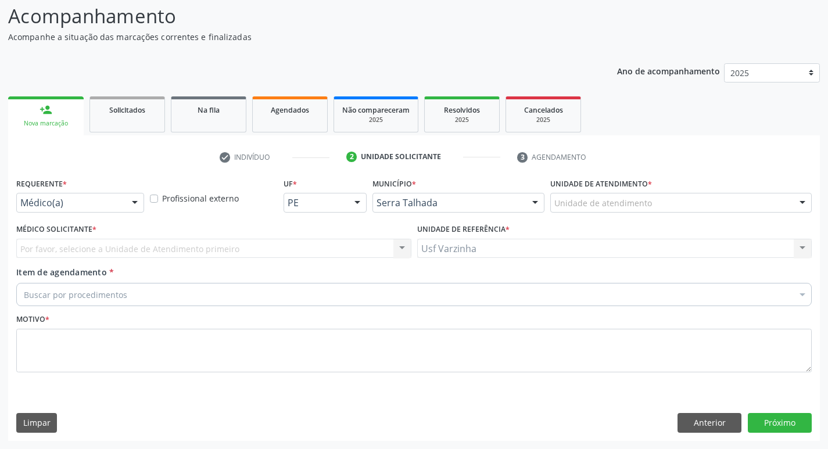
click at [136, 204] on div at bounding box center [134, 203] width 17 height 20
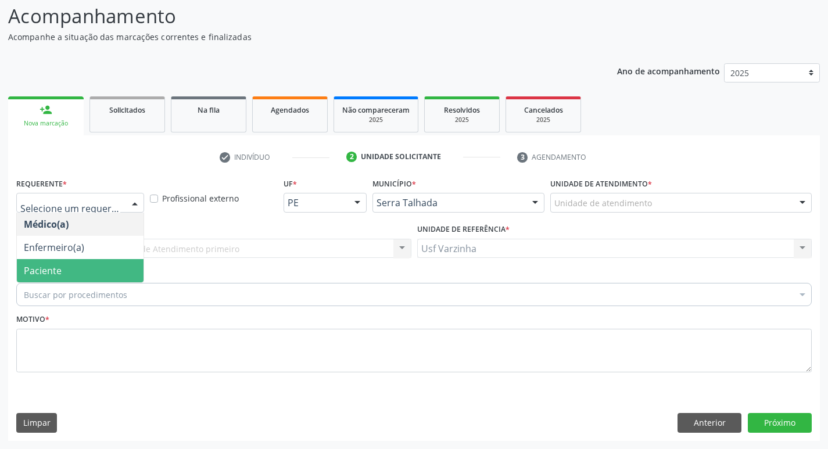
click at [123, 267] on span "Paciente" at bounding box center [80, 270] width 127 height 23
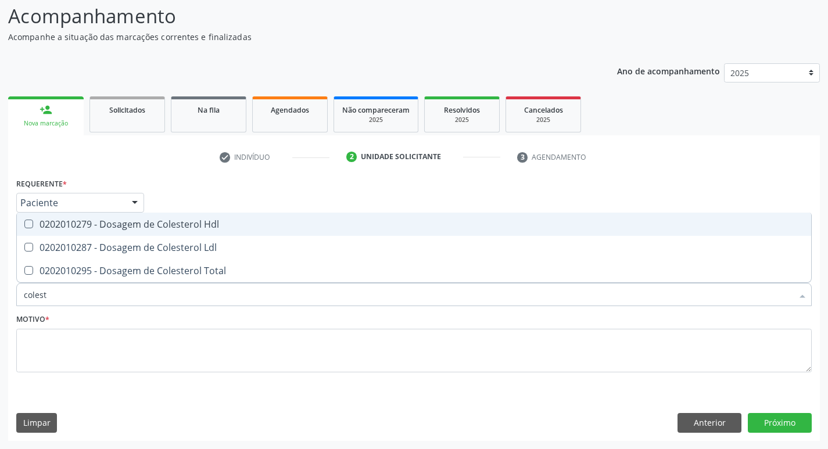
type input "coleste"
drag, startPoint x: 159, startPoint y: 228, endPoint x: 161, endPoint y: 245, distance: 16.9
click at [161, 229] on div "0202010279 - Dosagem de Colesterol Hdl" at bounding box center [414, 224] width 780 height 9
checkbox Hdl "true"
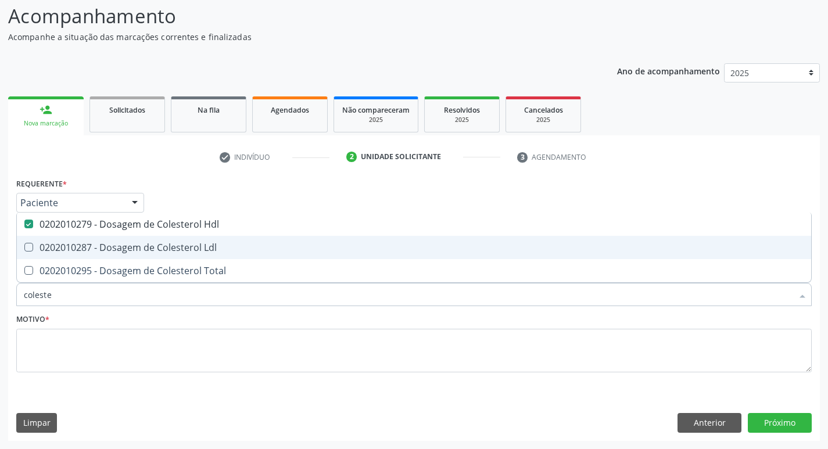
click at [161, 245] on div "0202010287 - Dosagem de Colesterol Ldl" at bounding box center [414, 247] width 780 height 9
checkbox Ldl "true"
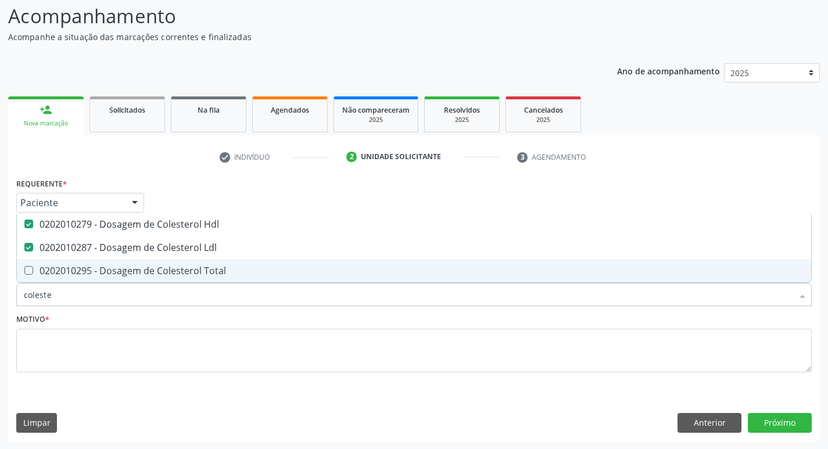
click at [151, 268] on div "0202010295 - Dosagem de Colesterol Total" at bounding box center [414, 270] width 780 height 9
checkbox Total "true"
click at [69, 296] on input "coleste" at bounding box center [408, 294] width 768 height 23
type input "cole"
checkbox Hdl "false"
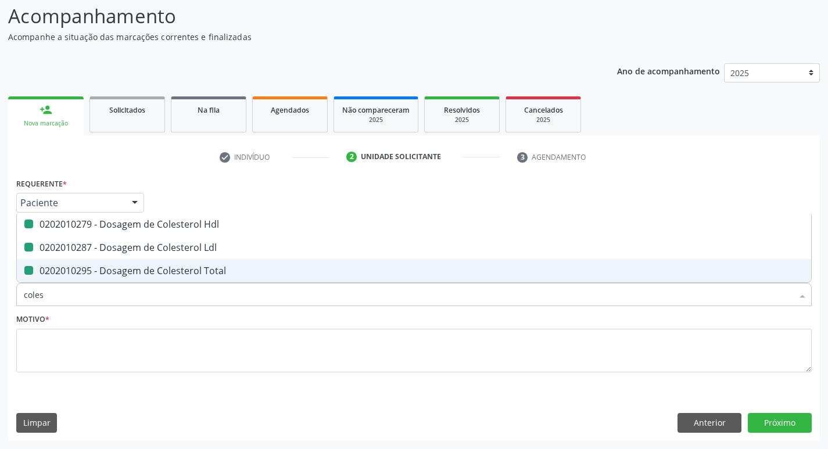
checkbox Ldl "false"
checkbox Total "false"
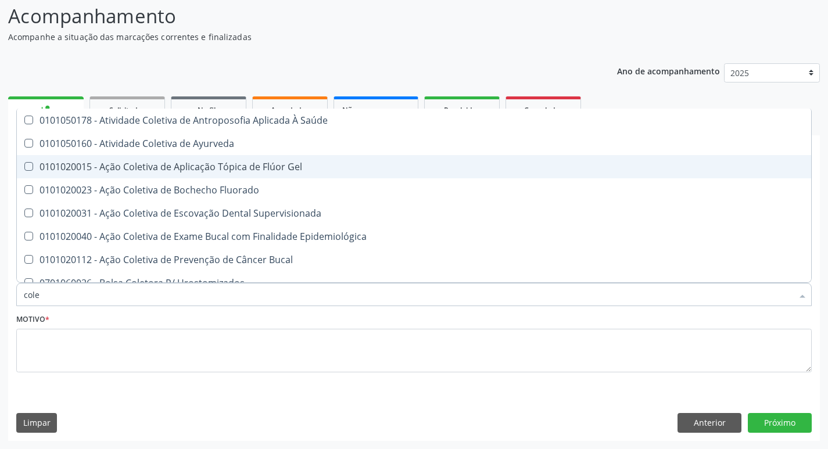
type input "col"
checkbox Hdl "false"
checkbox Ldl "false"
checkbox Total "false"
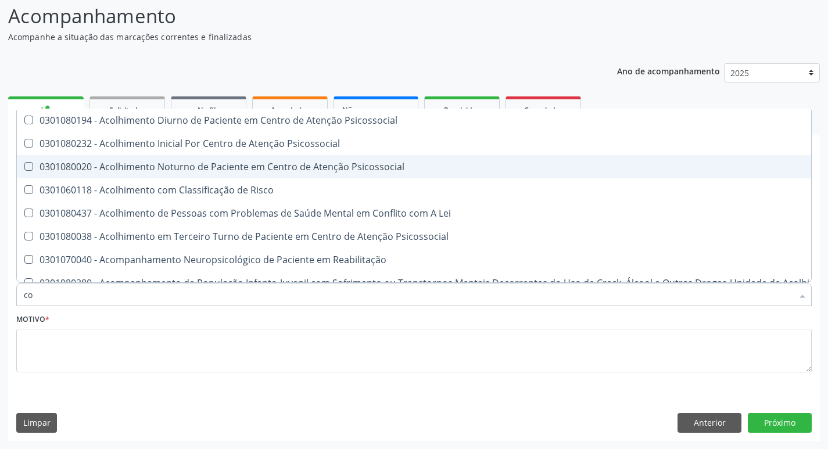
type input "c"
checkbox Hdl "false"
checkbox Ldl "false"
checkbox Total "false"
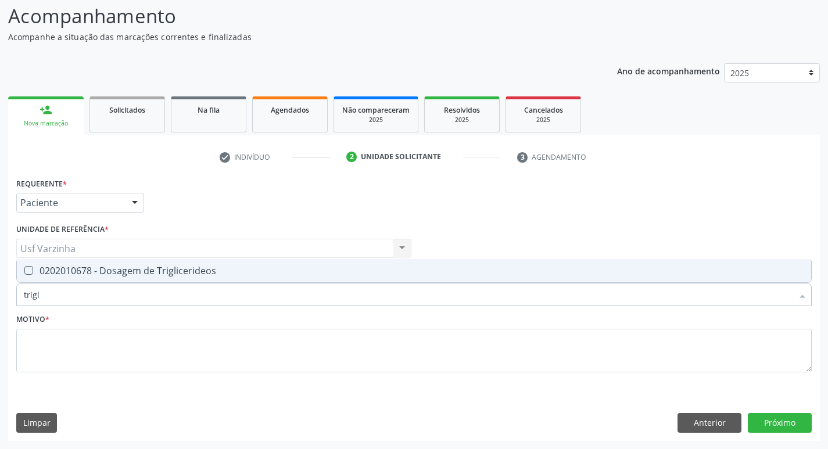
type input "trigli"
click at [66, 270] on div "0202010678 - Dosagem de Triglicerideos" at bounding box center [414, 270] width 780 height 9
checkbox Triglicerideos "true"
click at [57, 298] on input "trigli" at bounding box center [408, 294] width 768 height 23
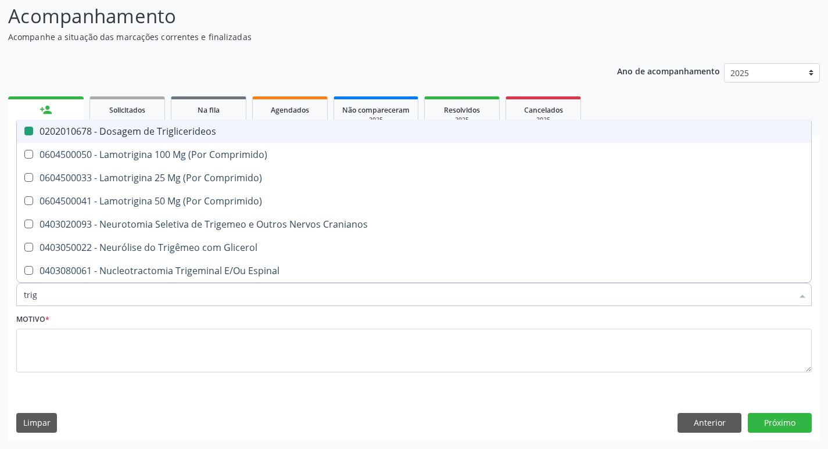
type input "tri"
checkbox Triglicerideos "false"
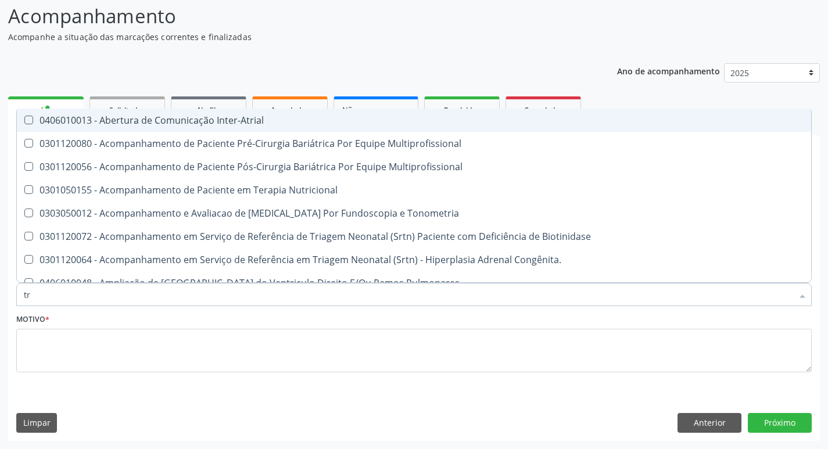
type input "t"
checkbox Triglicerideos "false"
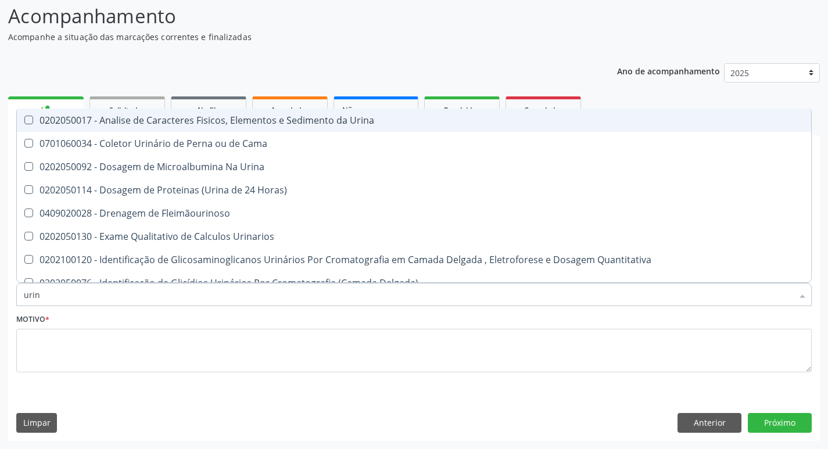
type input "urina"
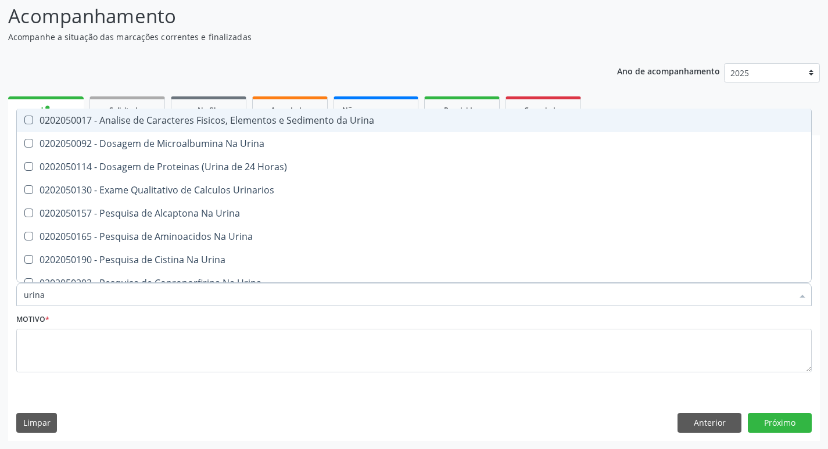
click at [272, 118] on div "0202050017 - Analise de Caracteres Fisicos, Elementos e Sedimento da Urina" at bounding box center [414, 120] width 780 height 9
checkbox Urina "true"
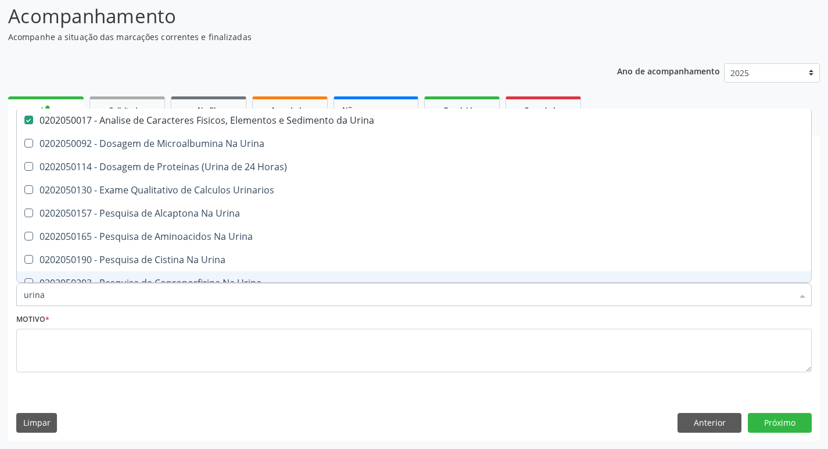
click at [78, 299] on input "urina" at bounding box center [408, 294] width 768 height 23
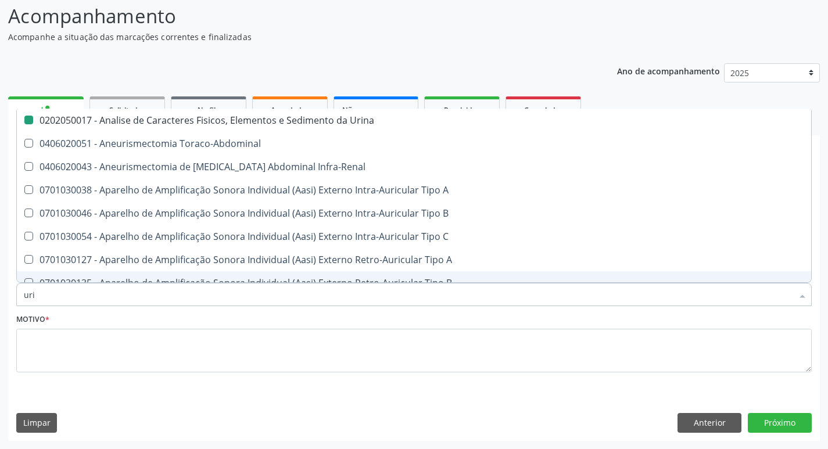
type input "ur"
checkbox Urina "false"
checkbox Cônica "true"
type input "u"
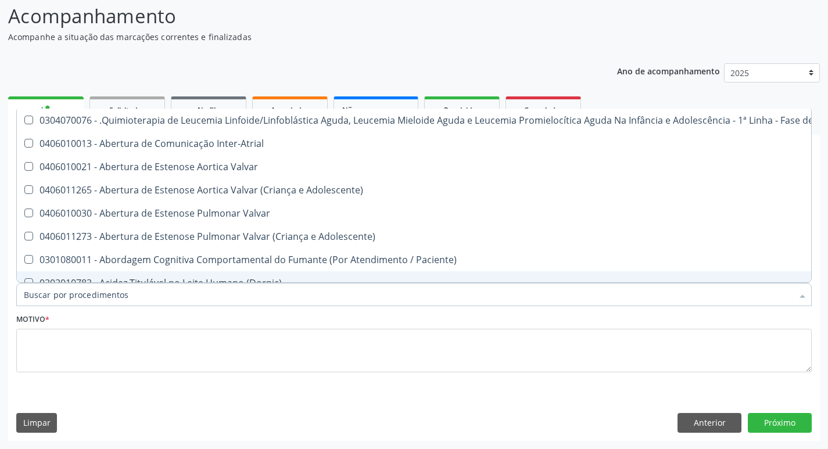
checkbox Diálise "false"
checkbox Urina "false"
checkbox Articulacoes "true"
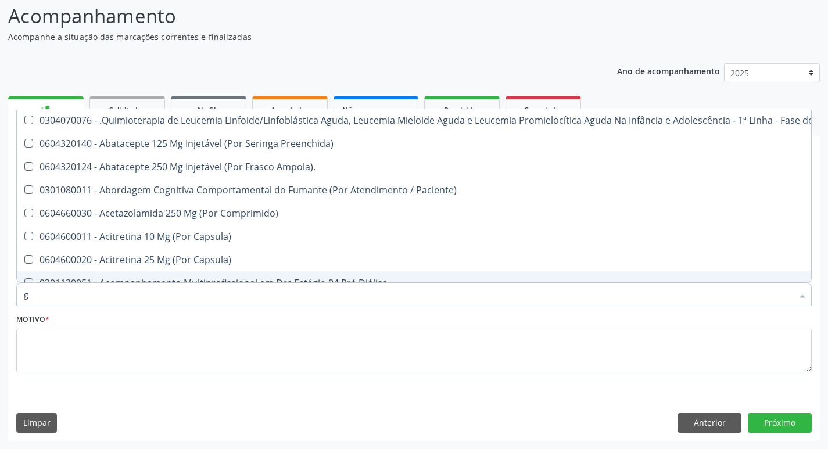
type input "gl"
checkbox Pé "true"
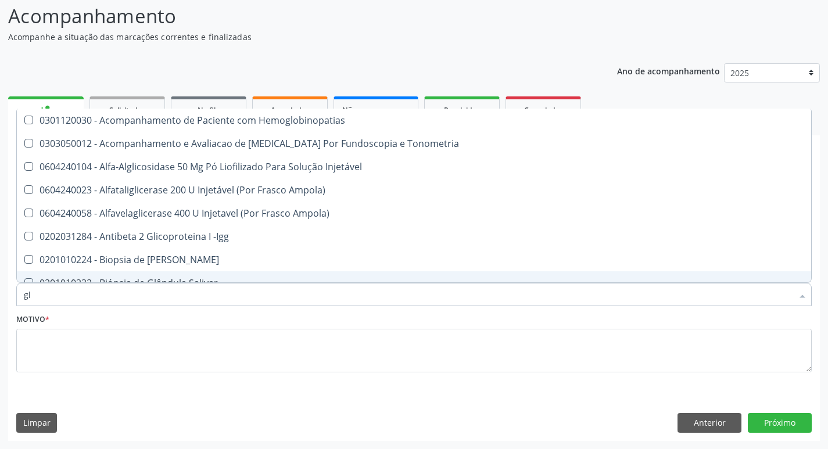
type input "gli"
checkbox Glomerular "true"
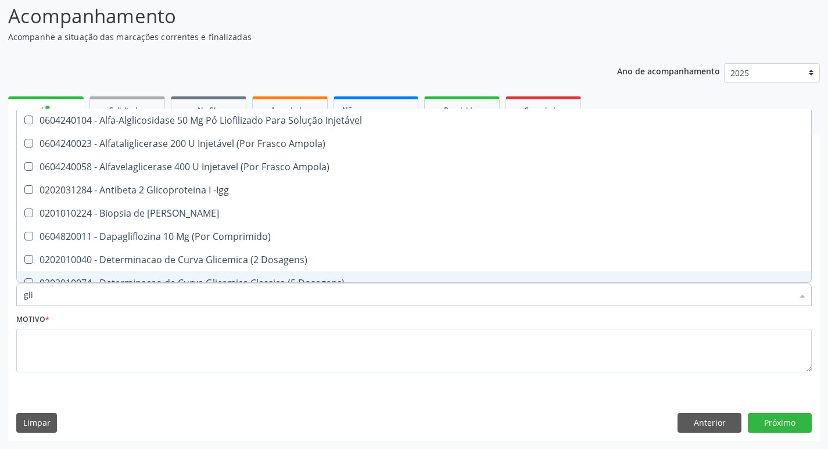
type input "glic"
checkbox Derrames "true"
checkbox Triglicerideos "false"
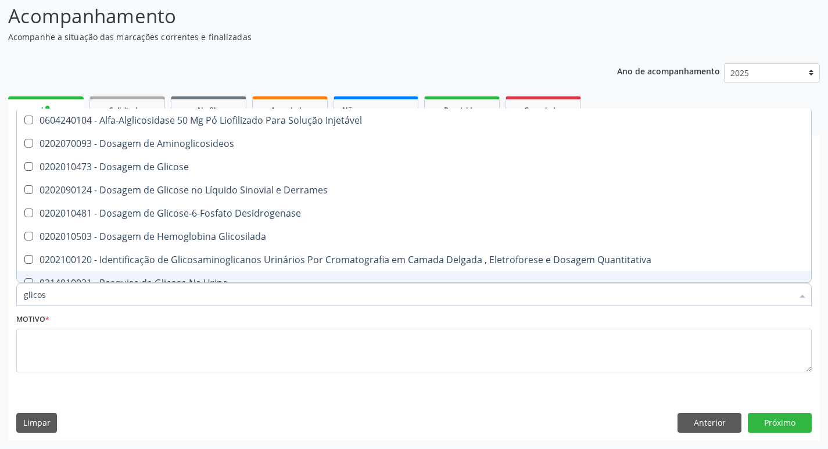
type input "glicose"
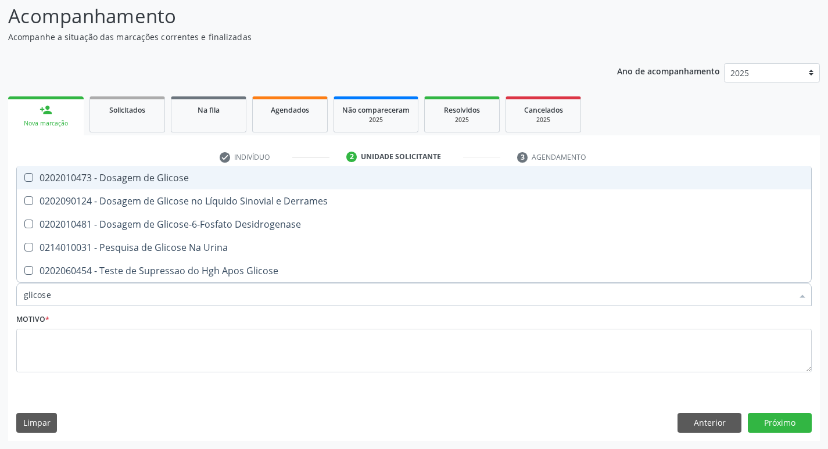
click at [127, 185] on span "0202010473 - Dosagem de Glicose" at bounding box center [414, 177] width 794 height 23
checkbox Glicose "true"
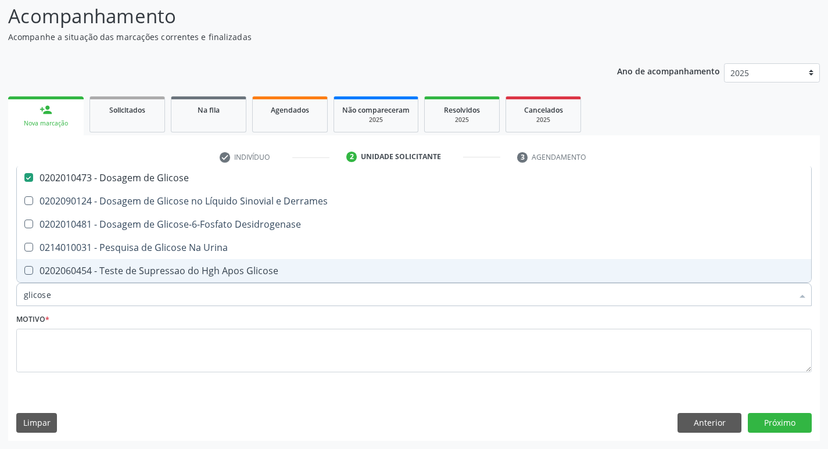
click at [57, 299] on input "glicose" at bounding box center [408, 294] width 768 height 23
type input "glicos"
checkbox Glicose "false"
checkbox Desidrogenase "true"
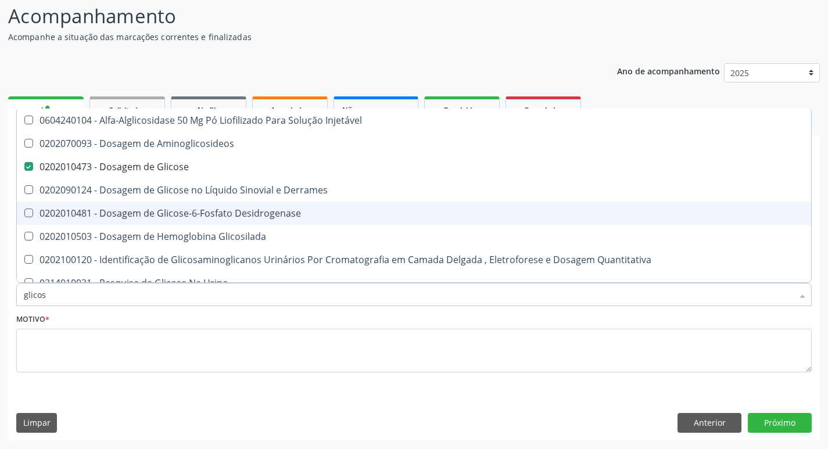
type input "glico"
checkbox Glicose "false"
checkbox Glicosilada "true"
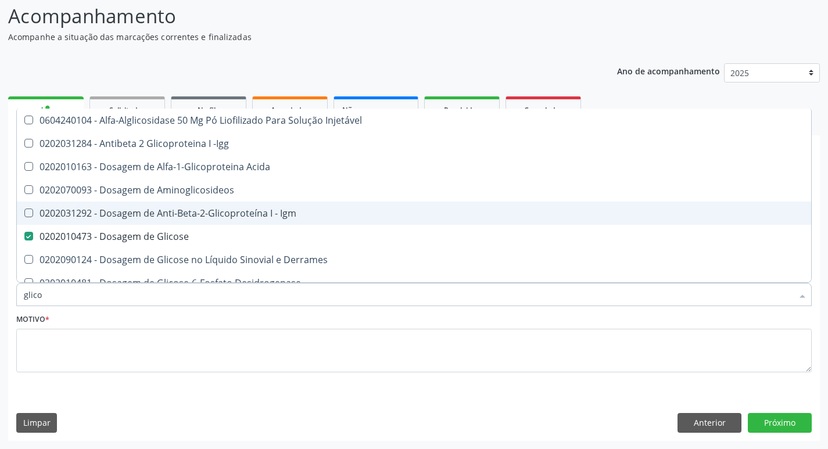
type input "glic"
checkbox Glicose "false"
checkbox Glicose "true"
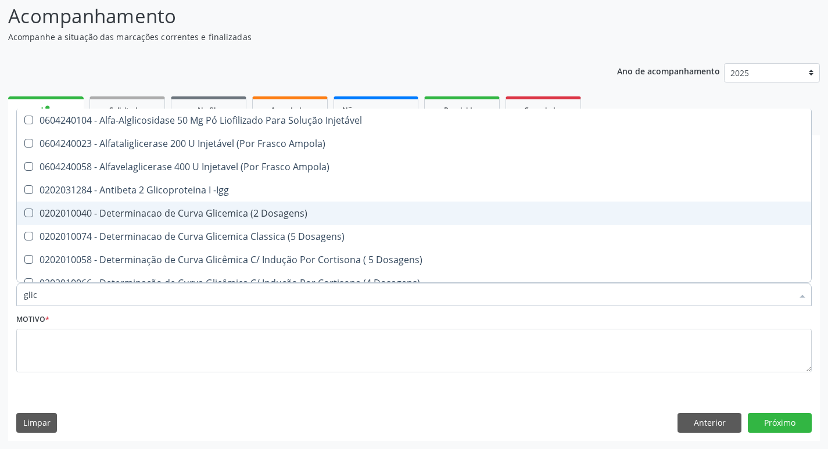
type input "gli"
checkbox Glicose "false"
checkbox Glicosilada "true"
checkbox Triglicerideos "false"
checkbox Delgada\) "true"
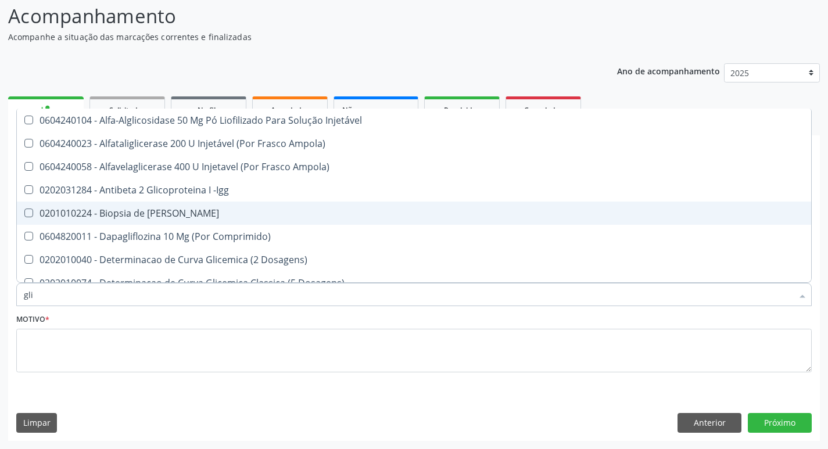
type input "gl"
checkbox Glicose "false"
checkbox Triglicerideos "false"
type input "g"
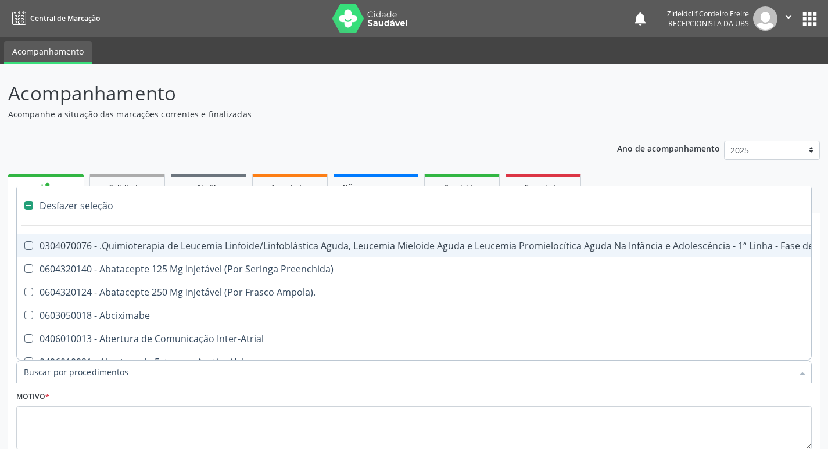
scroll to position [77, 0]
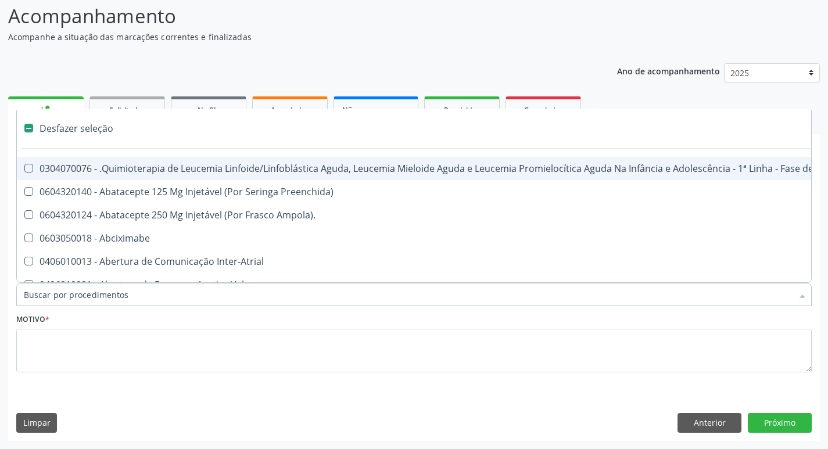
type input "h"
checkbox Urina "false"
checkbox B "true"
checkbox Fibrinogênio "true"
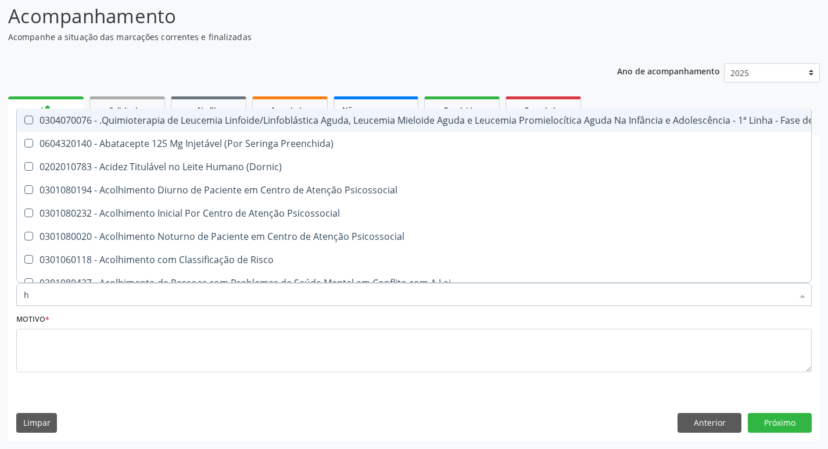
type input "he"
checkbox Pulmão "true"
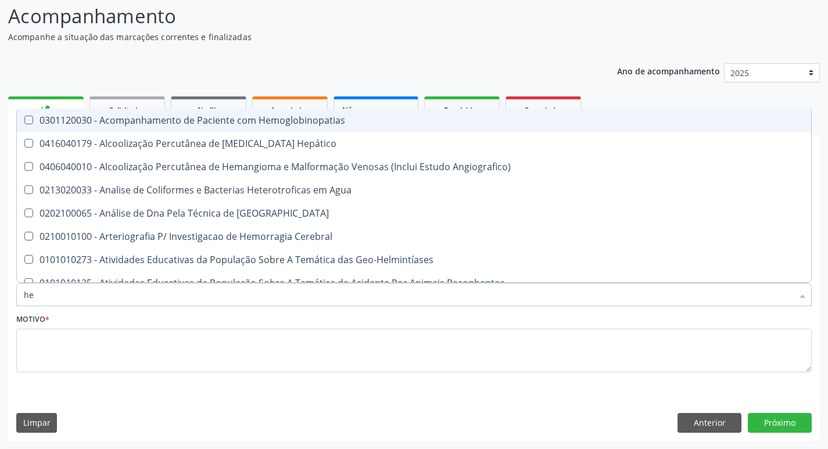
type input "hem"
checkbox \(Qualitativo\) "true"
checkbox Glicosilada "false"
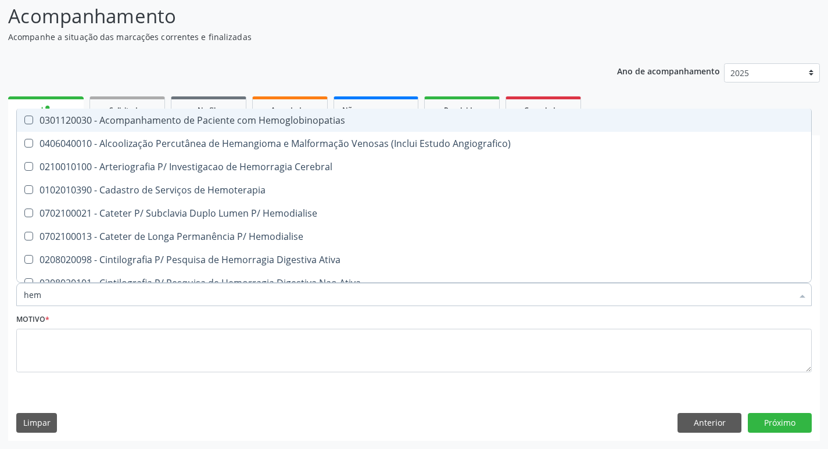
type input "hemo"
checkbox Hemacias "true"
checkbox Glicosilada "false"
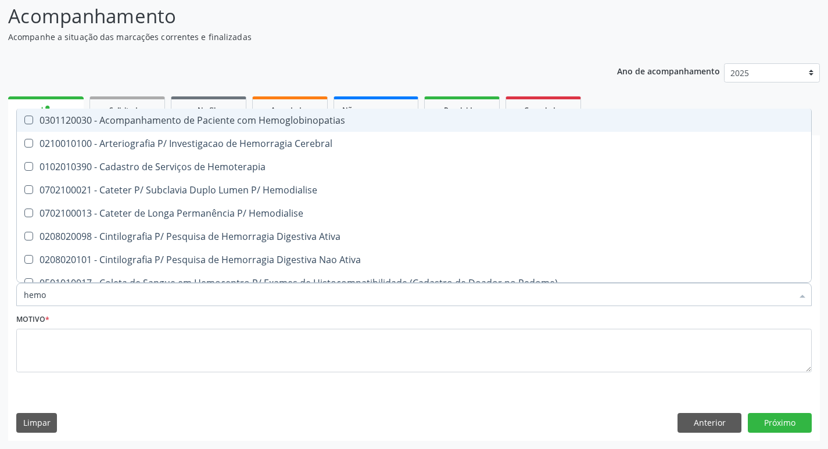
type input "hemog"
checkbox Tardio\) "true"
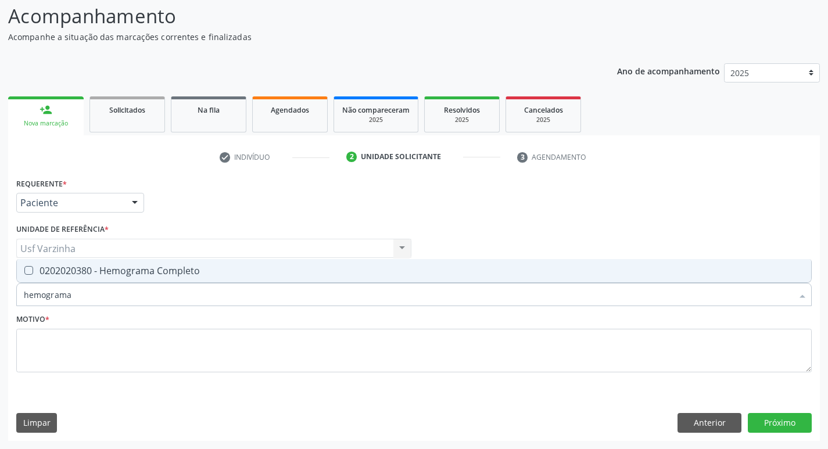
type input "hemograma"
click at [68, 271] on div "0202020380 - Hemograma Completo" at bounding box center [414, 270] width 780 height 9
checkbox Completo "true"
click at [91, 295] on input "hemograma" at bounding box center [408, 294] width 768 height 23
type input "hemog"
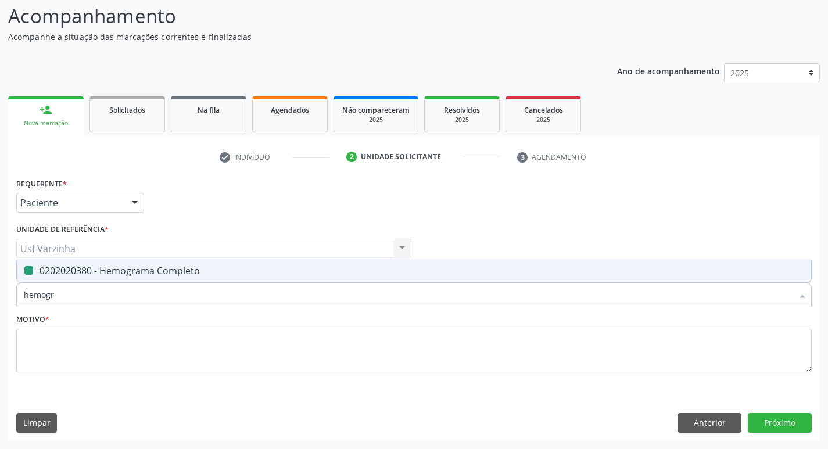
checkbox Completo "false"
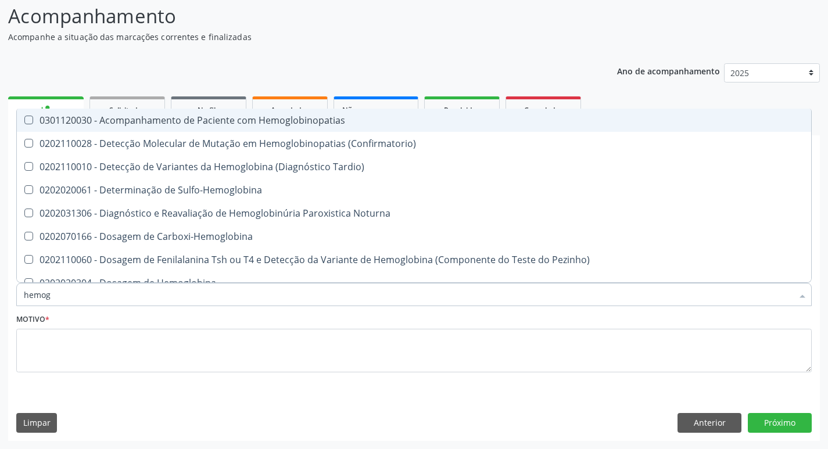
type input "hemo"
checkbox Glicosilada "false"
checkbox Completo "false"
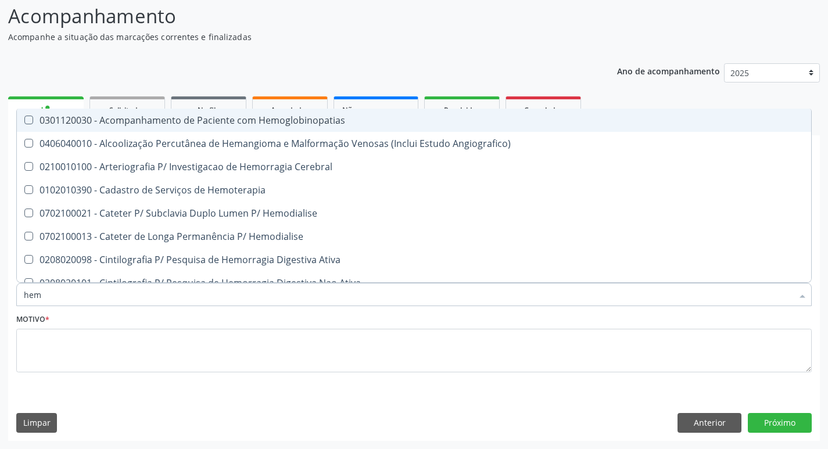
type input "he"
checkbox Glicosilada "false"
checkbox Hematocrito "true"
checkbox Completo "false"
checkbox Orgaos "true"
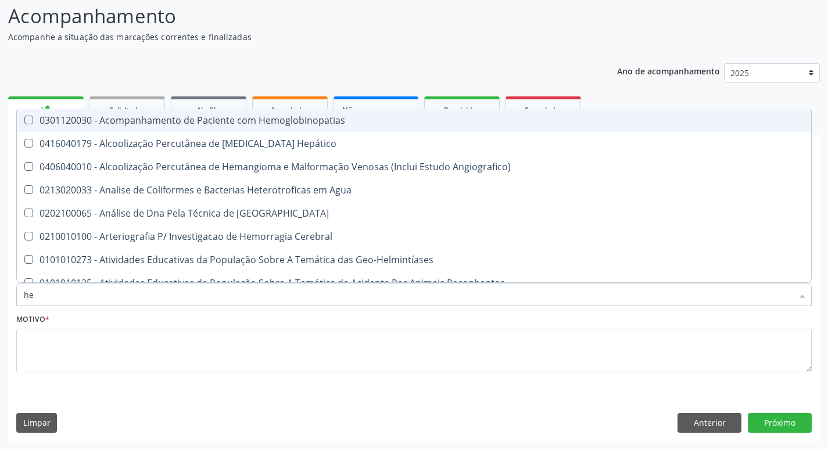
type input "h"
checkbox Glicosilada "false"
checkbox Completo "false"
checkbox Folheto "true"
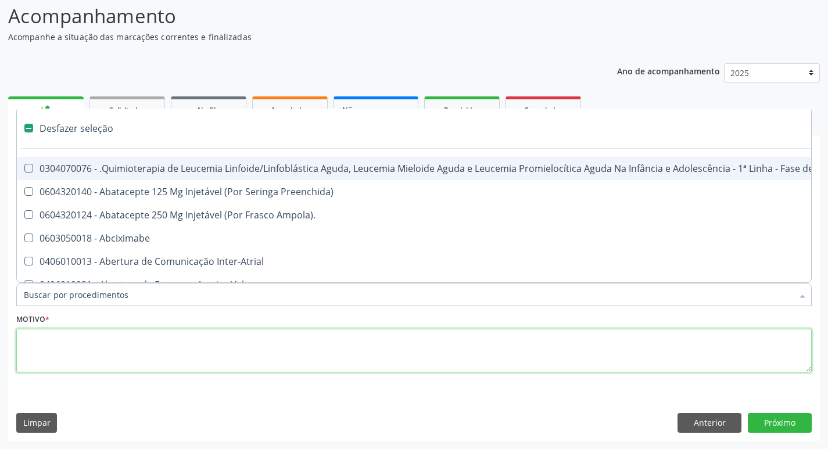
click at [48, 348] on textarea at bounding box center [413, 351] width 795 height 44
checkbox Preenchida\) "true"
checkbox Ampola\)\ "true"
checkbox Abciximabe "true"
checkbox Inter-Atrial "true"
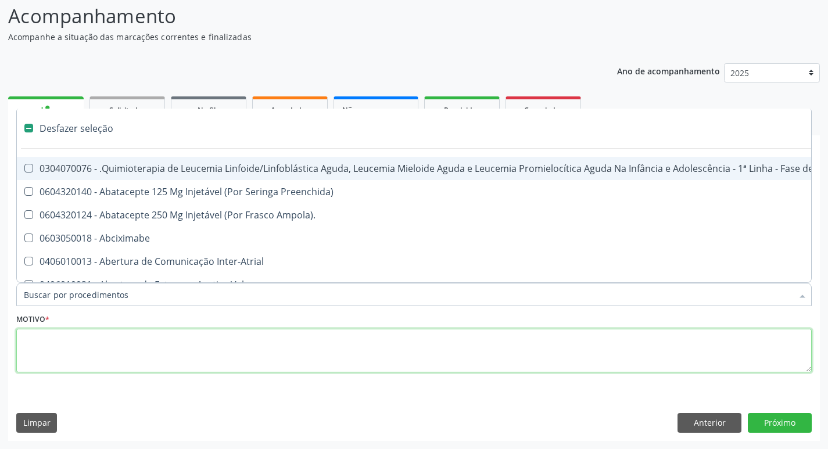
checkbox Valvar "true"
checkbox Adolescente\) "true"
checkbox Valvar "true"
checkbox Adolescente\) "true"
checkbox Paciente\) "true"
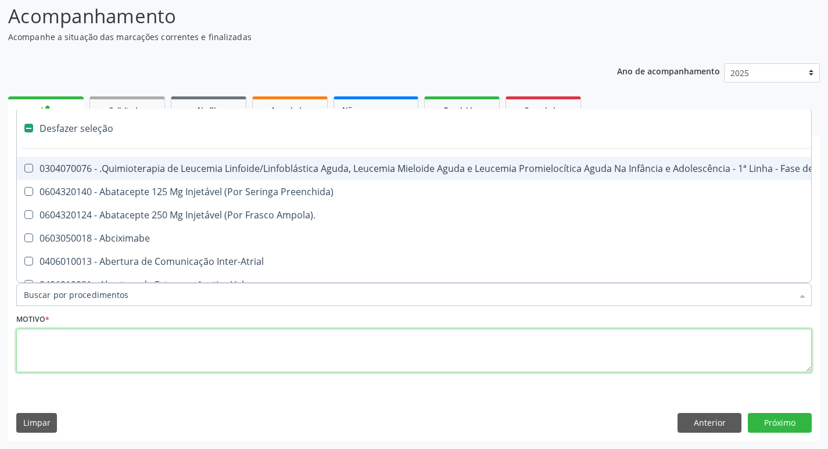
checkbox Dente\) "true"
checkbox Urina "false"
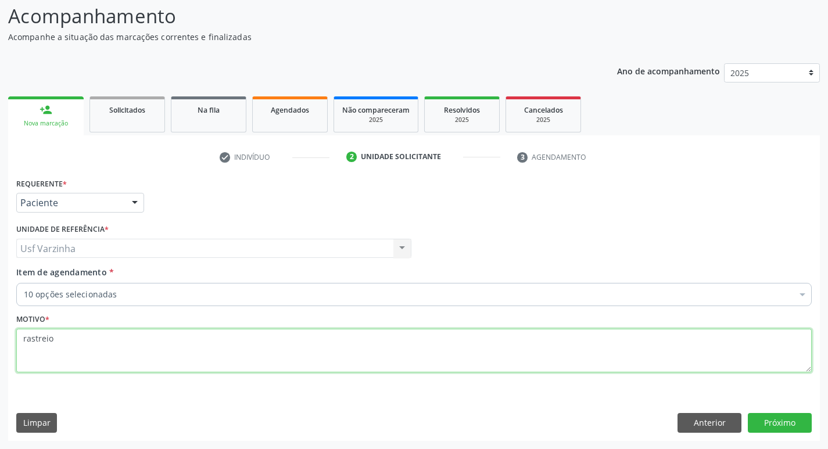
type textarea "rastreio"
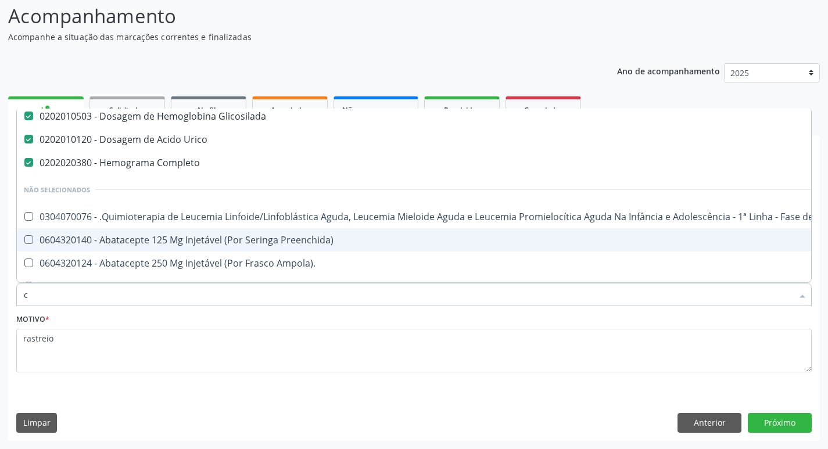
scroll to position [143, 0]
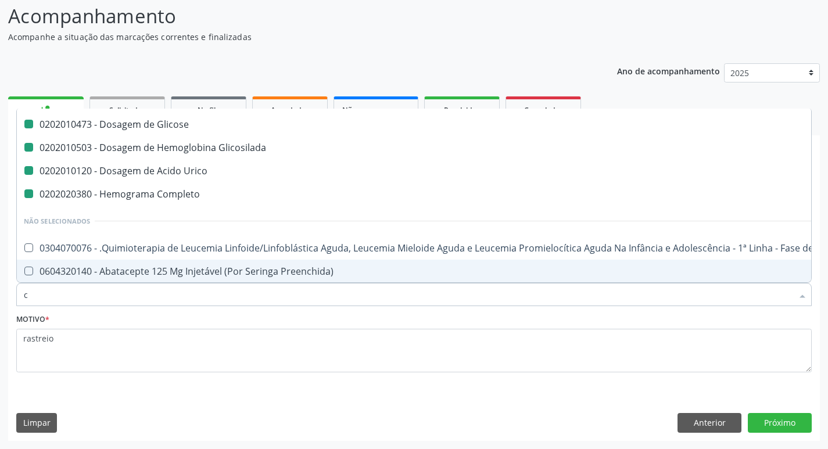
type input "cr"
checkbox Hdl "false"
checkbox Ldl "false"
checkbox Total "false"
checkbox Triglicerideos "false"
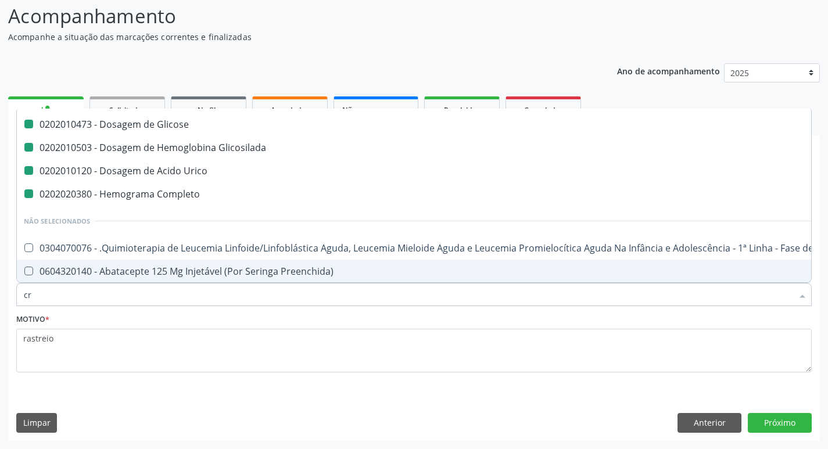
checkbox Urina "false"
checkbox Glicose "false"
checkbox Glicosilada "false"
checkbox Urico "false"
checkbox Completo "false"
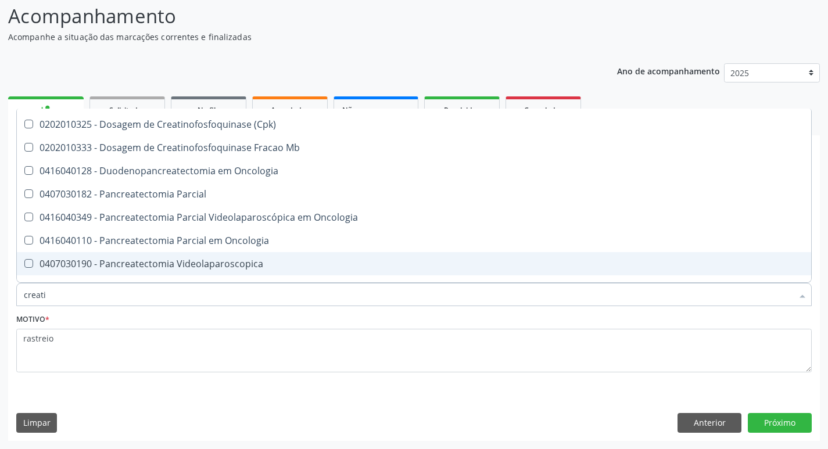
scroll to position [20, 0]
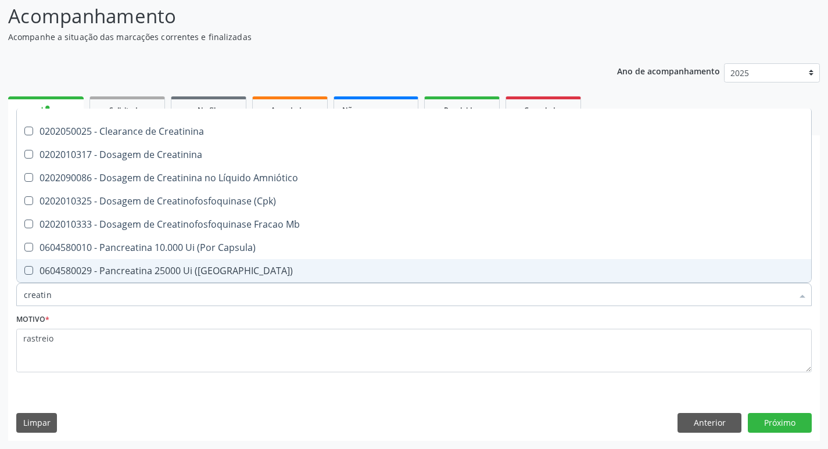
type input "creatini"
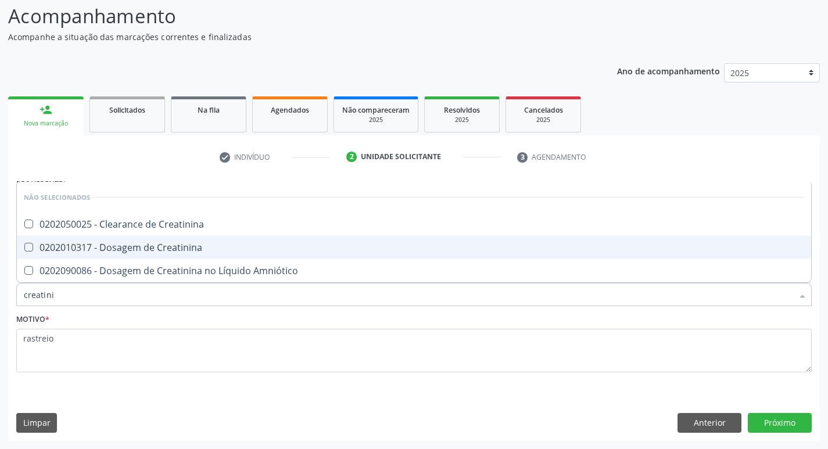
click at [141, 249] on div "0202010317 - Dosagem de Creatinina" at bounding box center [414, 247] width 780 height 9
checkbox Creatinina "true"
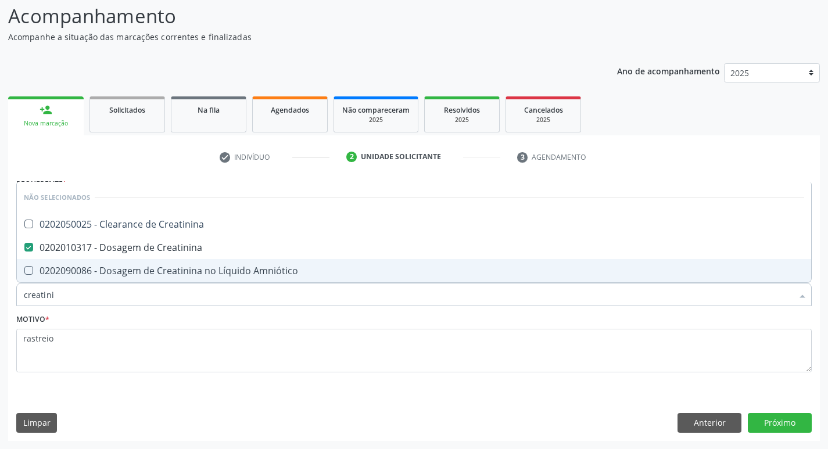
click at [59, 300] on input "creatini" at bounding box center [408, 294] width 768 height 23
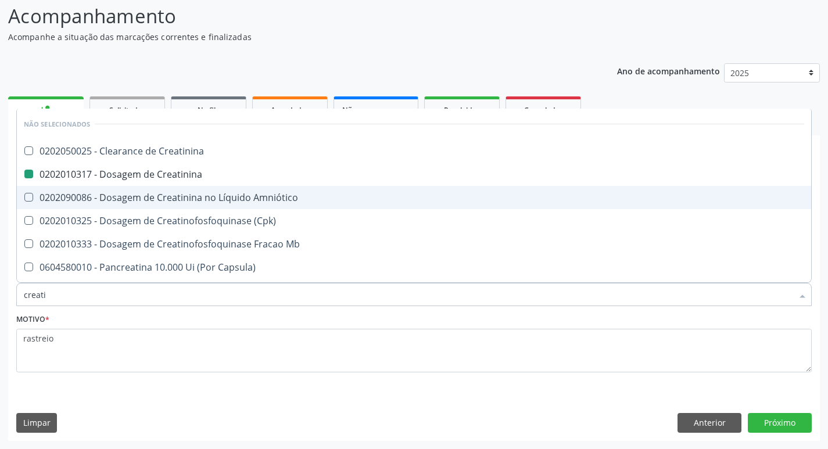
type input "creat"
checkbox Creatinina "false"
checkbox \(Cpk\) "true"
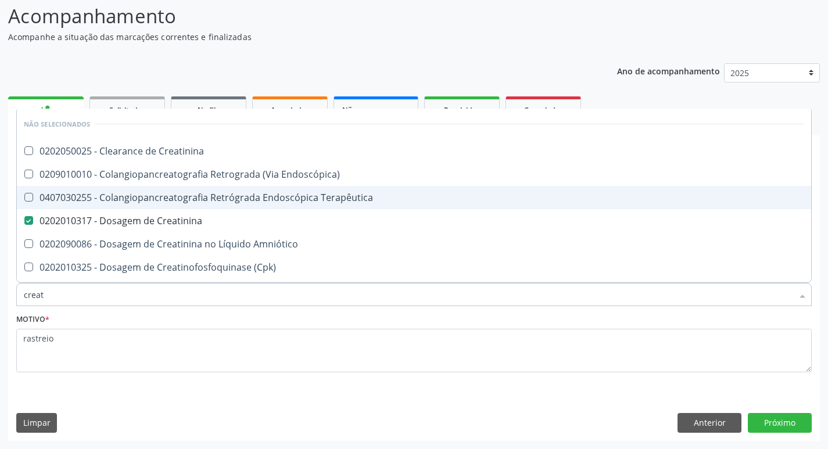
type input "crea"
checkbox Creatinina "false"
checkbox Mb "true"
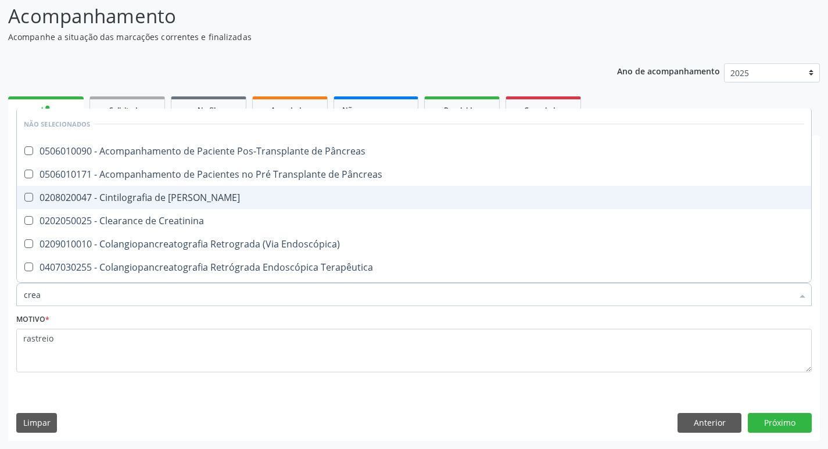
type input "cre"
checkbox Creatinina "false"
checkbox Oncologia "true"
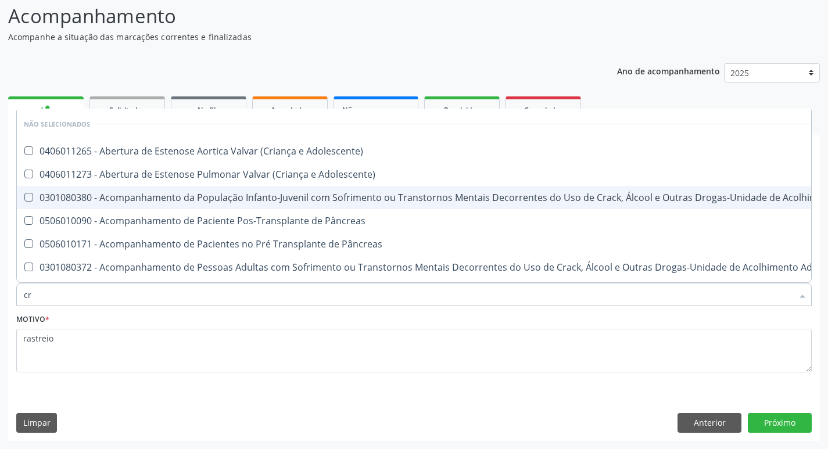
type input "c"
checkbox Adolescente\) "true"
checkbox \(Uai\)\ "true"
checkbox Pâncreas "true"
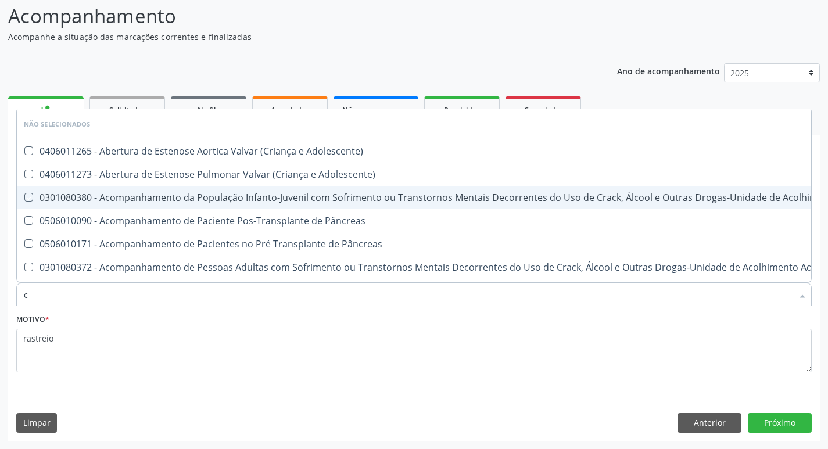
checkbox Pâncreas "true"
checkbox \(Uaa\)\ "true"
checkbox Terapêuticas\)\ "true"
checkbox Crianças "true"
checkbox Craniano "true"
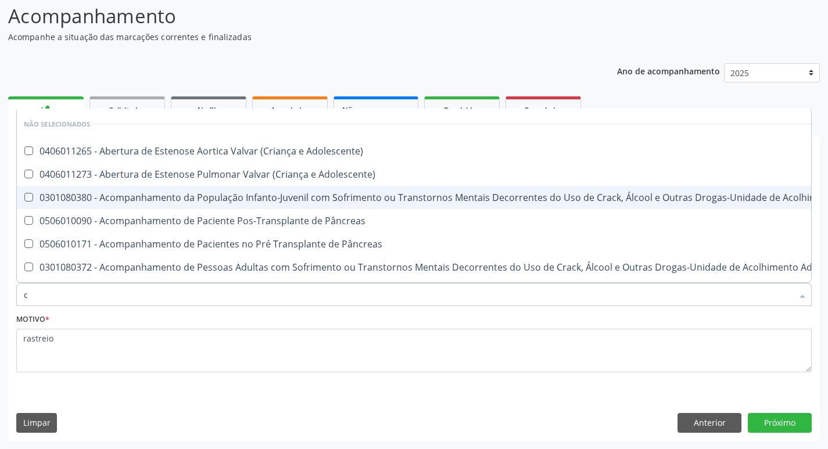
checkbox Creatinina "false"
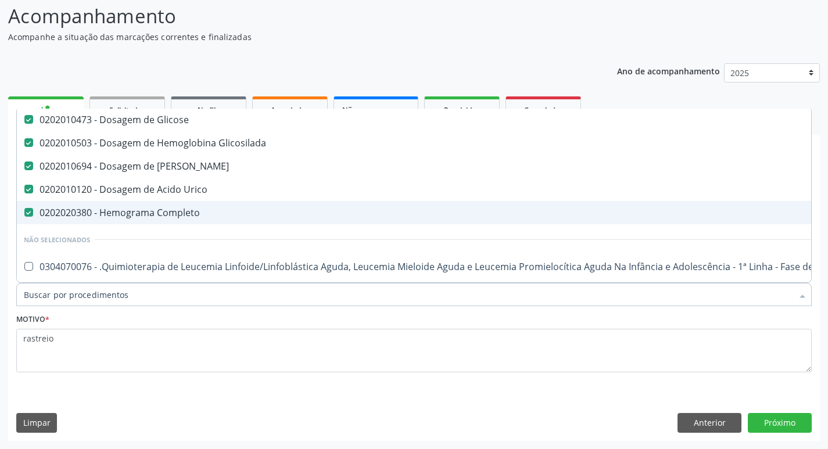
scroll to position [58, 0]
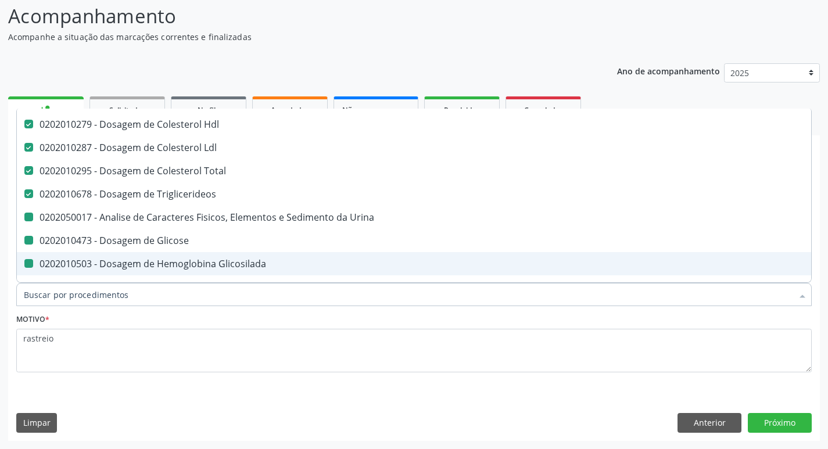
type input "h"
checkbox Urina "false"
checkbox Glicose "false"
checkbox Glicosilada "false"
checkbox Ureia "false"
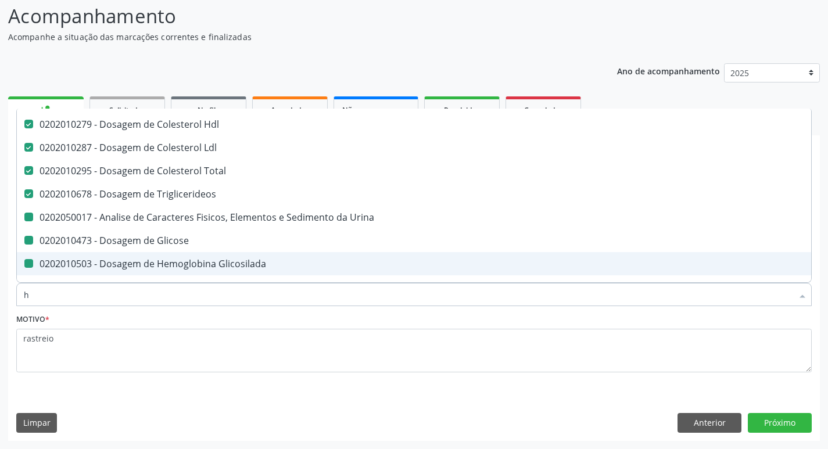
checkbox Urico "false"
checkbox Completo "false"
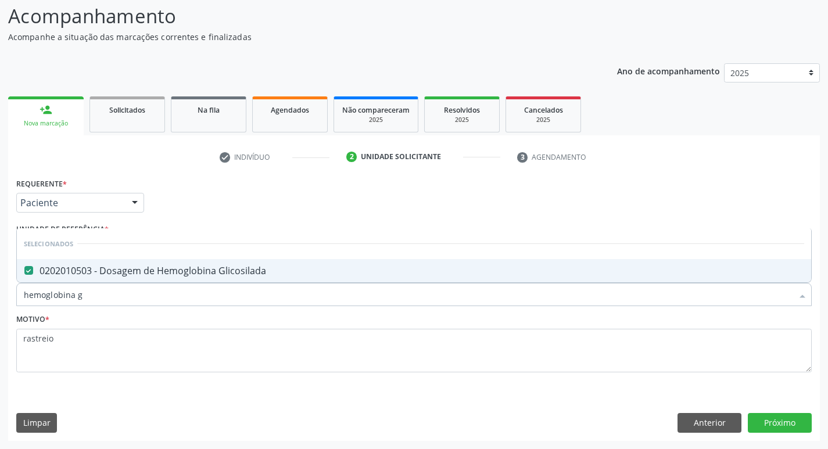
scroll to position [0, 0]
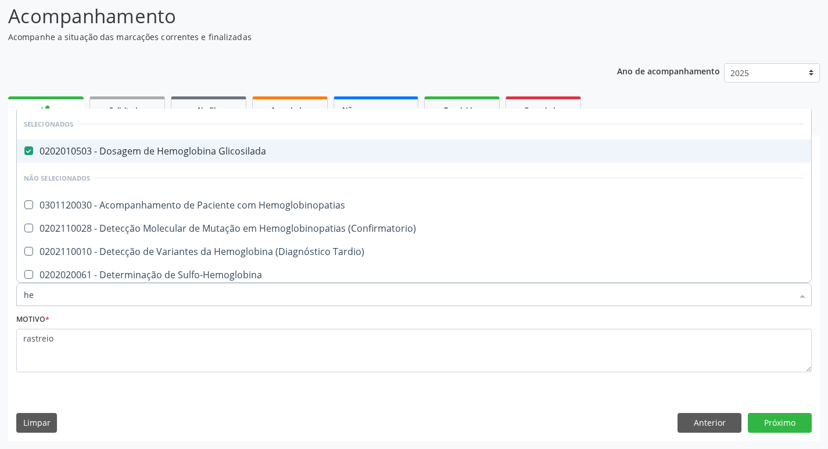
type input "h"
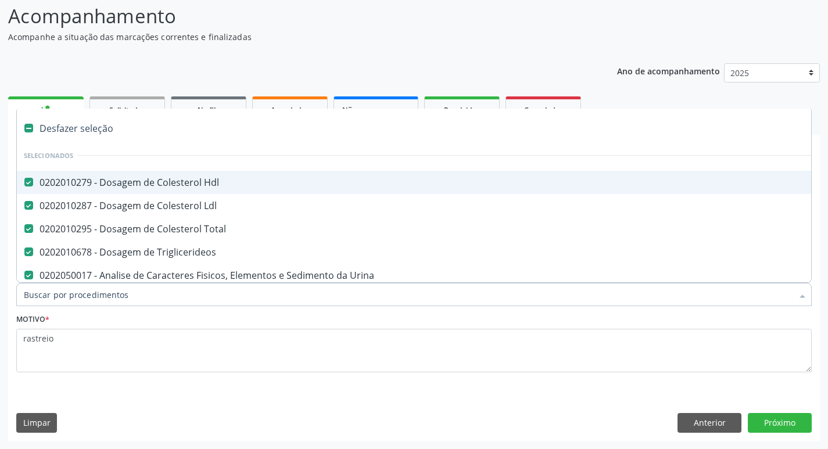
checkbox Urina "true"
checkbox Glicose "true"
checkbox Glicosilada "true"
checkbox Ureia "true"
checkbox Urico "true"
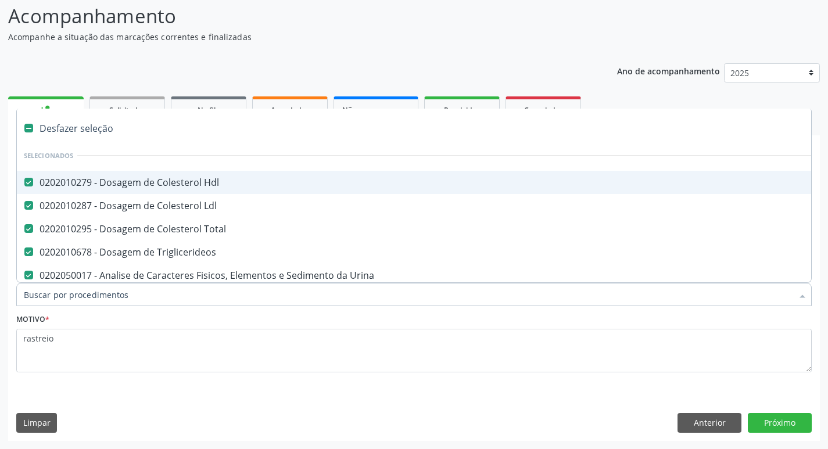
checkbox Completo "true"
type input "u"
checkbox Urina "false"
checkbox Glicose "false"
checkbox Glicosilada "false"
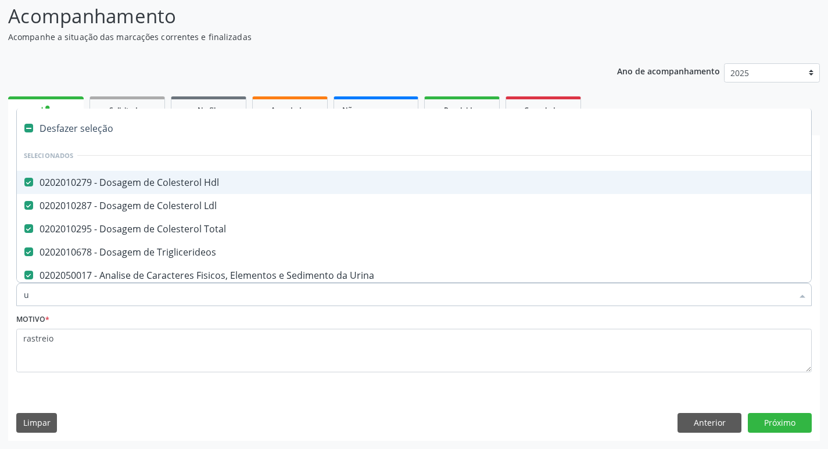
checkbox Ureia "false"
checkbox Urico "false"
checkbox Completo "false"
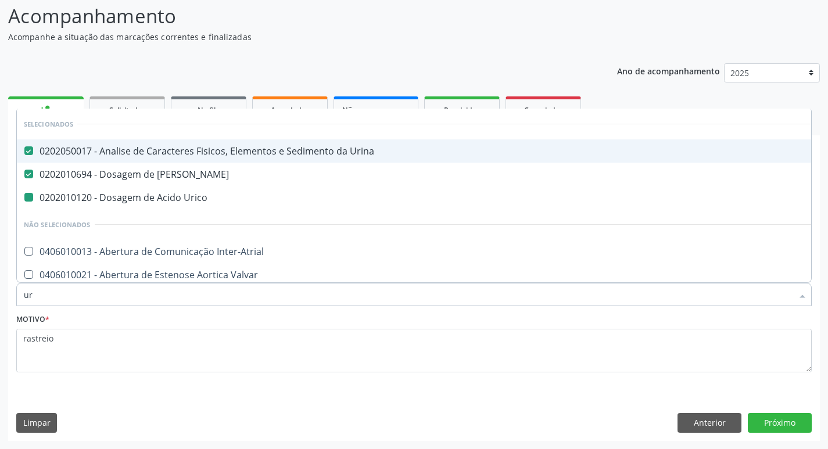
type input "ure"
checkbox Urico "false"
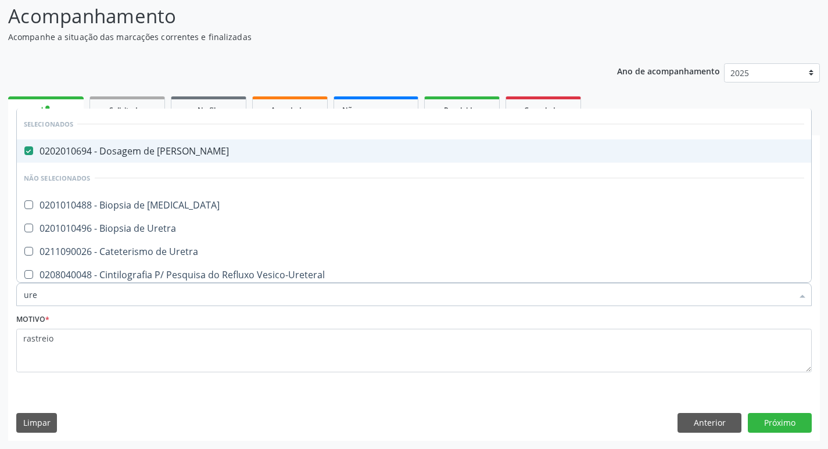
type input "ur"
checkbox Ureter "true"
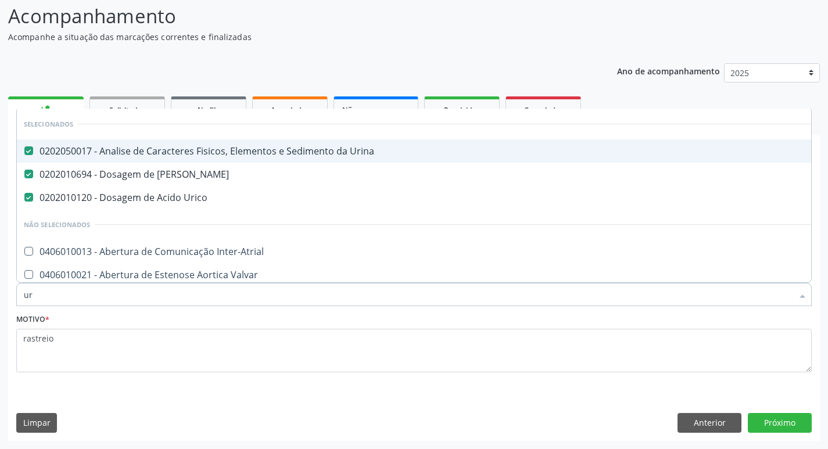
type input "u"
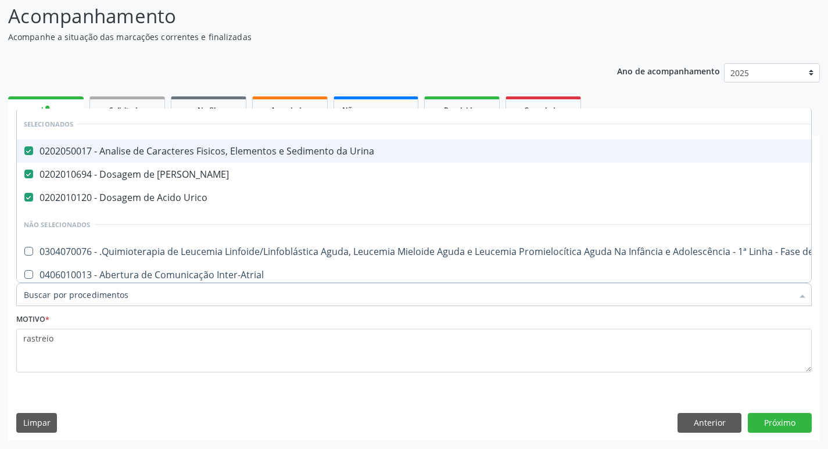
checkbox Manutenção "true"
checkbox Inter-Atrial "true"
checkbox Valvar "true"
checkbox Adolescente\) "true"
checkbox Valvar "true"
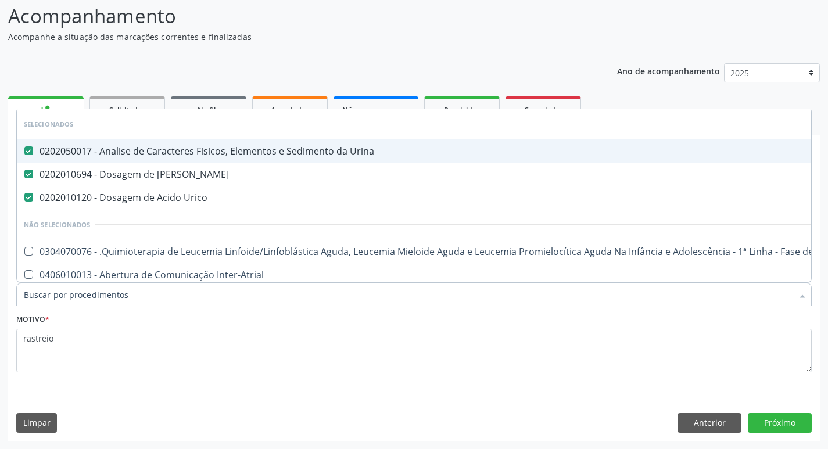
checkbox Adolescente\) "true"
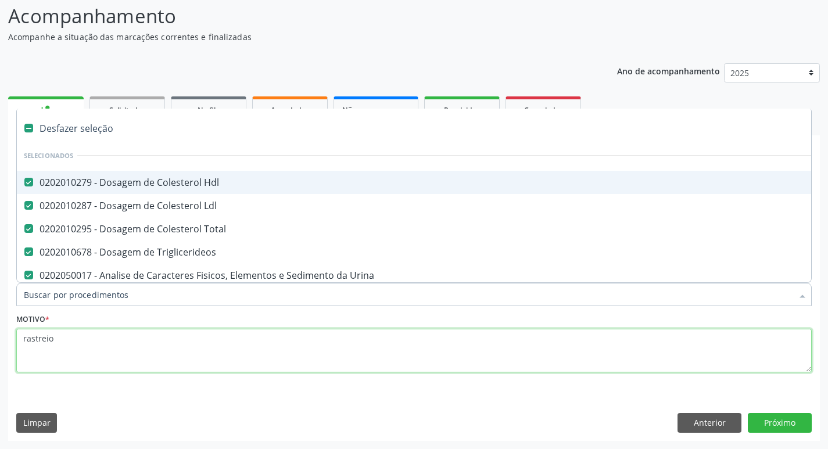
click at [85, 350] on textarea "rastreio" at bounding box center [413, 351] width 795 height 44
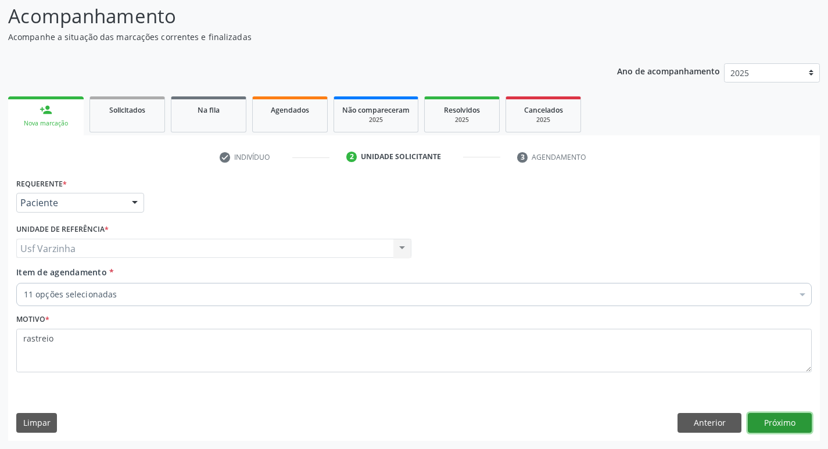
click at [766, 425] on button "Próximo" at bounding box center [779, 423] width 64 height 20
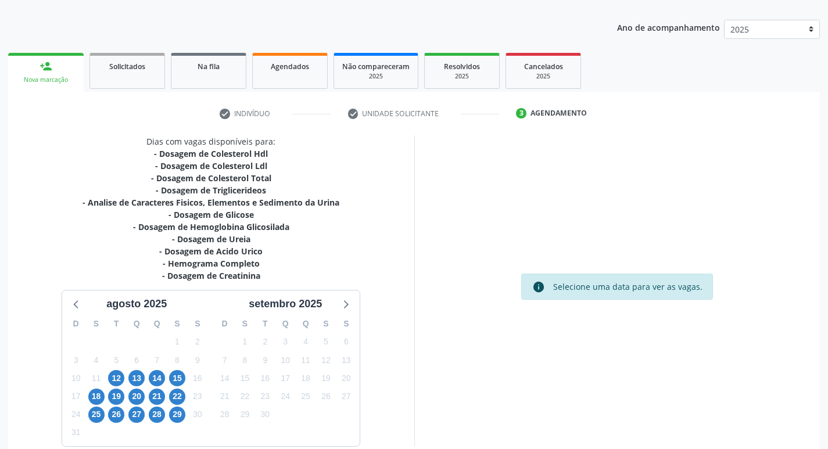
scroll to position [178, 0]
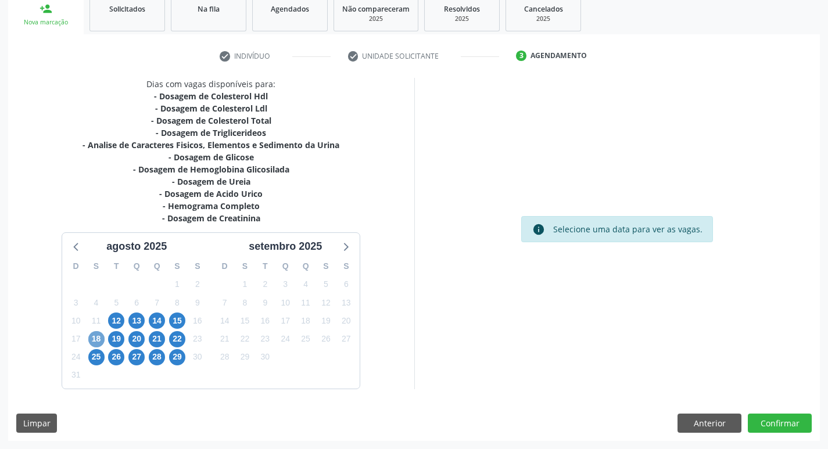
click at [89, 334] on span "18" at bounding box center [96, 339] width 16 height 16
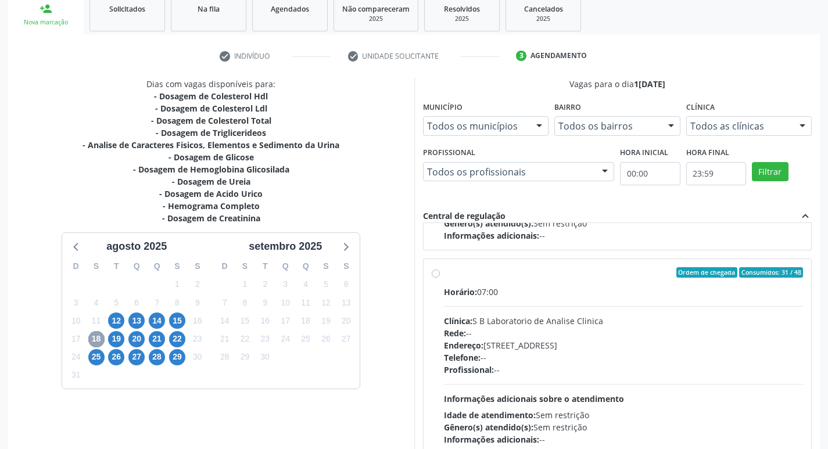
scroll to position [387, 0]
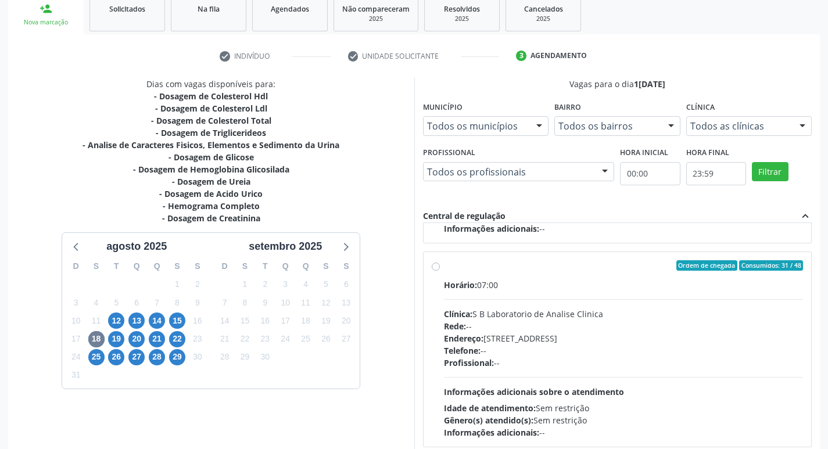
click at [444, 265] on label "Ordem de chegada Consumidos: 31 / 48 Horário: 07:00 Clínica: S B Laboratorio de…" at bounding box center [623, 349] width 359 height 178
click at [437, 265] on input "Ordem de chegada Consumidos: 31 / 48 Horário: 07:00 Clínica: S B Laboratorio de…" at bounding box center [435, 265] width 8 height 10
radio input "true"
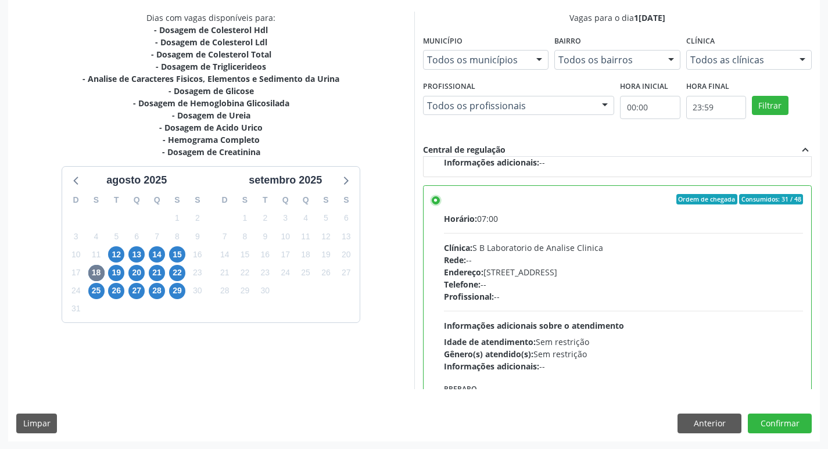
scroll to position [245, 0]
click at [779, 427] on button "Confirmar" at bounding box center [779, 423] width 64 height 20
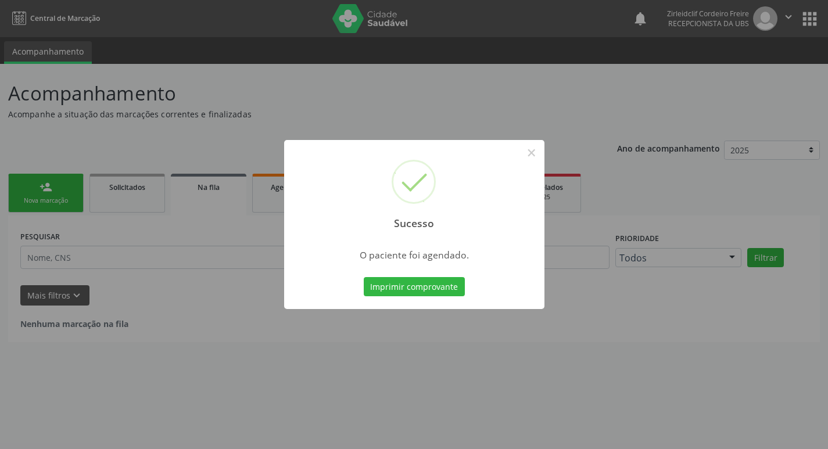
scroll to position [0, 0]
drag, startPoint x: 537, startPoint y: 156, endPoint x: 565, endPoint y: 173, distance: 33.1
click at [537, 156] on button "×" at bounding box center [536, 153] width 20 height 20
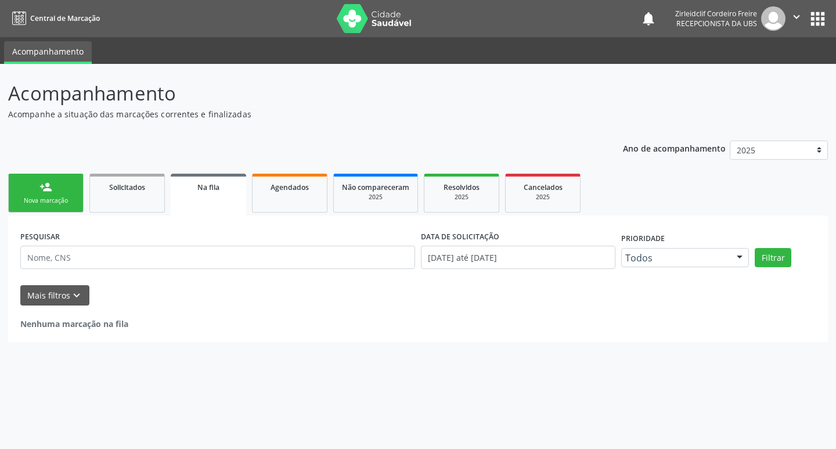
click at [51, 197] on div "Nova marcação" at bounding box center [46, 200] width 58 height 9
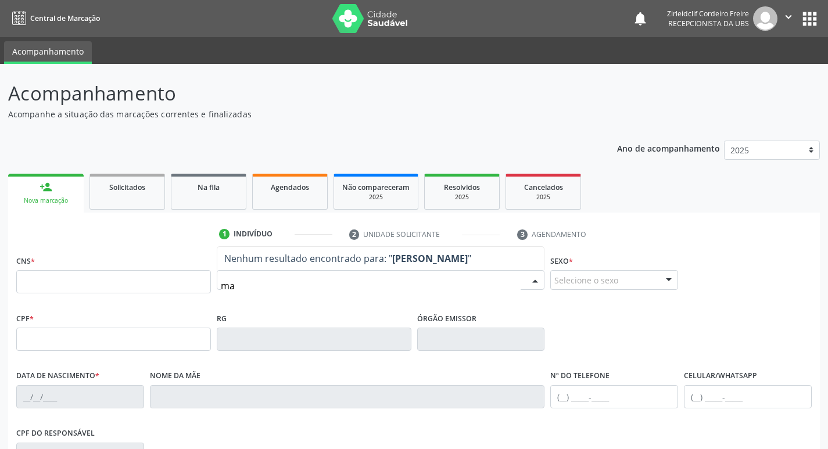
type input "m"
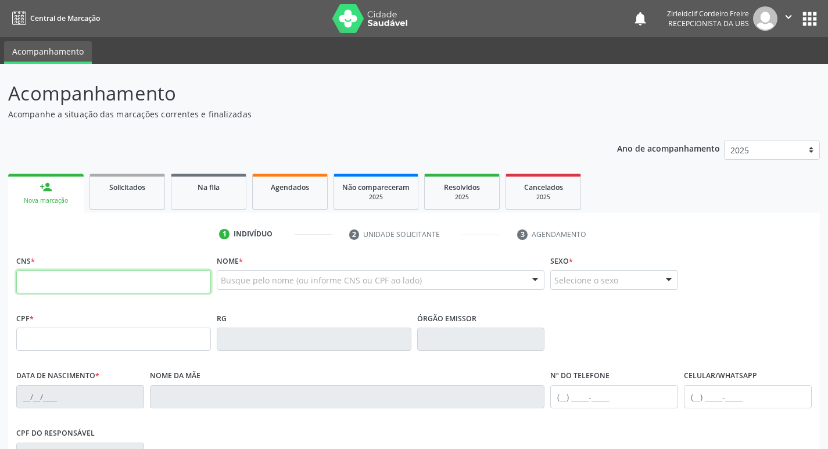
click at [160, 282] on input "text" at bounding box center [113, 281] width 195 height 23
type input "708 4057 6132 3660"
type input "050.237.704-60"
type input "2[DATE]"
type input "[PERSON_NAME]"
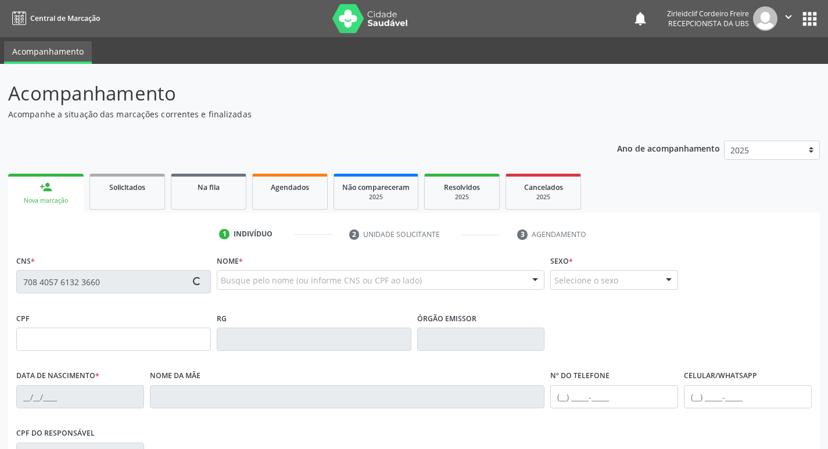
type input "[PHONE_NUMBER]"
type input "S/N"
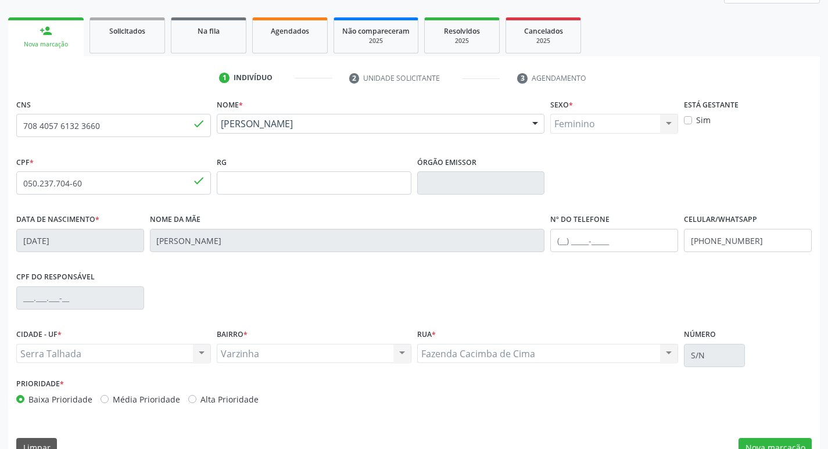
scroll to position [174, 0]
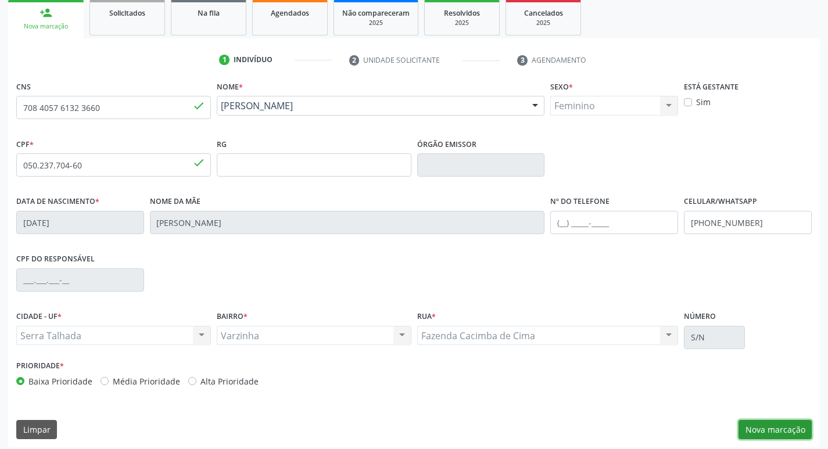
click at [775, 427] on button "Nova marcação" at bounding box center [774, 430] width 73 height 20
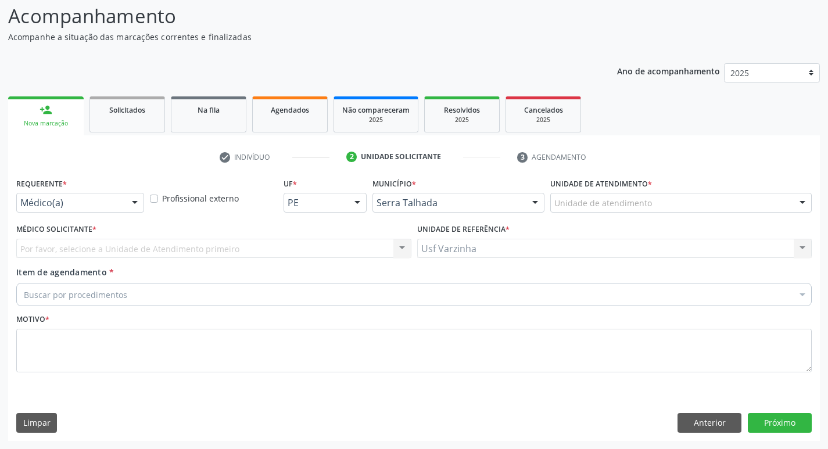
scroll to position [77, 0]
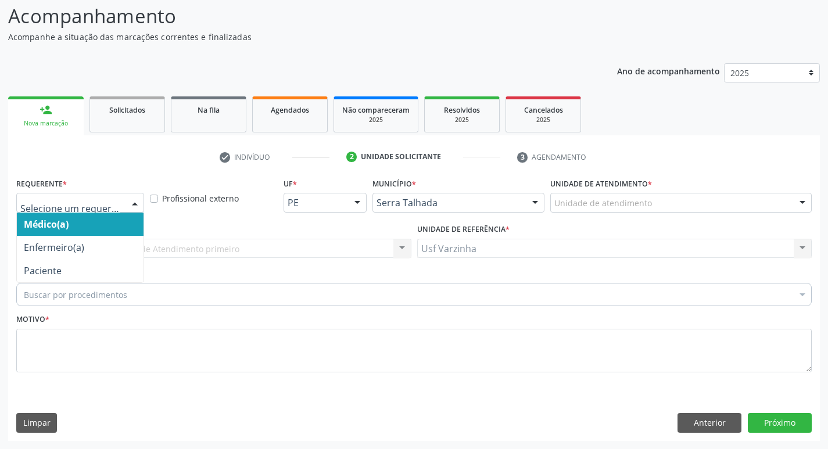
click at [134, 203] on div at bounding box center [134, 203] width 17 height 20
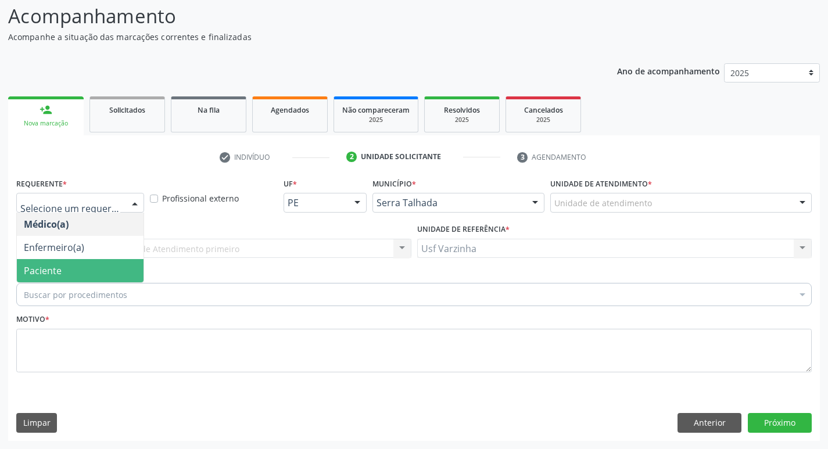
click at [86, 268] on span "Paciente" at bounding box center [80, 270] width 127 height 23
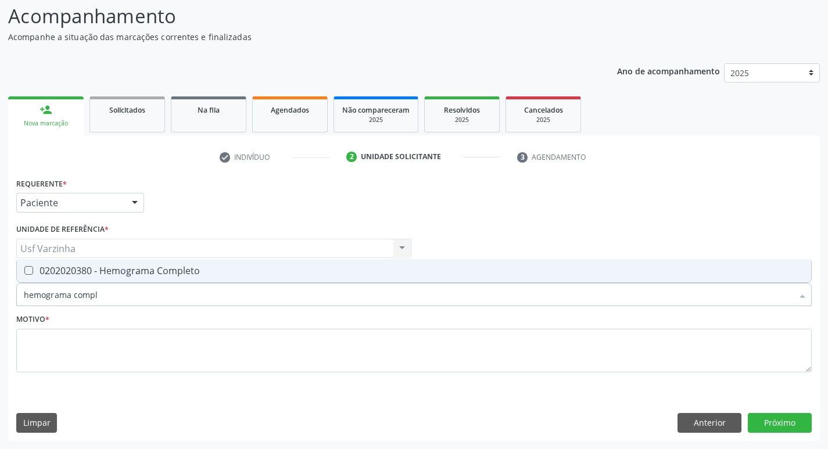
type input "hemograma comple"
click at [64, 273] on div "0202020380 - Hemograma Completo" at bounding box center [414, 270] width 780 height 9
checkbox Completo "true"
type input "hemog"
checkbox Completo "false"
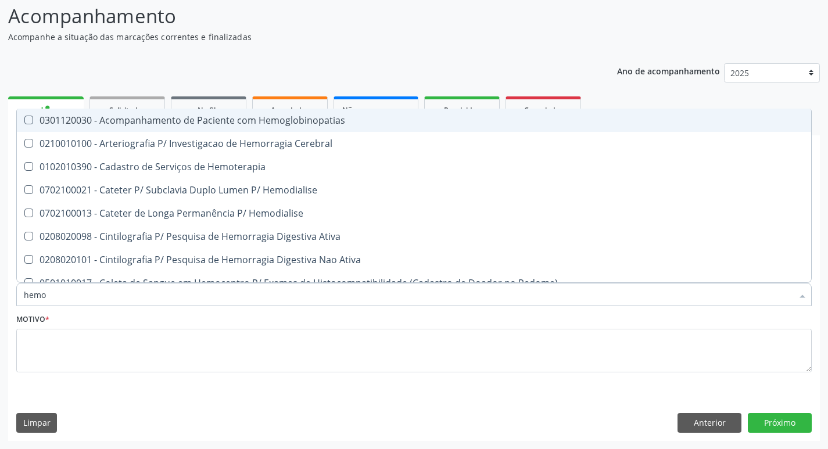
type input "hem"
checkbox Completo "false"
checkbox Elástica "true"
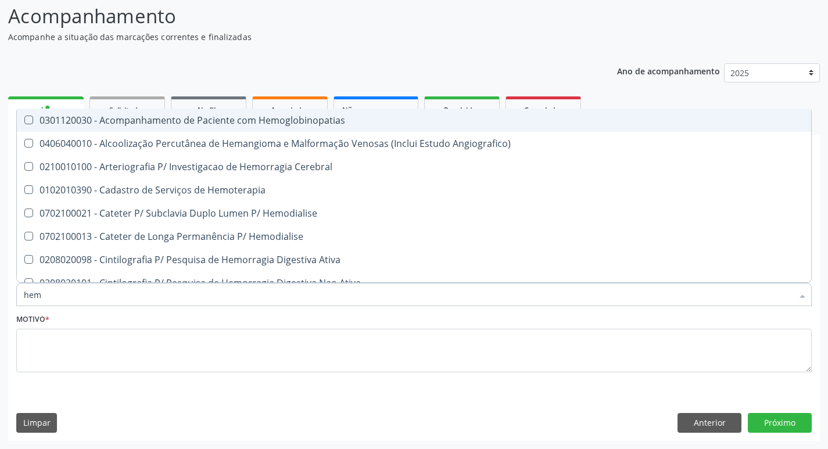
type input "he"
checkbox Completo "false"
checkbox Orgaos "true"
type input "h"
checkbox Orgaos "false"
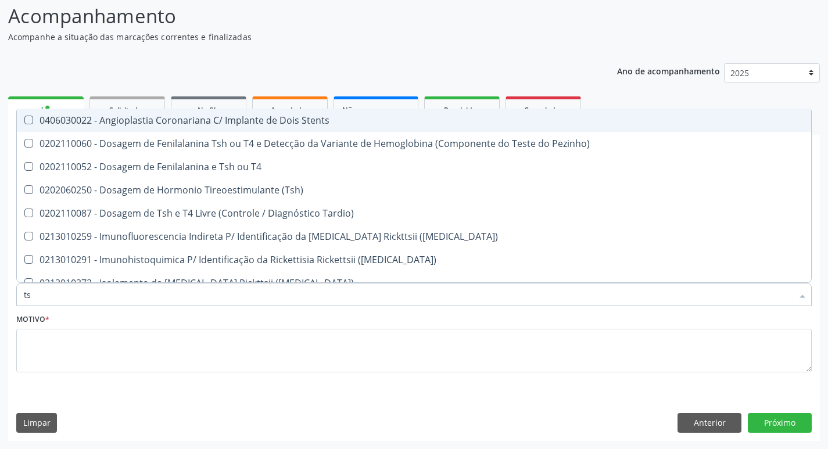
type input "tsh"
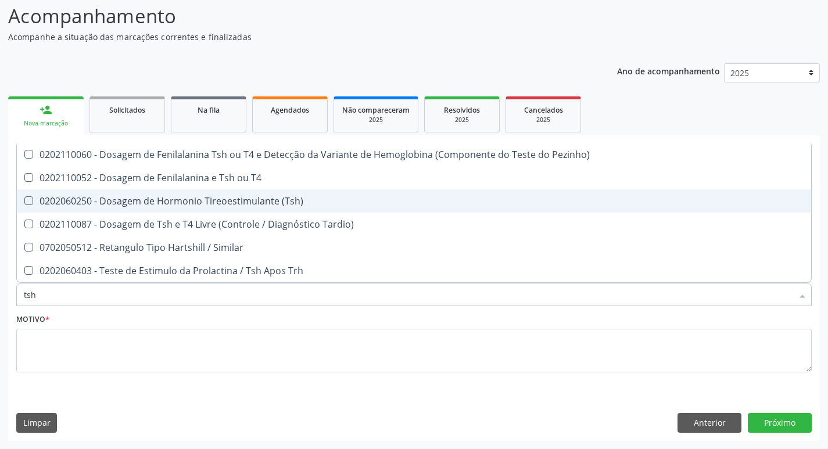
click at [229, 202] on div "0202060250 - Dosagem de Hormonio Tireoestimulante (Tsh)" at bounding box center [414, 200] width 780 height 9
checkbox \(Tsh\) "true"
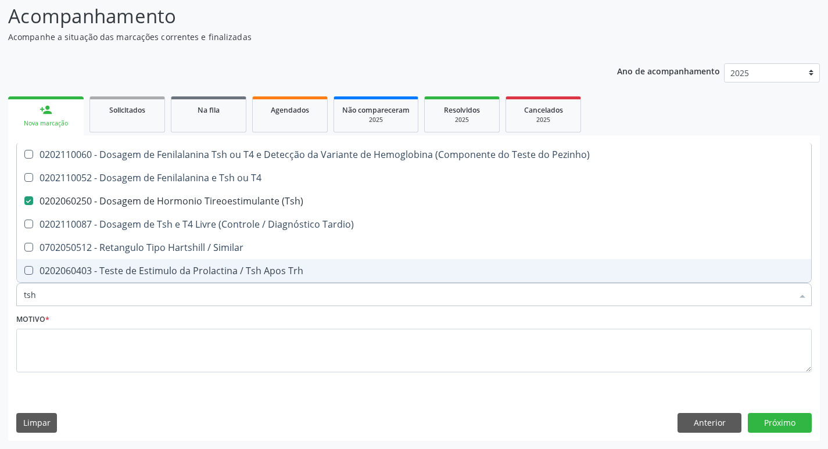
type input "ts"
checkbox \(Tsh\) "false"
checkbox Tardio\) "true"
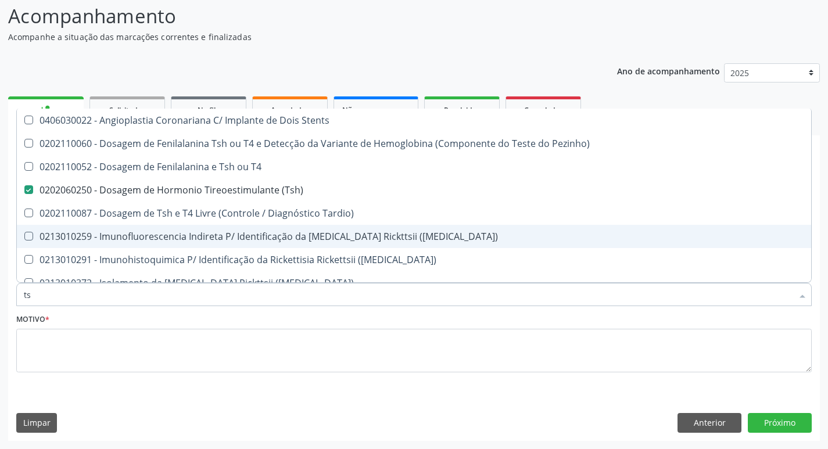
type input "t"
checkbox \(Tsh\) "false"
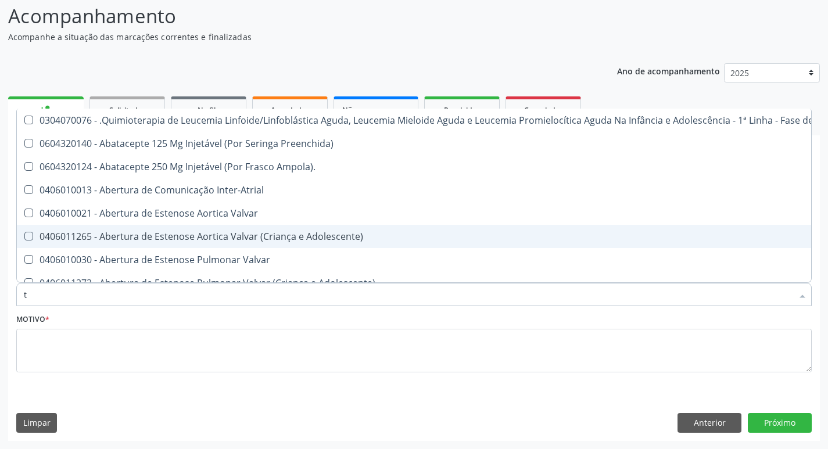
type input "t4"
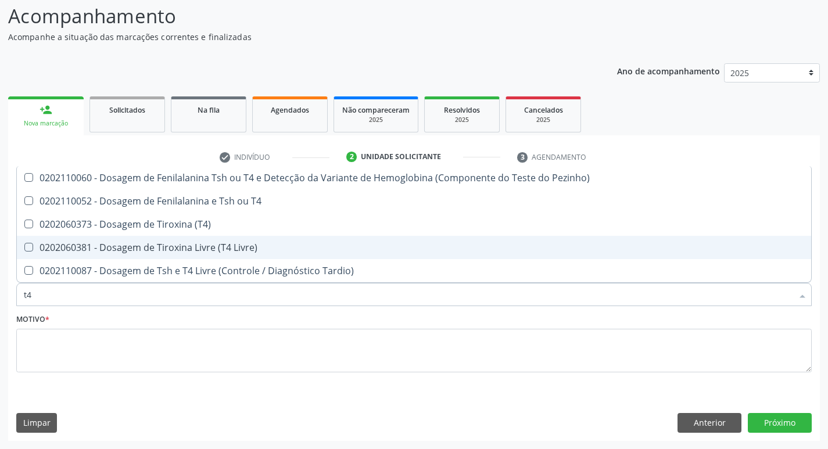
drag, startPoint x: 117, startPoint y: 251, endPoint x: 112, endPoint y: 256, distance: 6.2
click at [116, 251] on div "0202060381 - Dosagem de Tiroxina Livre (T4 Livre)" at bounding box center [414, 247] width 780 height 9
checkbox Livre\) "true"
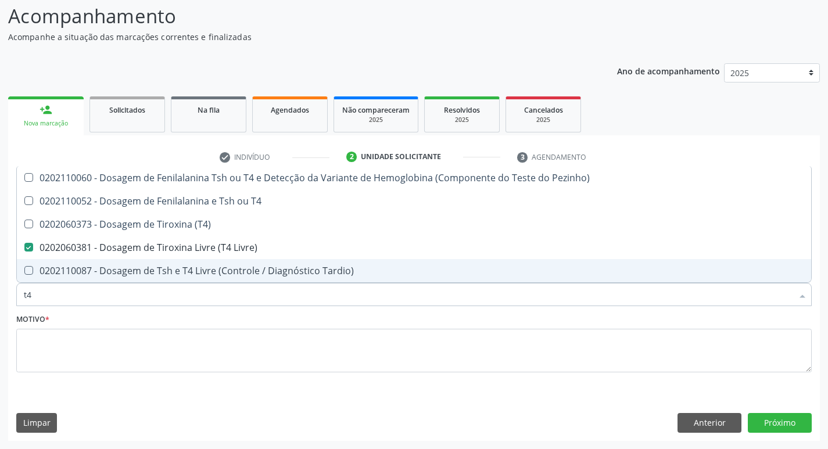
click at [68, 298] on input "t4" at bounding box center [408, 294] width 768 height 23
type input "t"
checkbox Livre\) "false"
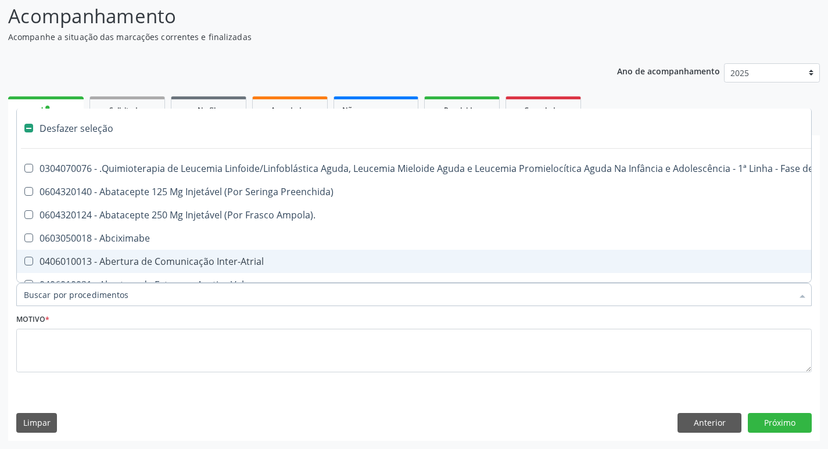
type input "u"
checkbox Per-Operatoria "true"
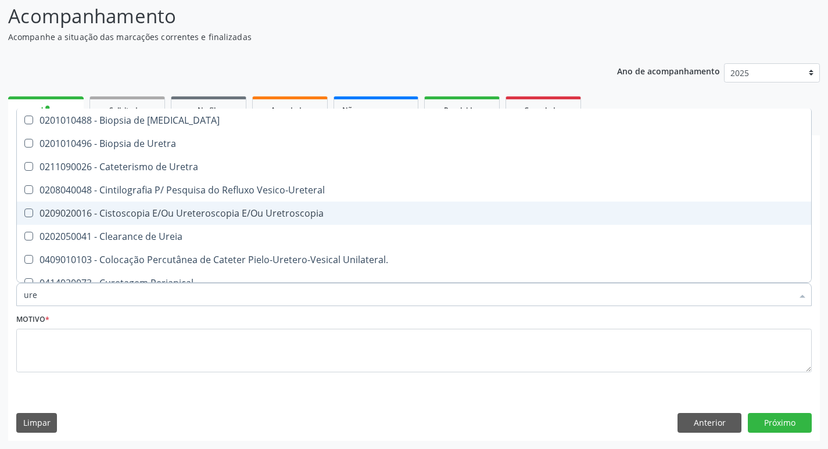
type input "urei"
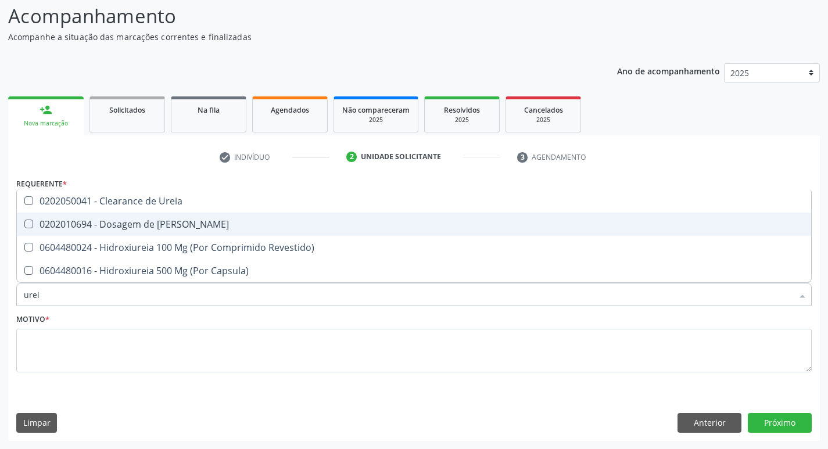
click at [91, 225] on div "0202010694 - Dosagem de [PERSON_NAME]" at bounding box center [414, 224] width 780 height 9
checkbox Ureia "true"
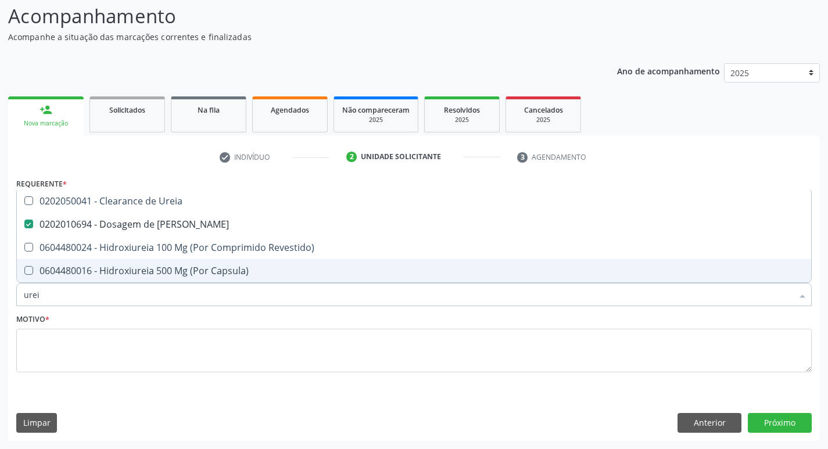
click at [43, 299] on input "urei" at bounding box center [408, 294] width 768 height 23
type input "ure"
checkbox Ureia "false"
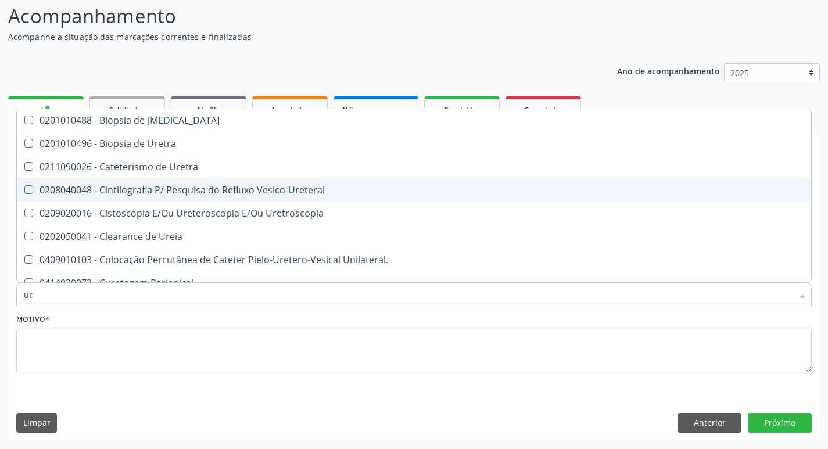
type input "u"
checkbox Ureia "false"
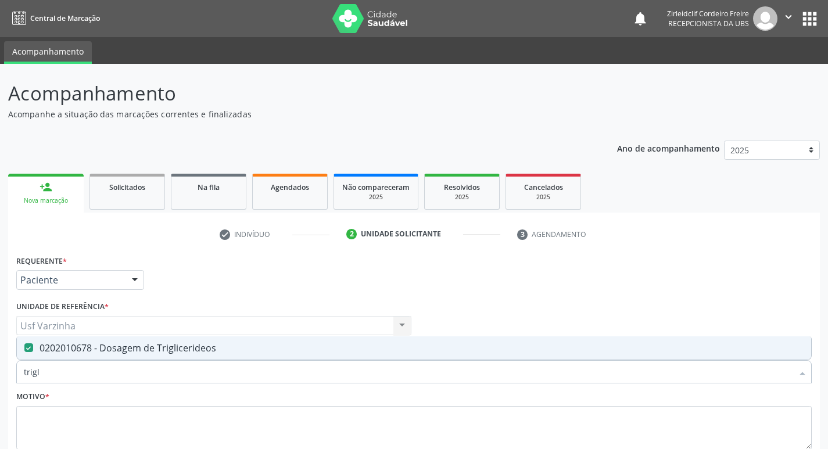
scroll to position [77, 0]
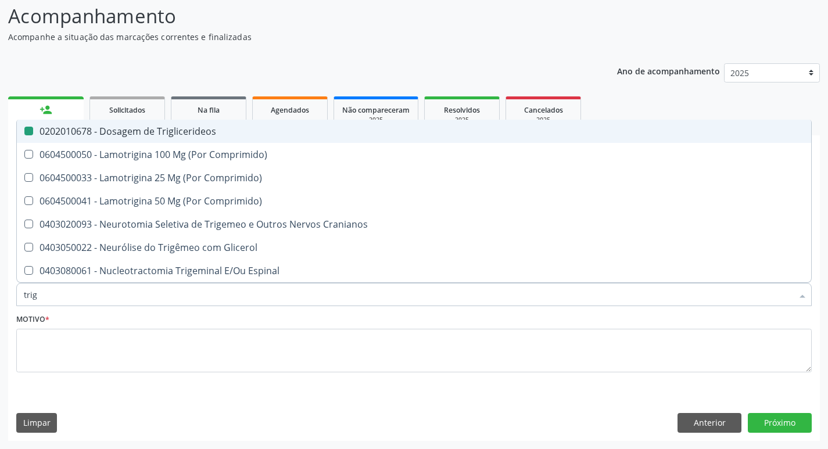
type input "tri"
checkbox Triglicerideos "false"
type input "t"
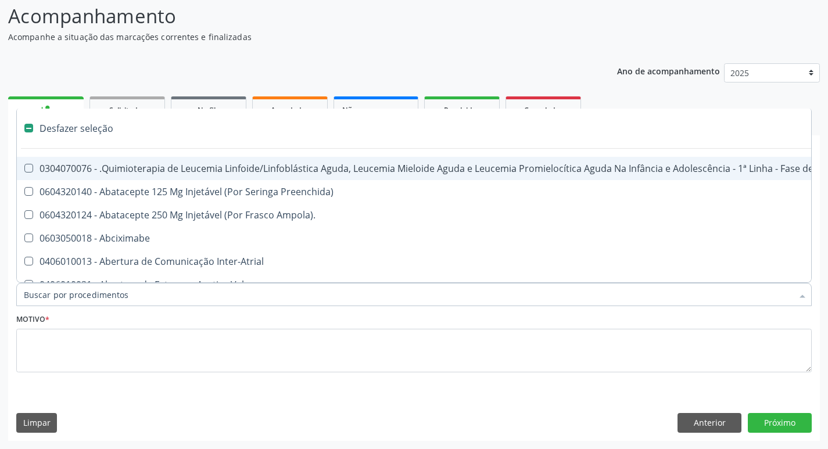
type input "u"
checkbox Cistorrafia "true"
checkbox Per-Operatoria "true"
checkbox Hpv "true"
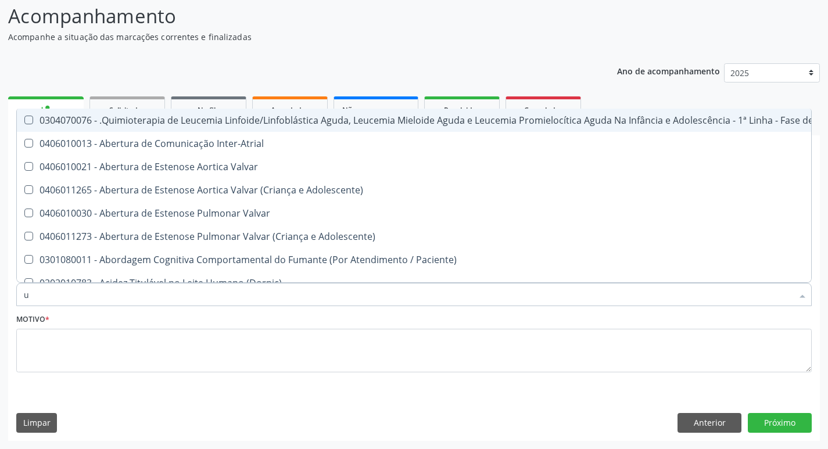
type input "ur"
checkbox B "true"
checkbox Coagulação\ "true"
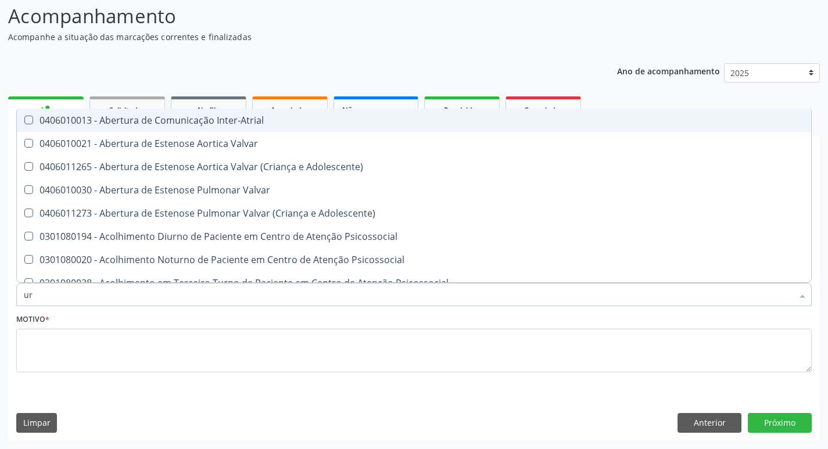
type input "uri"
checkbox B "true"
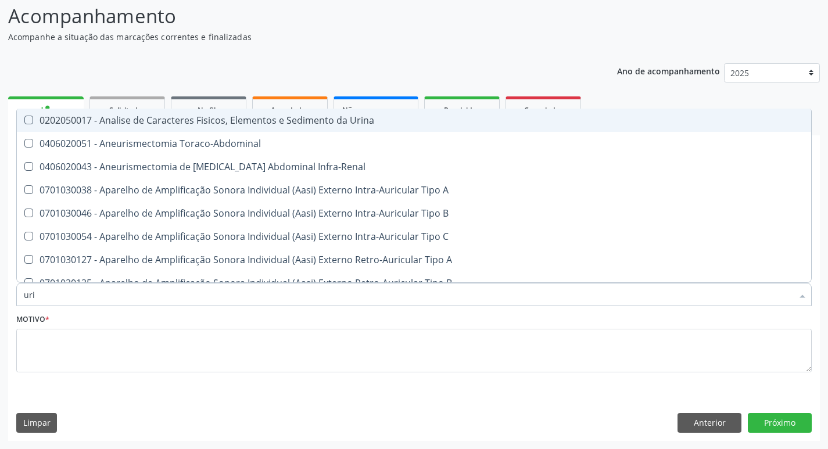
type input "urin"
checkbox Urico "false"
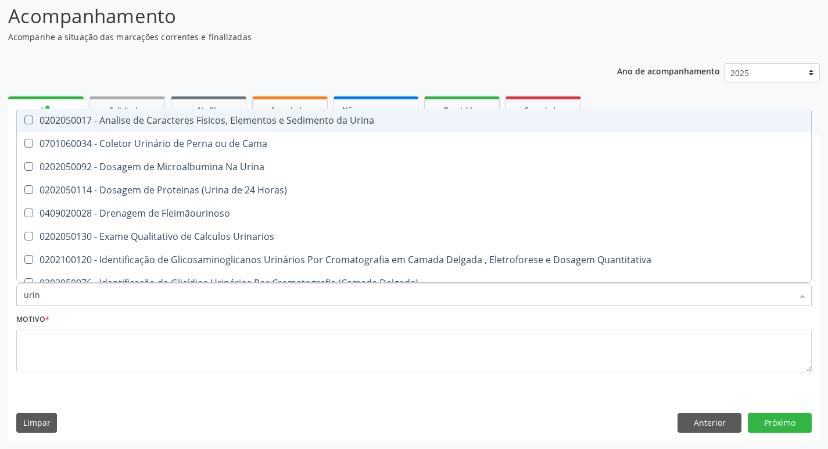
type input "urina"
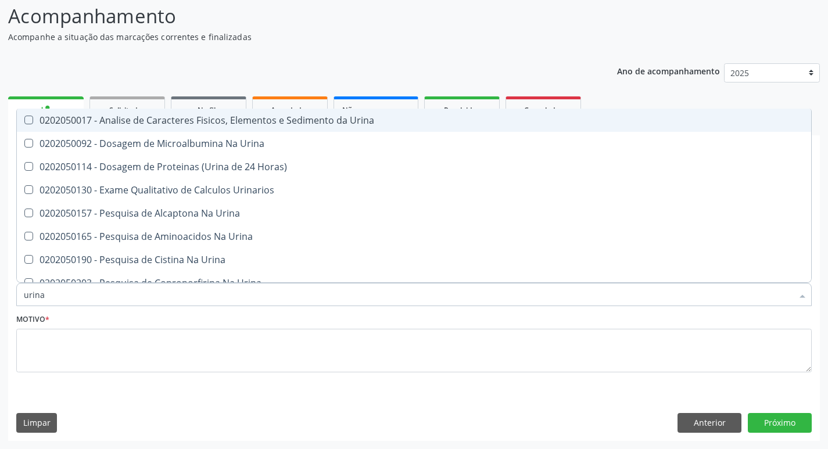
click at [200, 122] on div "0202050017 - Analise de Caracteres Fisicos, Elementos e Sedimento da Urina" at bounding box center [414, 120] width 780 height 9
checkbox Urina "true"
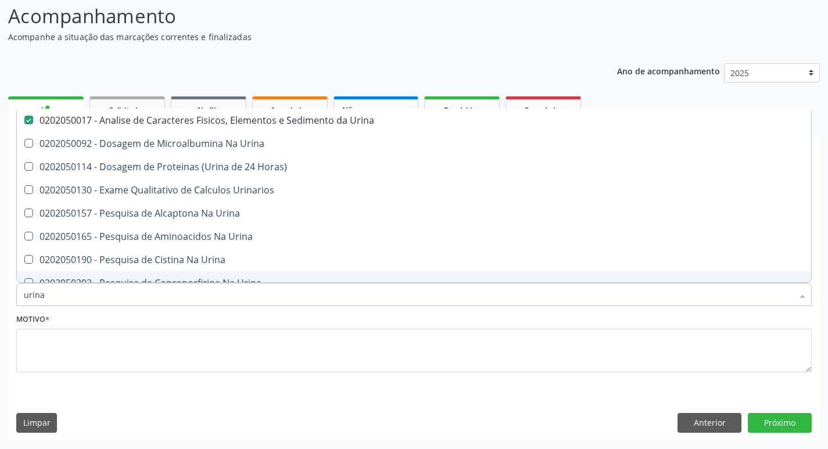
click at [52, 298] on input "urina" at bounding box center [408, 294] width 768 height 23
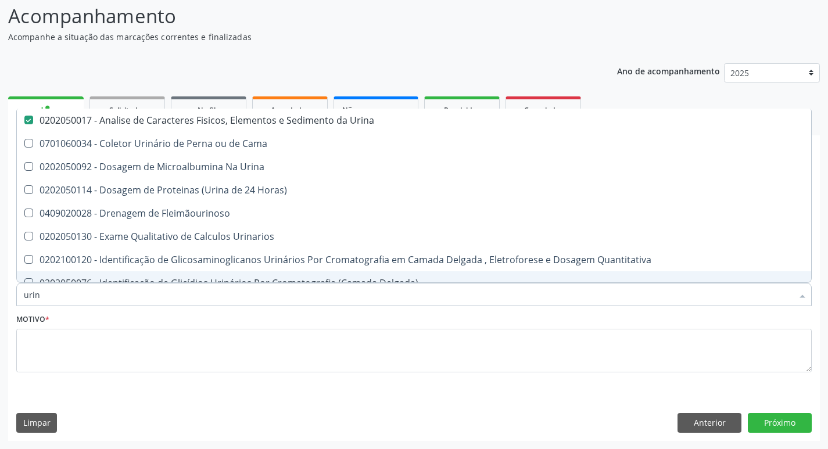
type input "uri"
checkbox Eletroforese\) "true"
type input "u"
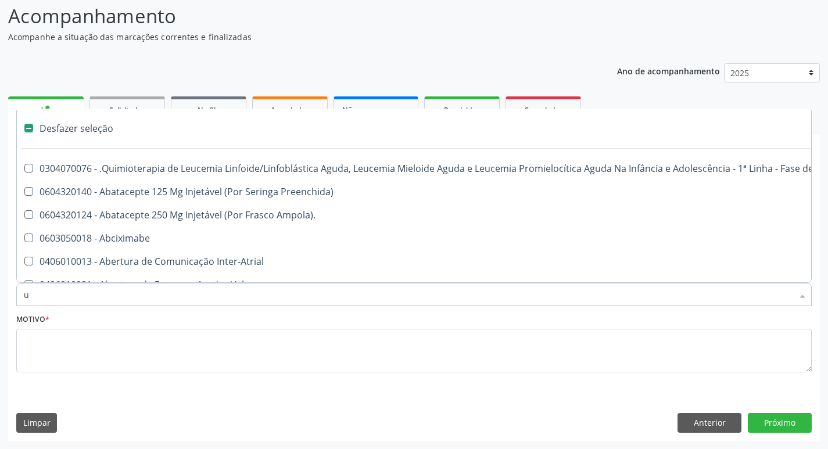
checkbox Manutenção "false"
checkbox Capsula\) "false"
checkbox Diálise "false"
type input "g"
checkbox Urina "false"
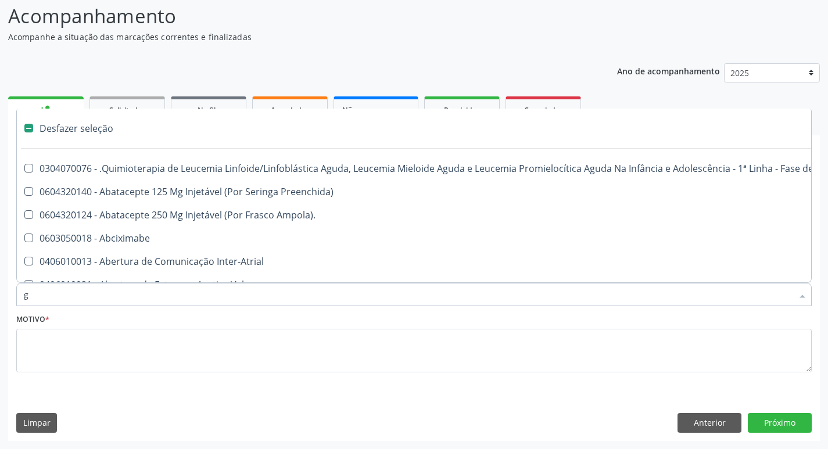
checkbox \(Unilateral\) "true"
checkbox Linha "true"
checkbox Infusão "true"
checkbox Urostomizados "true"
checkbox Revestido\) "true"
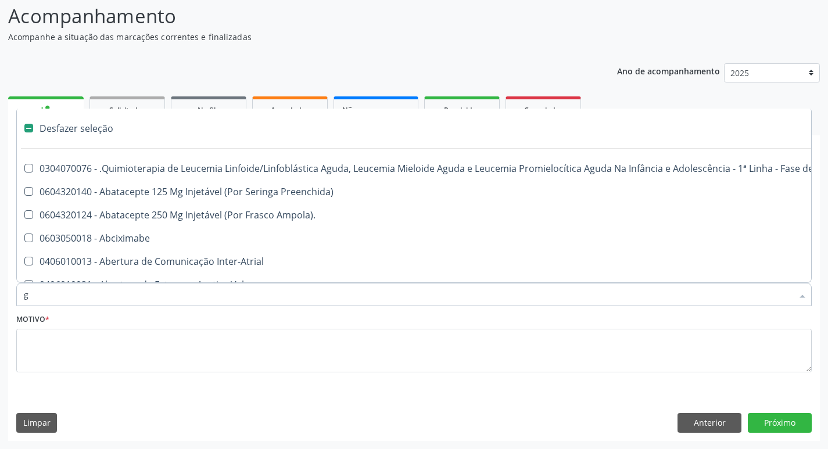
checkbox Transplantado "true"
checkbox Capsula\) "true"
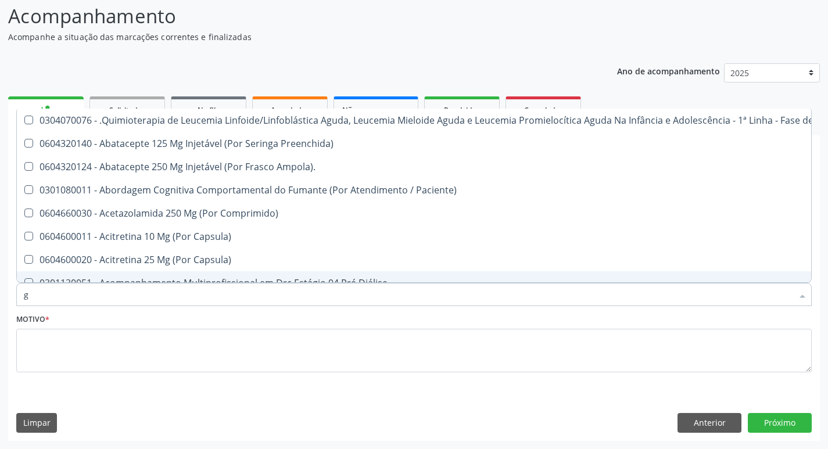
type input "gl"
checkbox Pé "true"
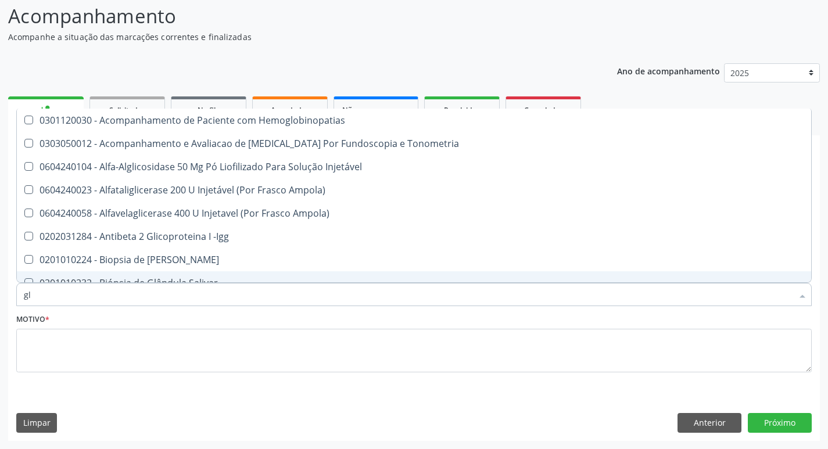
type input "gli"
checkbox Glomerular "true"
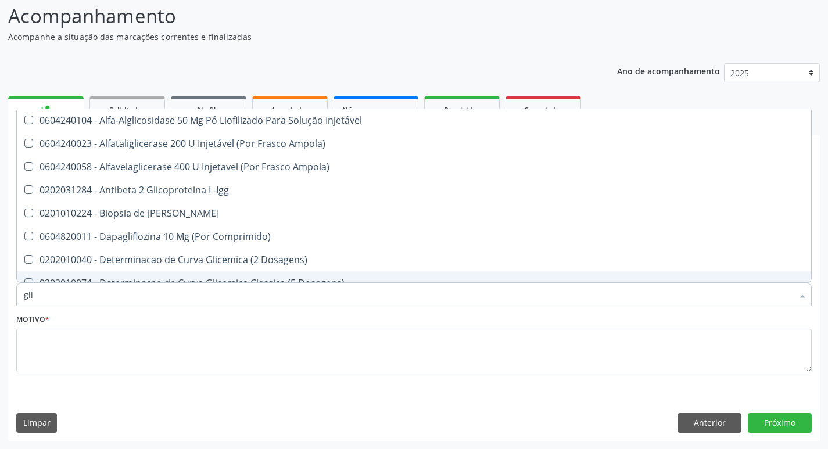
type input "glic"
checkbox Derrames "true"
checkbox Triglicerideos "false"
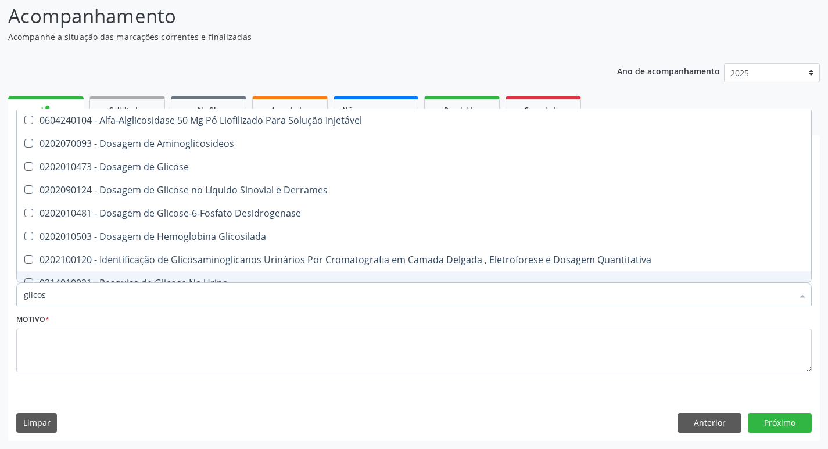
type input "glicose"
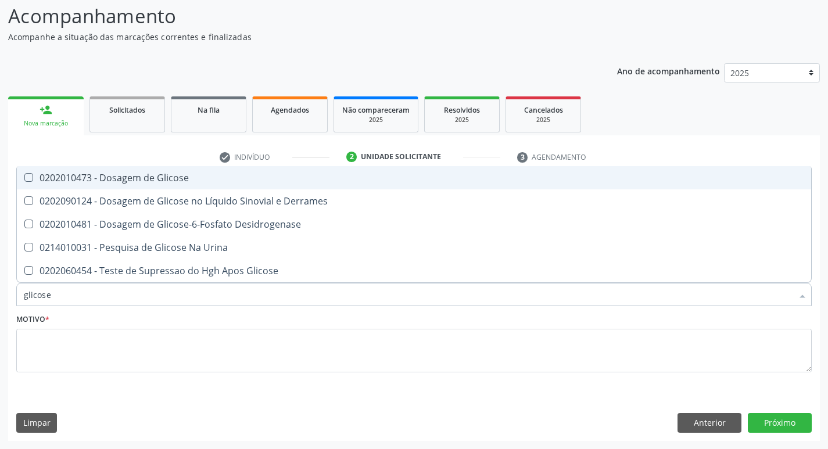
drag, startPoint x: 78, startPoint y: 175, endPoint x: 82, endPoint y: 202, distance: 27.0
click at [78, 175] on div "0202010473 - Dosagem de Glicose" at bounding box center [414, 177] width 780 height 9
checkbox Glicose "true"
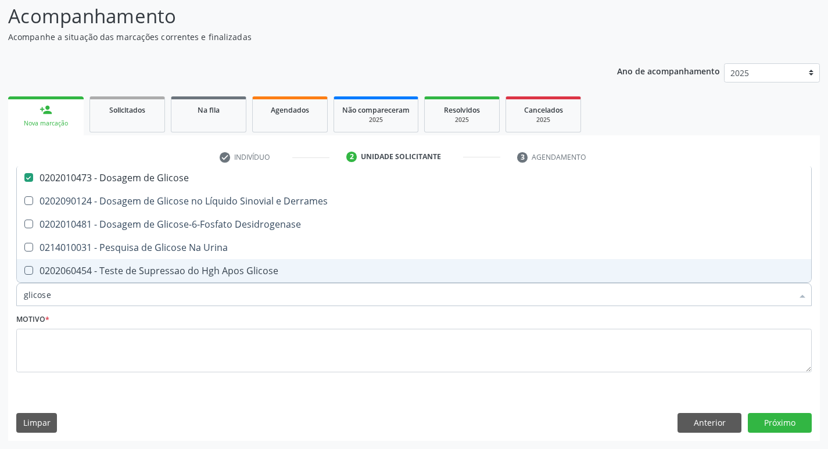
click at [59, 300] on input "glicose" at bounding box center [408, 294] width 768 height 23
type input "glicos"
checkbox Glicose "false"
checkbox Desidrogenase "true"
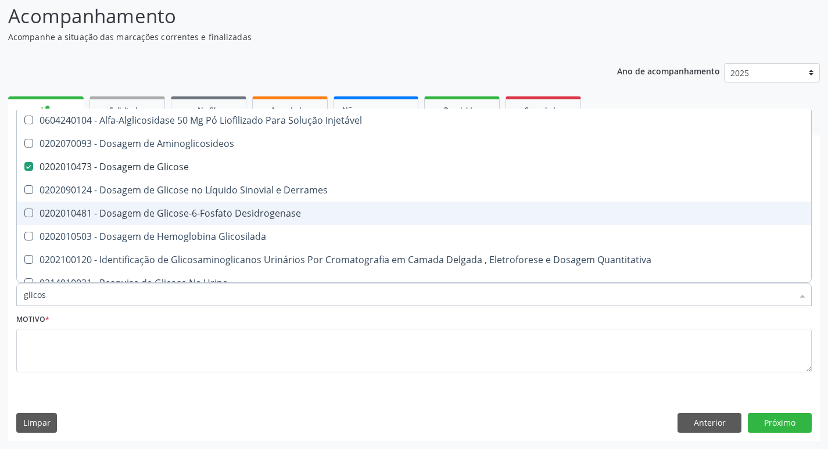
type input "glico"
checkbox Glicose "false"
checkbox Glicosilada "true"
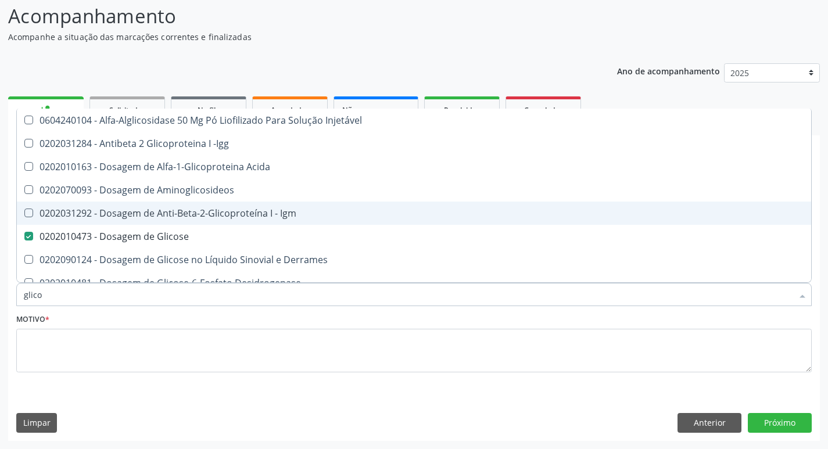
type input "glic"
checkbox Glicose "false"
checkbox Glicose "true"
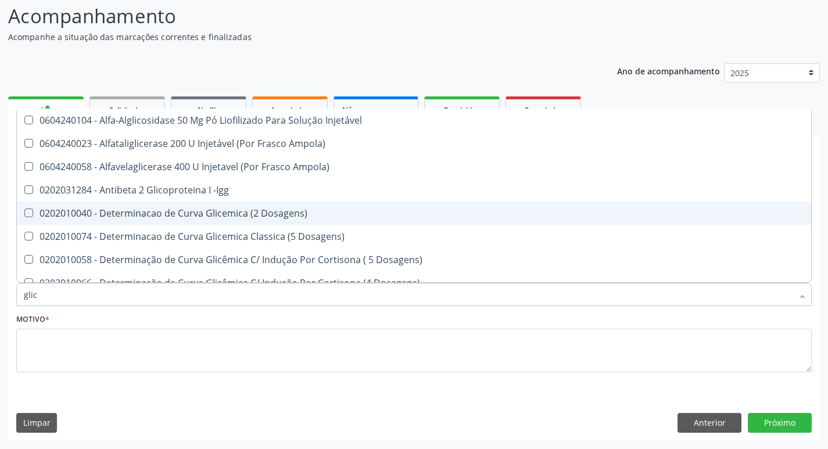
type input "gli"
checkbox Glicose "false"
checkbox Glicosilada "true"
checkbox Triglicerideos "false"
checkbox Delgada\) "true"
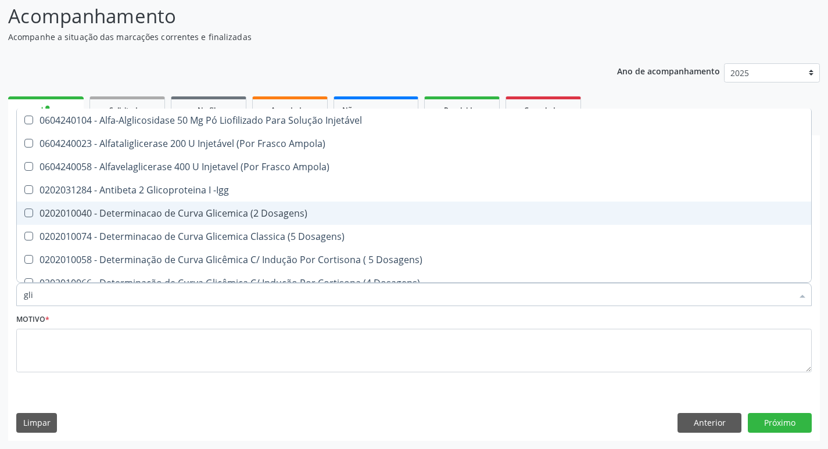
type input "gl"
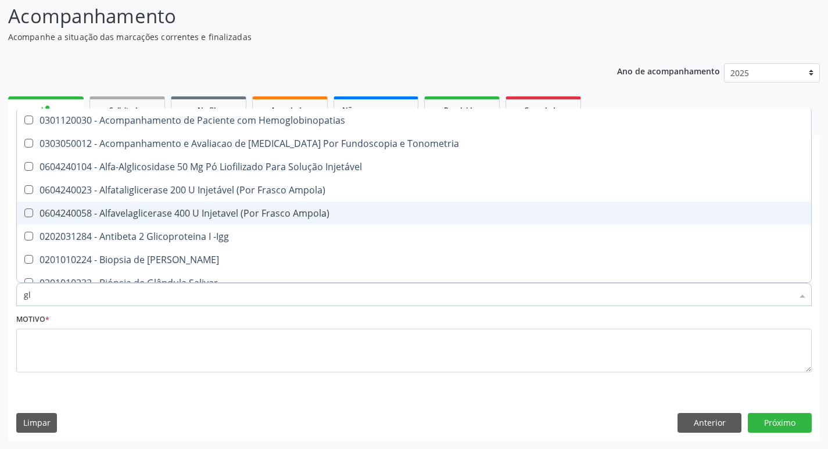
checkbox \(Confirmatorio\) "false"
checkbox Glomerular "false"
type input "g"
checkbox Glicose "false"
checkbox Triglicerideos "false"
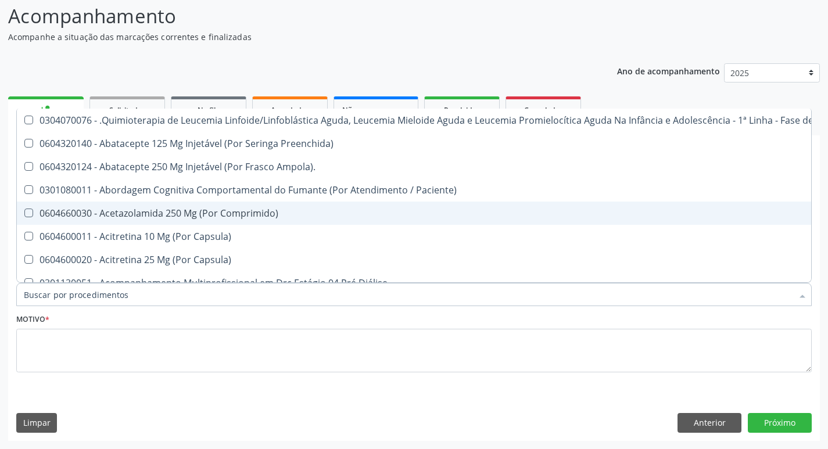
checkbox Geo-Helmintíases "true"
checkbox Urico "false"
checkbox Hdl "false"
checkbox Ldl "false"
checkbox Total "false"
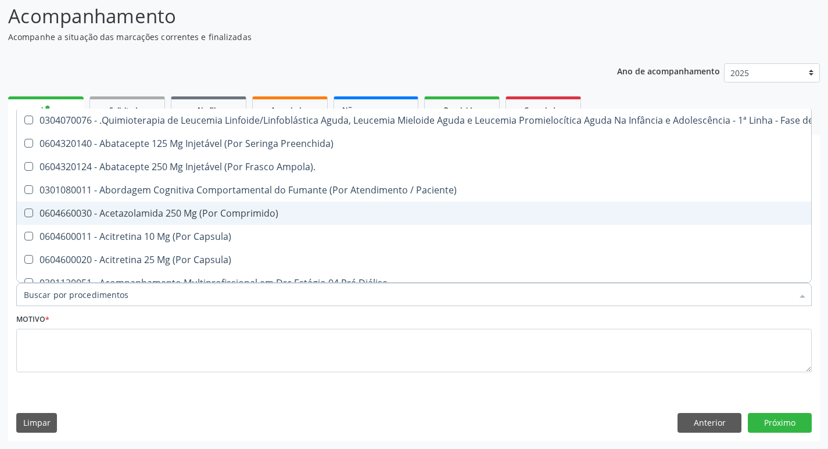
checkbox Creatinina "false"
checkbox Glicose "false"
checkbox \(Tsh\) "false"
checkbox Livre\) "false"
checkbox Triglicerideos "false"
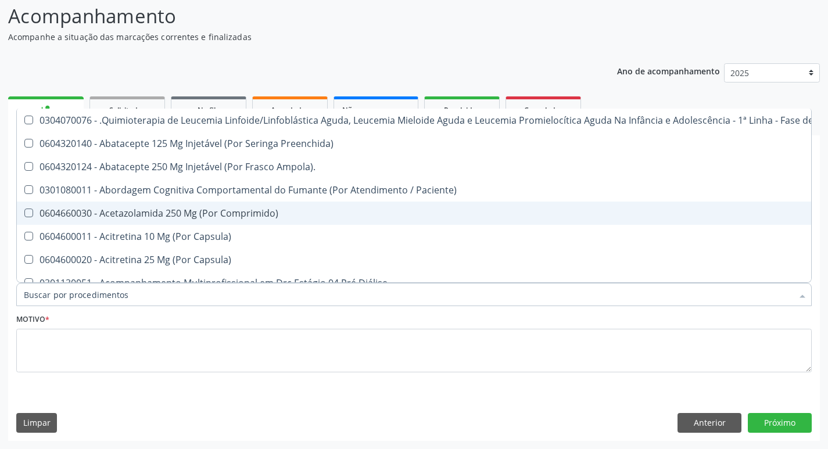
checkbox Ureia "false"
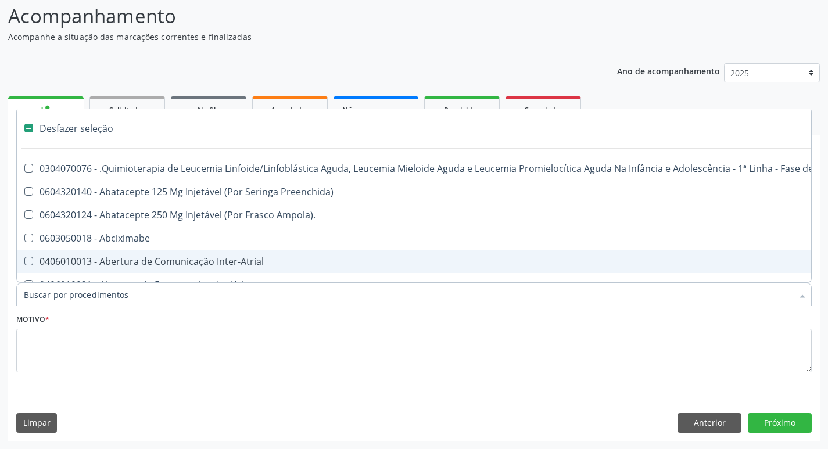
type input "h"
checkbox Urina "false"
checkbox B "true"
checkbox Episcleral "true"
checkbox Queimado "true"
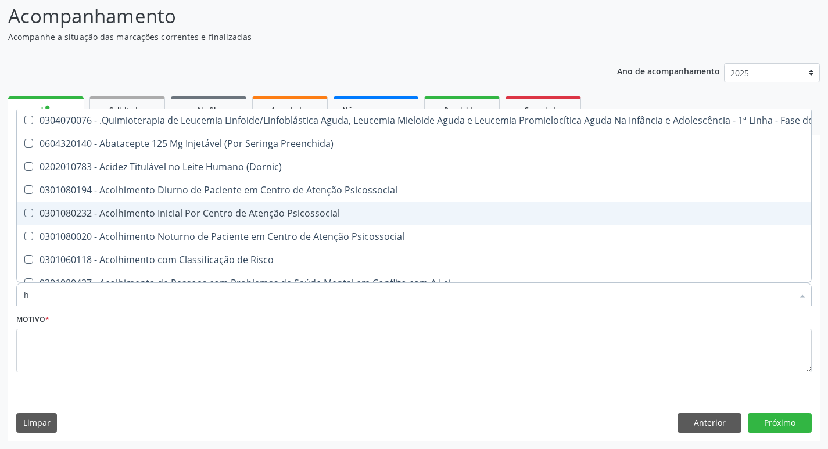
type input "he"
checkbox Removível "true"
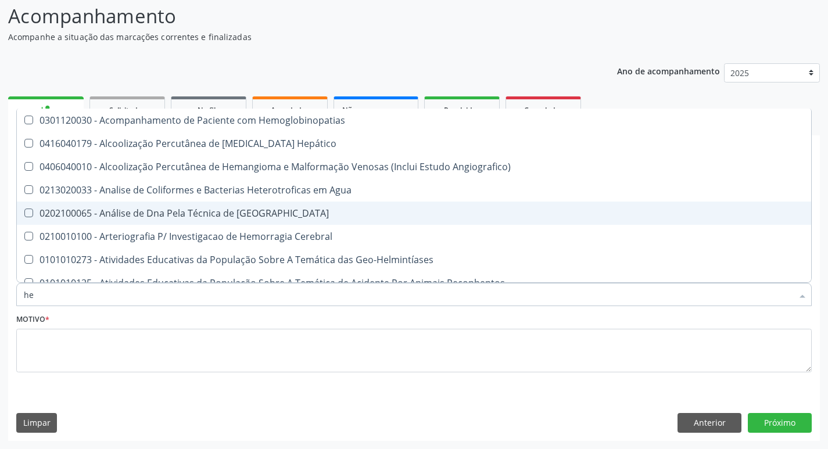
type input "hem"
checkbox II "true"
checkbox Completo "false"
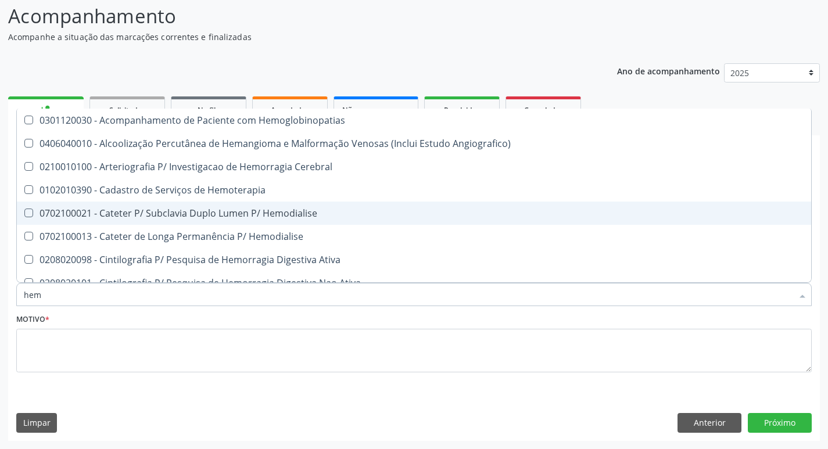
type input "hemo"
checkbox Retro-Retal "true"
checkbox Completo "false"
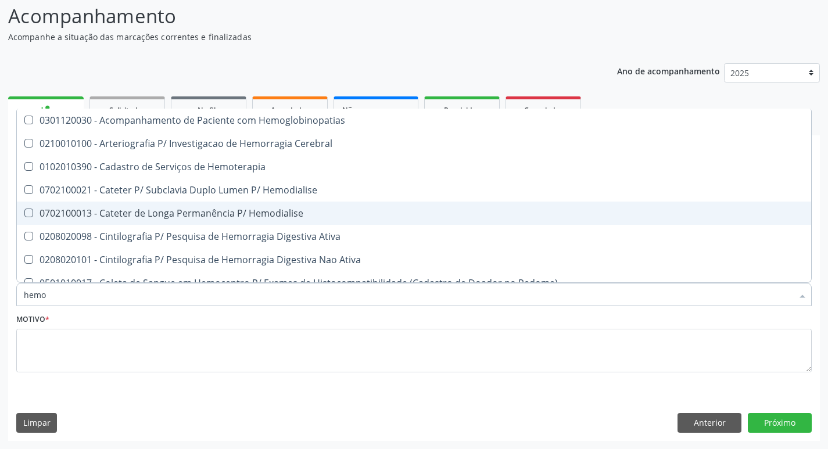
type input "hemog"
checkbox Carboxi-Hemoglobina "true"
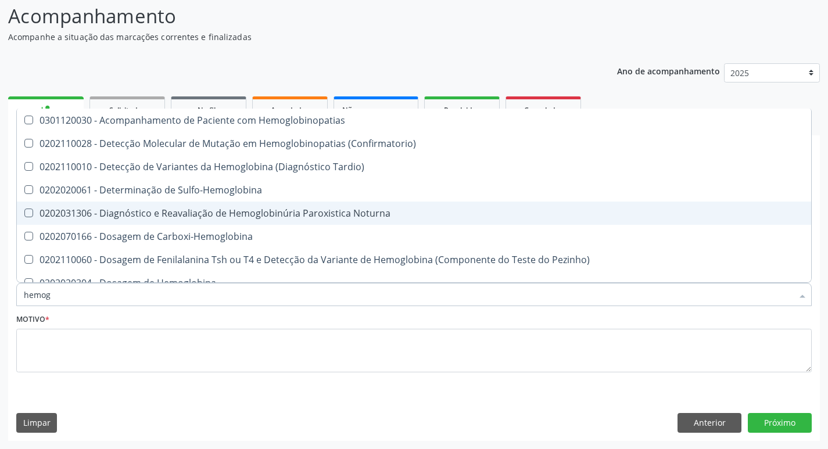
type input "hemogl"
checkbox Completo "false"
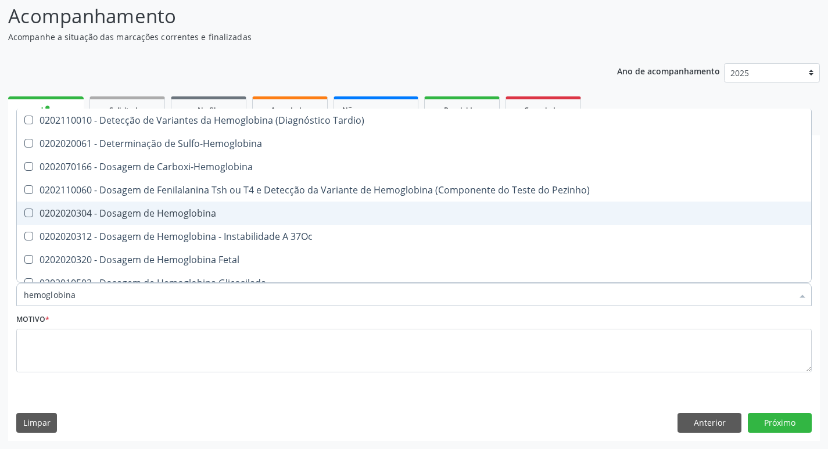
type input "hemoglobina"
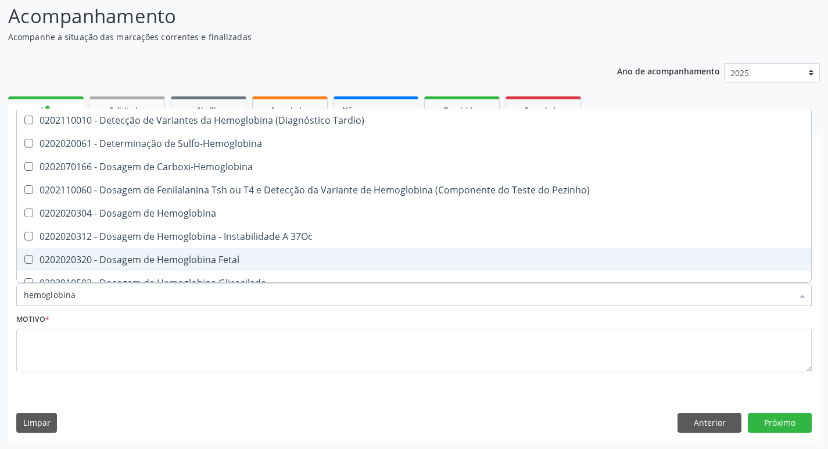
scroll to position [58, 0]
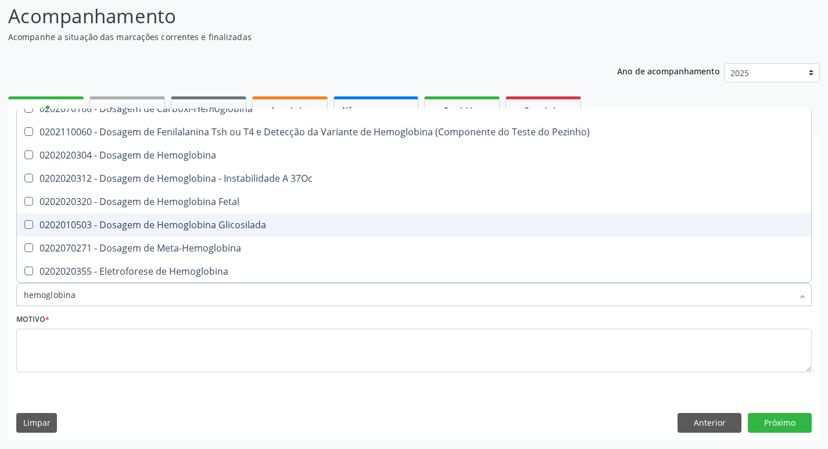
click at [51, 227] on div "0202010503 - Dosagem de Hemoglobina Glicosilada" at bounding box center [414, 224] width 780 height 9
checkbox Glicosilada "true"
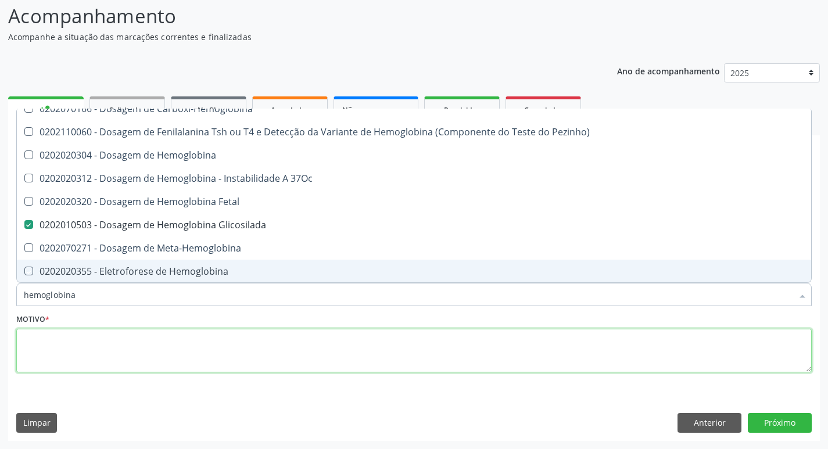
click at [52, 348] on textarea at bounding box center [413, 351] width 795 height 44
checkbox Sulfo-Hemoglobina "true"
checkbox Carboxi-Hemoglobina "true"
checkbox Pezinho\) "true"
checkbox Hemoglobina "true"
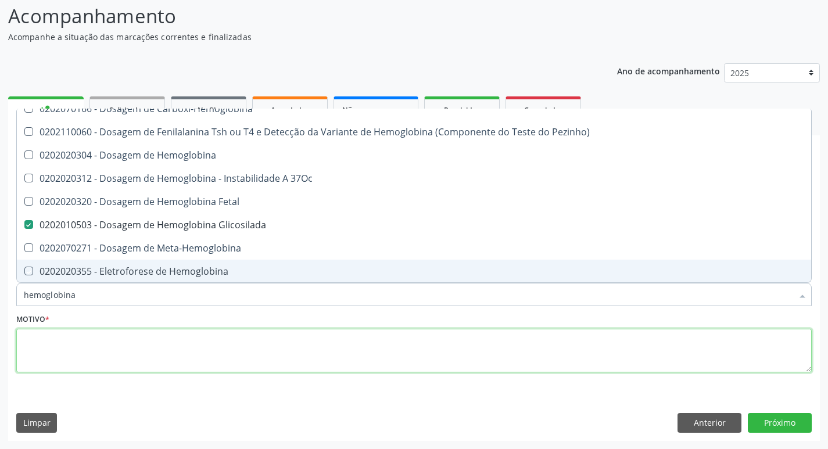
checkbox 37Oc "true"
checkbox Fetal "true"
checkbox Meta-Hemoglobina "true"
checkbox Hemoglobina "true"
checkbox Hematocrito\) "true"
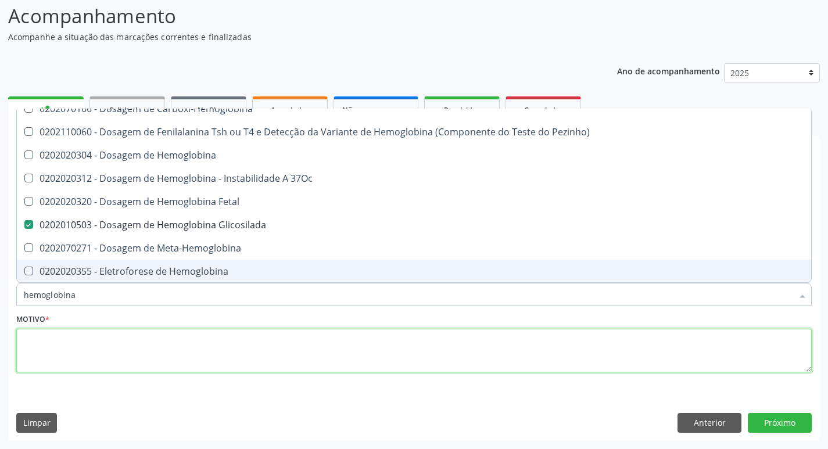
checkbox S "true"
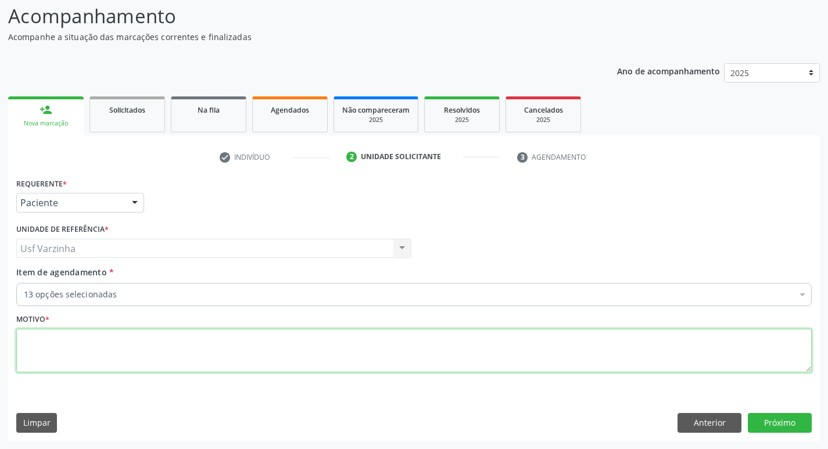
scroll to position [0, 0]
type textarea "rastreio"
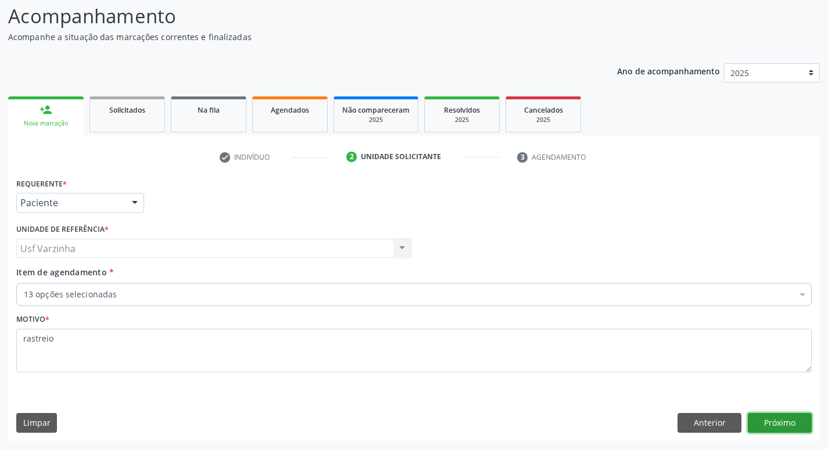
click at [771, 423] on button "Próximo" at bounding box center [779, 423] width 64 height 20
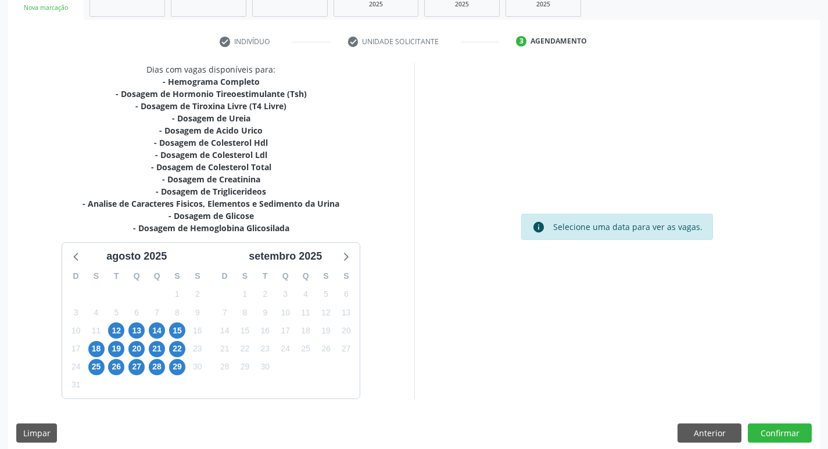
scroll to position [203, 0]
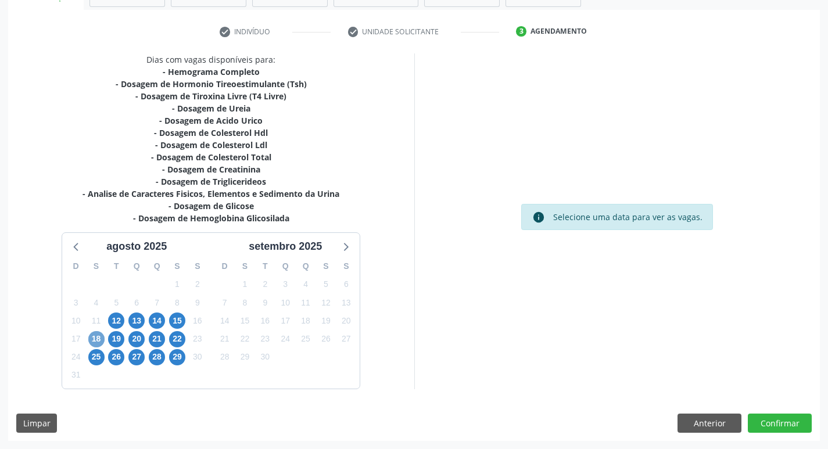
click at [95, 342] on span "18" at bounding box center [96, 339] width 16 height 16
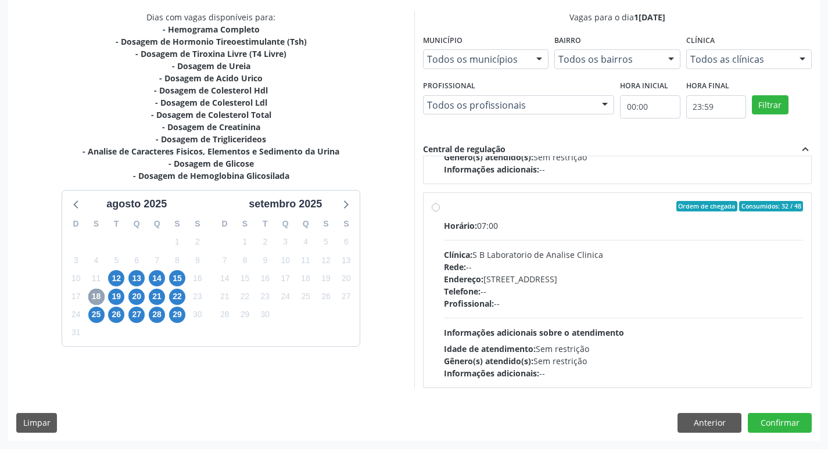
scroll to position [387, 0]
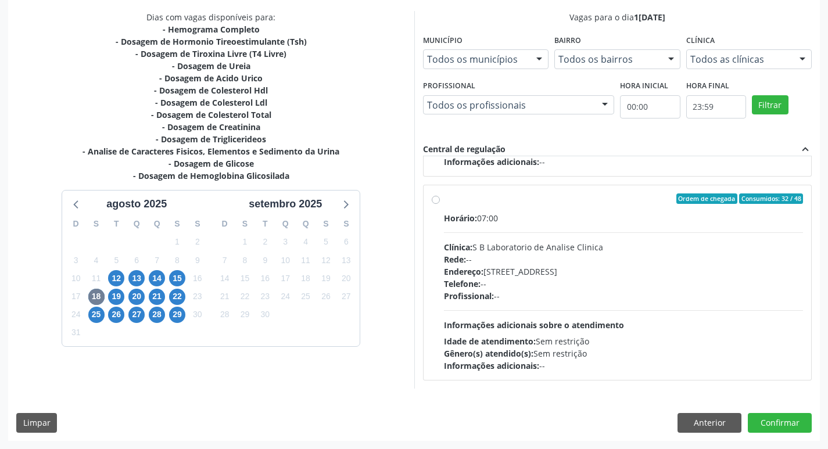
click at [444, 199] on label "Ordem de chegada Consumidos: 32 / 48 Horário: 07:00 Clínica: S B Laboratorio de…" at bounding box center [623, 282] width 359 height 178
click at [433, 199] on input "Ordem de chegada Consumidos: 32 / 48 Horário: 07:00 Clínica: S B Laboratorio de…" at bounding box center [435, 198] width 8 height 10
radio input "true"
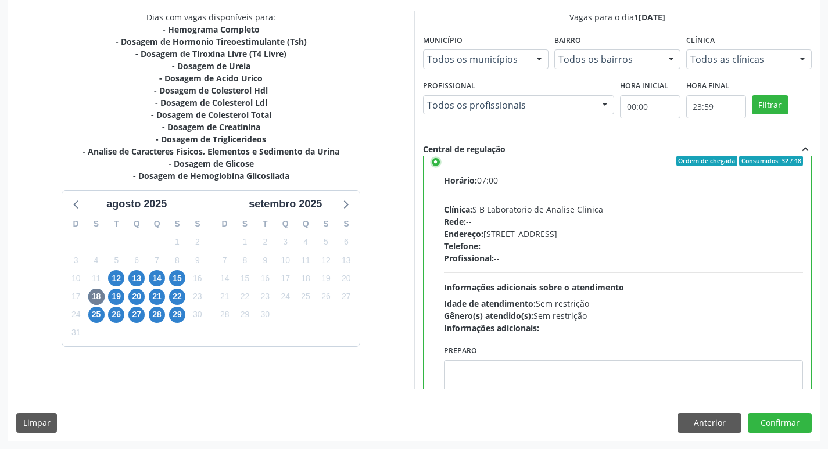
scroll to position [445, 0]
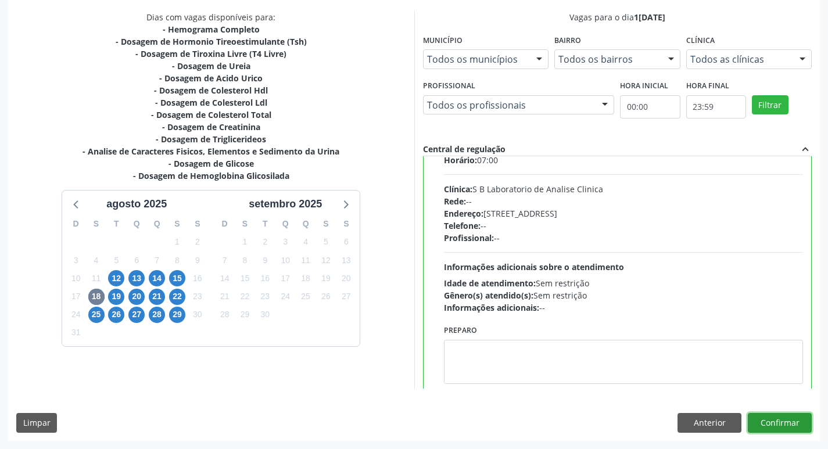
click at [780, 425] on button "Confirmar" at bounding box center [779, 423] width 64 height 20
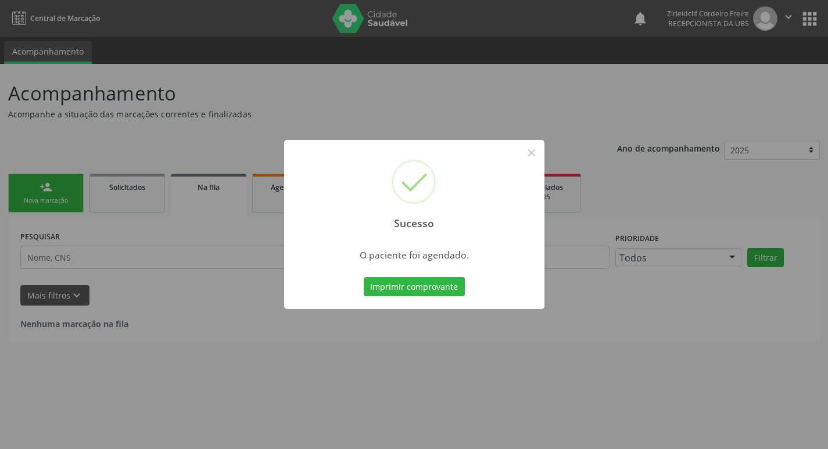
scroll to position [0, 0]
click at [536, 150] on button "×" at bounding box center [536, 153] width 20 height 20
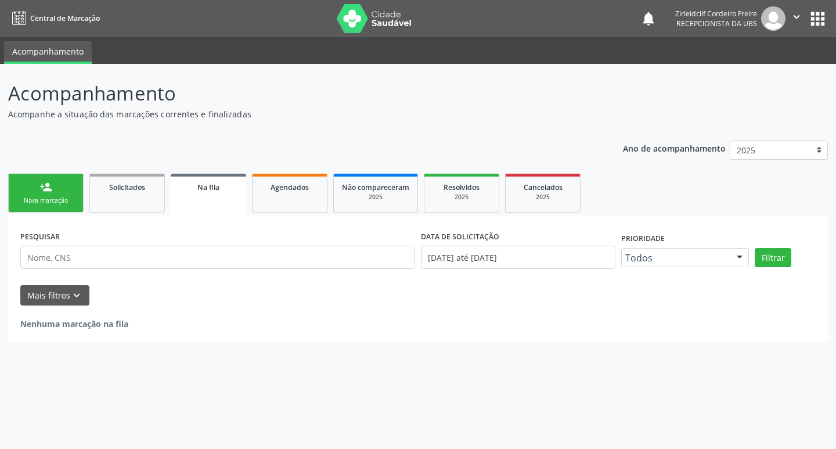
click at [49, 203] on div "Nova marcação" at bounding box center [46, 200] width 58 height 9
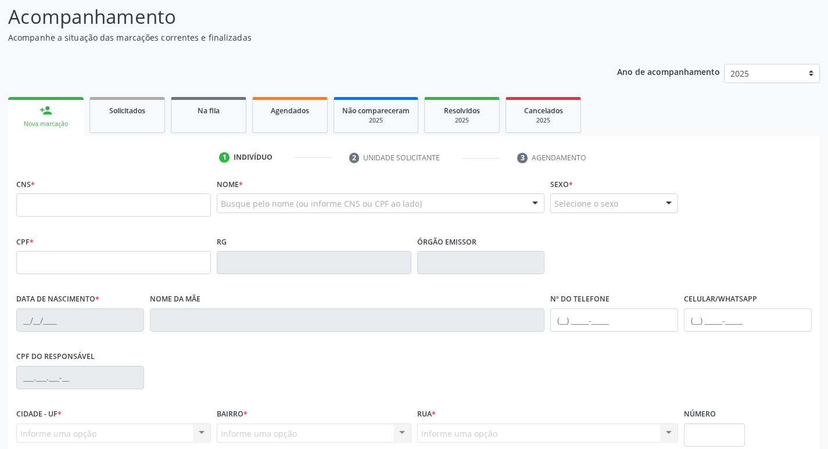
scroll to position [181, 0]
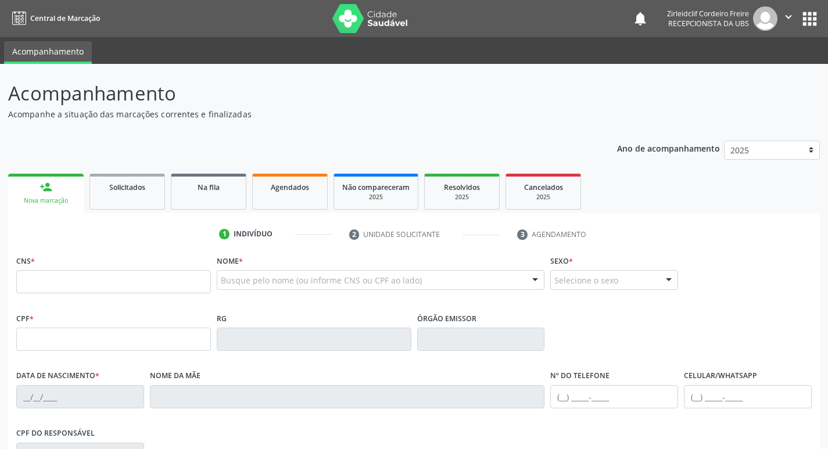
click at [51, 188] on div "person_add" at bounding box center [45, 187] width 13 height 13
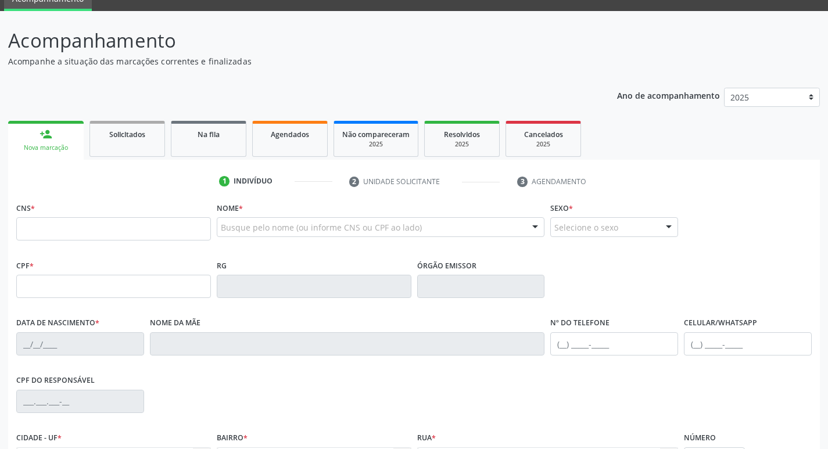
scroll to position [116, 0]
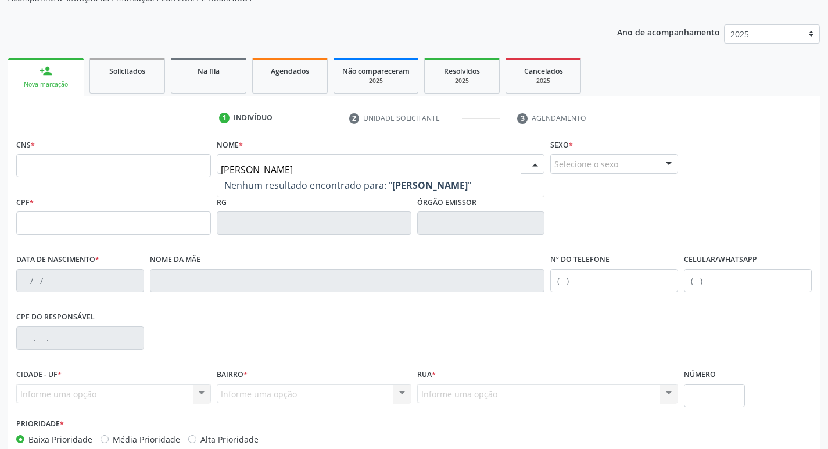
type input "[PERSON_NAME]"
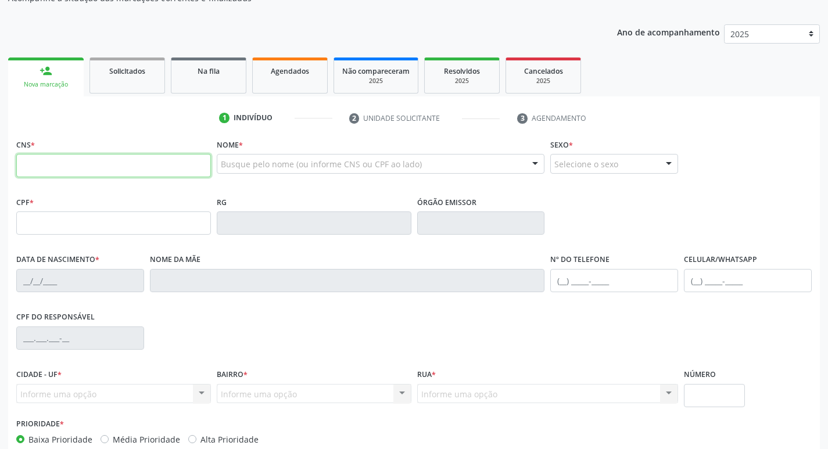
click at [123, 161] on input "text" at bounding box center [113, 165] width 195 height 23
click at [189, 158] on input "text" at bounding box center [113, 165] width 195 height 23
click at [106, 164] on input "text" at bounding box center [113, 165] width 195 height 23
click at [88, 167] on input "702 4060 2351 824" at bounding box center [113, 165] width 195 height 23
click at [85, 167] on input "702 4060 2351 824" at bounding box center [113, 165] width 195 height 23
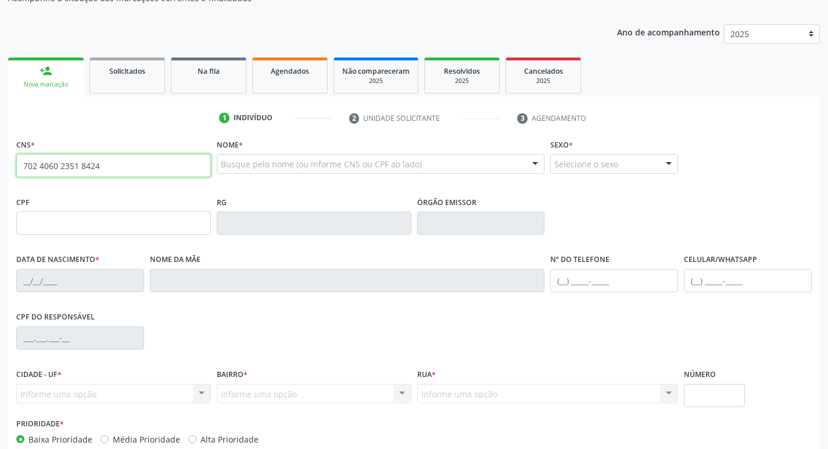
type input "702 4060 2351 8424"
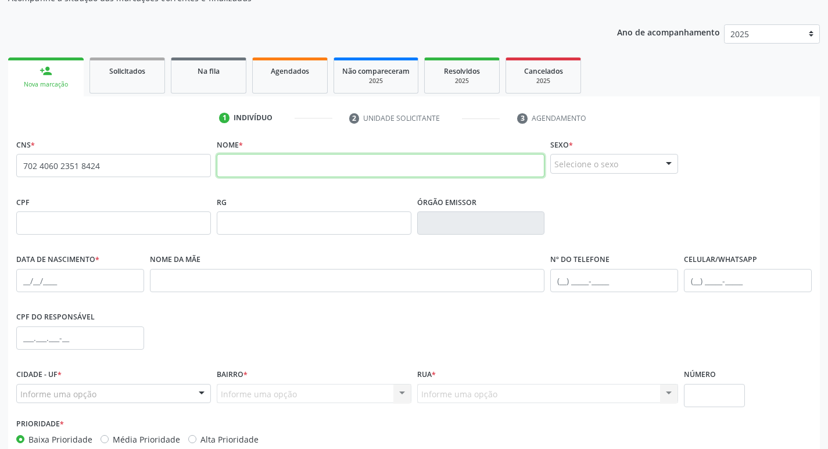
click at [248, 169] on input "text" at bounding box center [381, 165] width 328 height 23
type input "m"
click at [272, 166] on input "[PERSON_NAME] TELES DOS SANTOS" at bounding box center [381, 165] width 328 height 23
click at [388, 171] on input "[PERSON_NAME] TELES DOS SANTOS" at bounding box center [381, 165] width 328 height 23
type input "[PERSON_NAME] TELES DOS SANTOS"
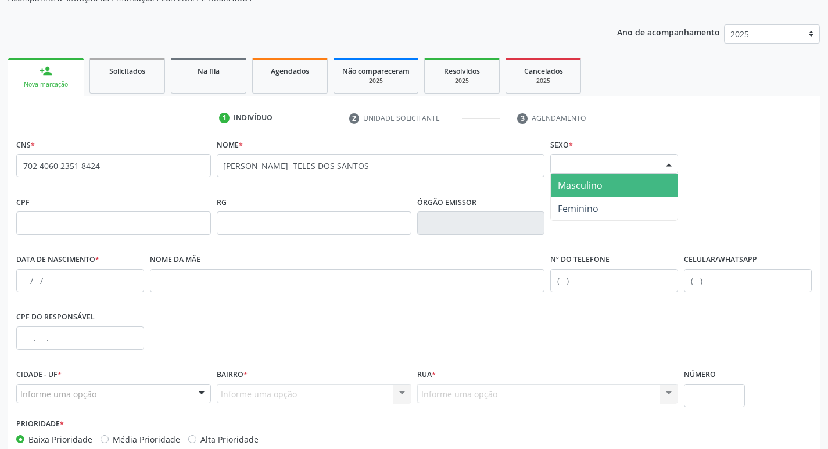
click at [673, 165] on div at bounding box center [668, 164] width 17 height 20
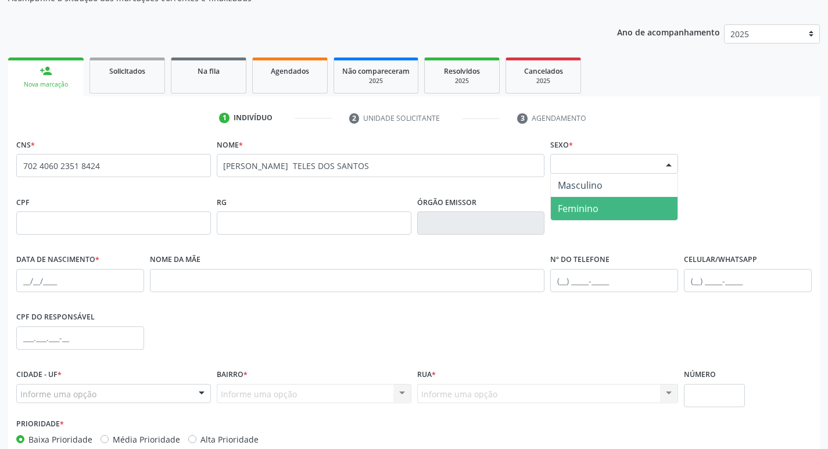
click at [625, 209] on span "Feminino" at bounding box center [614, 208] width 127 height 23
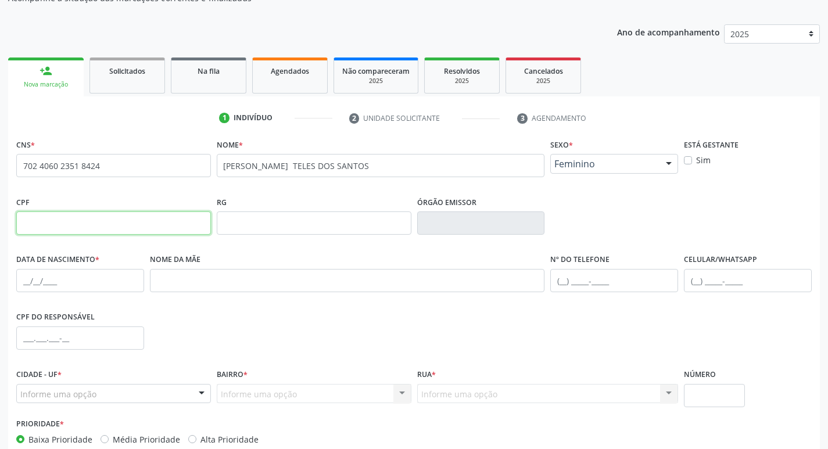
click at [85, 225] on input "text" at bounding box center [113, 222] width 195 height 23
click at [691, 279] on input "text" at bounding box center [748, 280] width 128 height 23
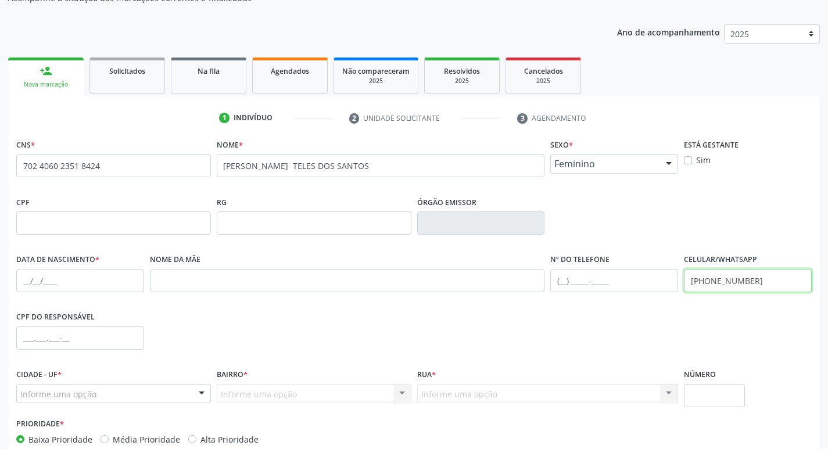
type input "[PHONE_NUMBER]"
click at [577, 283] on input "text" at bounding box center [614, 280] width 128 height 23
type input "[PHONE_NUMBER]"
click at [24, 278] on input "text" at bounding box center [80, 280] width 128 height 23
type input "[DATE]"
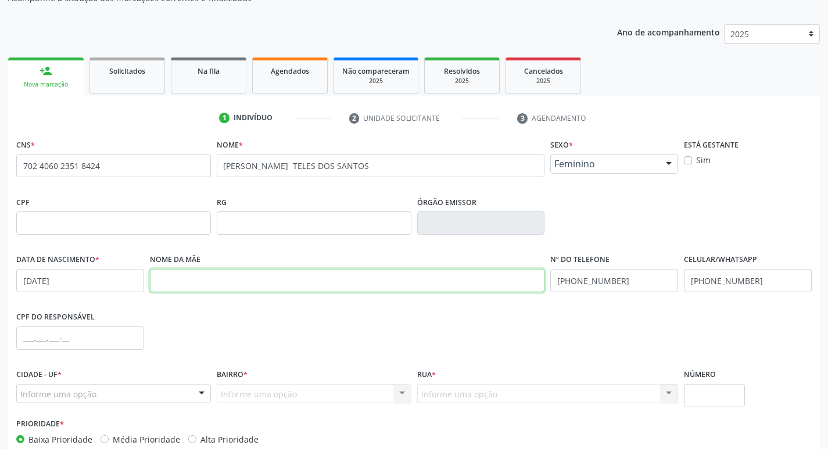
click at [161, 286] on input "text" at bounding box center [347, 280] width 395 height 23
type input "[PERSON_NAME]"
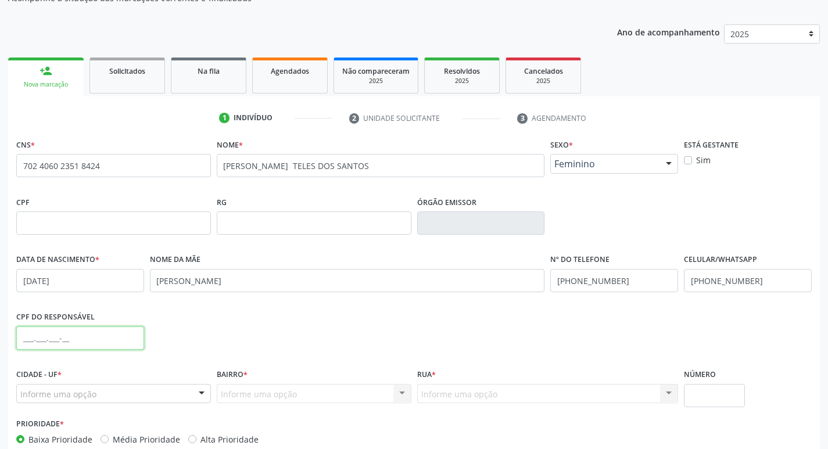
click at [32, 336] on input "text" at bounding box center [80, 337] width 128 height 23
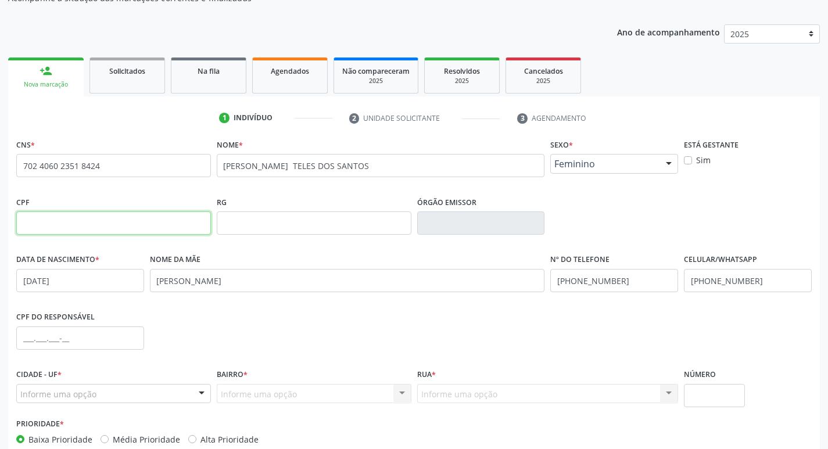
click at [51, 226] on input "text" at bounding box center [113, 222] width 195 height 23
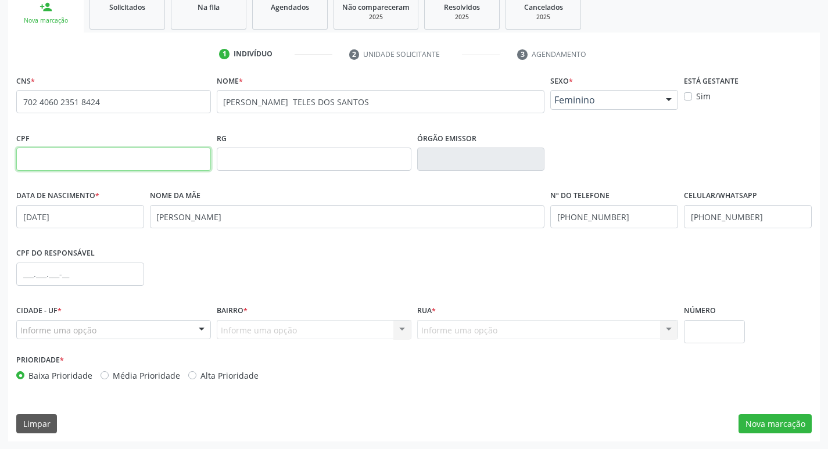
scroll to position [181, 0]
click at [110, 329] on div "Informe uma opção" at bounding box center [113, 329] width 195 height 20
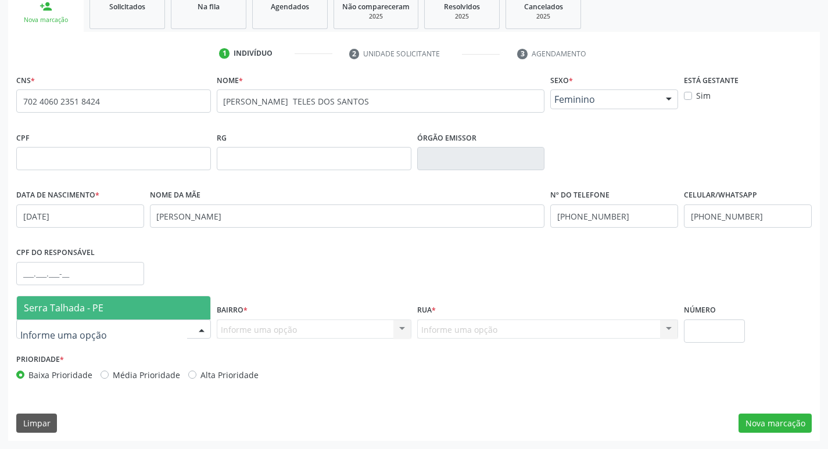
drag, startPoint x: 142, startPoint y: 307, endPoint x: 242, endPoint y: 307, distance: 99.3
click at [145, 306] on span "Serra Talhada - PE" at bounding box center [113, 307] width 193 height 23
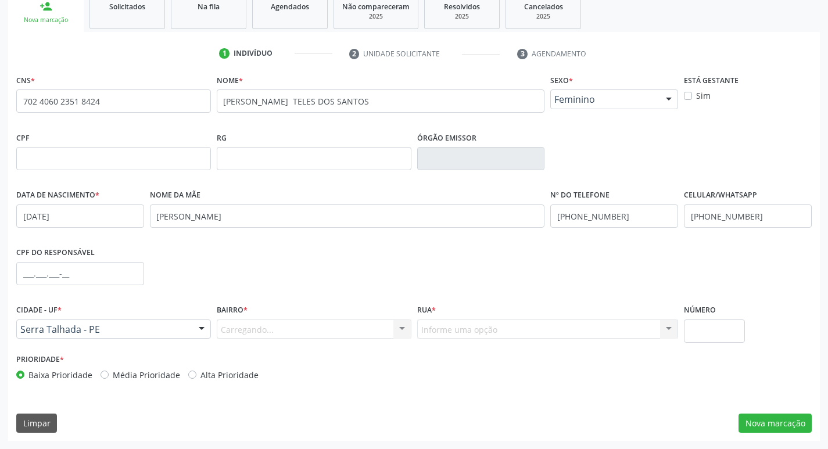
click at [269, 325] on div "Carregando... Nenhum resultado encontrado para: " " Nenhuma opção encontrada. D…" at bounding box center [314, 329] width 195 height 20
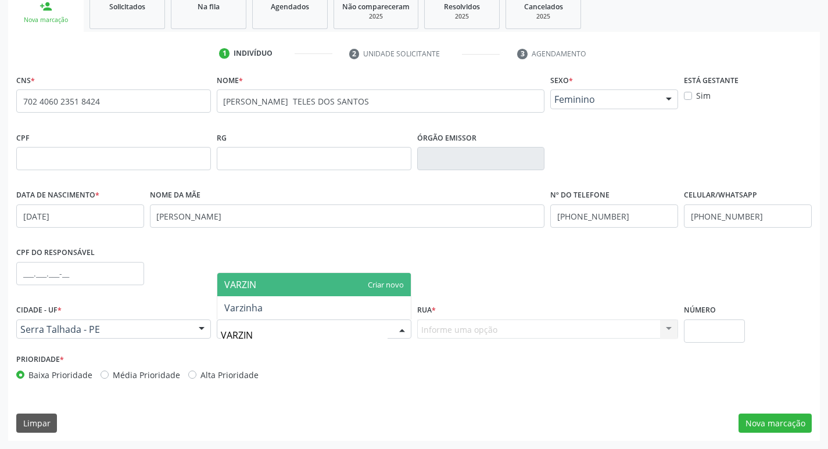
type input "VARZINH"
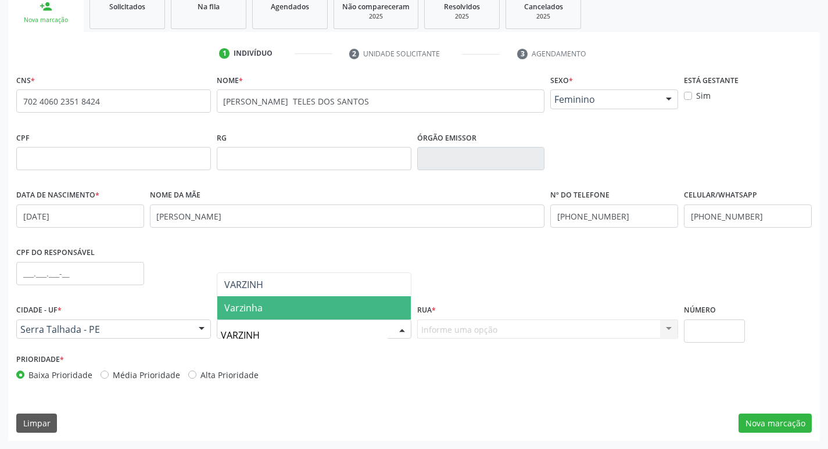
click at [273, 309] on span "Varzinha" at bounding box center [313, 307] width 193 height 23
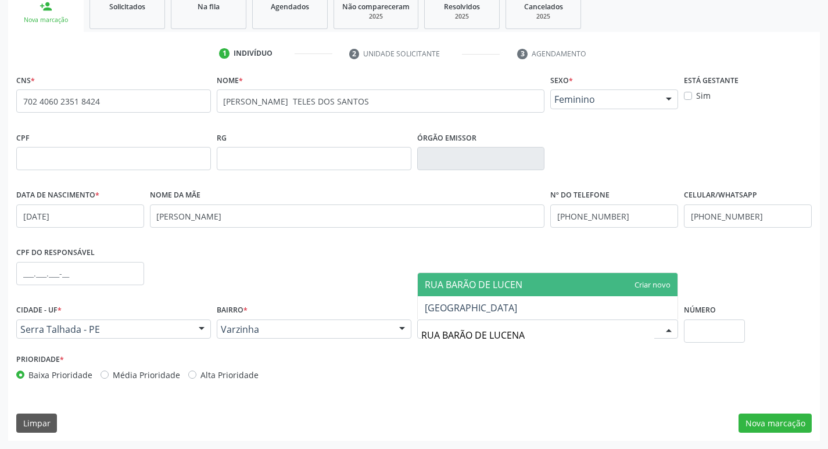
type input "RUA BARÃO DE LUCENA"
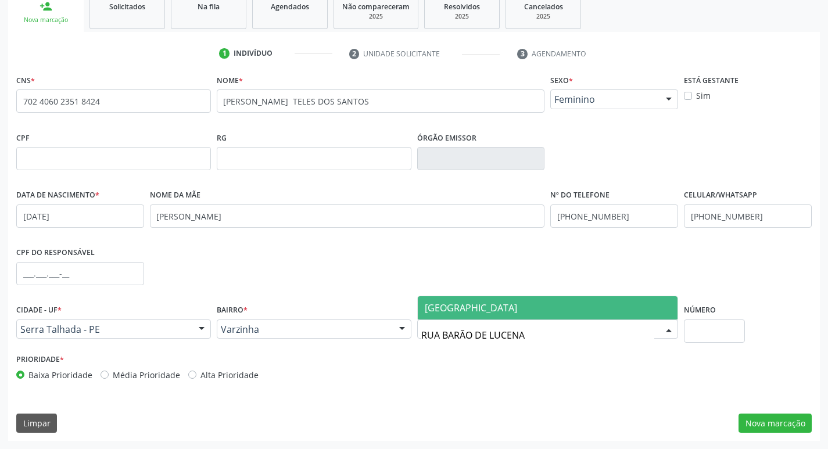
click at [492, 305] on span "[GEOGRAPHIC_DATA]" at bounding box center [471, 307] width 92 height 13
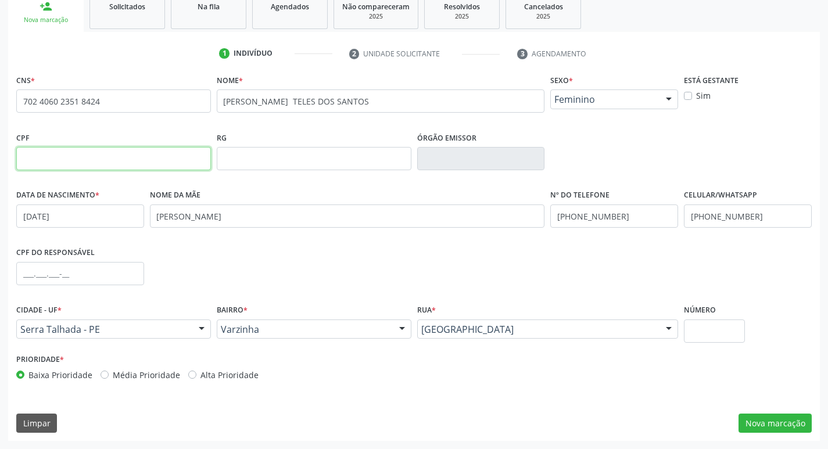
click at [59, 157] on input "text" at bounding box center [113, 158] width 195 height 23
click at [763, 424] on button "Nova marcação" at bounding box center [774, 423] width 73 height 20
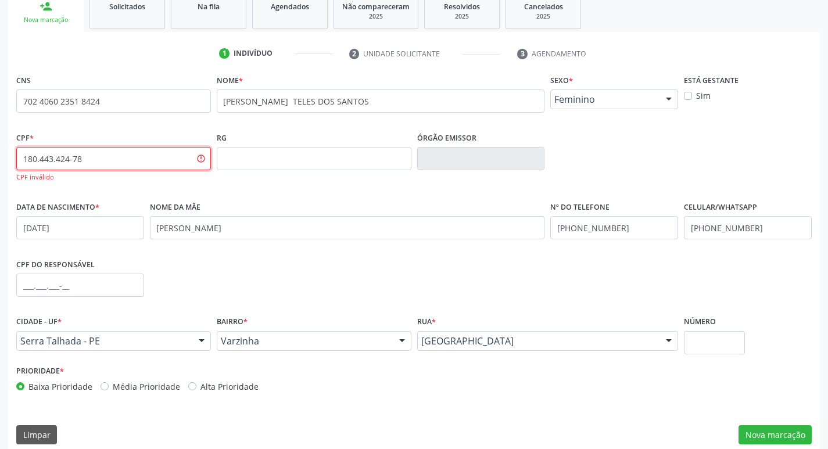
click at [89, 157] on input "180.443.424-78" at bounding box center [113, 158] width 195 height 23
type input "1"
type input "080.443.424-78"
click at [233, 161] on input "text" at bounding box center [314, 158] width 195 height 23
click at [89, 160] on input "080.443.424-78" at bounding box center [113, 158] width 195 height 23
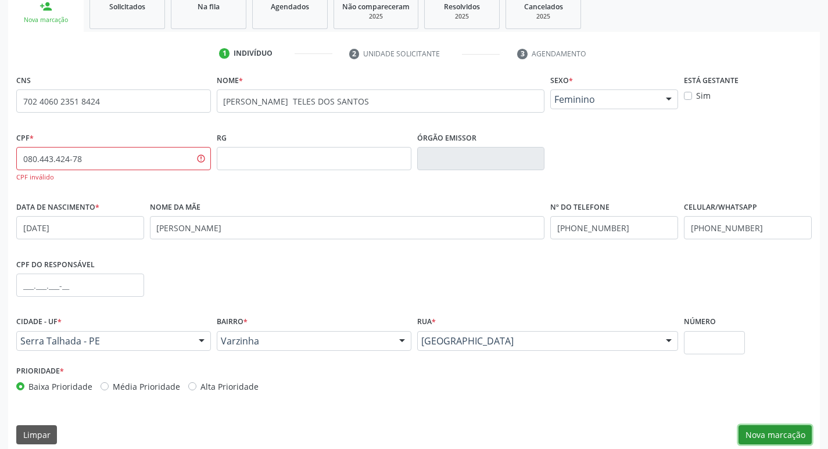
click at [749, 431] on button "Nova marcação" at bounding box center [774, 435] width 73 height 20
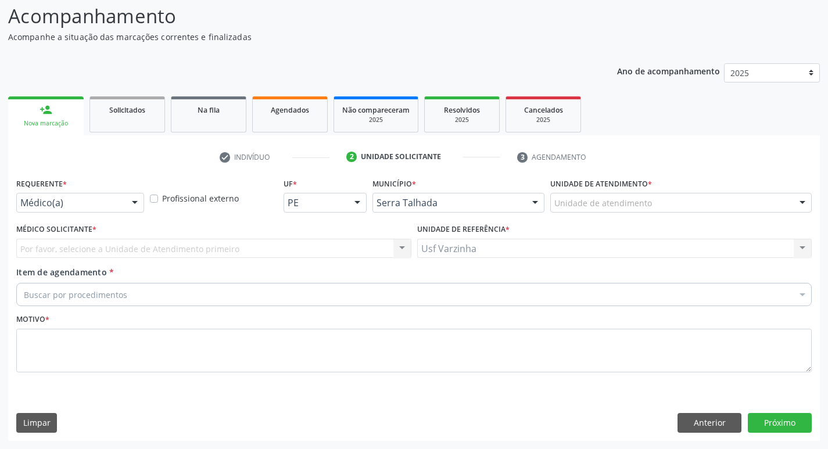
scroll to position [77, 0]
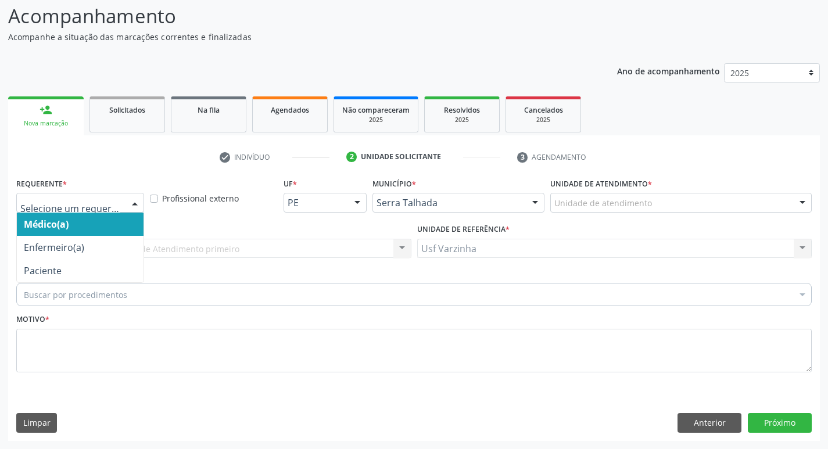
click at [131, 204] on div at bounding box center [134, 203] width 17 height 20
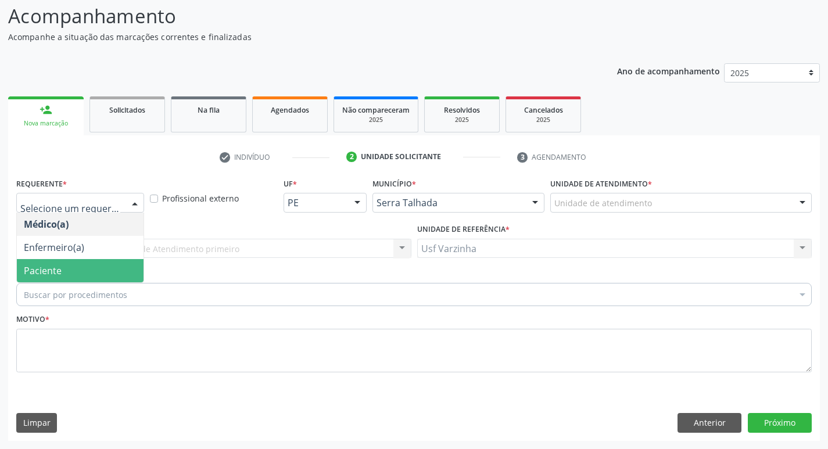
click at [87, 270] on span "Paciente" at bounding box center [80, 270] width 127 height 23
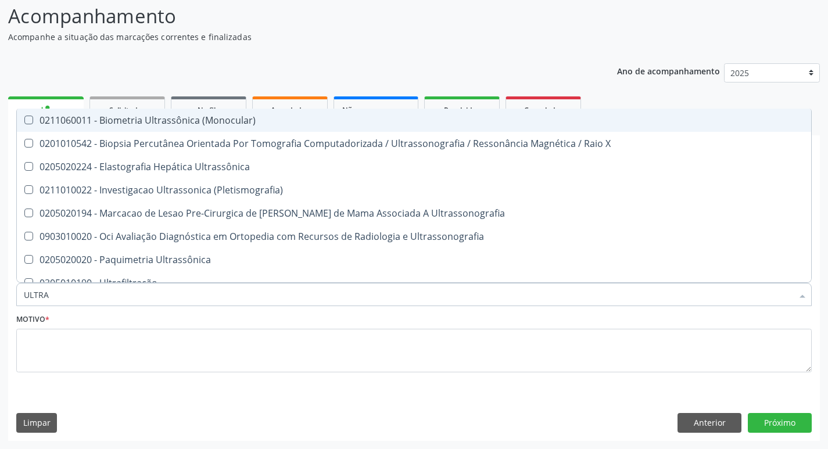
type input "ULTRAS"
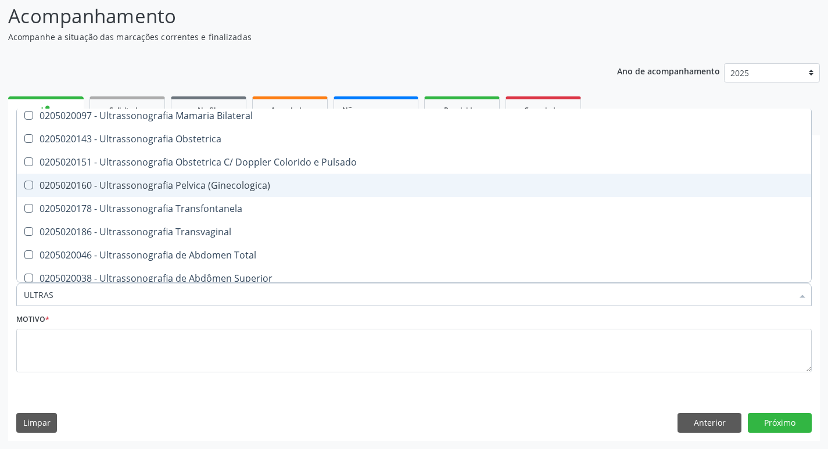
scroll to position [232, 0]
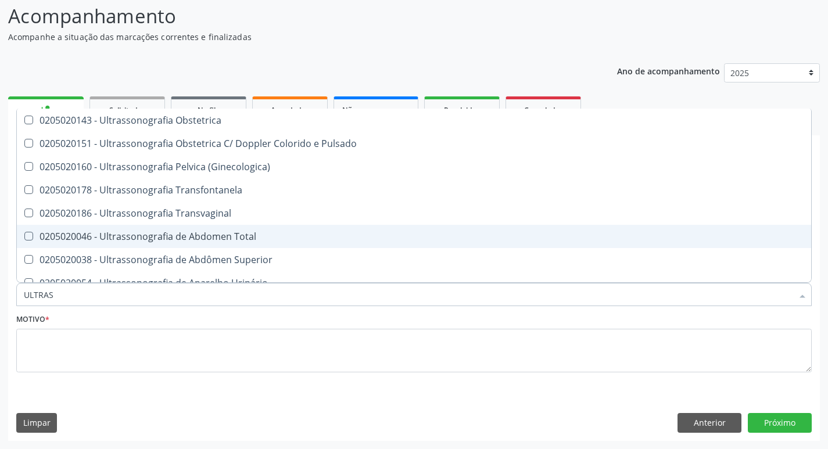
click at [222, 238] on div "0205020046 - Ultrassonografia de Abdomen Total" at bounding box center [414, 236] width 780 height 9
checkbox Total "true"
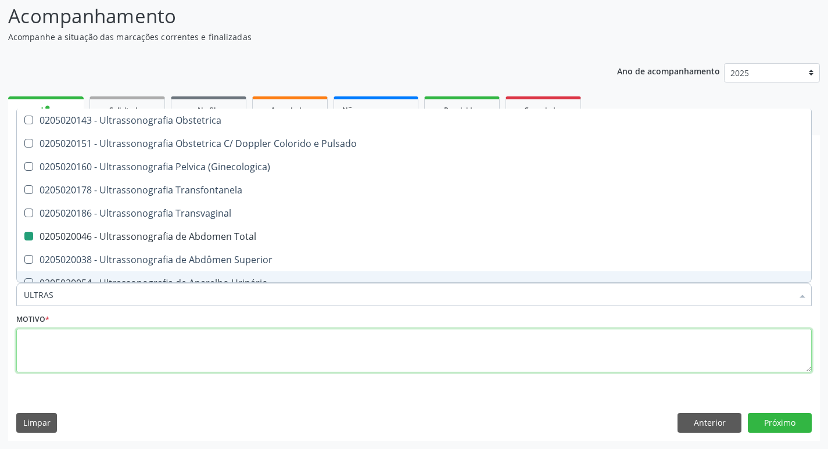
click at [41, 340] on textarea at bounding box center [413, 351] width 795 height 44
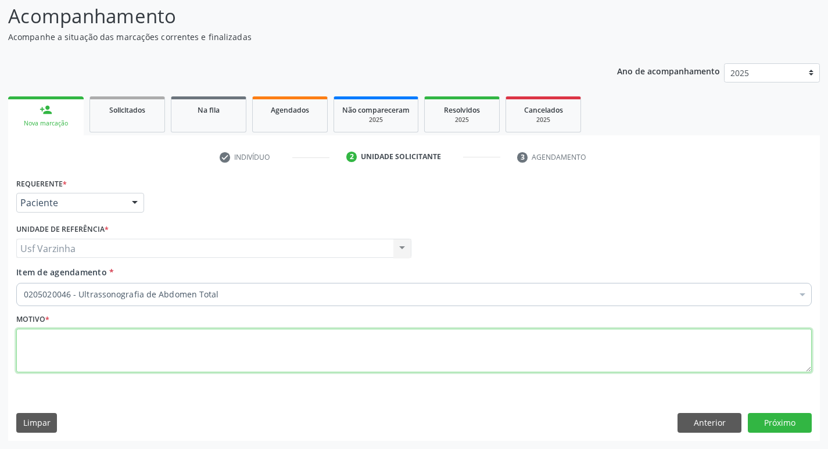
scroll to position [0, 0]
type textarea "RASTREIO"
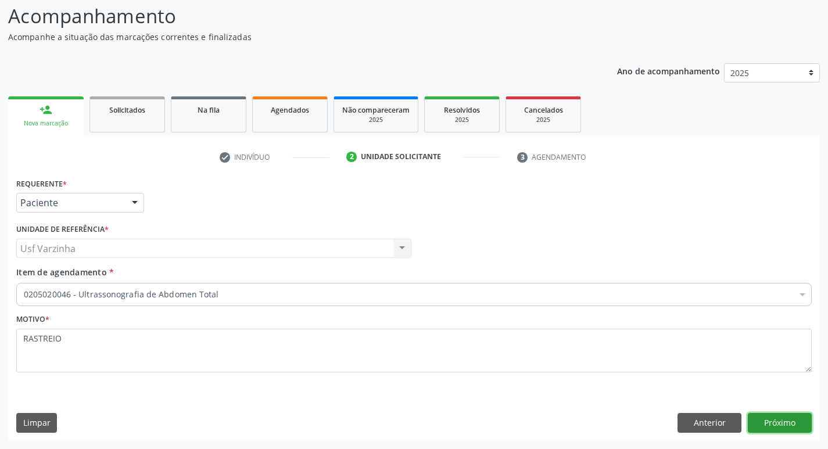
click at [764, 420] on button "Próximo" at bounding box center [779, 423] width 64 height 20
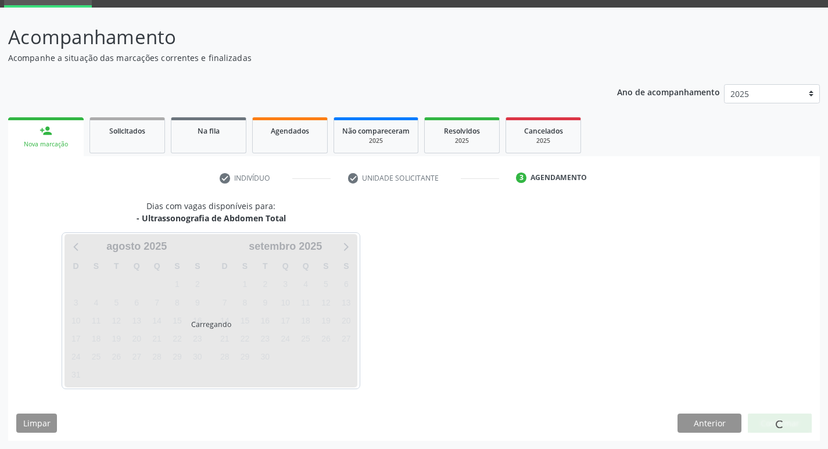
scroll to position [56, 0]
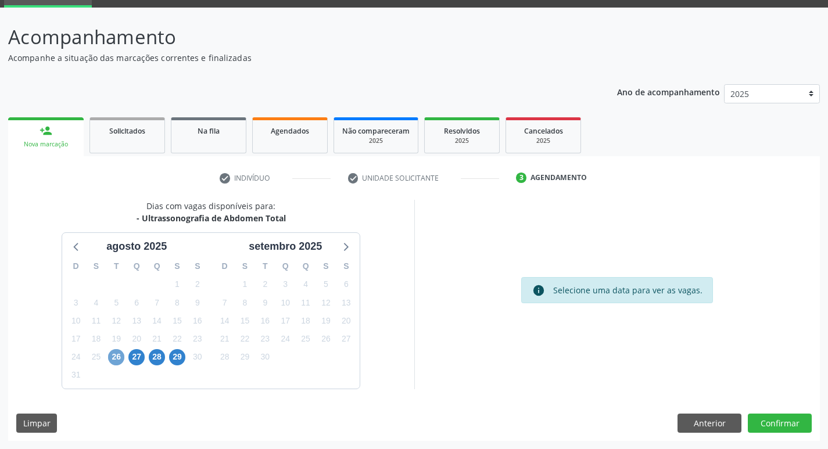
click at [116, 361] on span "26" at bounding box center [116, 357] width 16 height 16
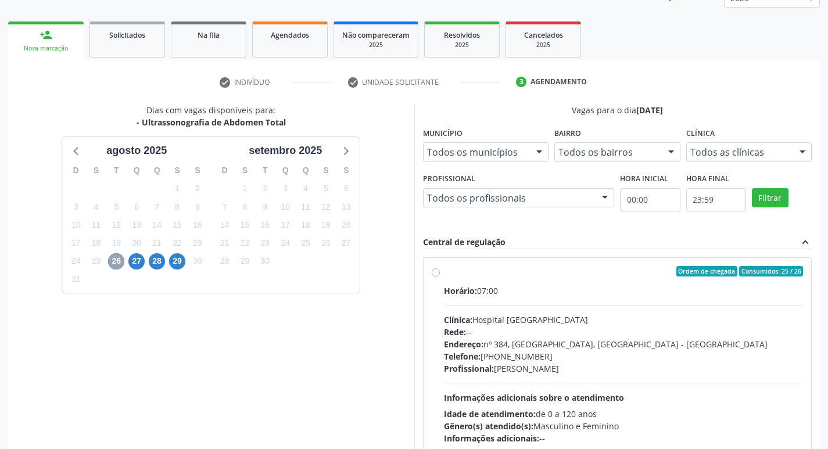
scroll to position [172, 0]
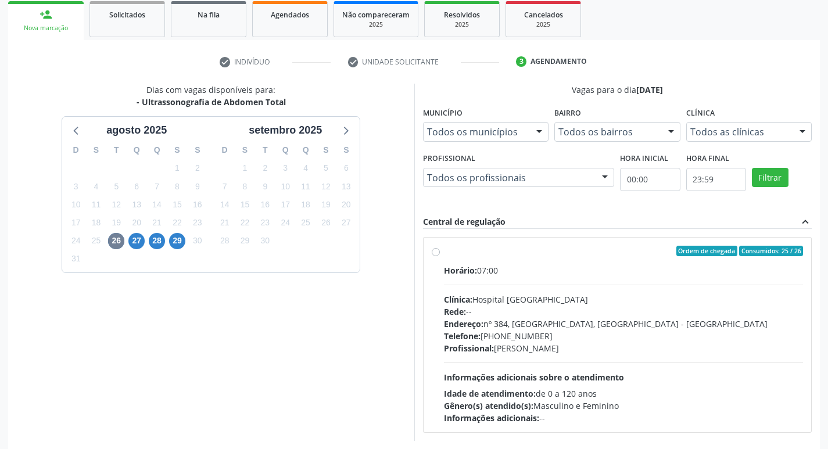
click at [430, 254] on div "Ordem de chegada Consumidos: 25 / 26 Horário: 07:00 Clínica: Hospital [GEOGRAPH…" at bounding box center [617, 335] width 388 height 195
radio input "true"
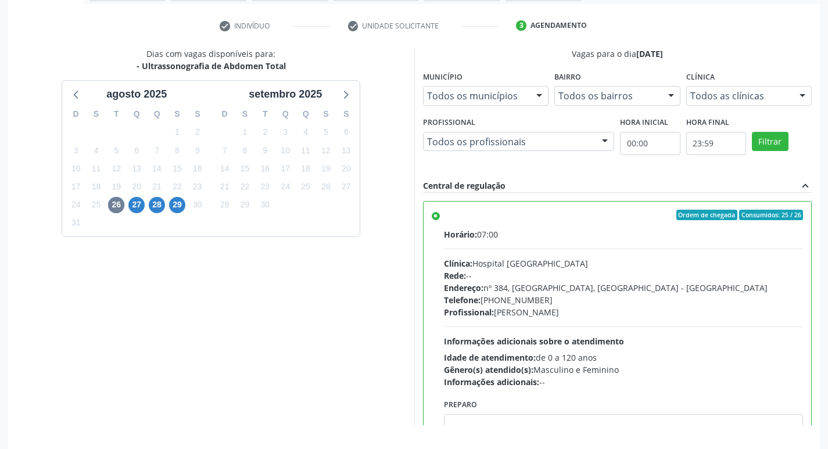
scroll to position [245, 0]
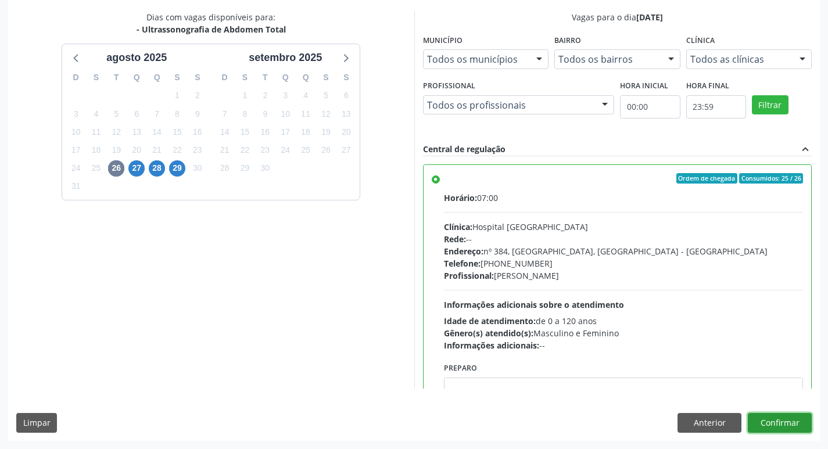
click at [782, 421] on button "Confirmar" at bounding box center [779, 423] width 64 height 20
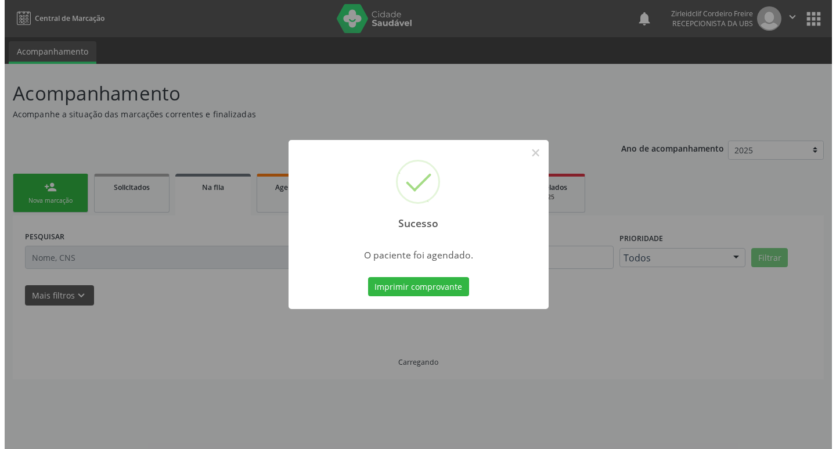
scroll to position [0, 0]
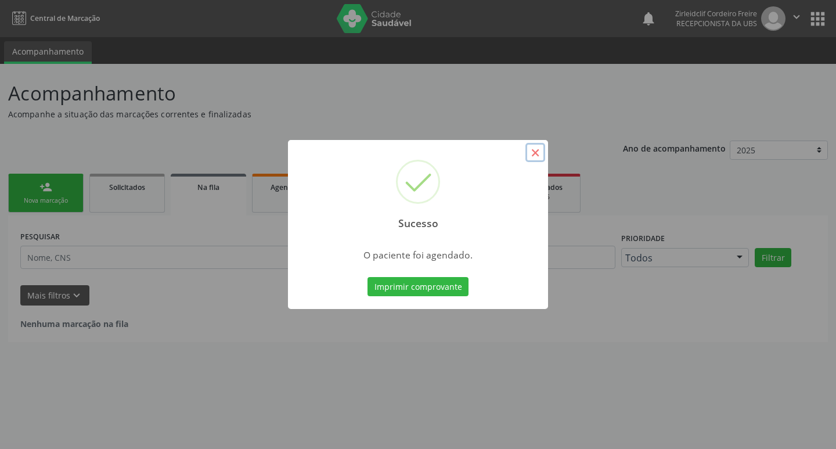
click at [535, 155] on button "×" at bounding box center [536, 153] width 20 height 20
